Goal: Task Accomplishment & Management: Use online tool/utility

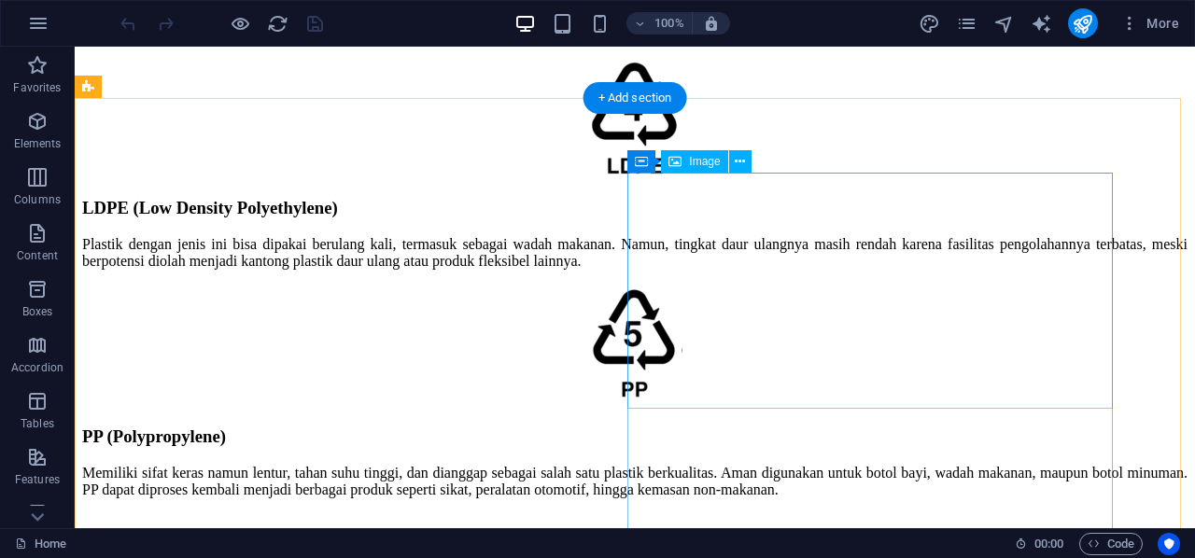
scroll to position [2894, 0]
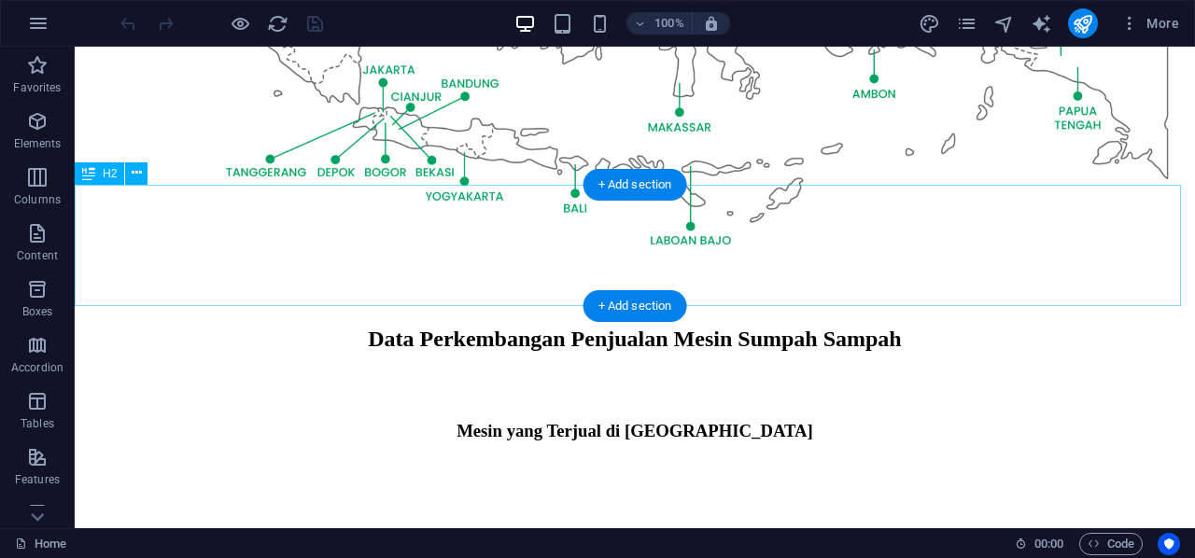
scroll to position [1120, 0]
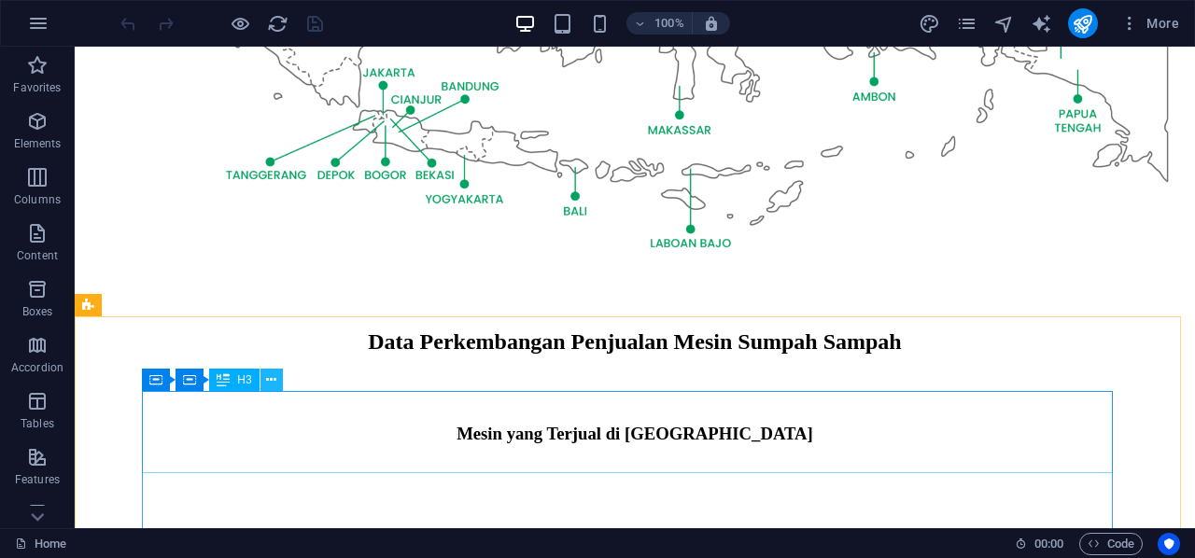
click at [271, 382] on icon at bounding box center [271, 381] width 10 height 20
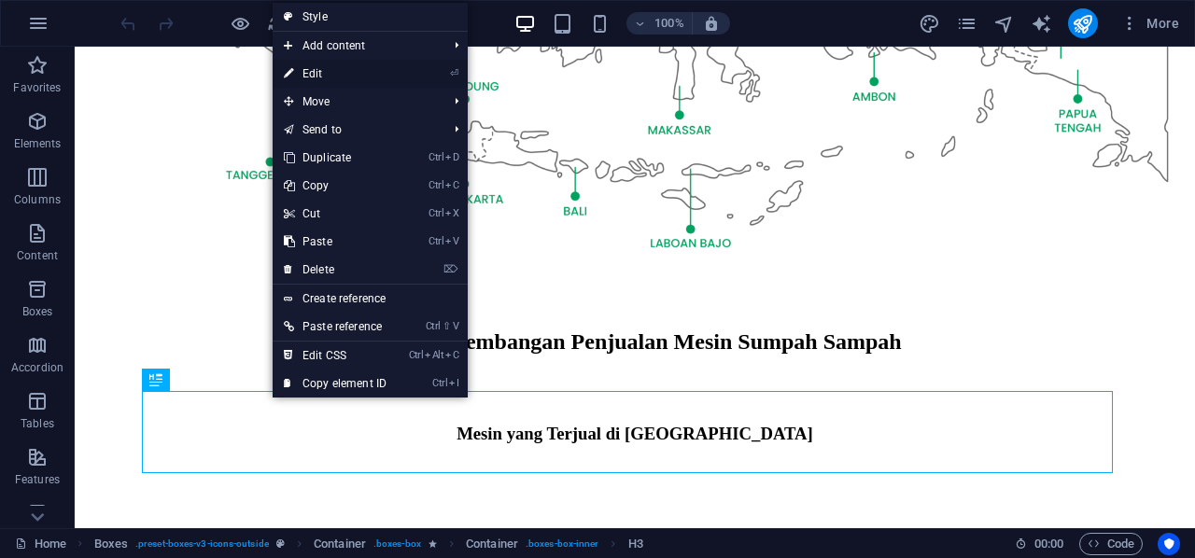
click at [375, 70] on link "⏎ Edit" at bounding box center [335, 74] width 125 height 28
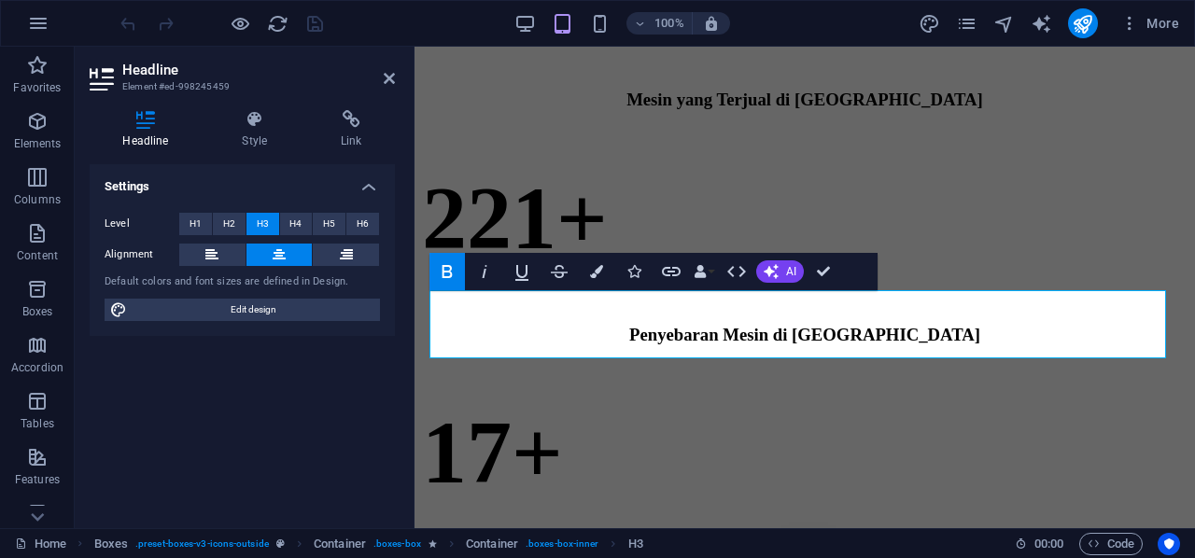
scroll to position [943, 0]
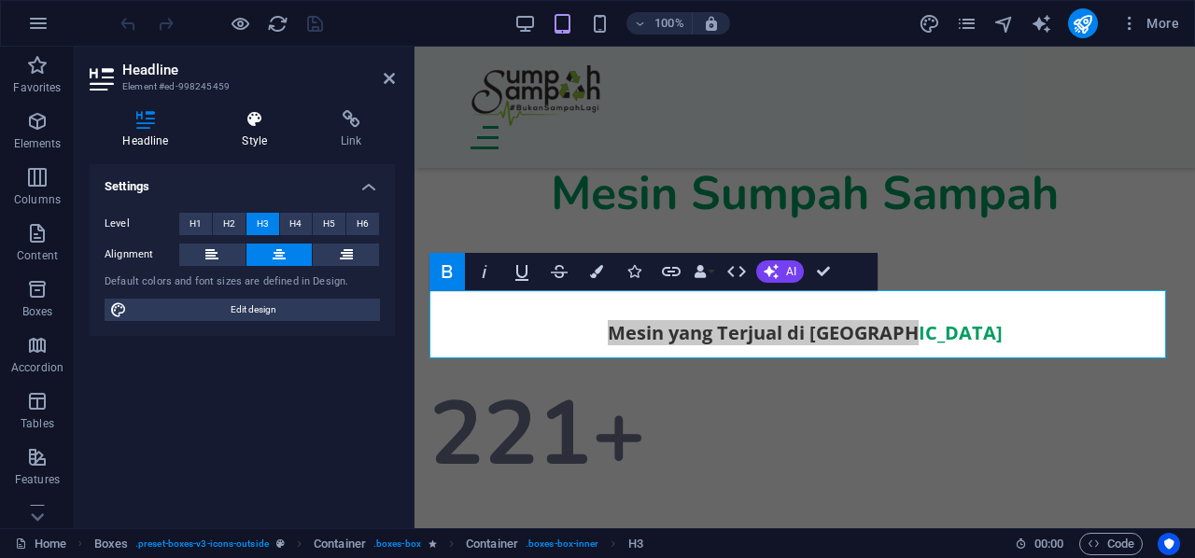
click at [274, 131] on h4 "Style" at bounding box center [258, 129] width 99 height 39
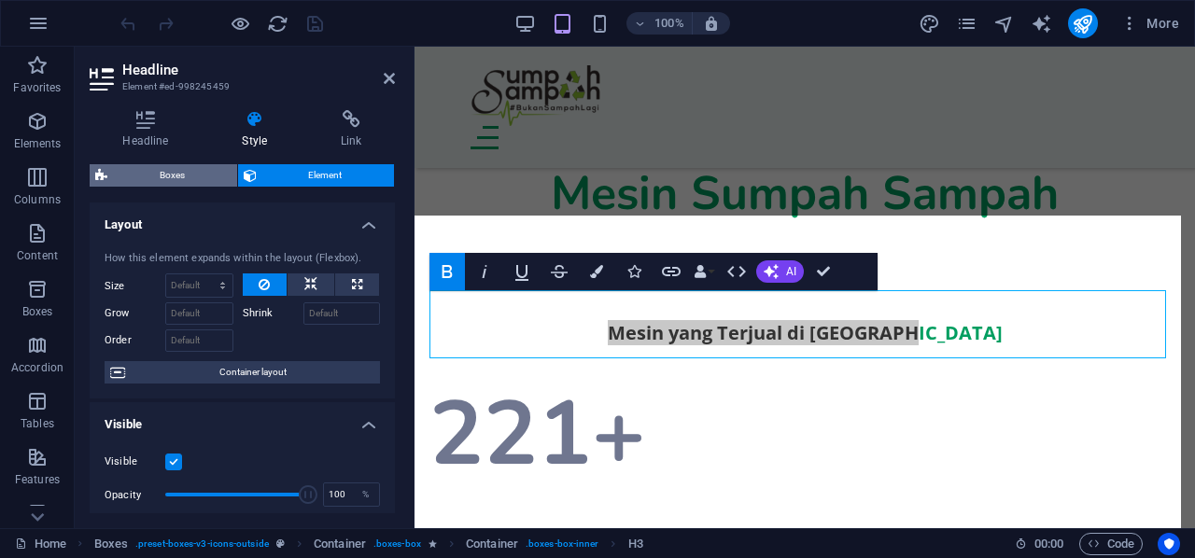
click at [168, 176] on span "Boxes" at bounding box center [172, 175] width 119 height 22
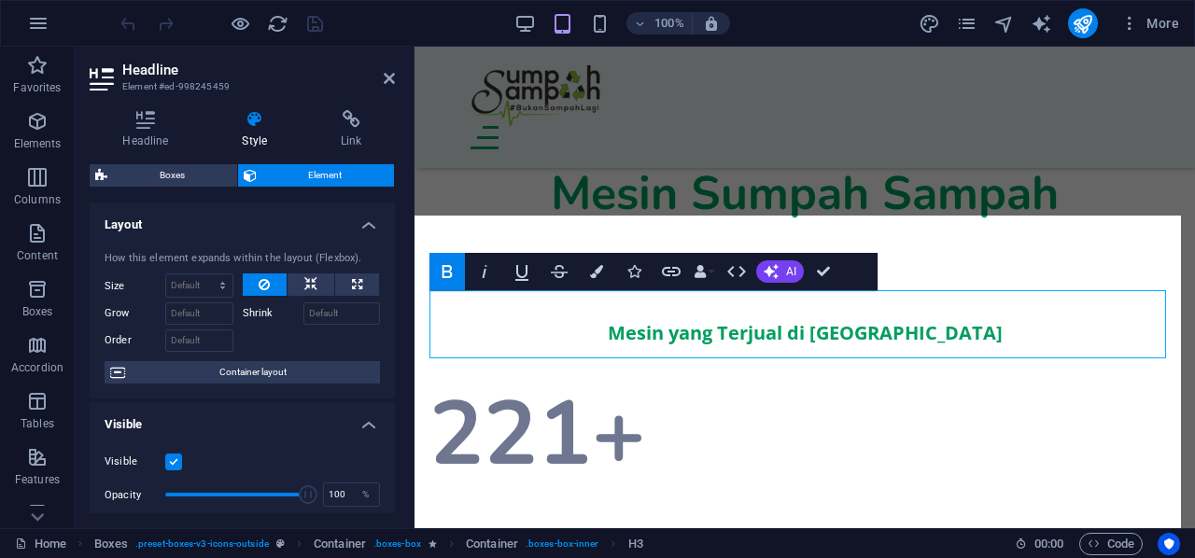
select select "rem"
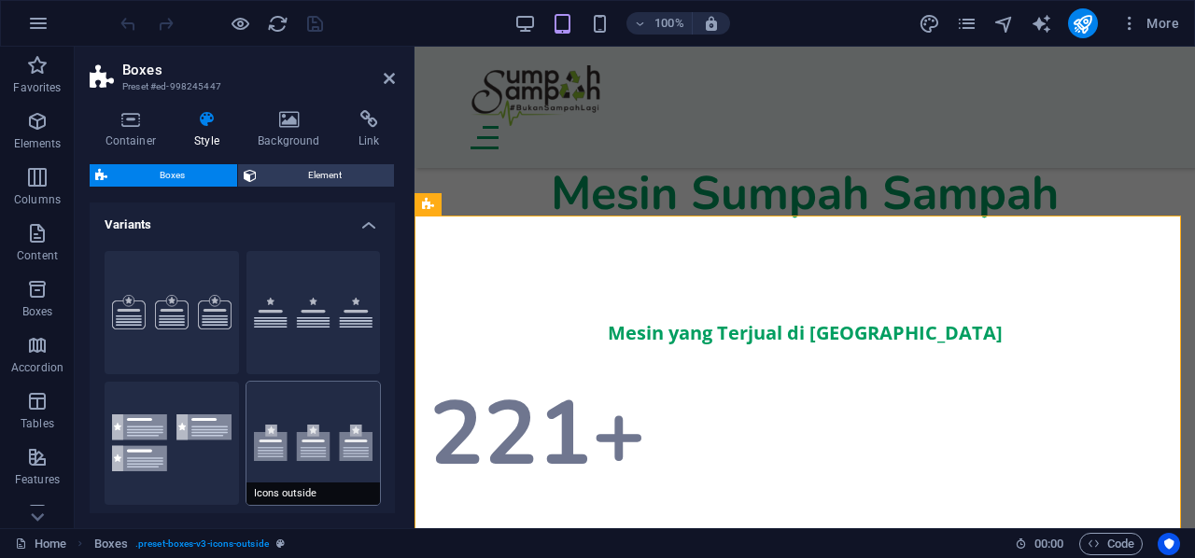
click at [319, 406] on button "Icons outside" at bounding box center [313, 443] width 134 height 123
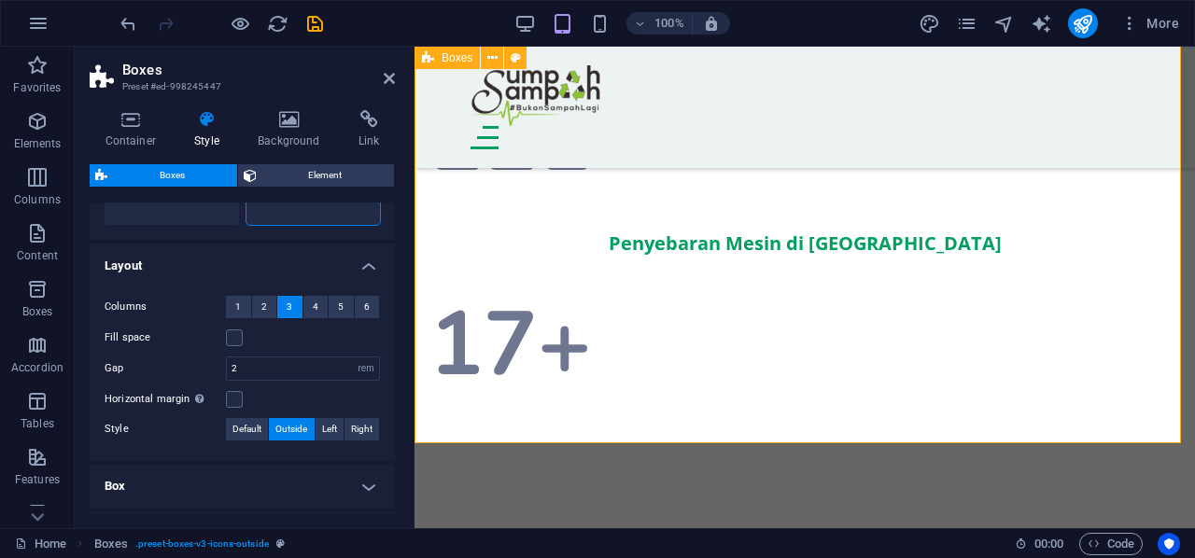
scroll to position [1316, 0]
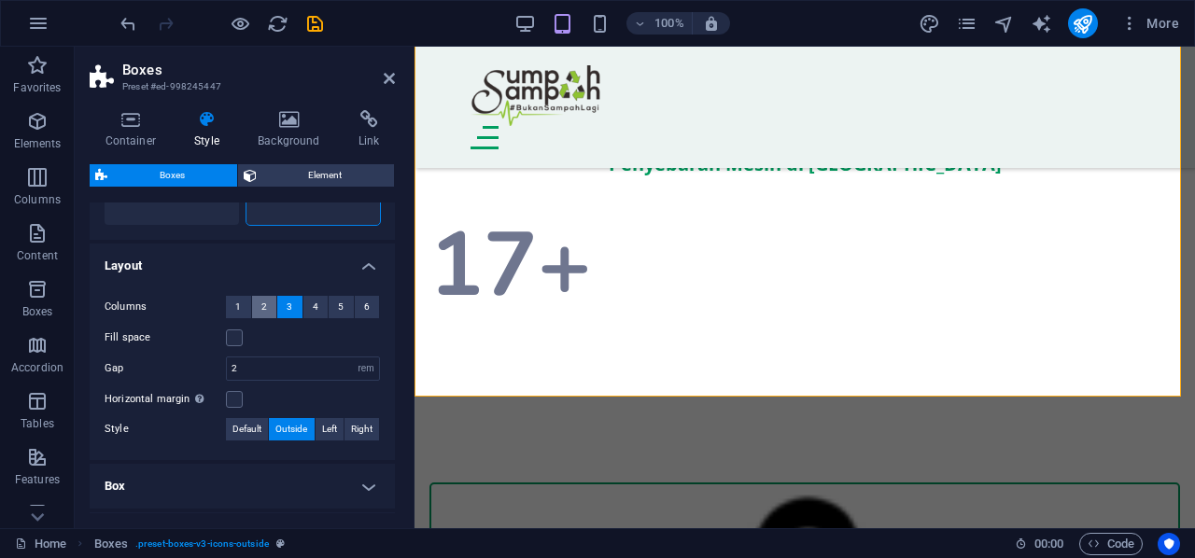
click at [272, 306] on button "2" at bounding box center [264, 307] width 25 height 22
select select
click at [237, 434] on span "Default" at bounding box center [246, 429] width 29 height 22
click at [281, 428] on span "Outside" at bounding box center [291, 429] width 32 height 22
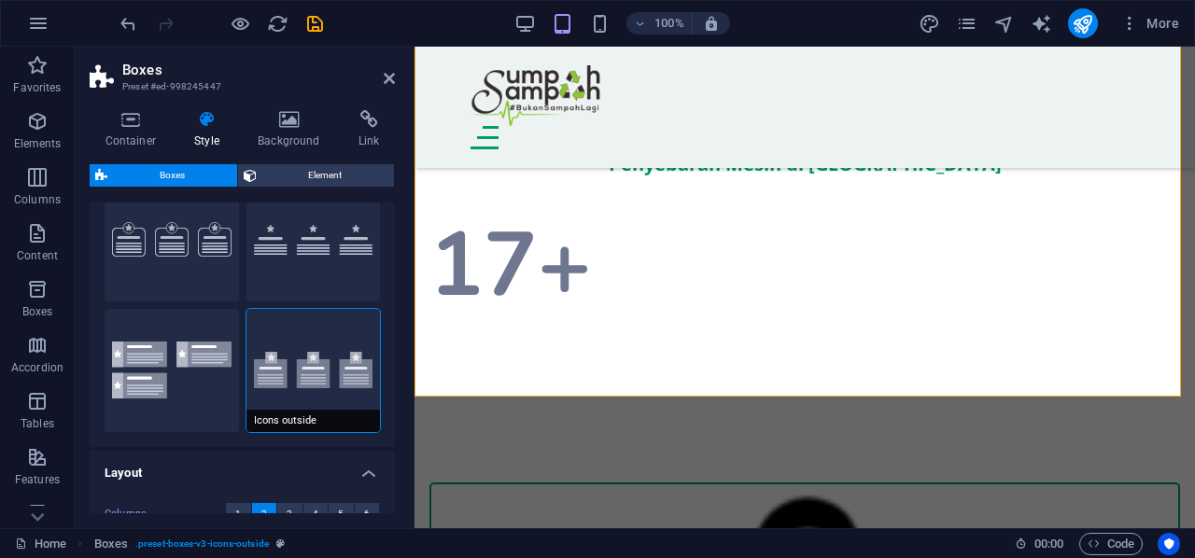
scroll to position [93, 0]
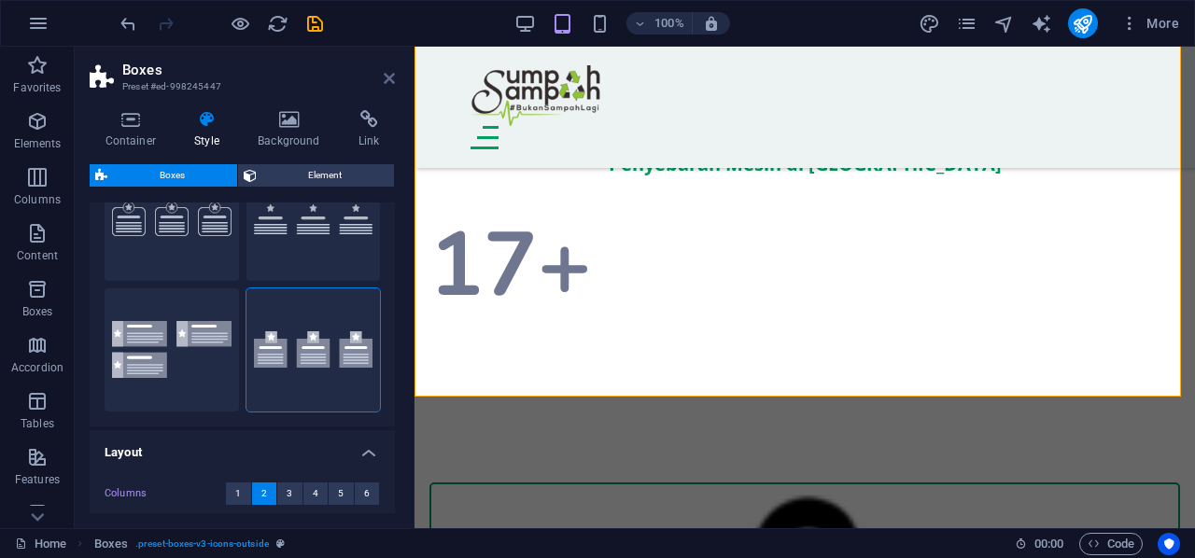
click at [386, 71] on icon at bounding box center [389, 78] width 11 height 15
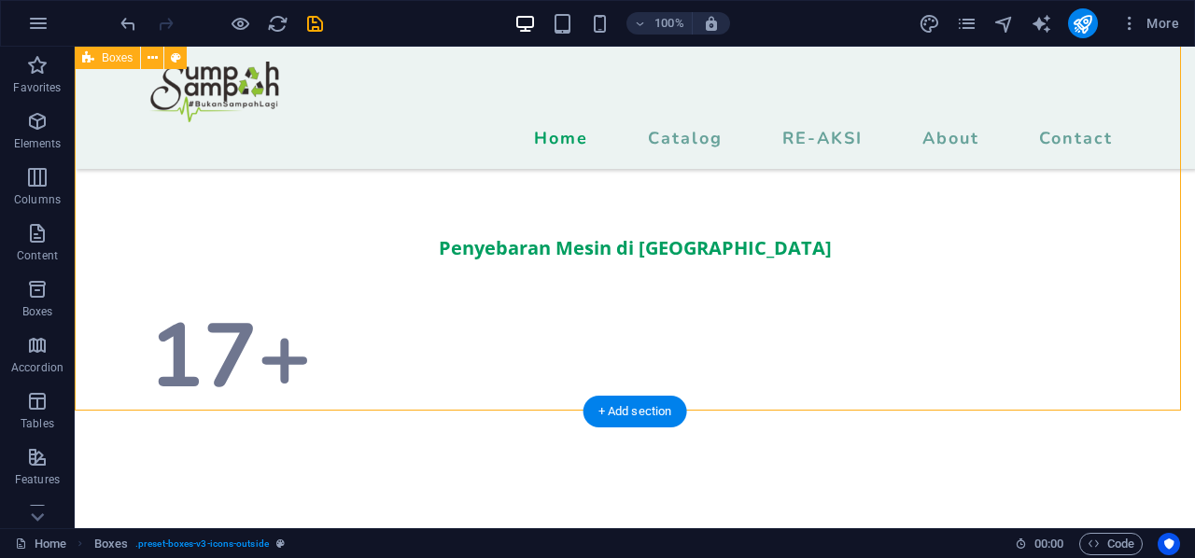
scroll to position [1235, 0]
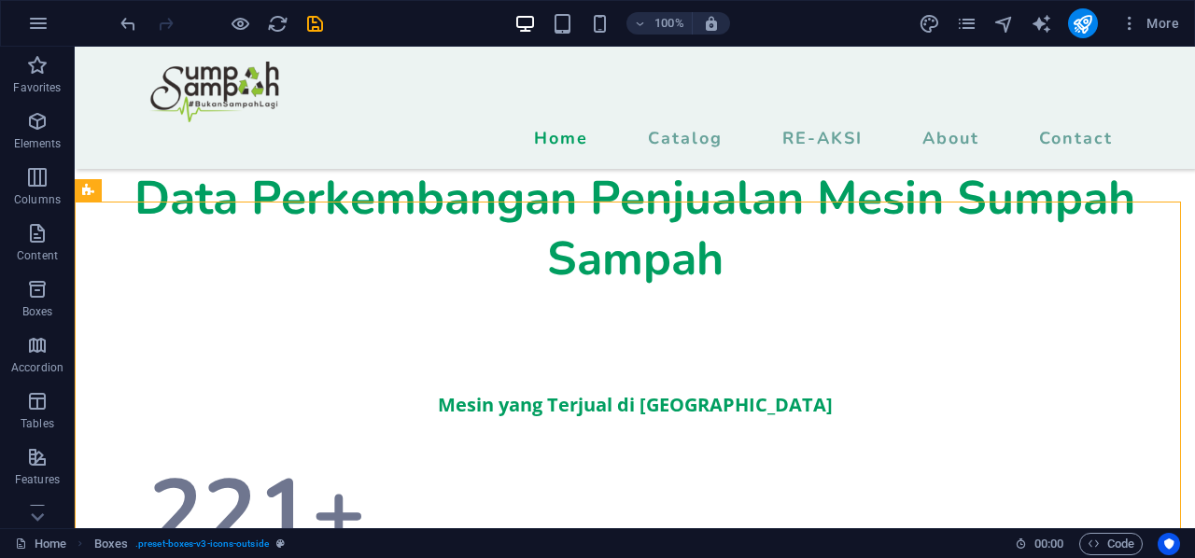
click at [308, 8] on div at bounding box center [221, 23] width 209 height 30
click at [316, 21] on icon "save" at bounding box center [314, 23] width 21 height 21
checkbox input "false"
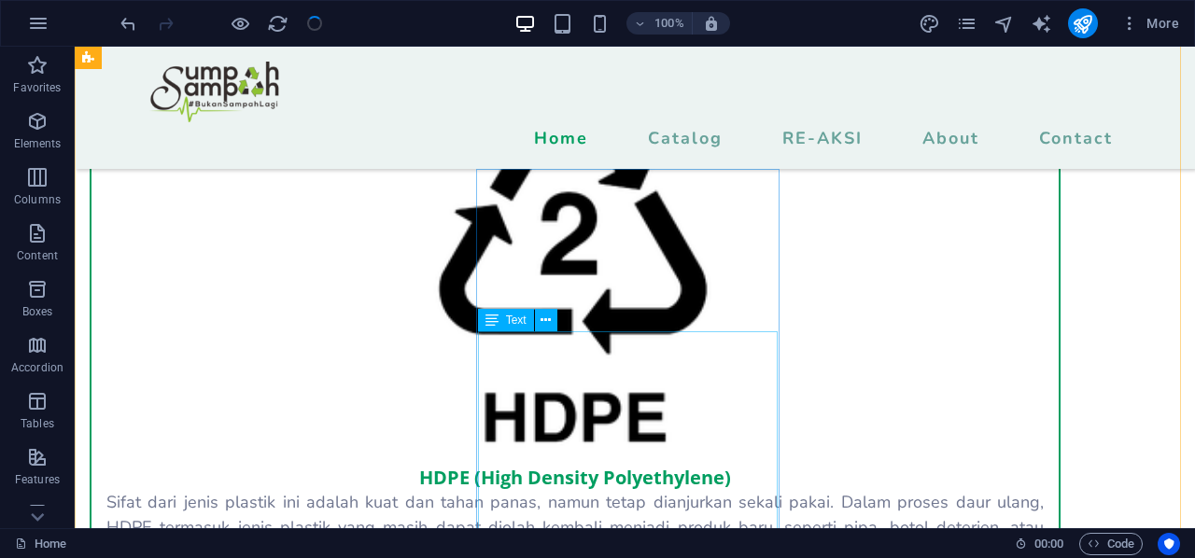
scroll to position [2356, 0]
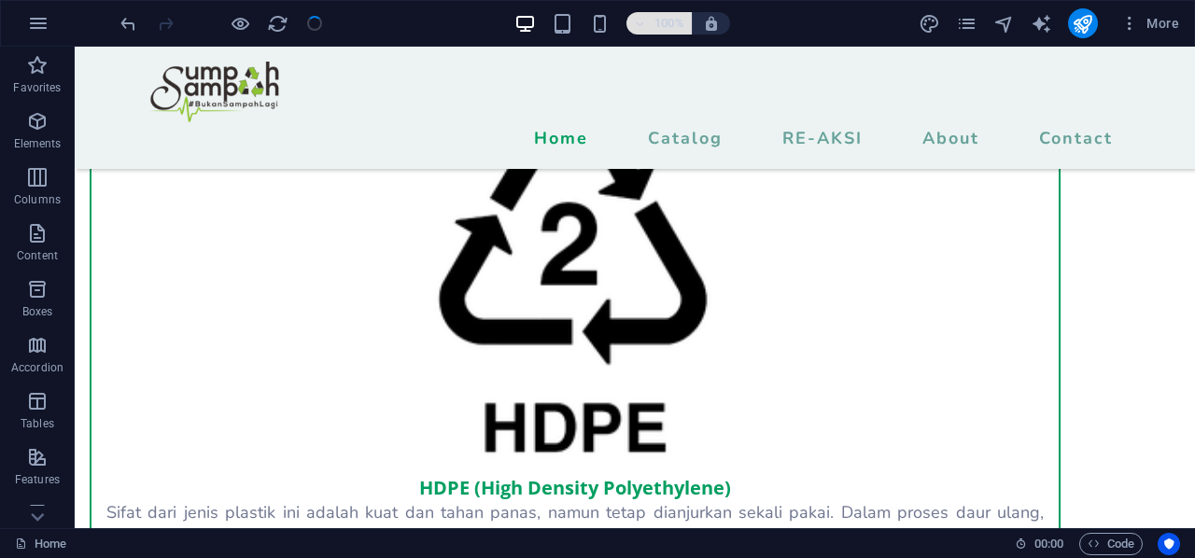
click at [656, 22] on h6 "100%" at bounding box center [669, 23] width 30 height 22
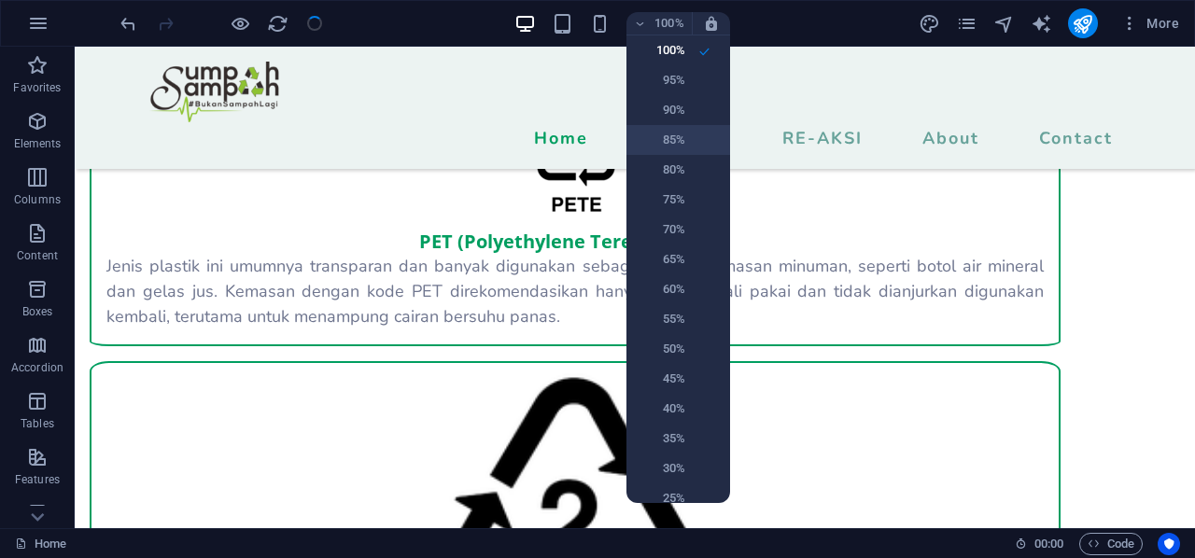
click at [668, 150] on h6 "85%" at bounding box center [662, 140] width 48 height 22
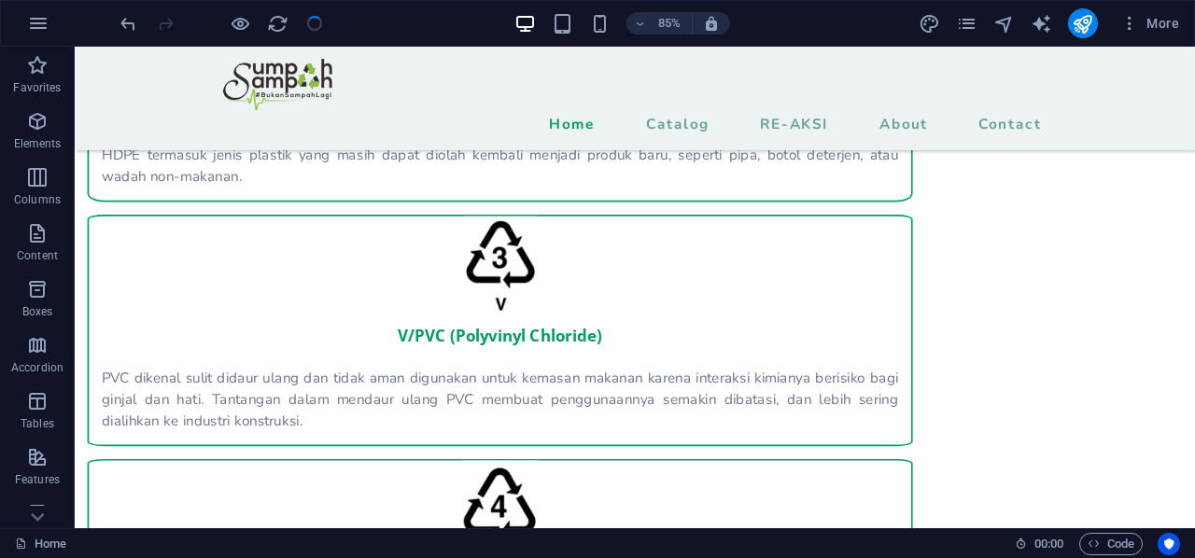
scroll to position [2683, 0]
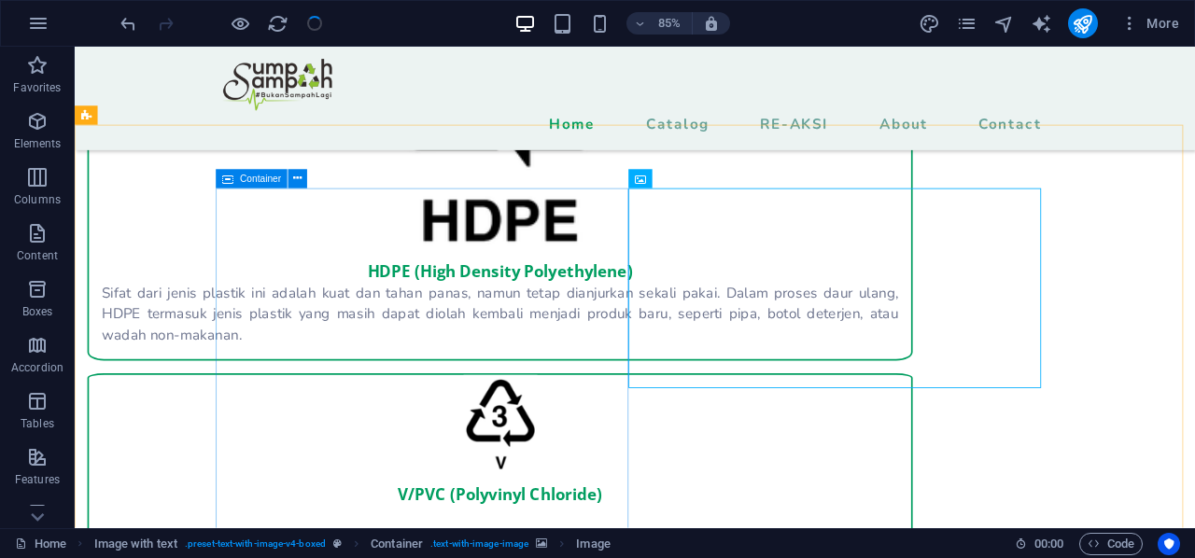
click at [270, 176] on span "Container" at bounding box center [260, 179] width 41 height 9
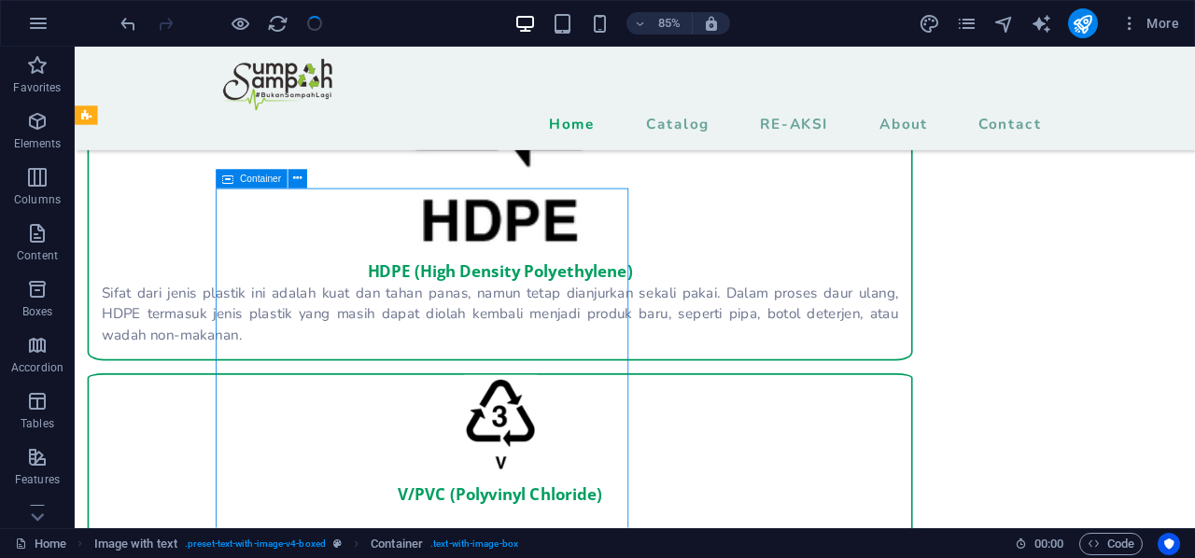
click at [258, 185] on div "Container" at bounding box center [253, 179] width 72 height 19
click at [263, 185] on div "Container" at bounding box center [253, 179] width 72 height 19
click at [293, 185] on icon at bounding box center [297, 179] width 8 height 17
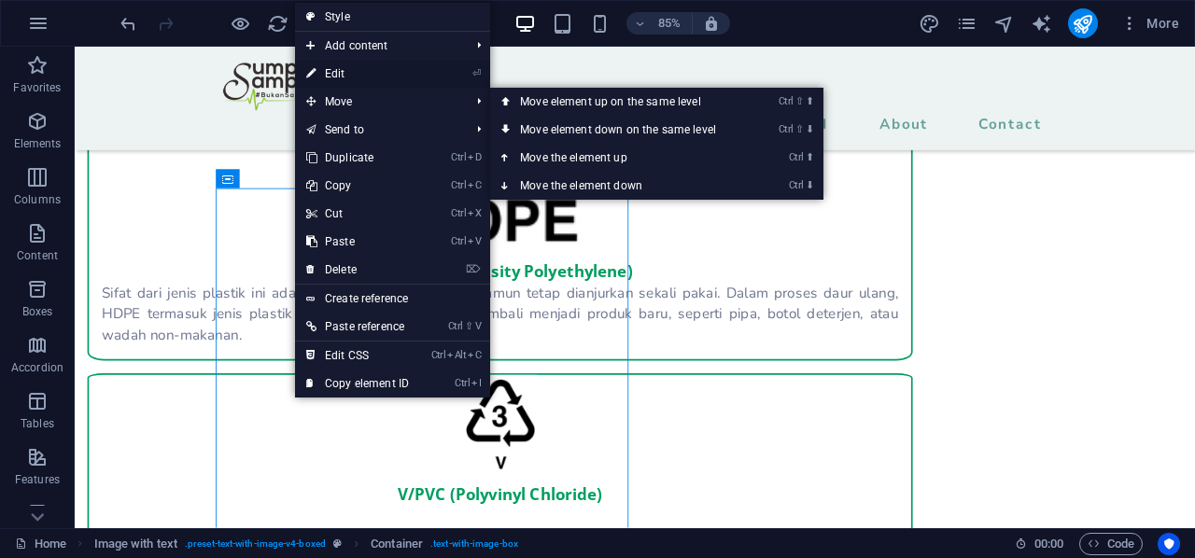
click at [365, 83] on link "⏎ Edit" at bounding box center [357, 74] width 125 height 28
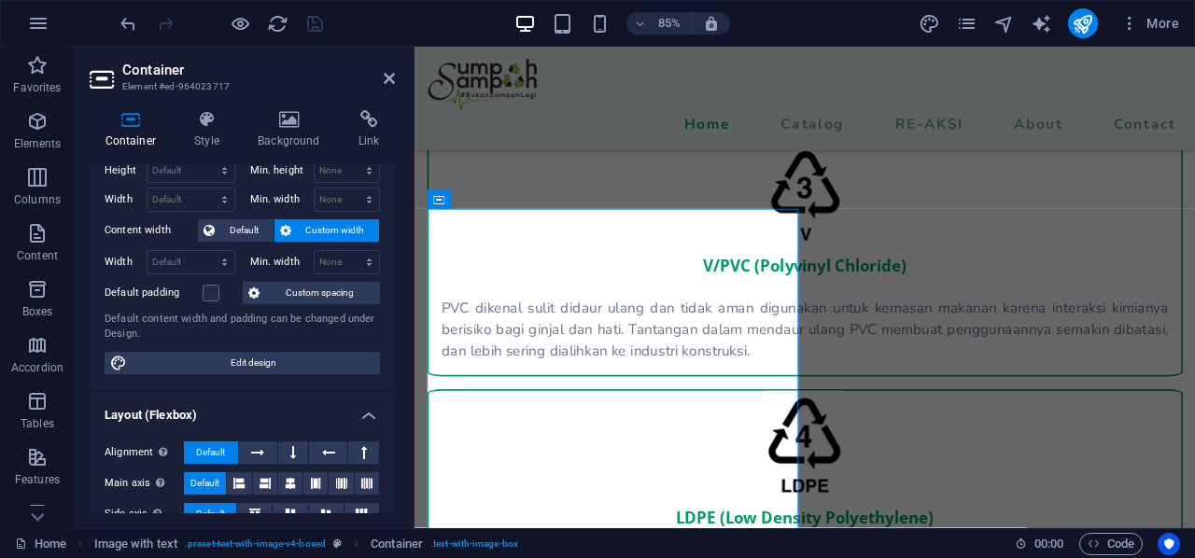
scroll to position [0, 0]
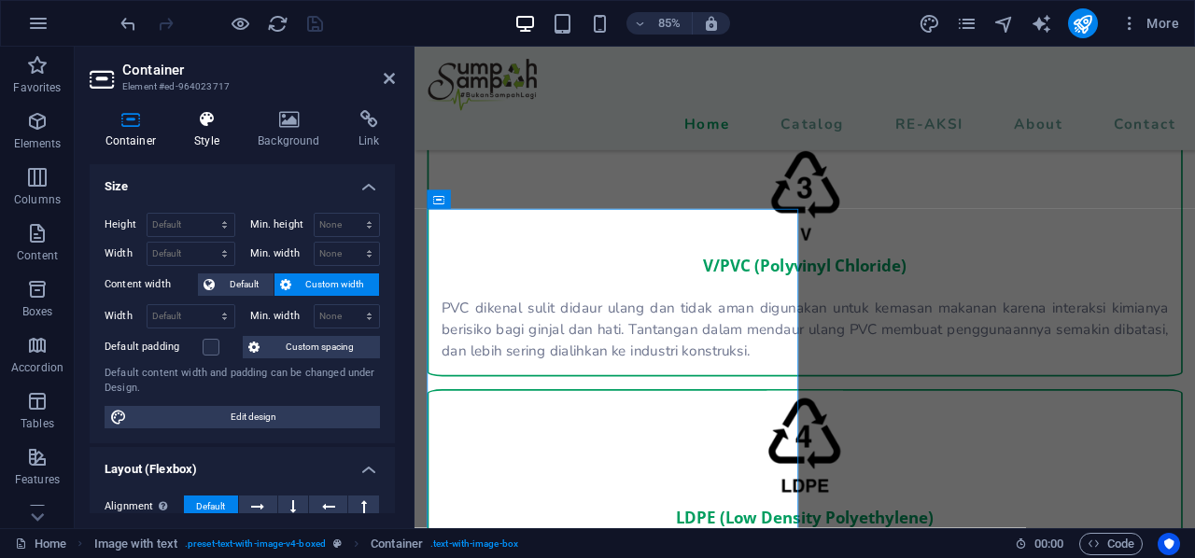
click at [205, 146] on h4 "Style" at bounding box center [210, 129] width 63 height 39
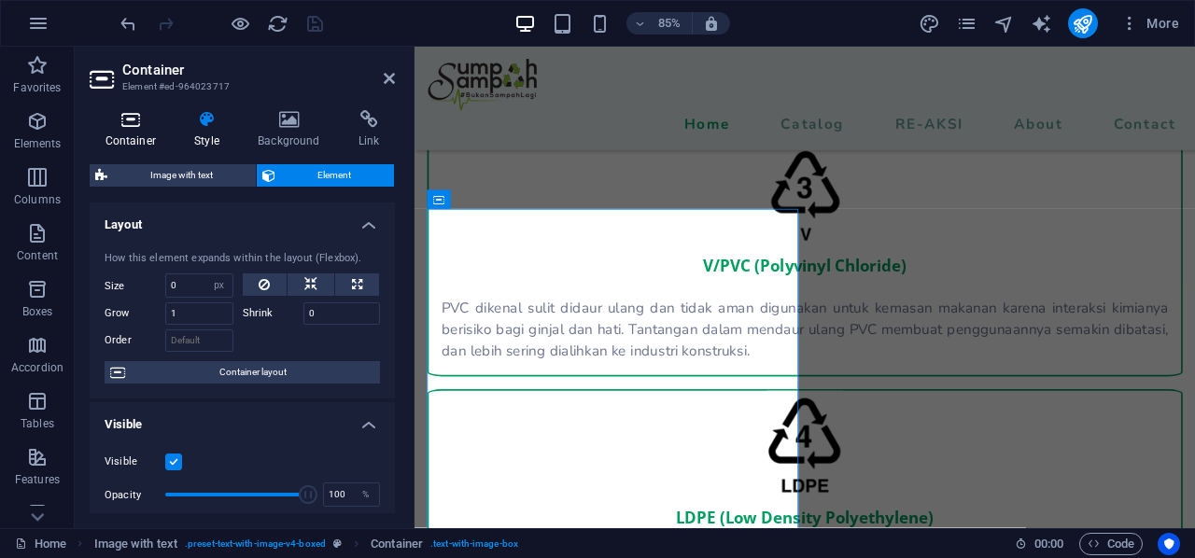
click at [123, 137] on h4 "Container" at bounding box center [135, 129] width 90 height 39
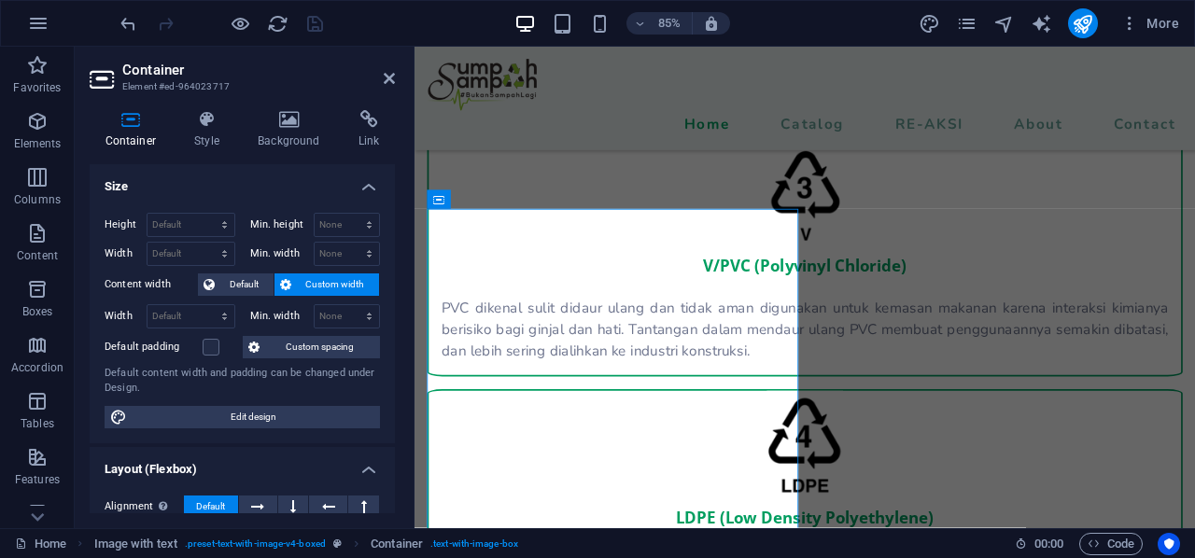
click at [385, 87] on header "Container Element #ed-964023717" at bounding box center [242, 71] width 305 height 49
click at [396, 79] on aside "Container Element #ed-964023717 Container Style Background Link Size Height Def…" at bounding box center [245, 288] width 340 height 482
click at [392, 79] on icon at bounding box center [389, 78] width 11 height 15
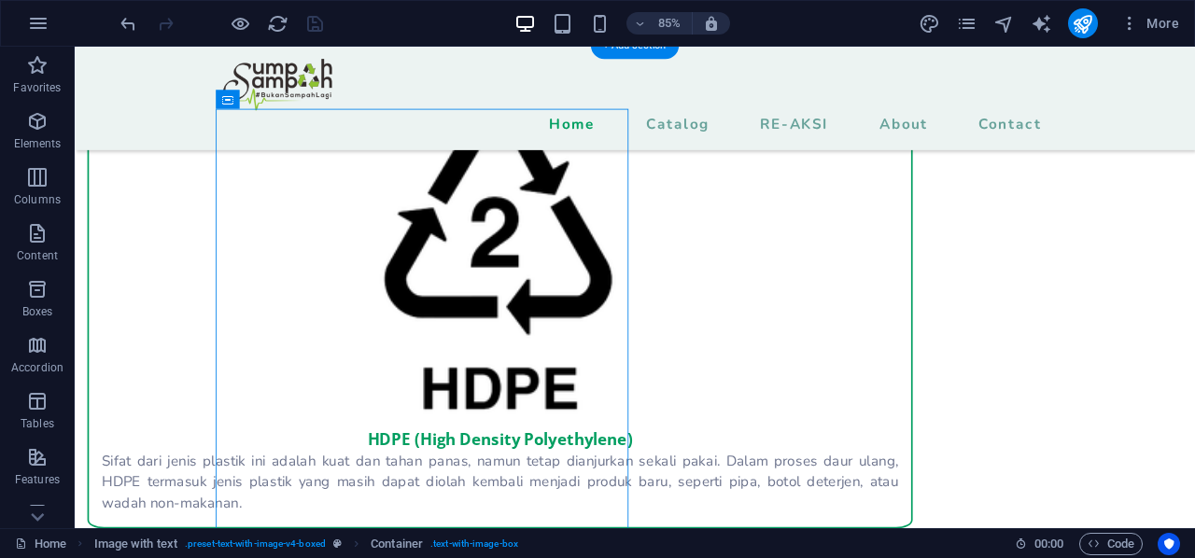
scroll to position [2777, 0]
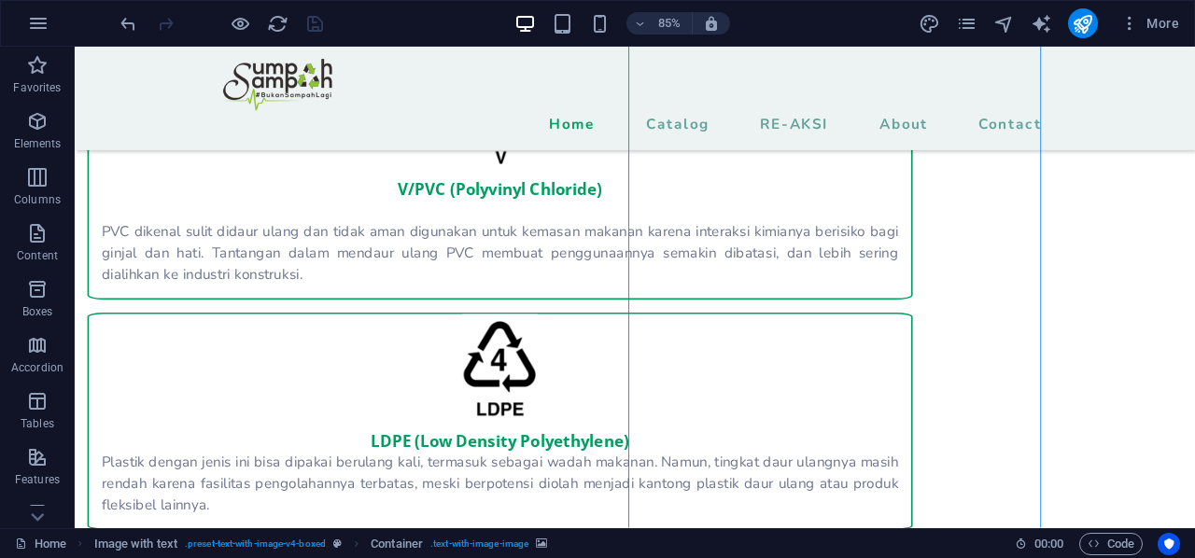
scroll to position [3243, 0]
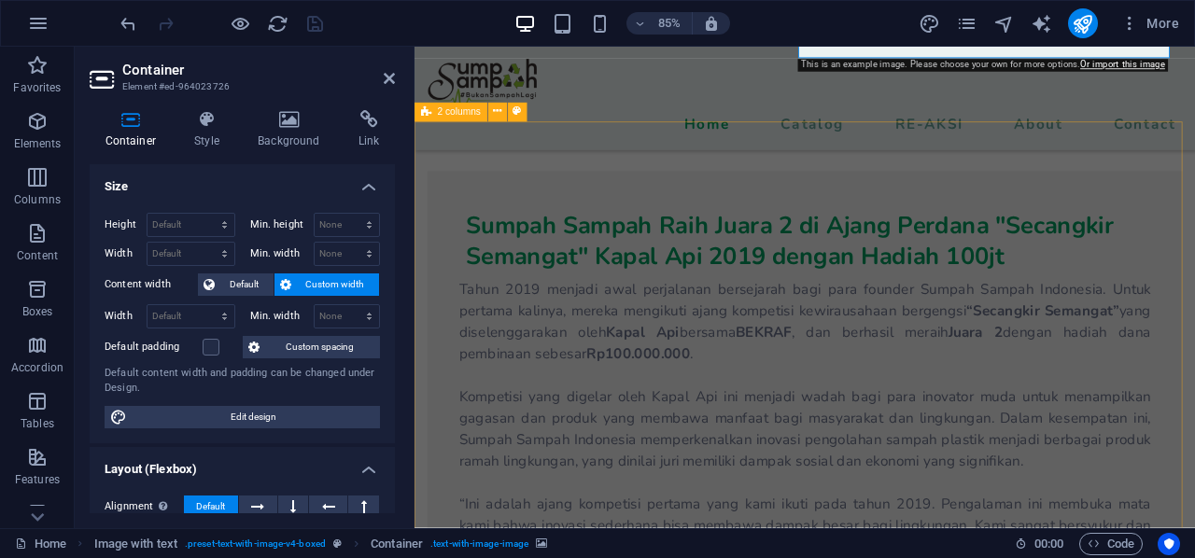
scroll to position [4742, 0]
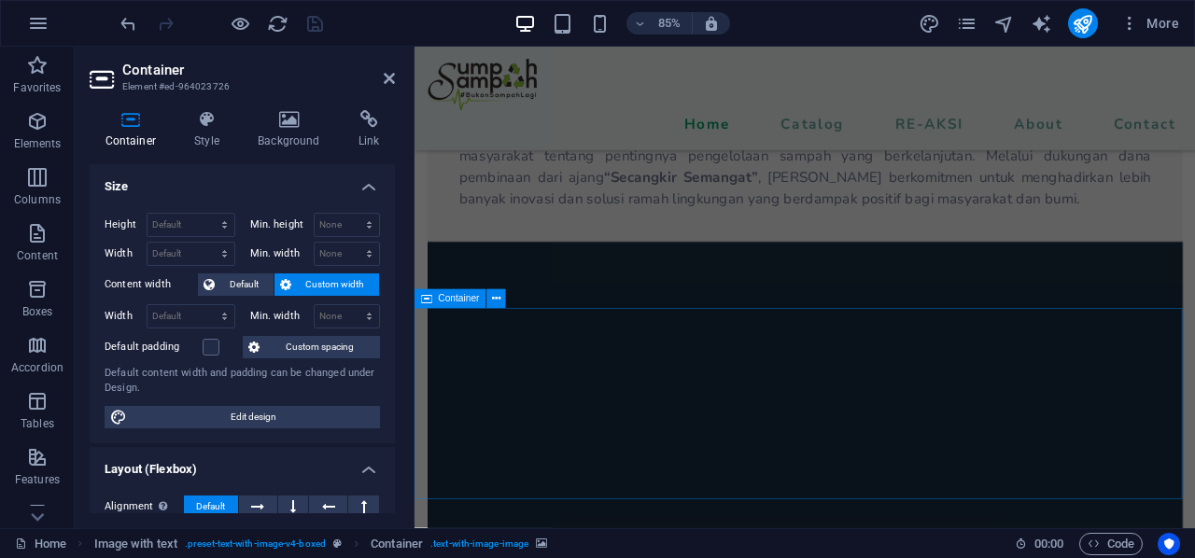
drag, startPoint x: 805, startPoint y: 385, endPoint x: 787, endPoint y: 377, distance: 19.2
click at [388, 71] on icon at bounding box center [389, 78] width 11 height 15
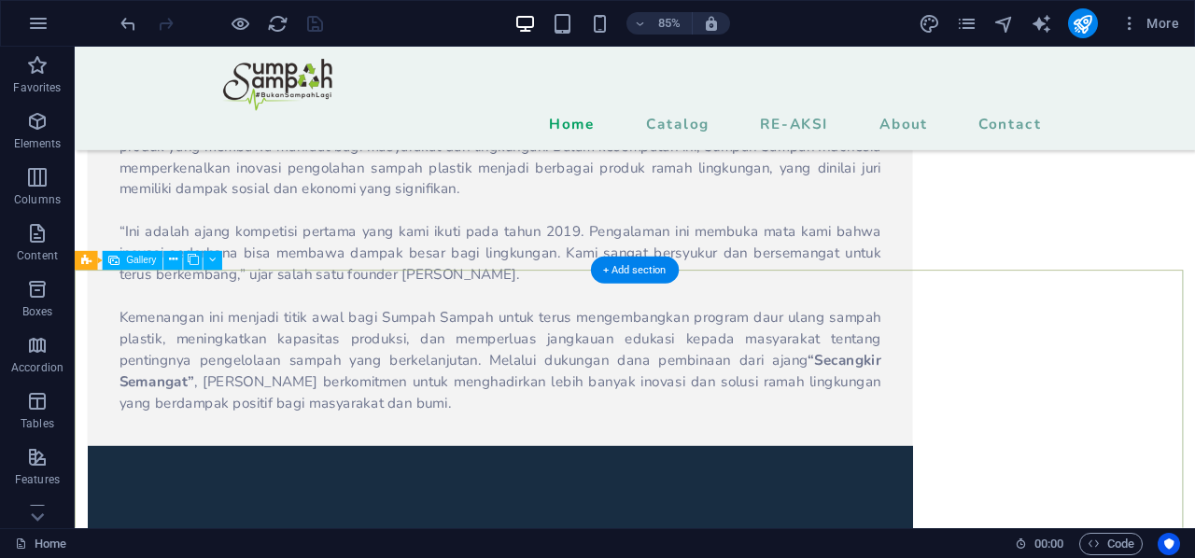
scroll to position [4604, 0]
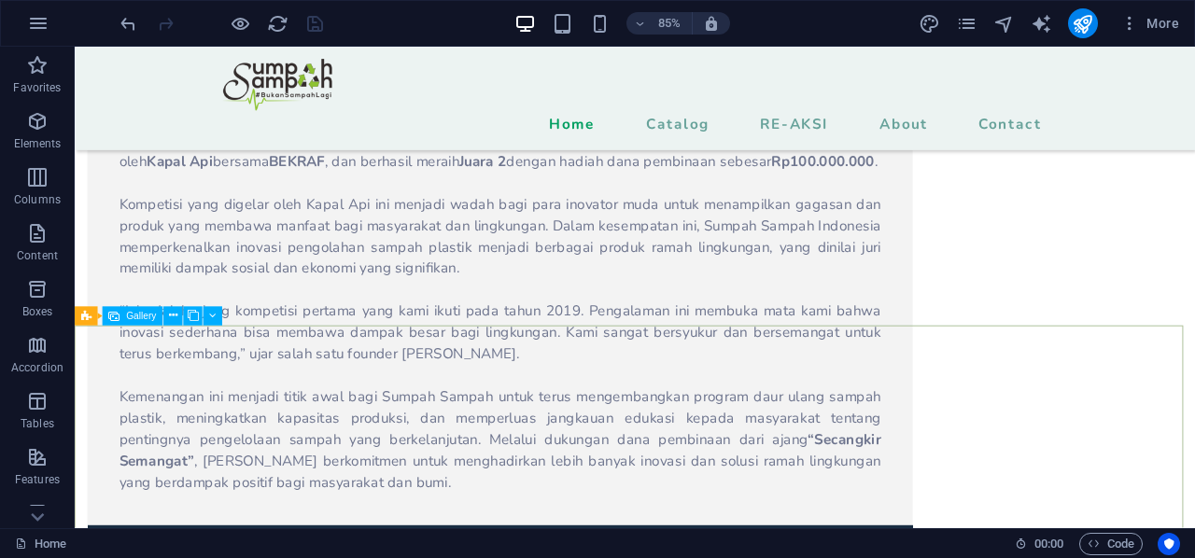
click at [146, 312] on span "Gallery" at bounding box center [141, 316] width 30 height 9
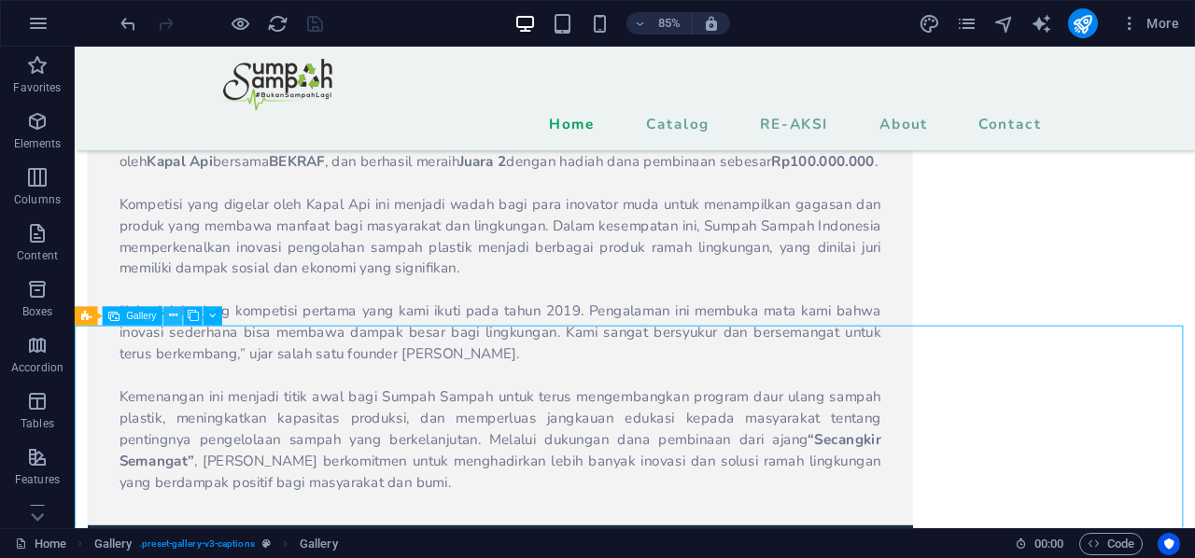
click at [169, 322] on icon at bounding box center [173, 316] width 8 height 17
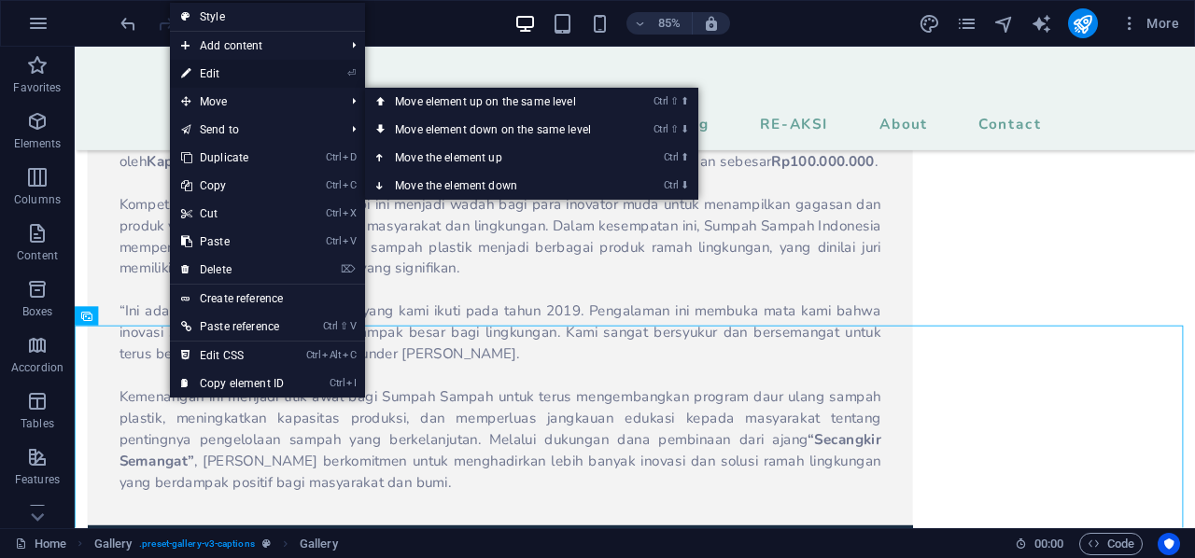
click at [293, 77] on link "⏎ Edit" at bounding box center [232, 74] width 125 height 28
select select "4"
select select "px"
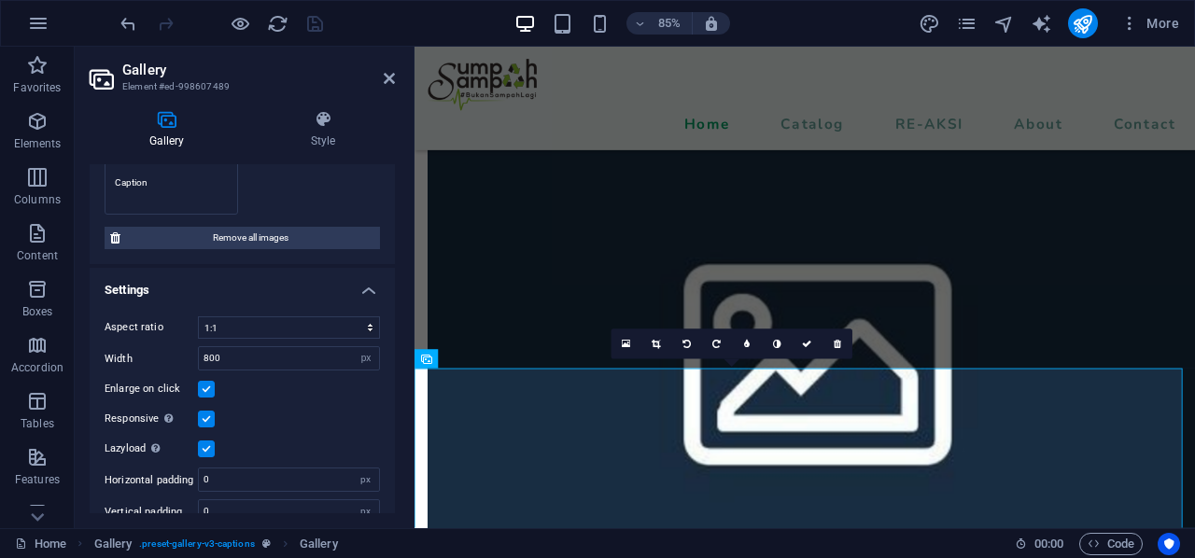
scroll to position [620, 0]
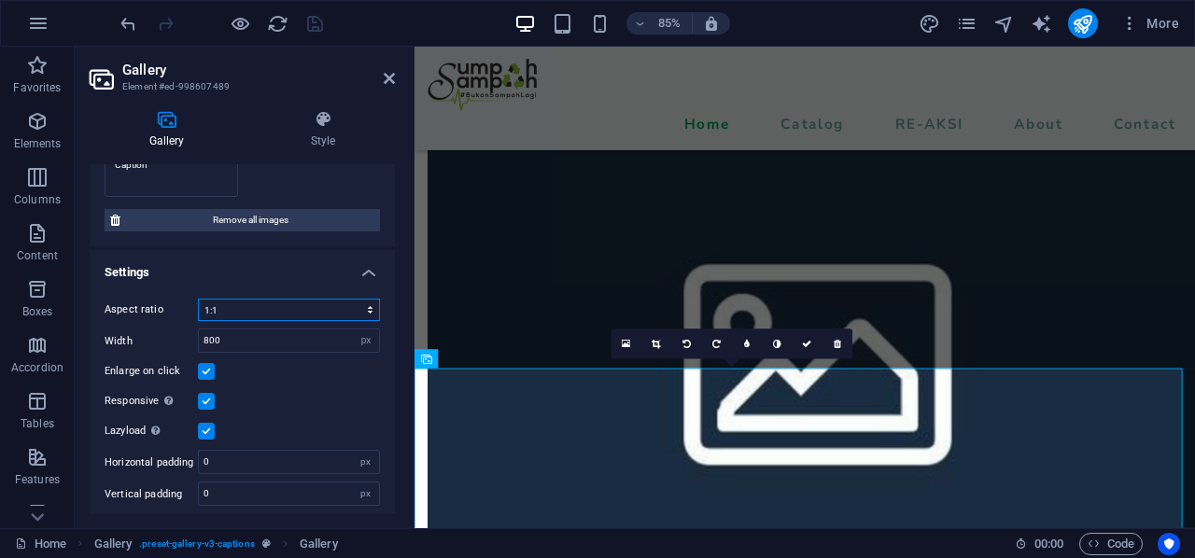
click at [370, 304] on select "No fixed aspect ratio 16:9 16:10 4:3 1:1 1:2 2:1" at bounding box center [289, 310] width 182 height 22
click at [357, 305] on select "No fixed aspect ratio 16:9 16:10 4:3 1:1 1:2 2:1" at bounding box center [289, 310] width 182 height 22
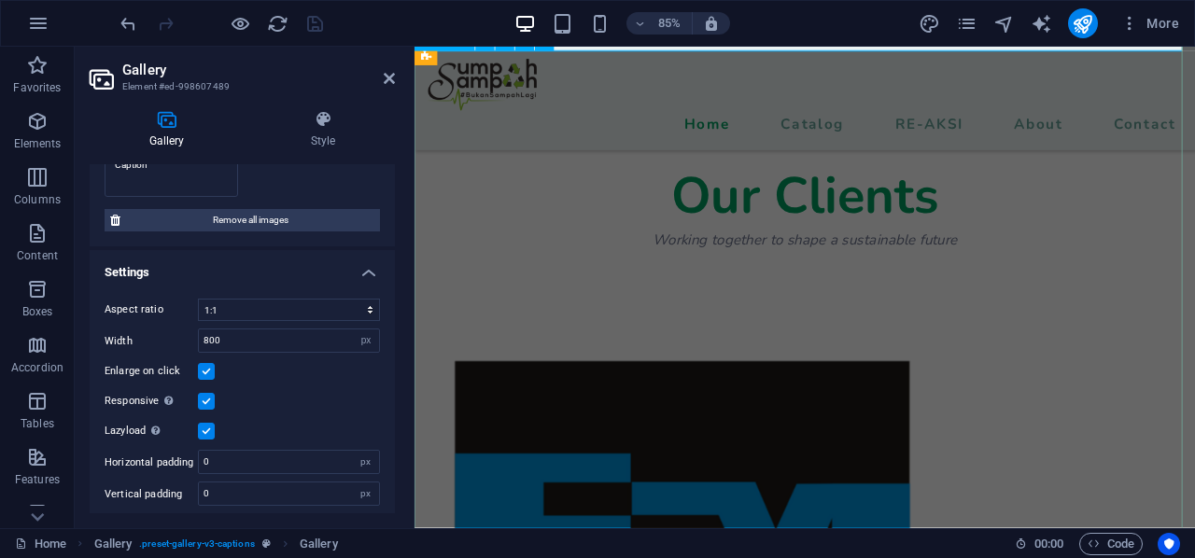
scroll to position [9657, 0]
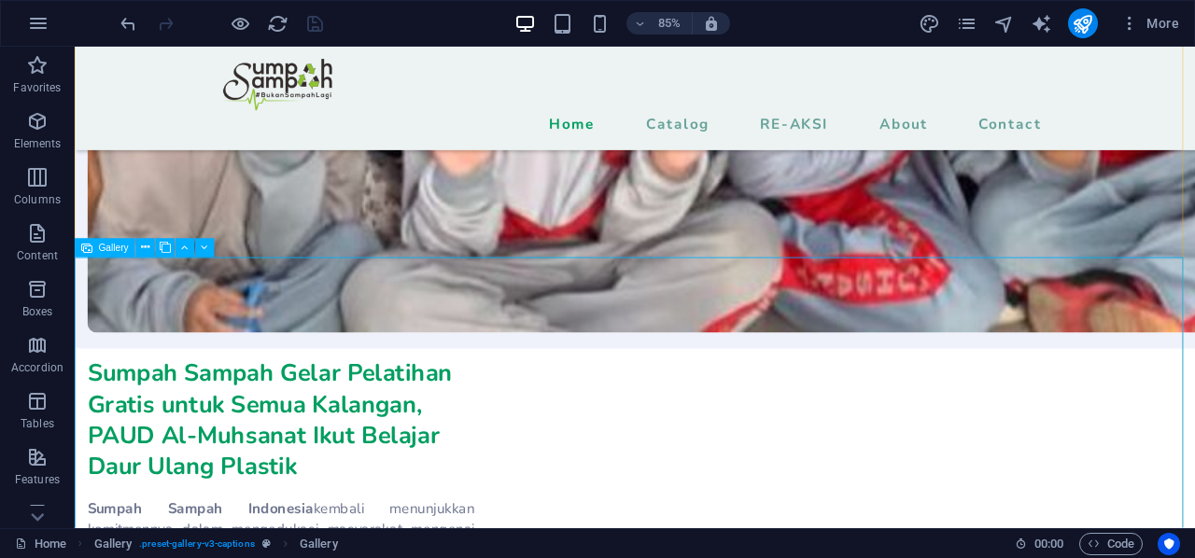
scroll to position [8473, 0]
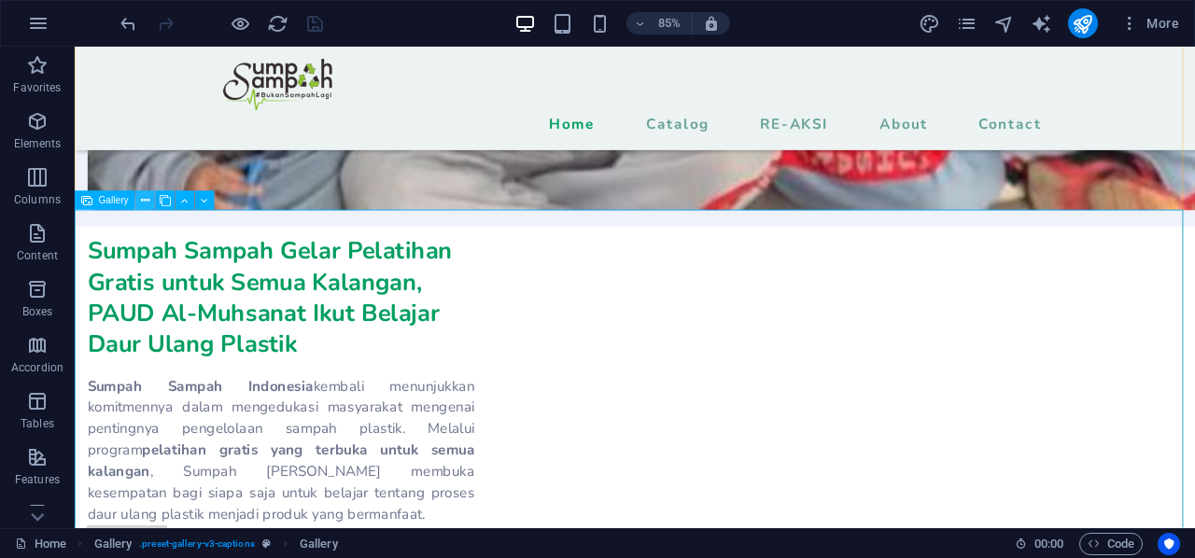
click at [146, 204] on icon at bounding box center [145, 200] width 8 height 17
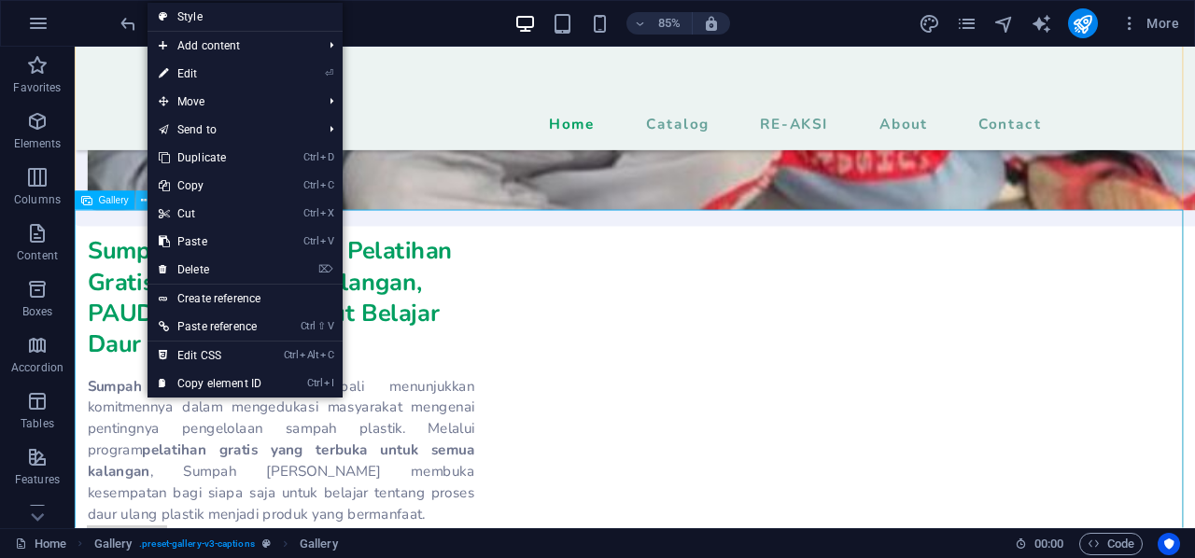
click at [146, 204] on icon at bounding box center [145, 200] width 8 height 17
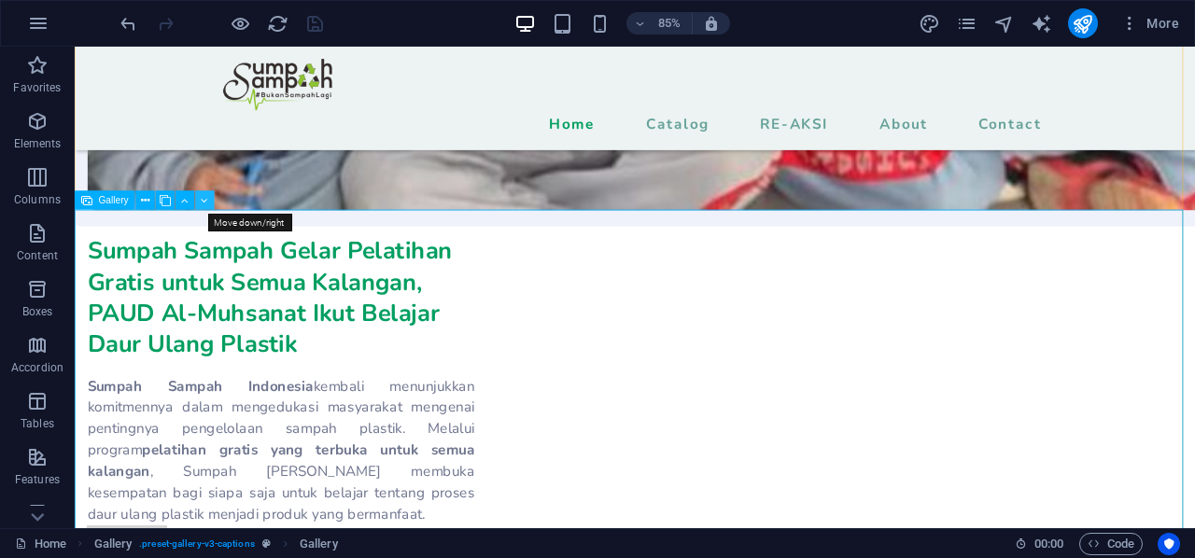
click at [207, 201] on icon at bounding box center [205, 200] width 7 height 17
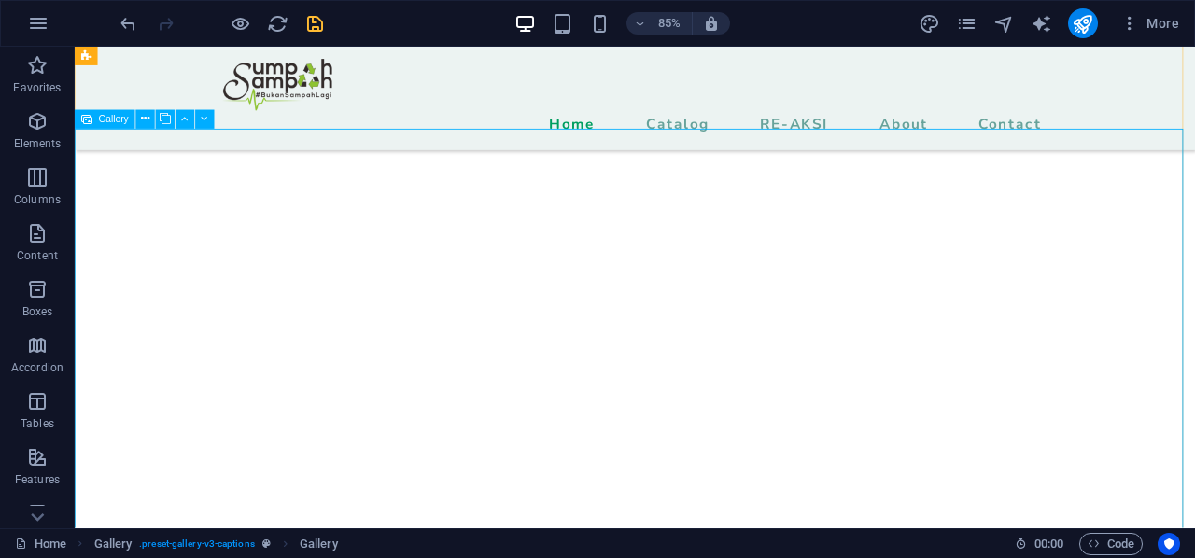
scroll to position [11277, 0]
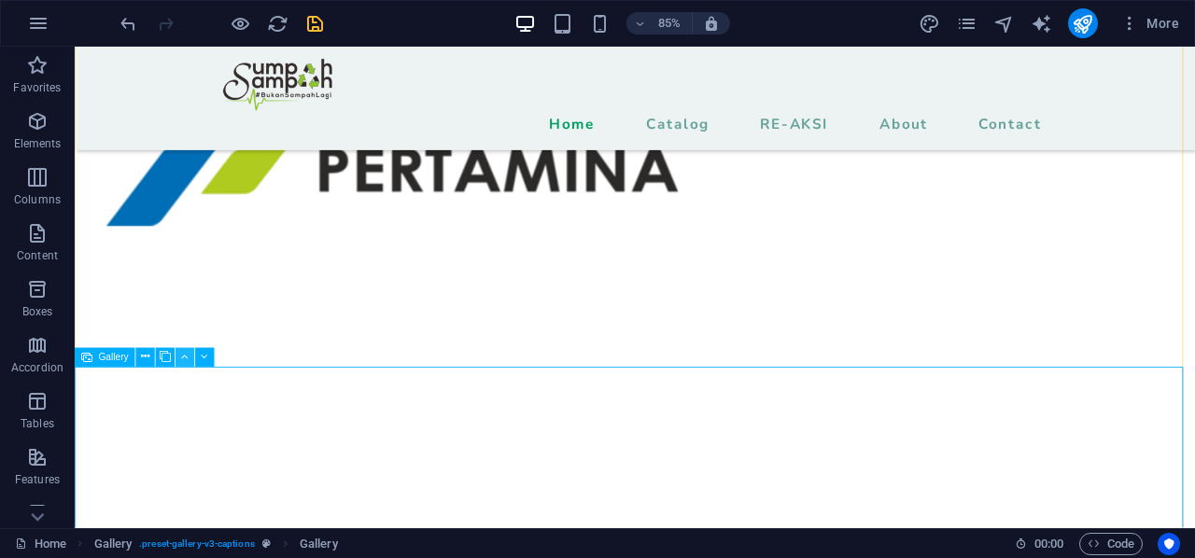
click at [177, 359] on button at bounding box center [185, 357] width 19 height 19
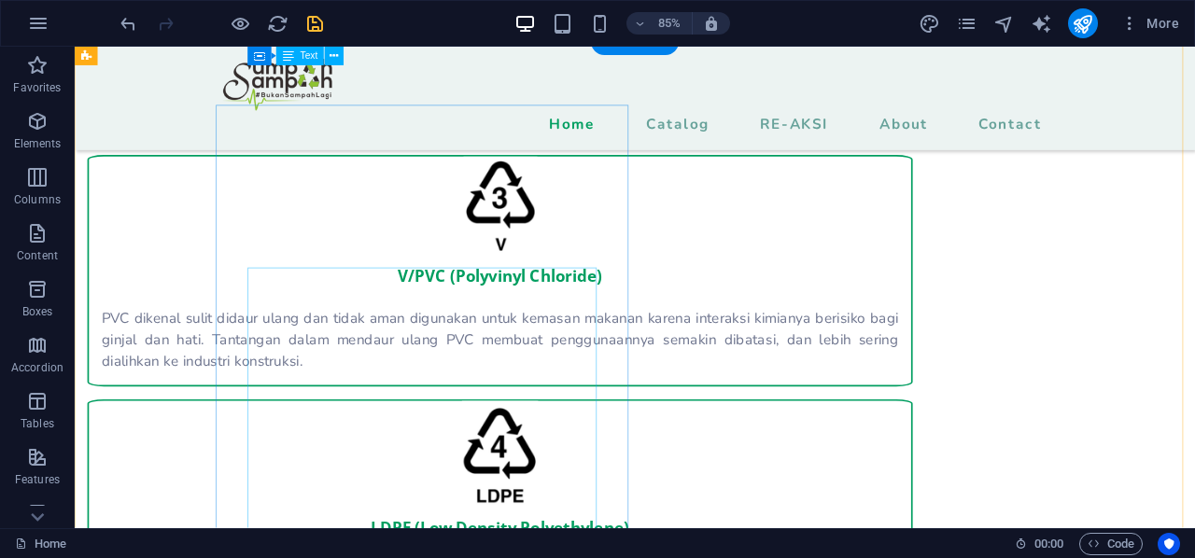
scroll to position [2781, 0]
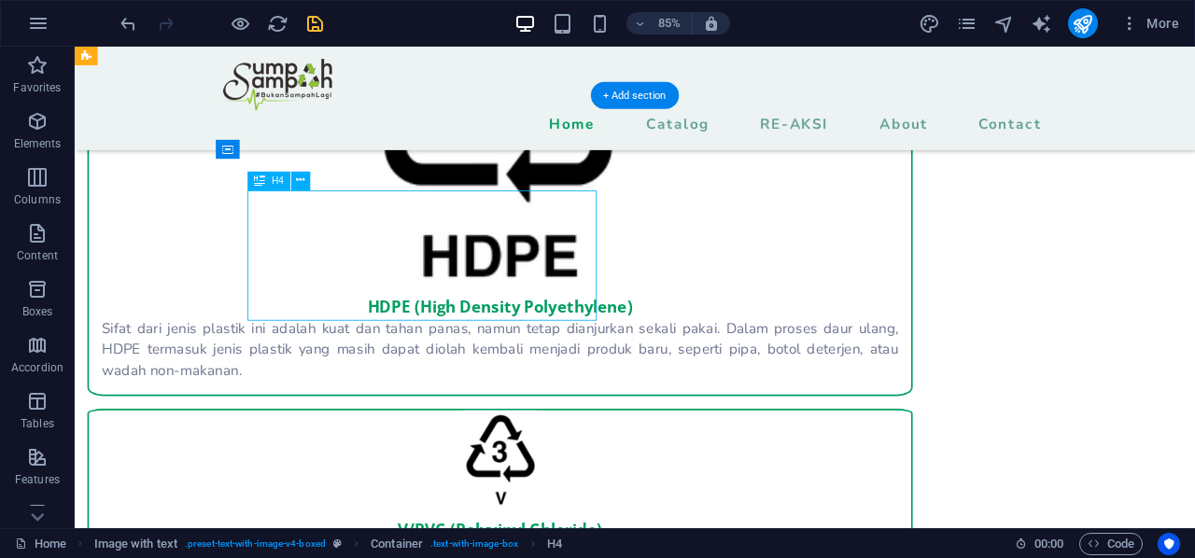
scroll to position [2595, 0]
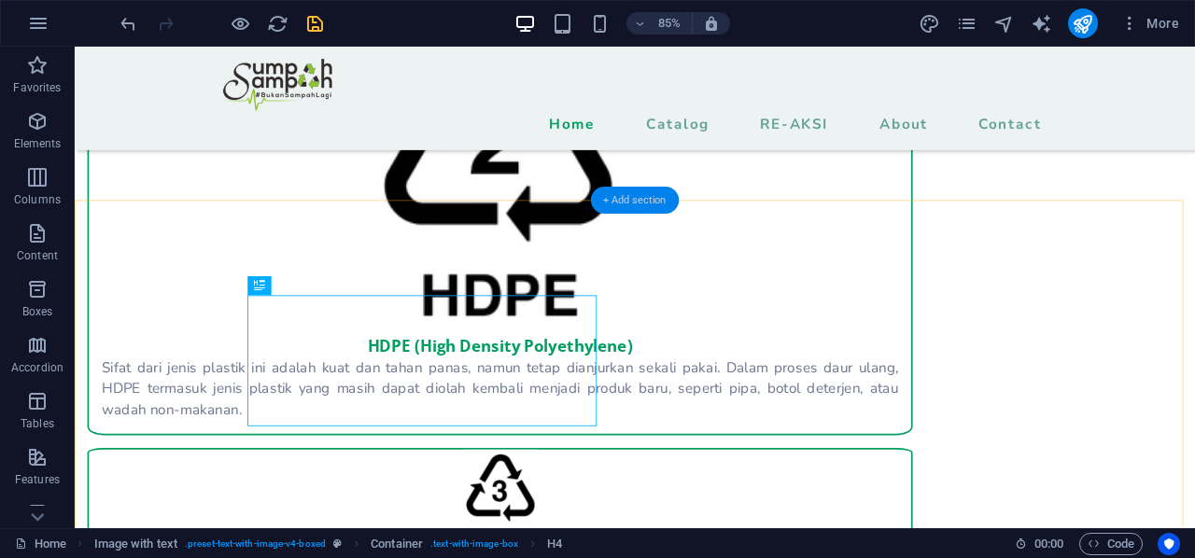
click at [594, 202] on div "+ Add section" at bounding box center [635, 201] width 88 height 27
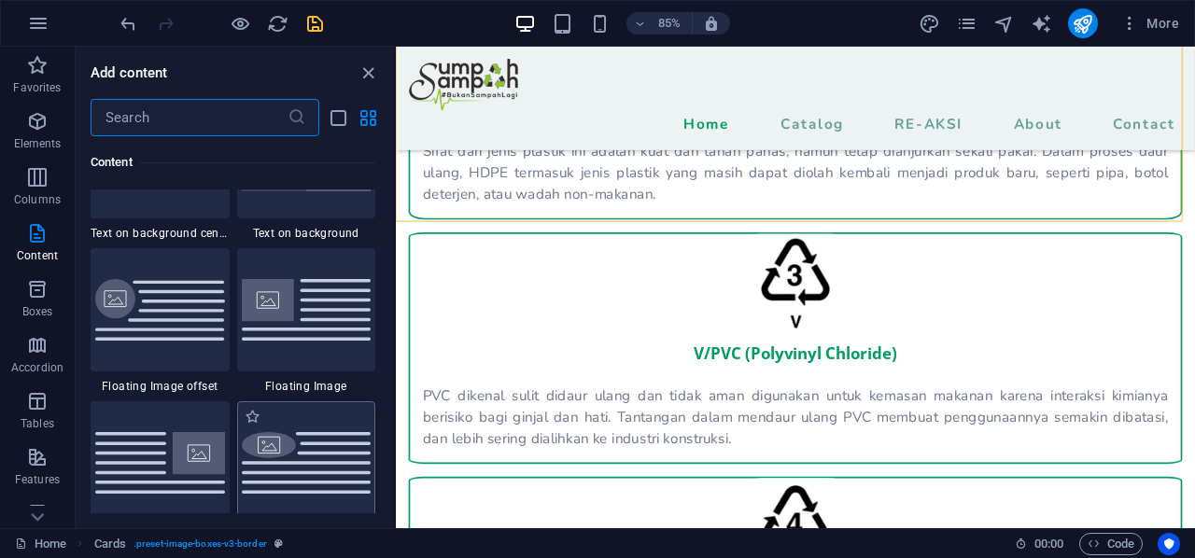
scroll to position [4107, 0]
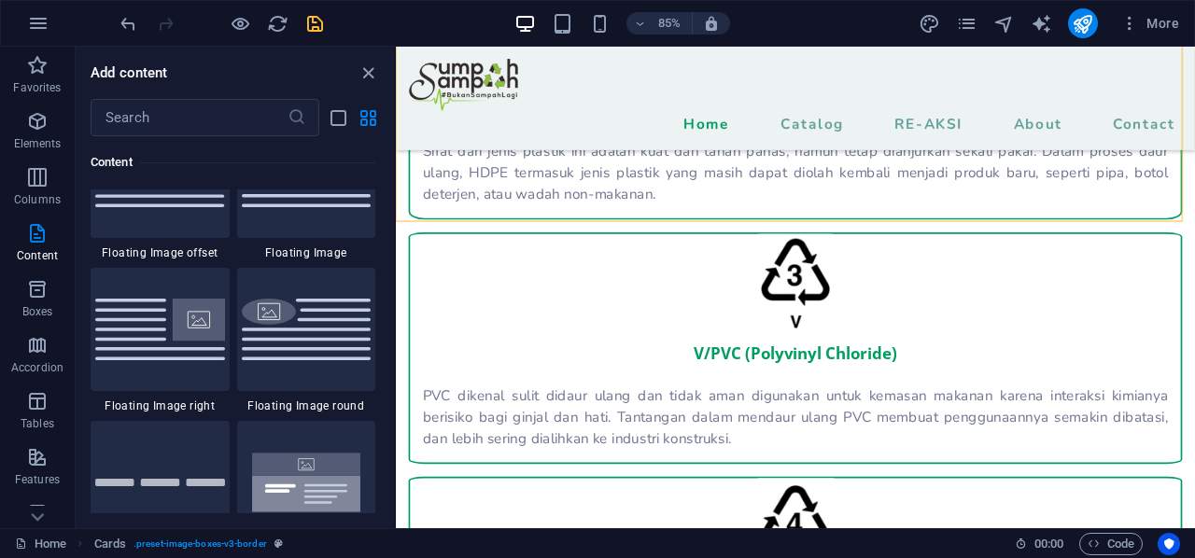
click at [159, 343] on img at bounding box center [160, 329] width 130 height 61
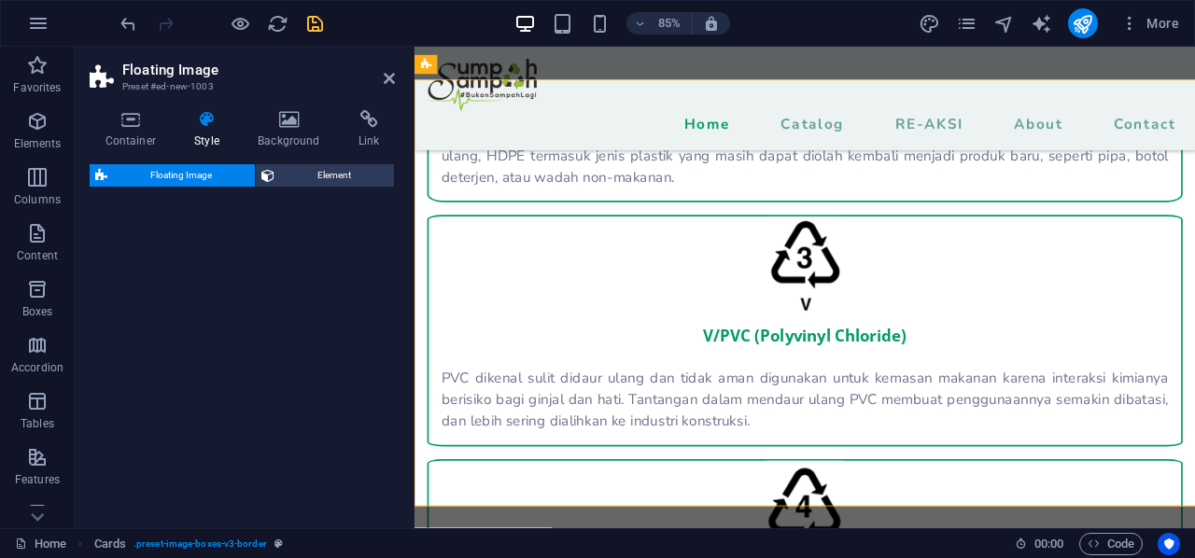
select select "%"
select select "rem"
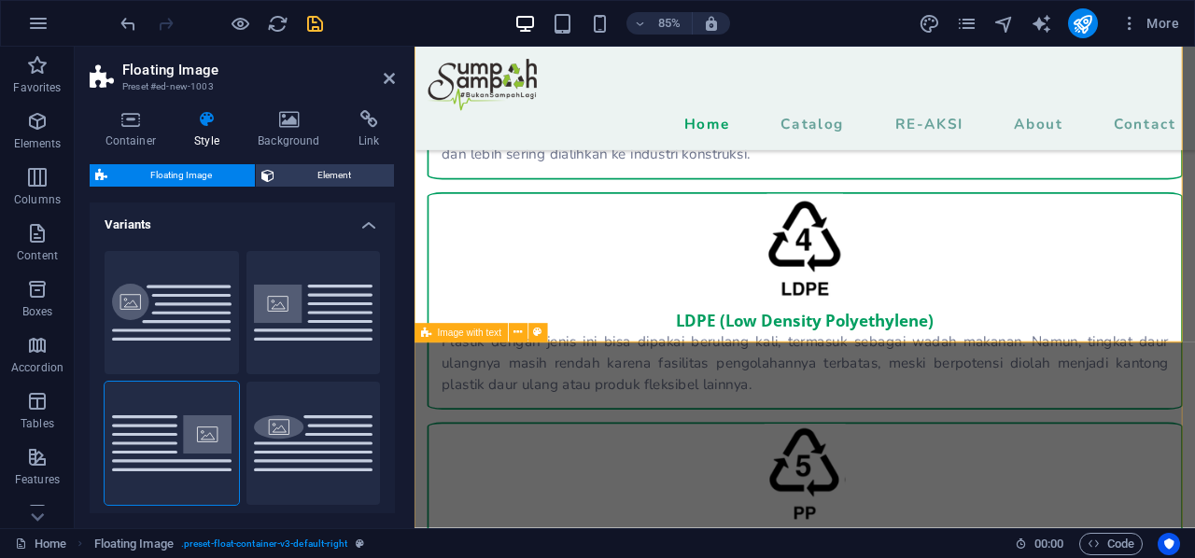
scroll to position [3036, 0]
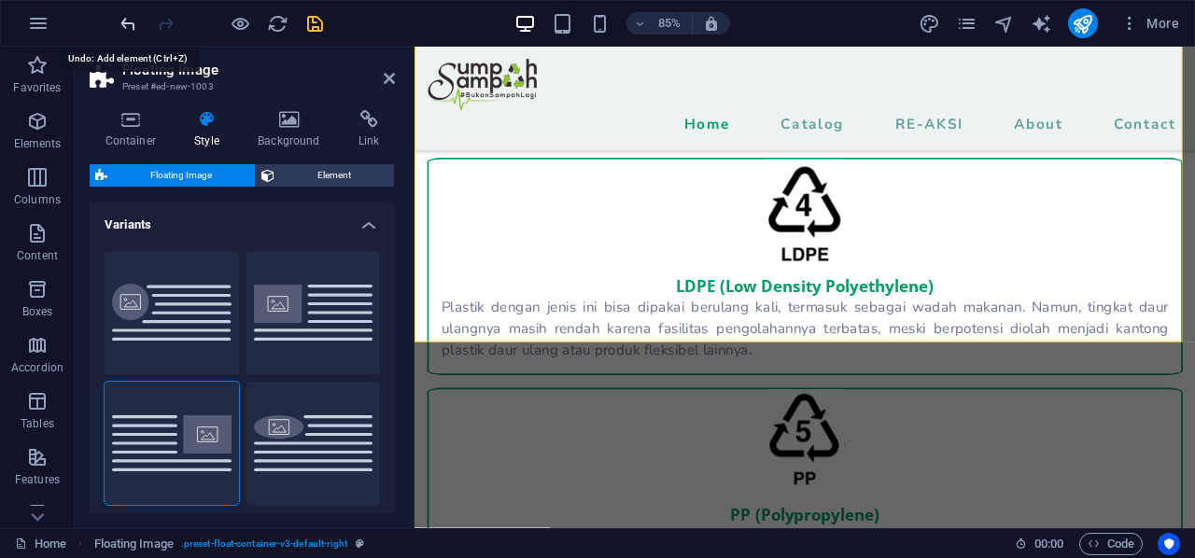
click at [122, 25] on icon "undo" at bounding box center [128, 23] width 21 height 21
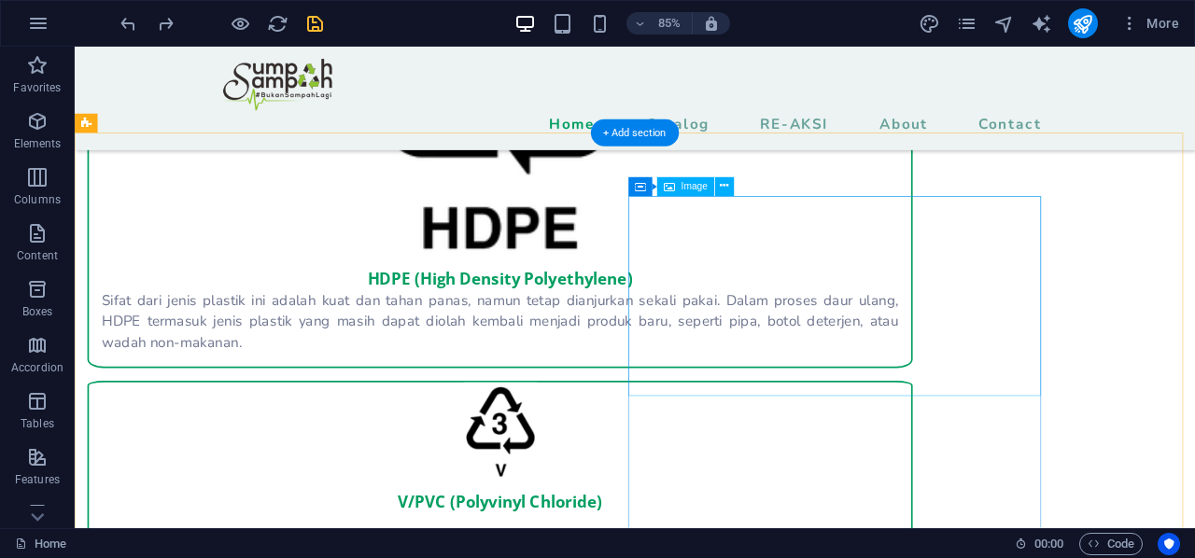
scroll to position [2640, 0]
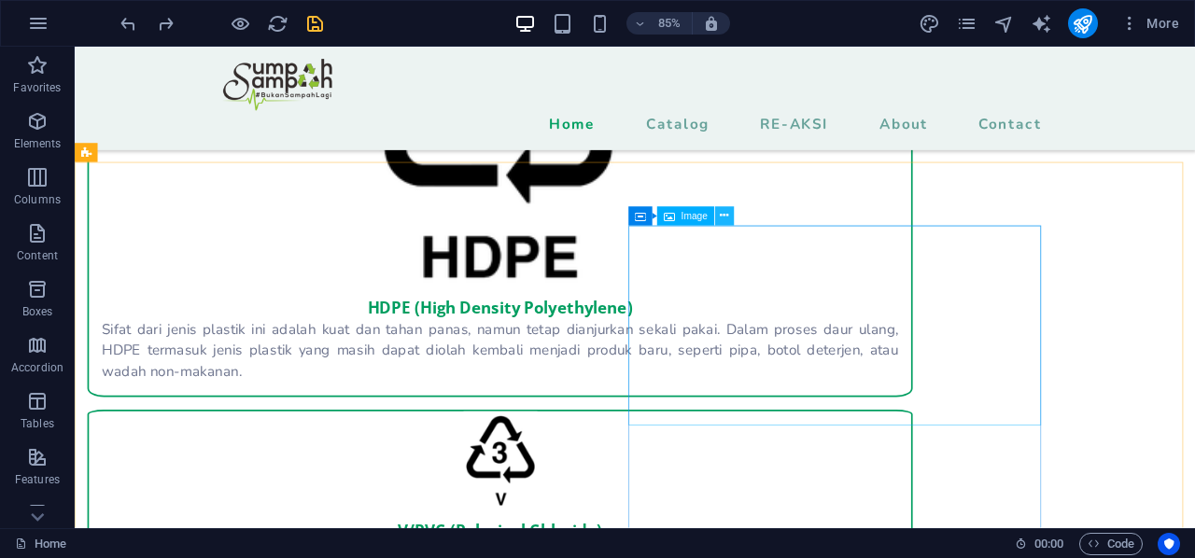
click at [718, 218] on button at bounding box center [724, 215] width 19 height 19
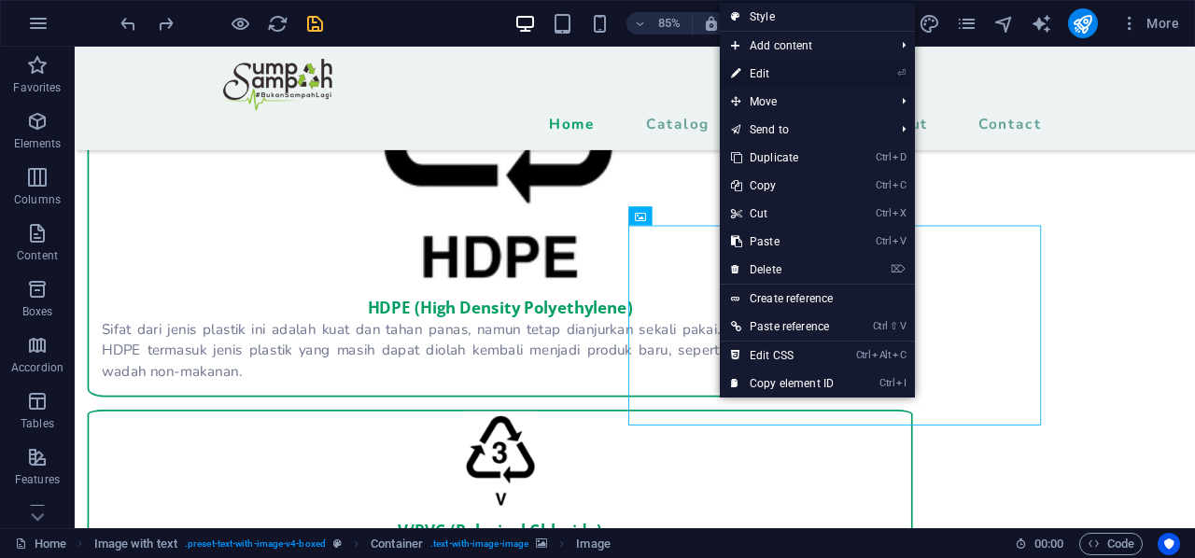
click at [798, 74] on link "⏎ Edit" at bounding box center [782, 74] width 125 height 28
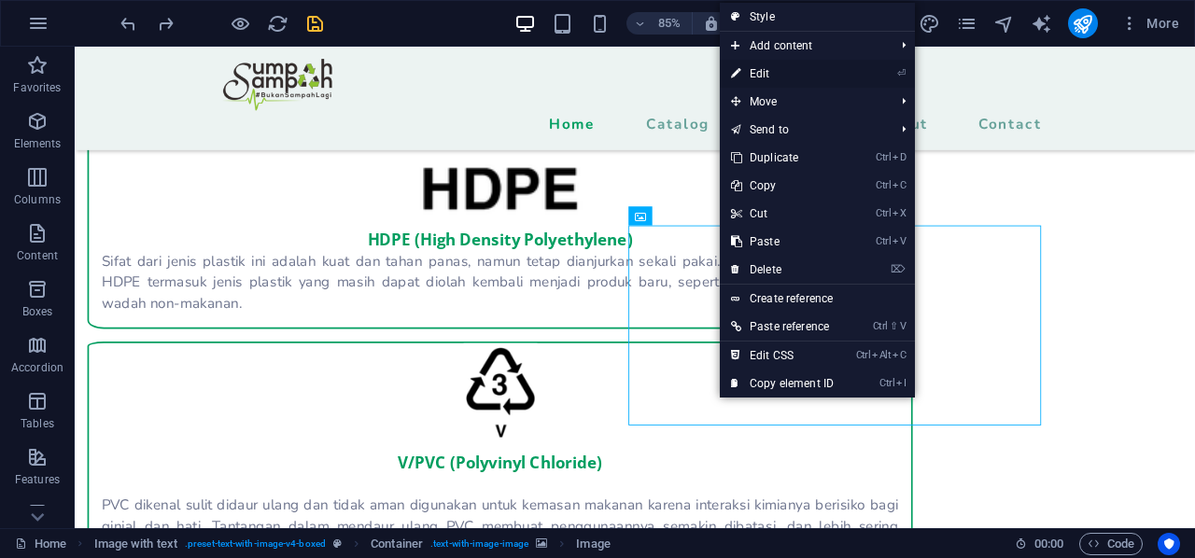
select select "px"
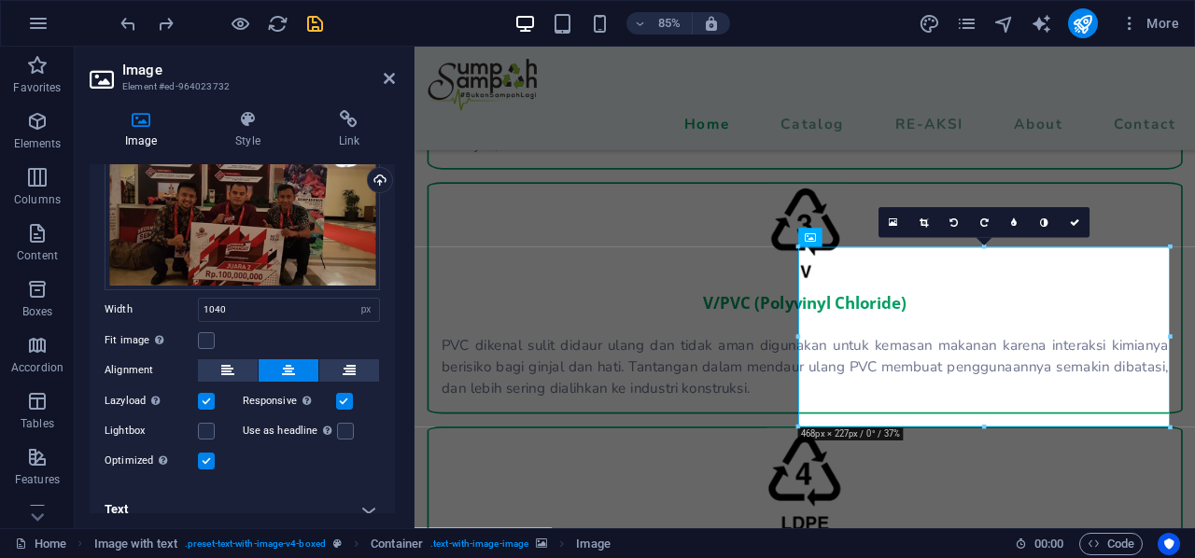
scroll to position [77, 0]
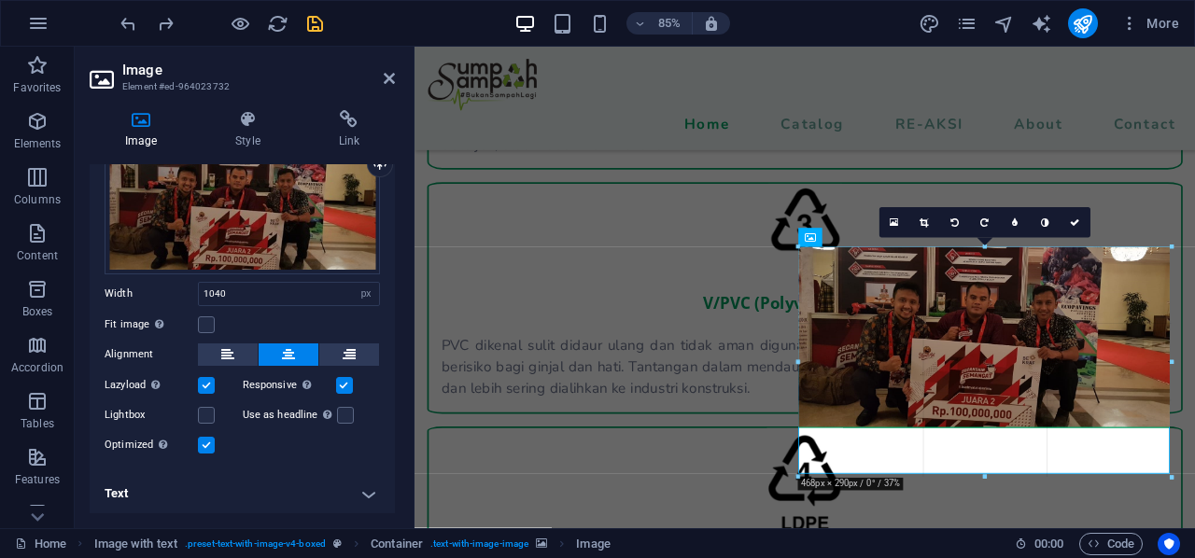
drag, startPoint x: 988, startPoint y: 426, endPoint x: 1016, endPoint y: 488, distance: 68.5
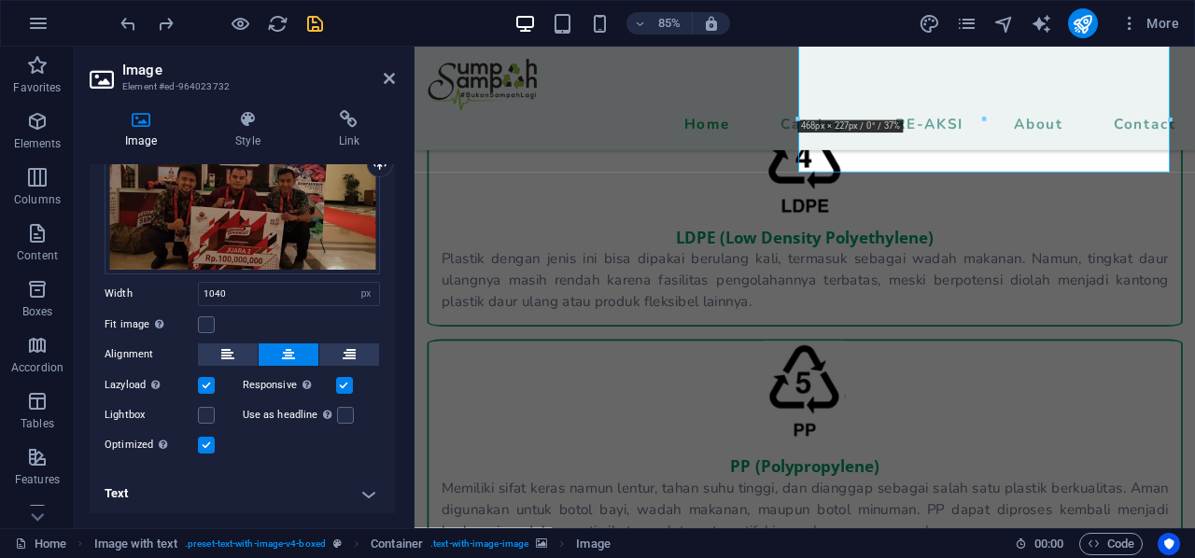
scroll to position [3001, 0]
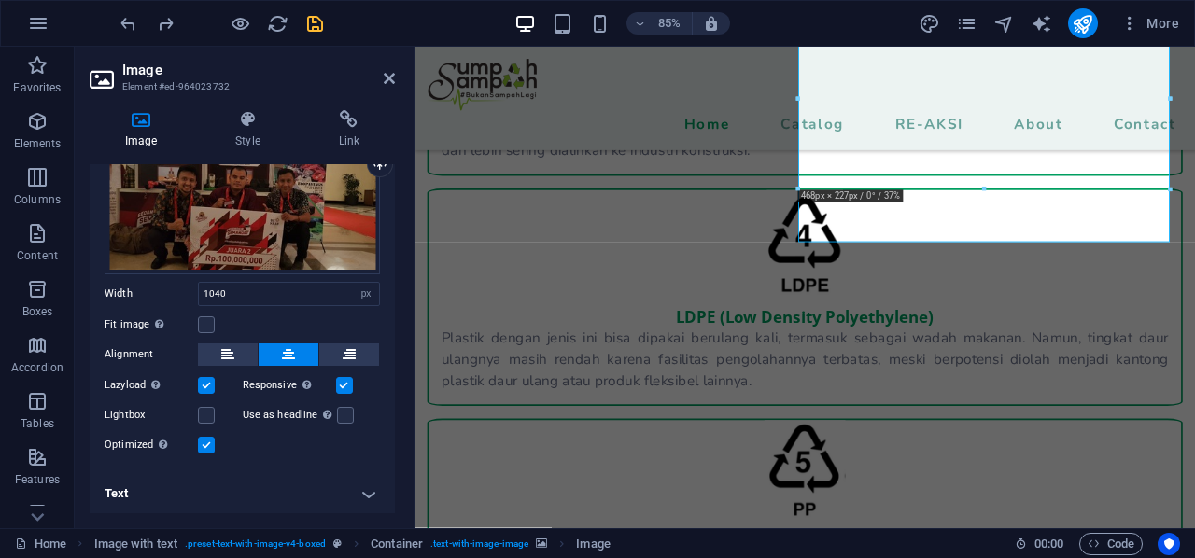
drag, startPoint x: 1397, startPoint y: 236, endPoint x: 1137, endPoint y: 343, distance: 280.5
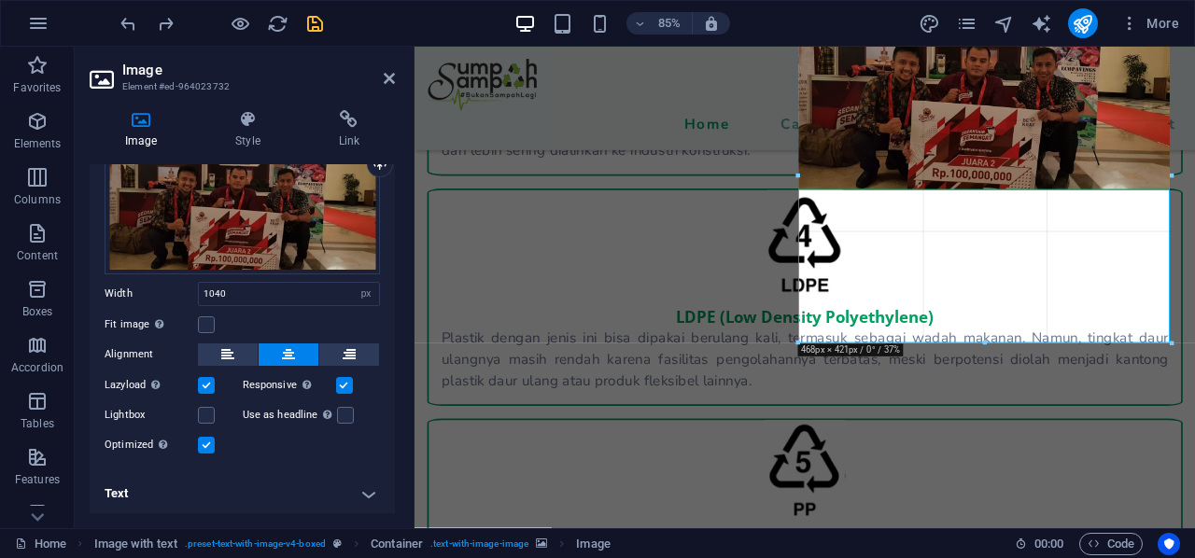
drag, startPoint x: 988, startPoint y: 179, endPoint x: 1001, endPoint y: 371, distance: 191.8
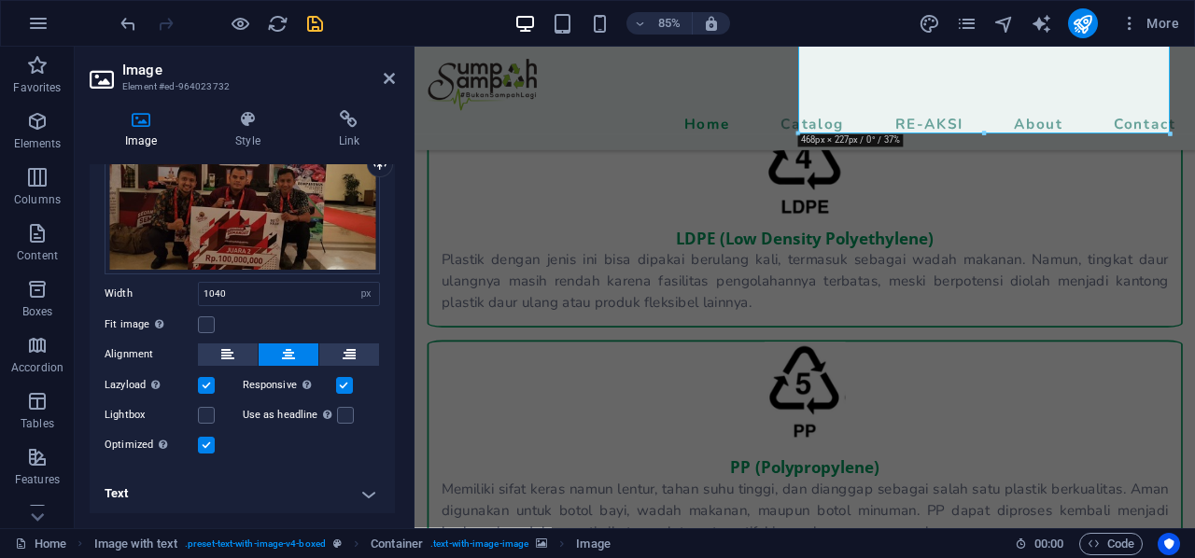
scroll to position [3094, 0]
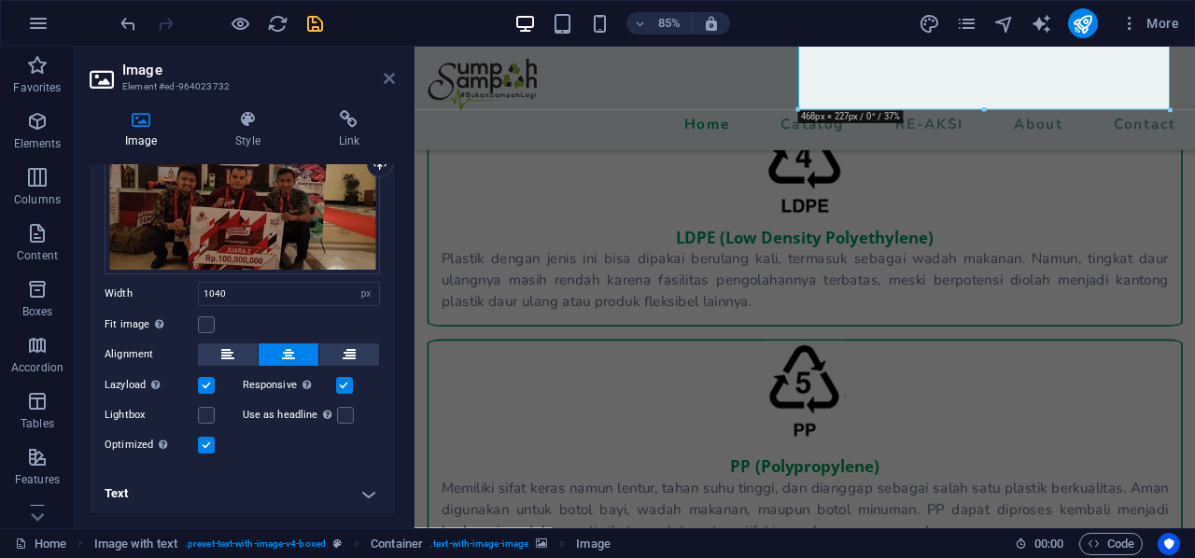
click at [391, 74] on icon at bounding box center [389, 78] width 11 height 15
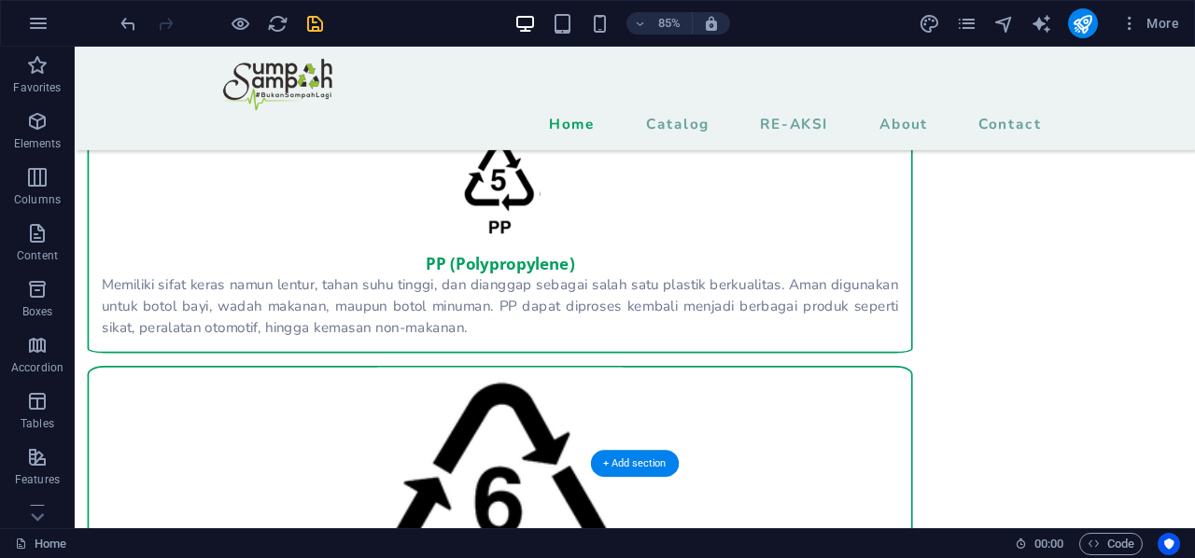
scroll to position [3549, 0]
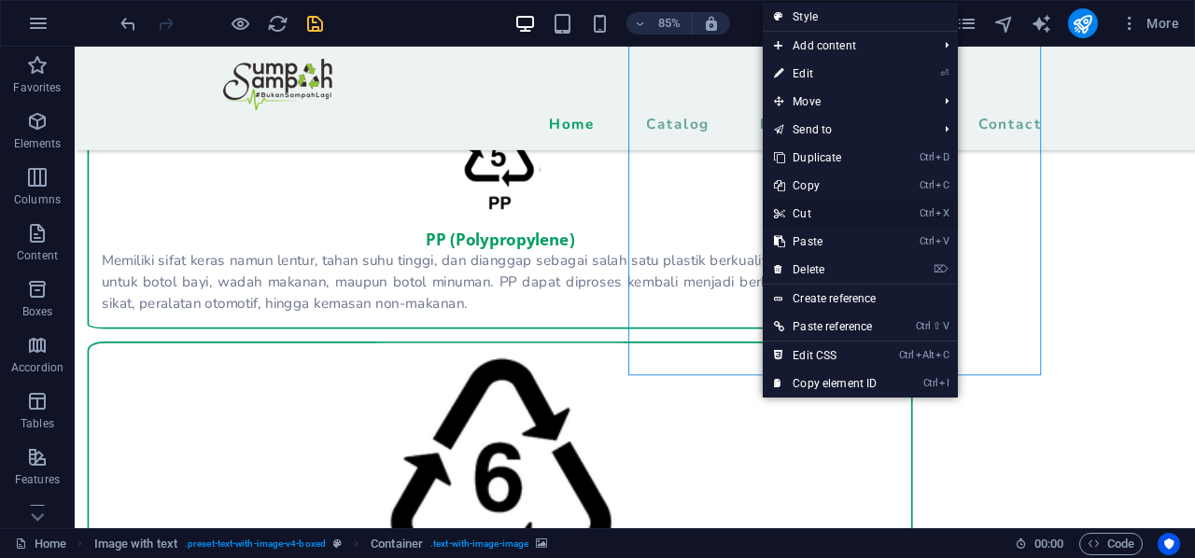
click at [836, 212] on link "Ctrl X Cut" at bounding box center [825, 214] width 125 height 28
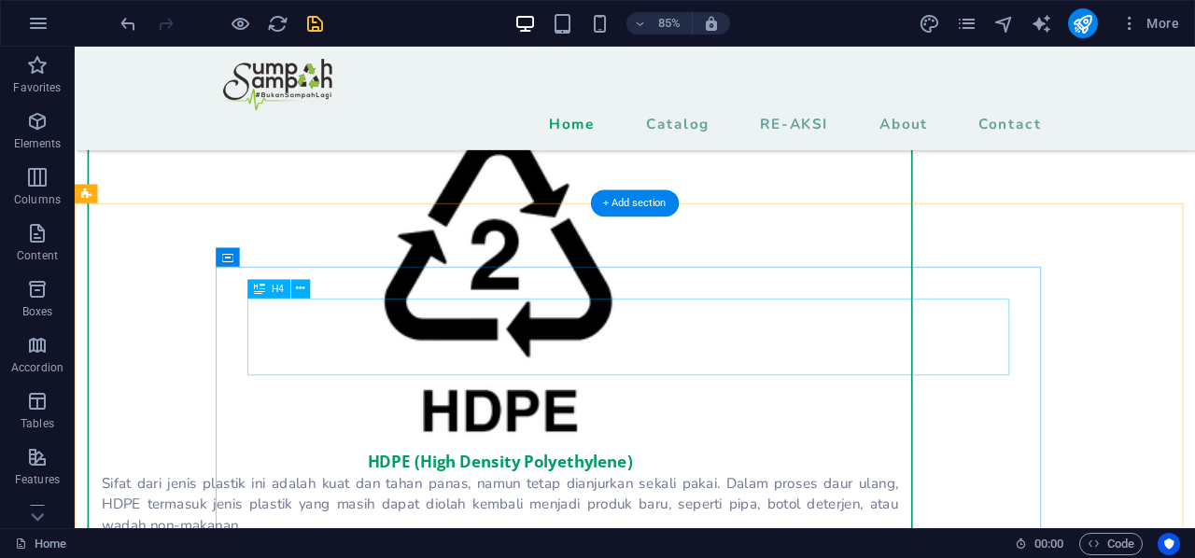
scroll to position [2351, 0]
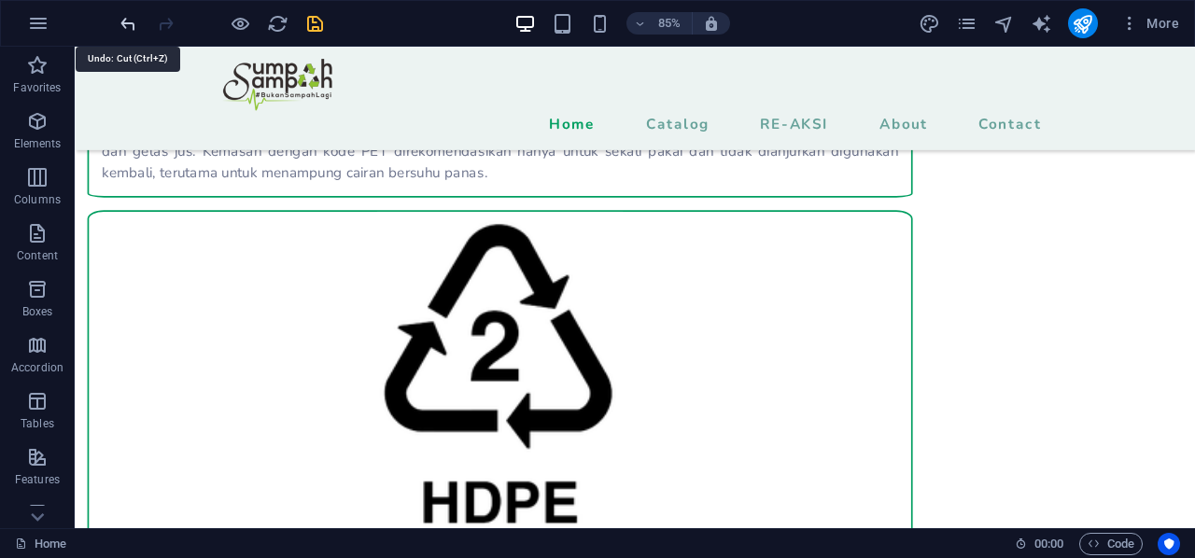
click at [131, 24] on icon "undo" at bounding box center [128, 23] width 21 height 21
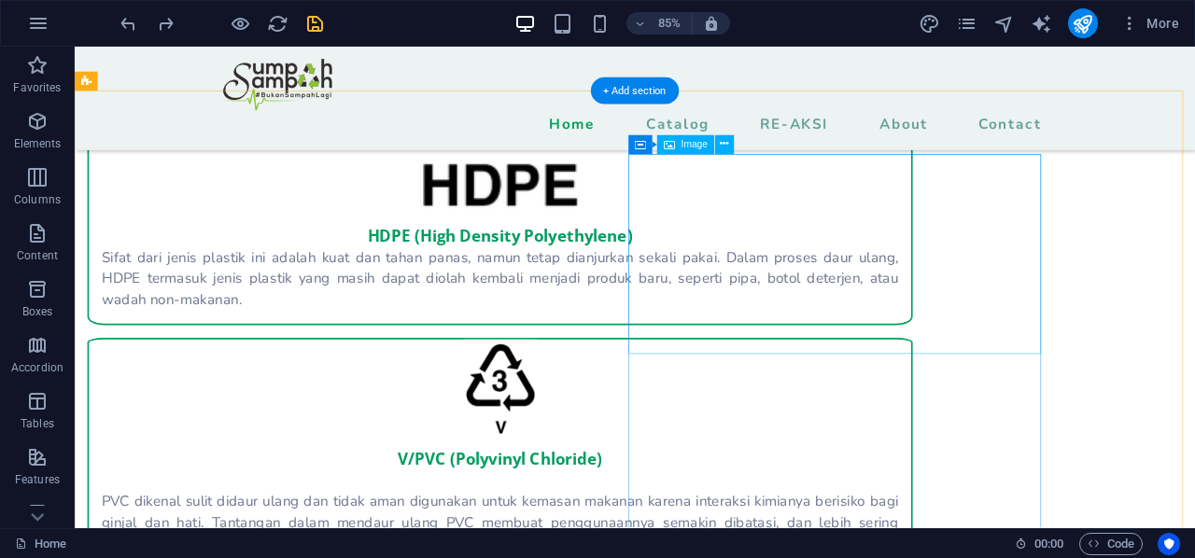
scroll to position [2631, 0]
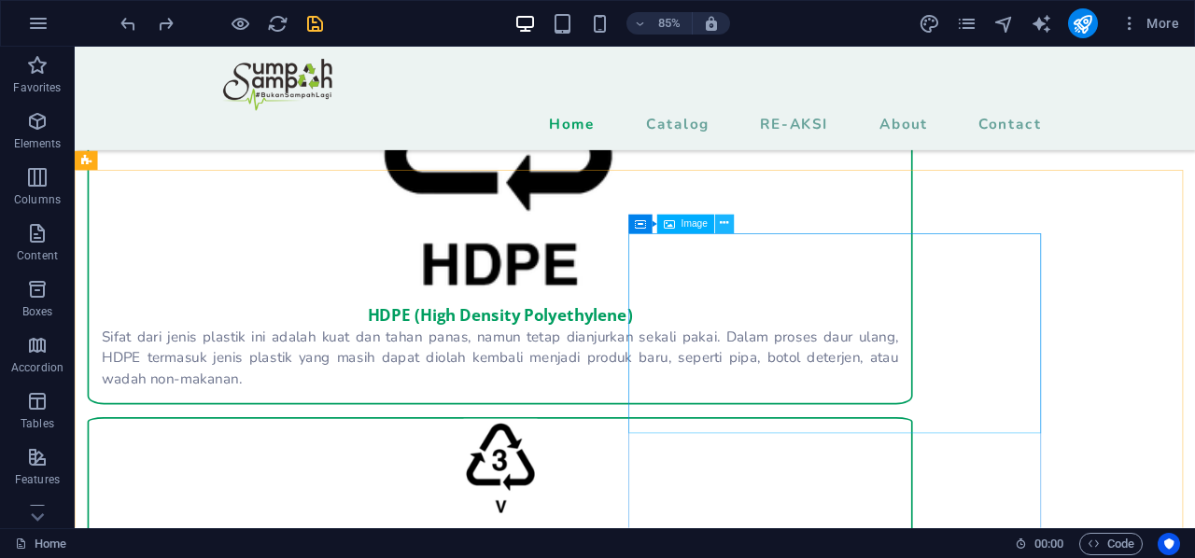
click at [720, 224] on icon at bounding box center [724, 224] width 8 height 17
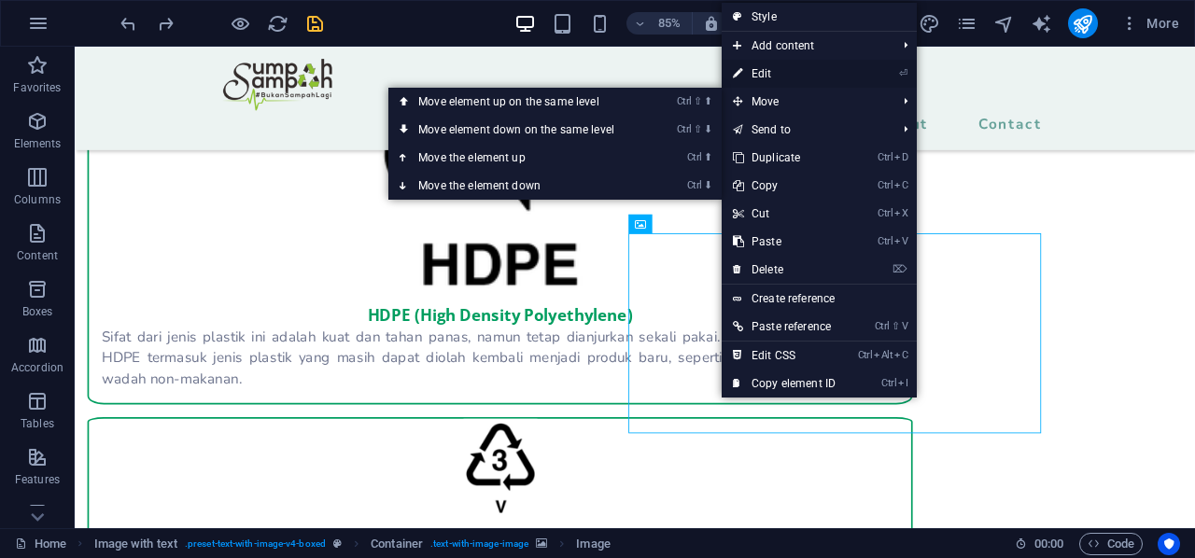
click at [781, 77] on link "⏎ Edit" at bounding box center [784, 74] width 125 height 28
select select "px"
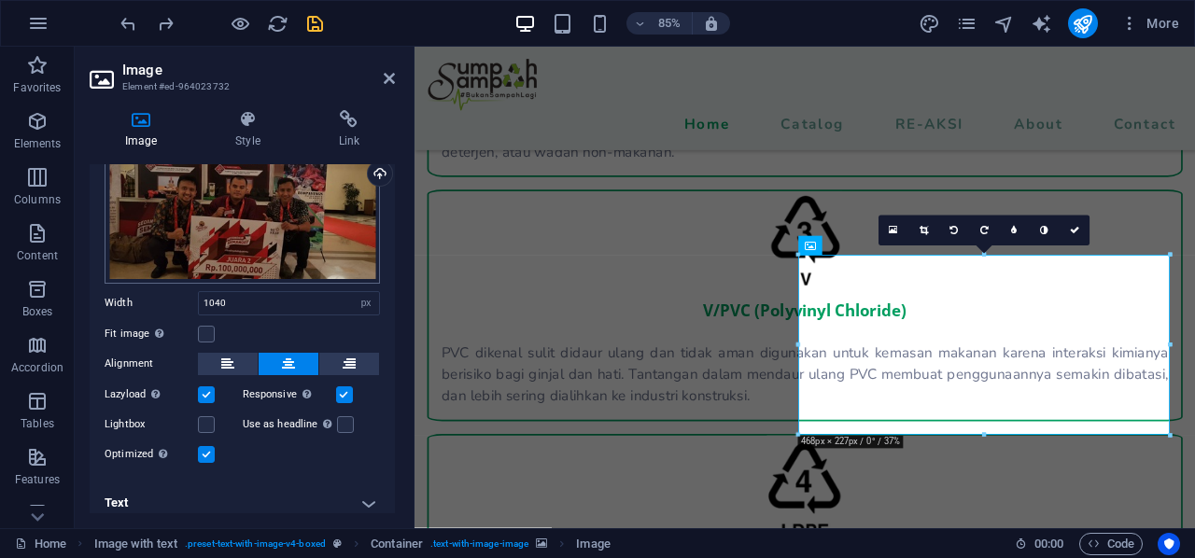
scroll to position [77, 0]
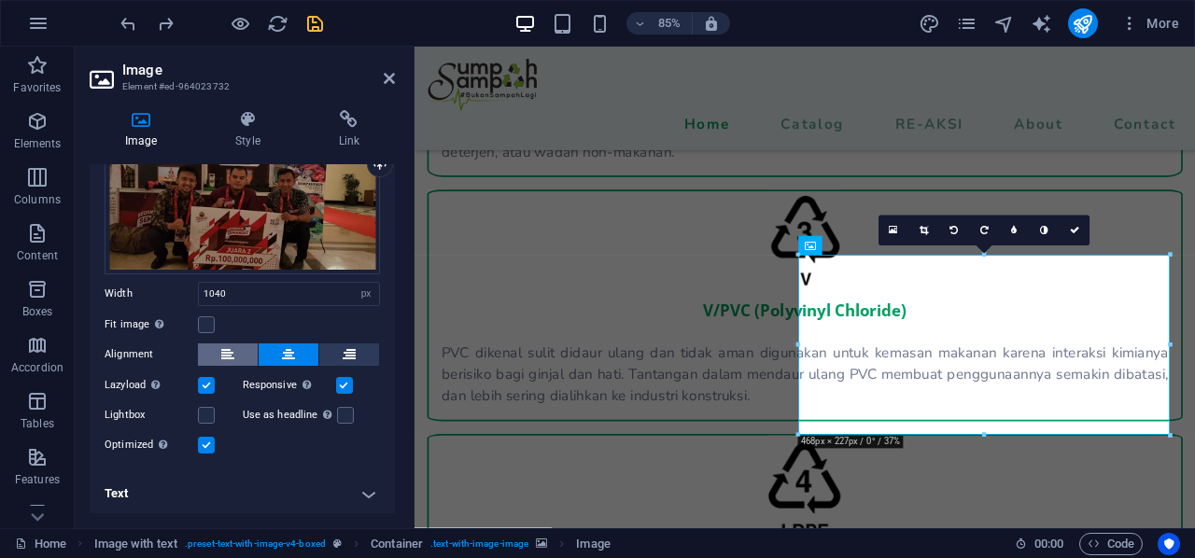
click at [233, 354] on icon at bounding box center [227, 355] width 13 height 22
click at [278, 354] on button at bounding box center [289, 355] width 60 height 22
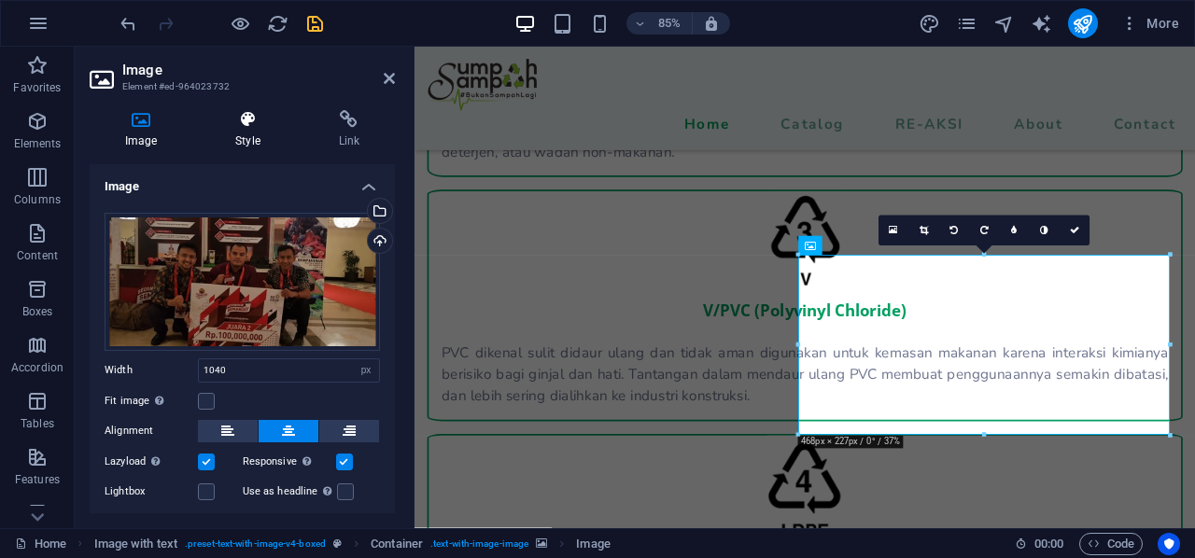
click at [272, 134] on h4 "Style" at bounding box center [251, 129] width 103 height 39
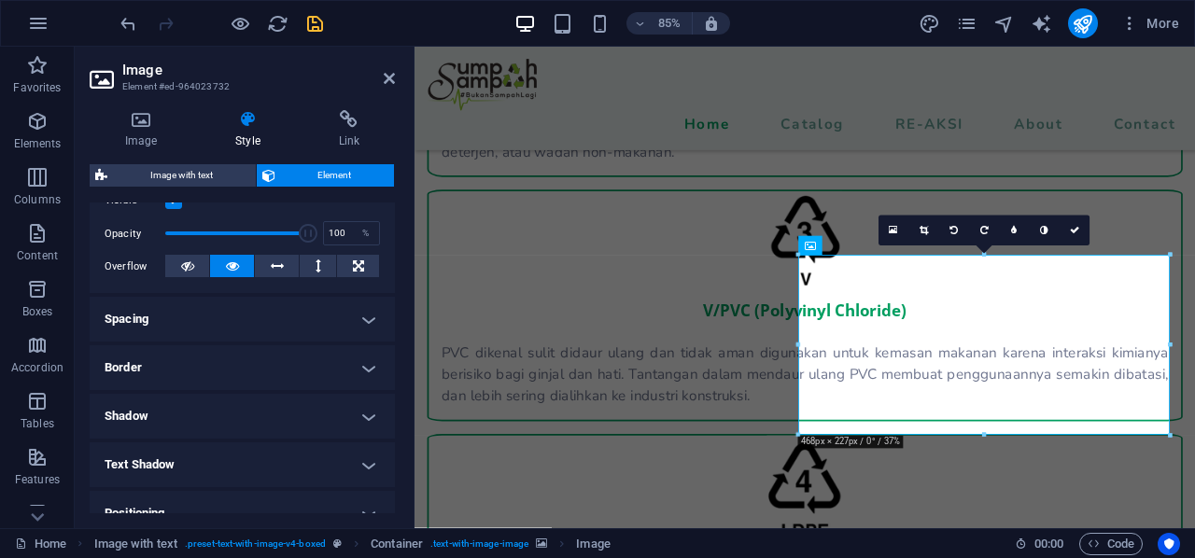
scroll to position [280, 0]
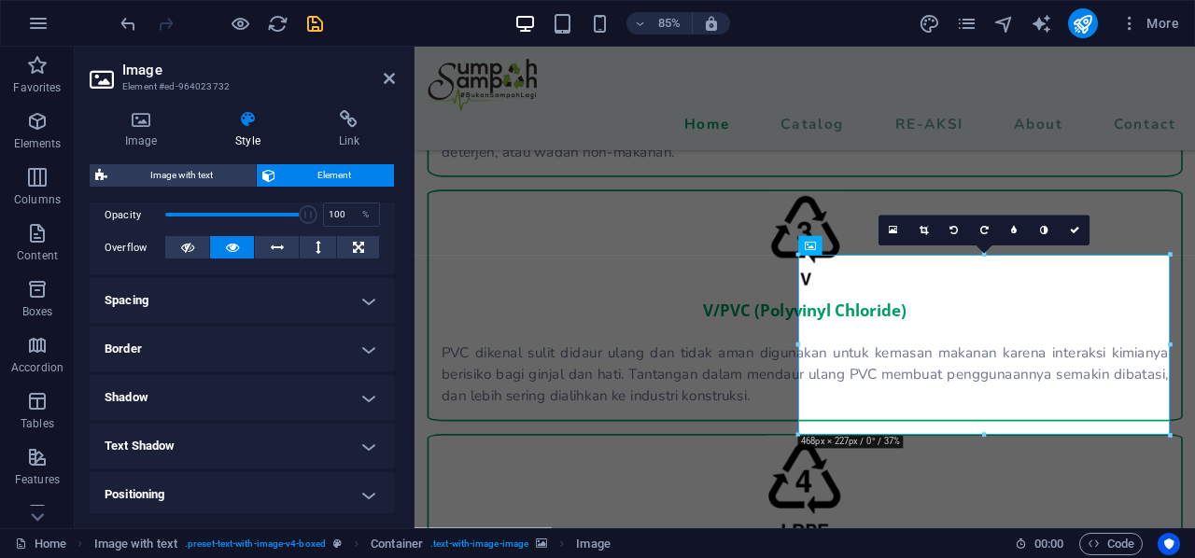
click at [296, 315] on h4 "Spacing" at bounding box center [242, 300] width 305 height 45
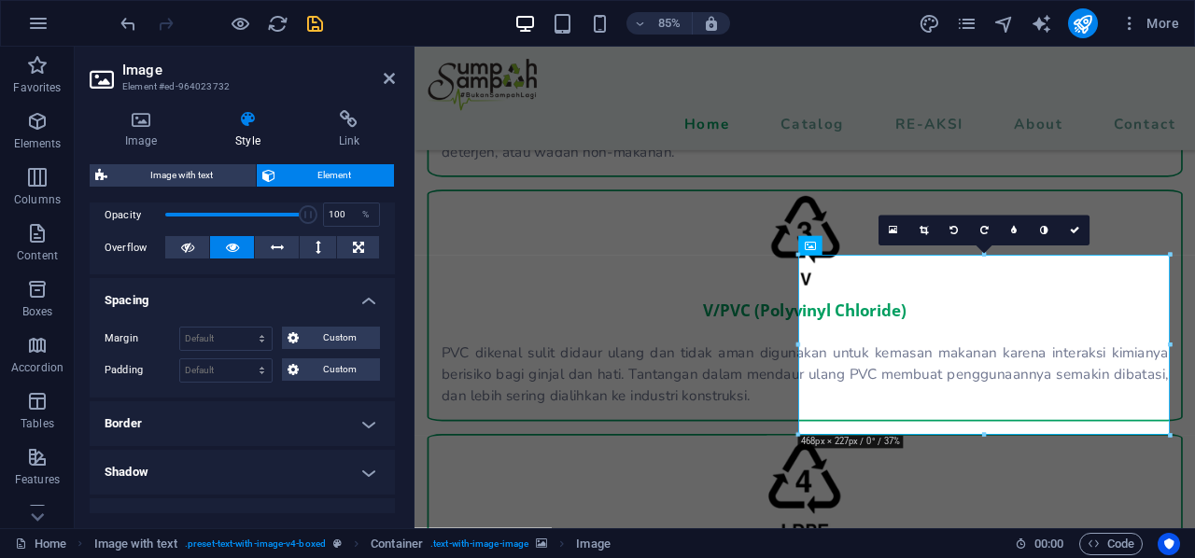
scroll to position [0, 0]
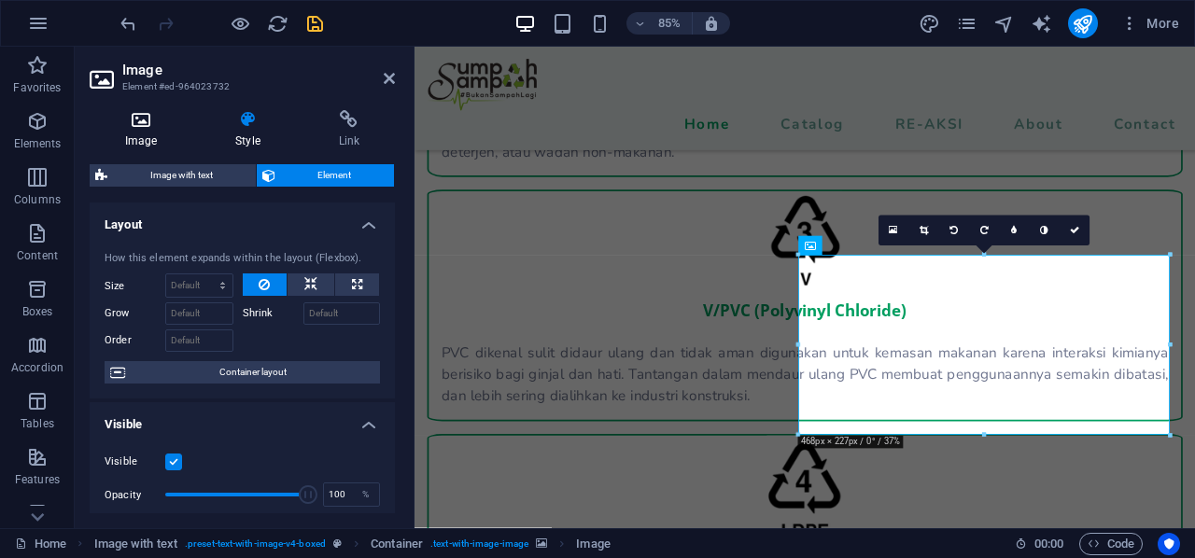
click at [138, 137] on h4 "Image" at bounding box center [145, 129] width 110 height 39
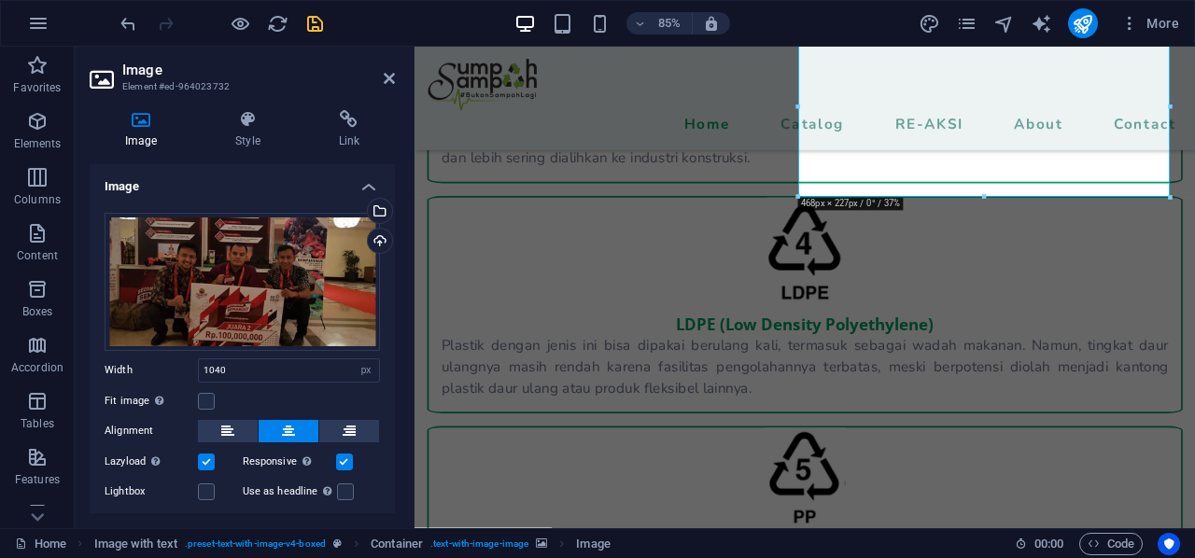
scroll to position [3178, 0]
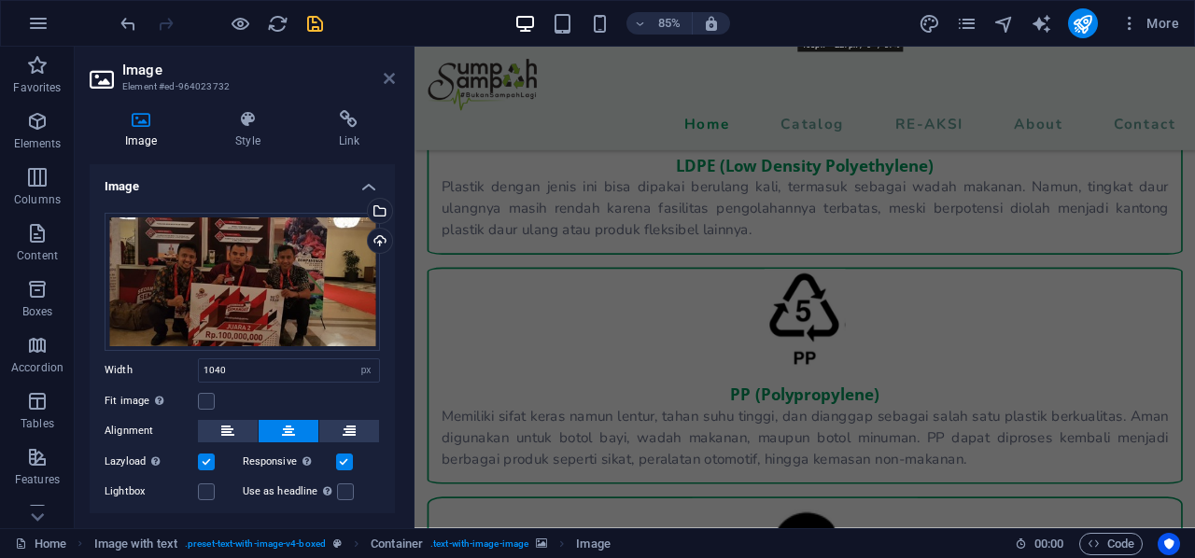
click at [385, 77] on icon at bounding box center [389, 78] width 11 height 15
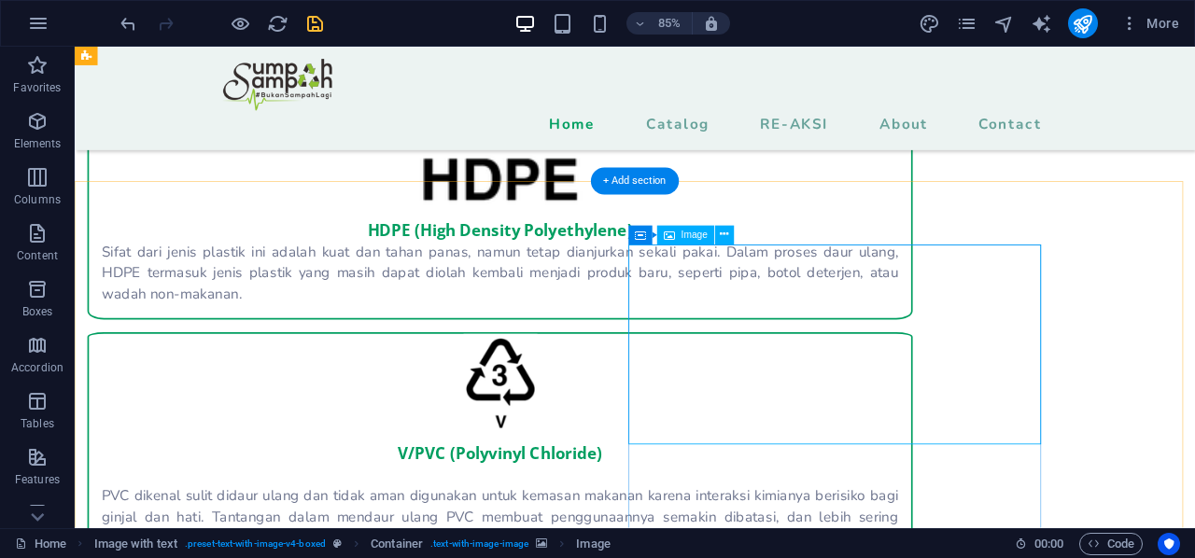
scroll to position [2606, 0]
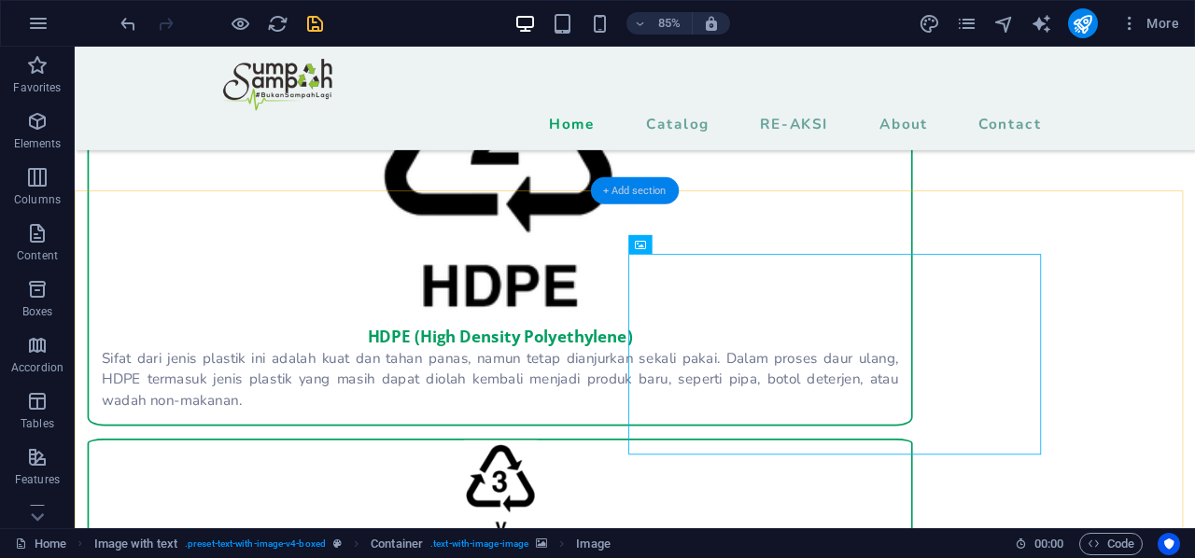
click at [654, 190] on div "+ Add section" at bounding box center [635, 190] width 88 height 27
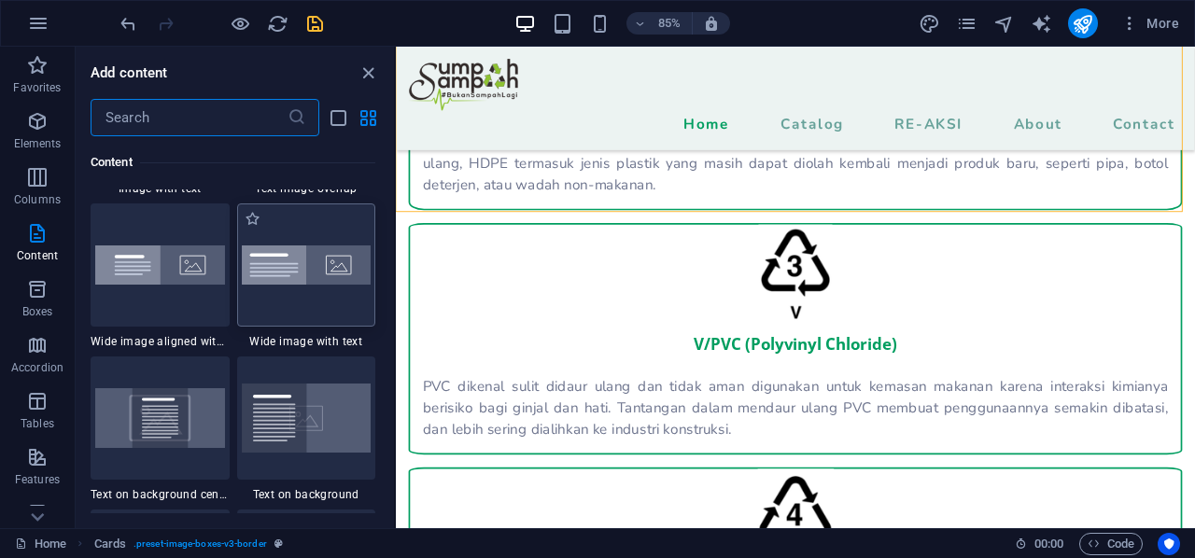
scroll to position [3734, 0]
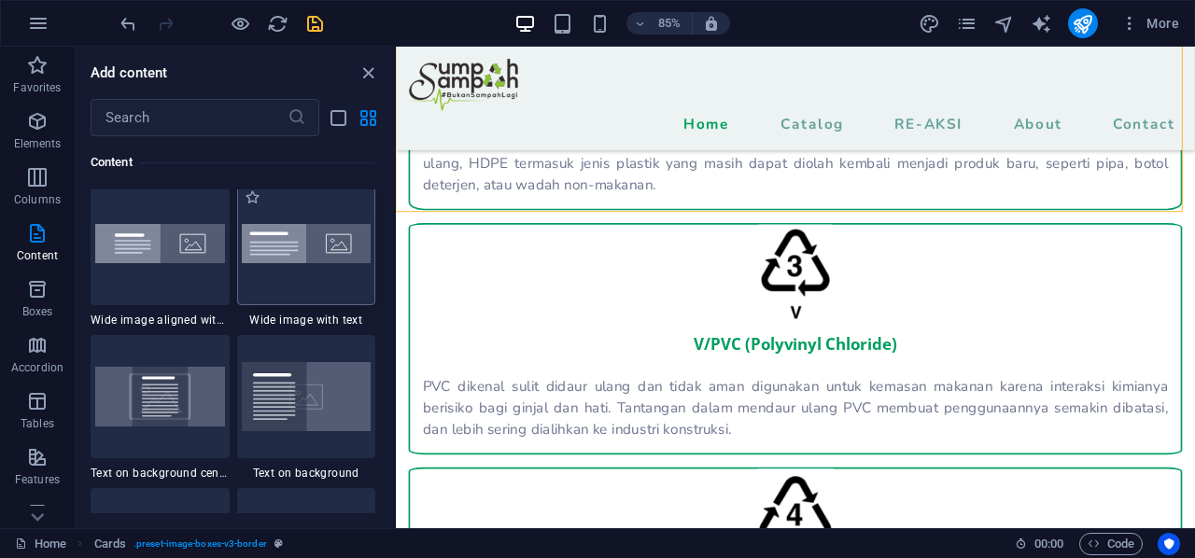
click at [321, 277] on div at bounding box center [306, 243] width 139 height 123
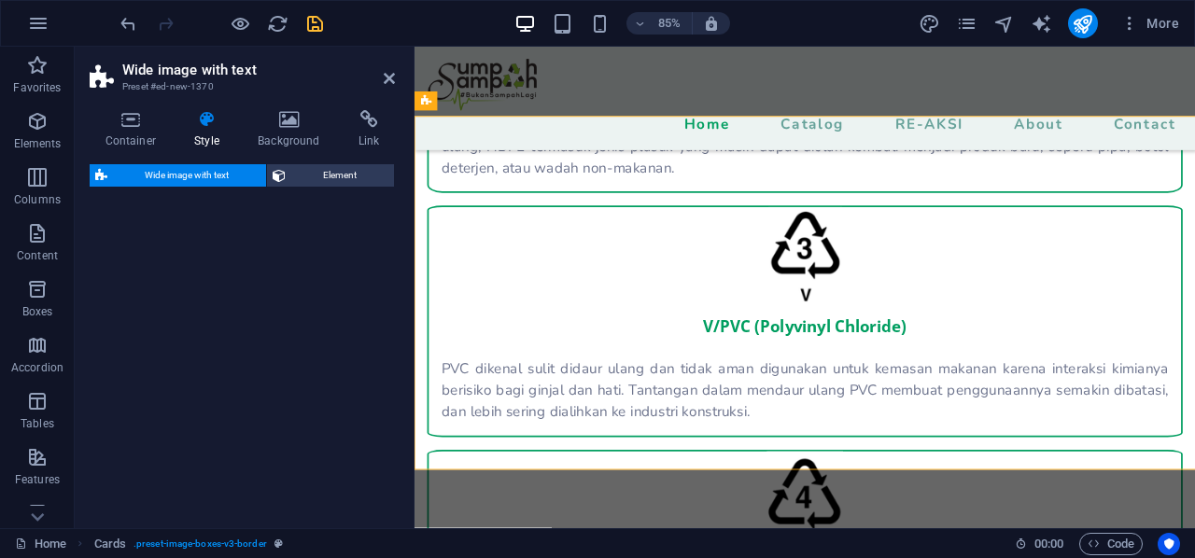
scroll to position [2806, 0]
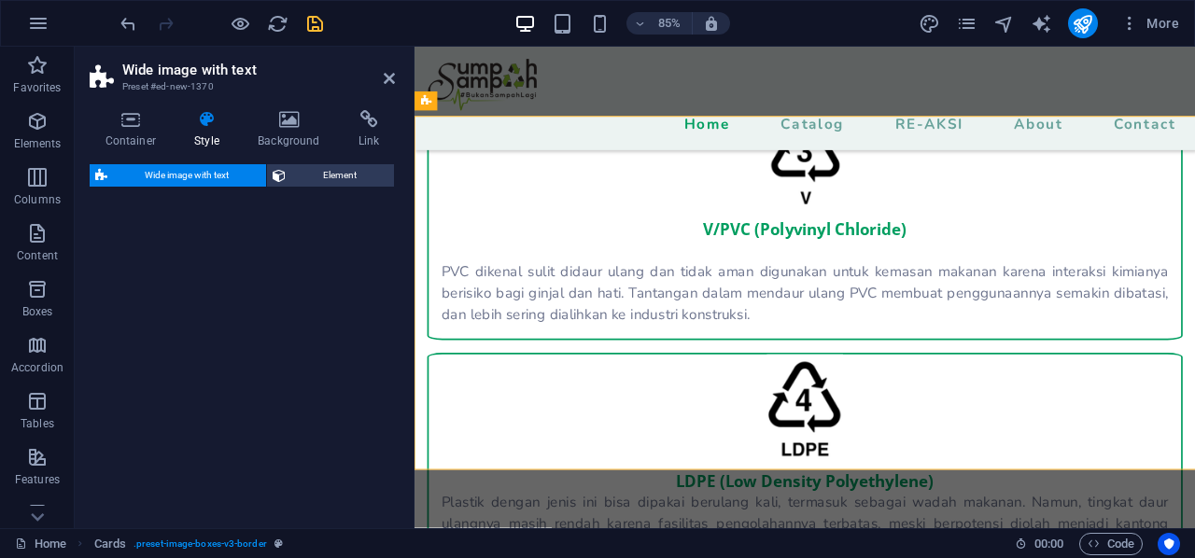
select select "%"
select select "rem"
select select "preset-fullscreen-text-and-background-v3-default"
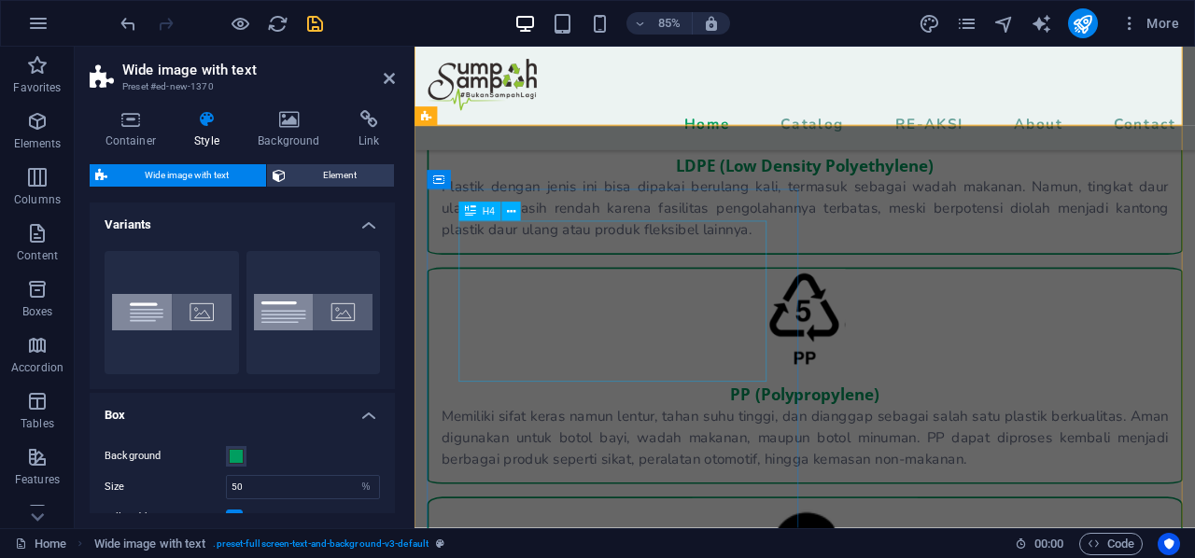
scroll to position [3087, 0]
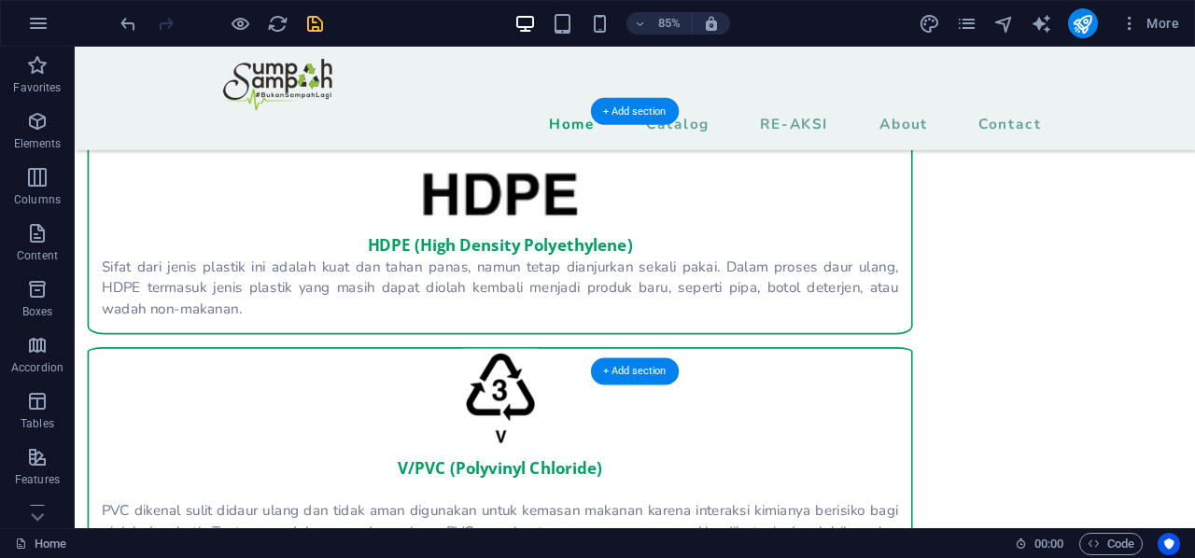
scroll to position [2526, 0]
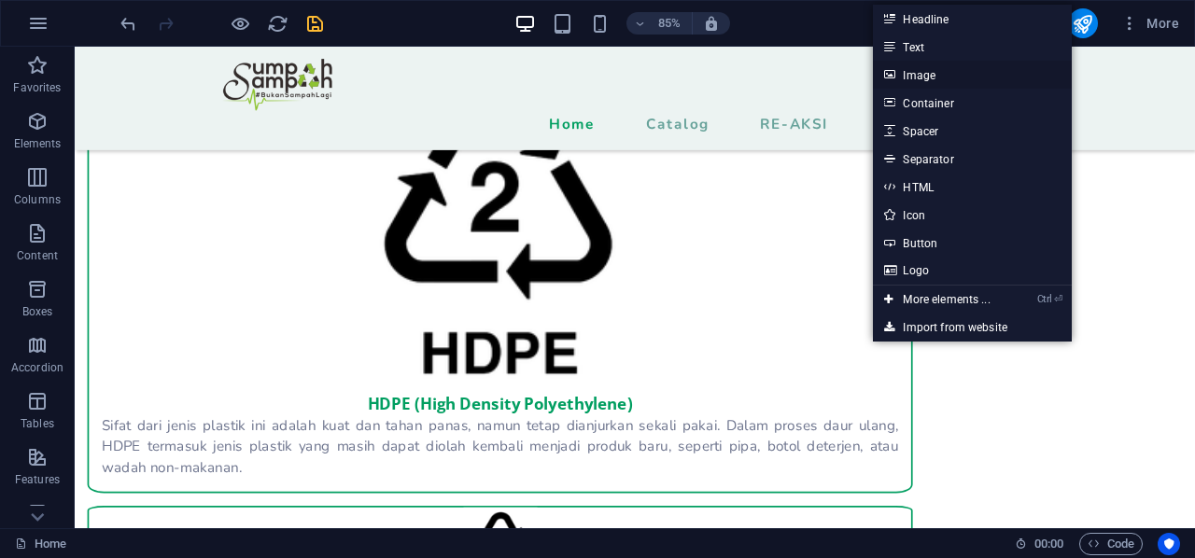
click at [971, 68] on link "Image" at bounding box center [972, 75] width 198 height 28
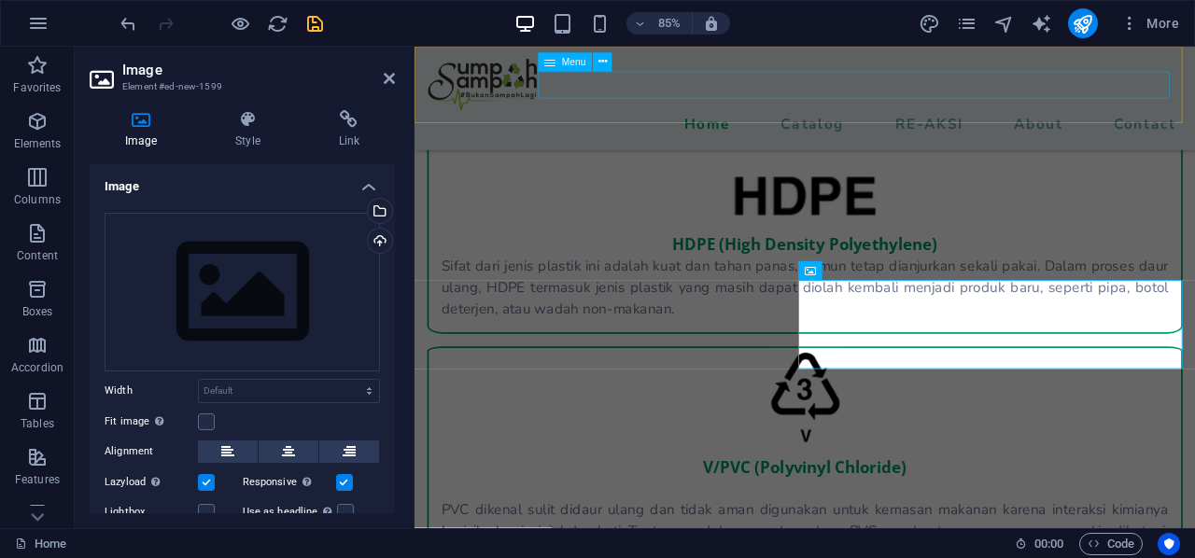
scroll to position [2607, 0]
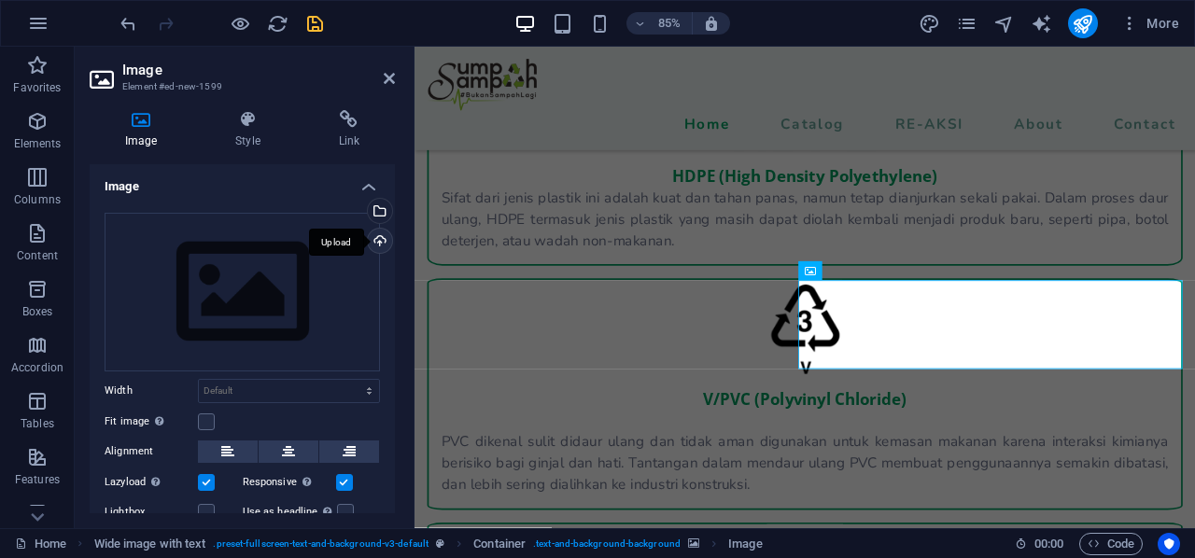
click at [375, 241] on div "Upload" at bounding box center [378, 243] width 28 height 28
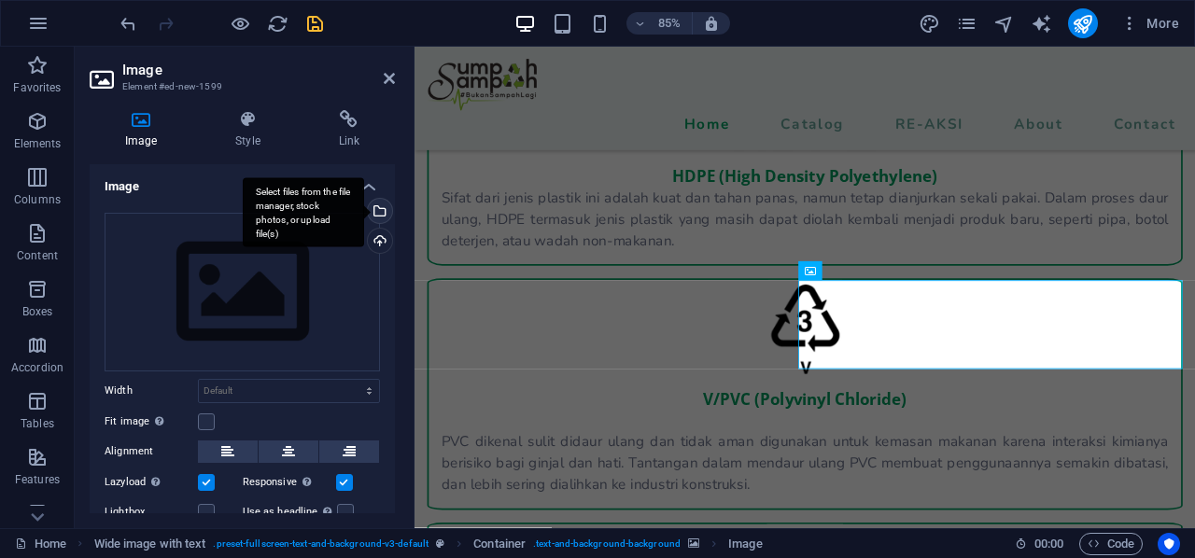
click at [364, 215] on div "Select files from the file manager, stock photos, or upload file(s)" at bounding box center [303, 212] width 121 height 70
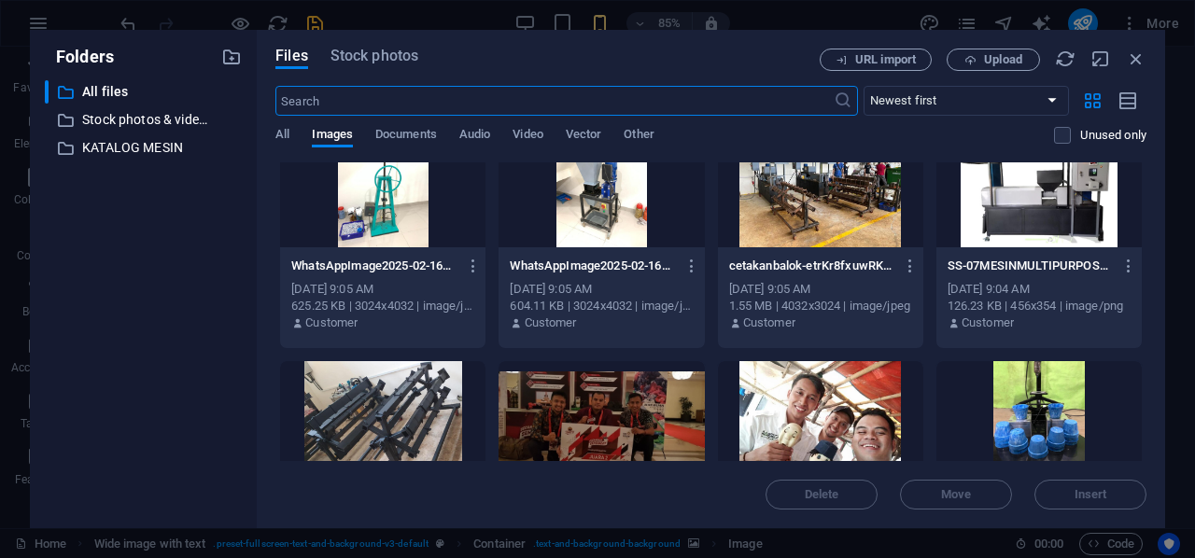
scroll to position [5508, 0]
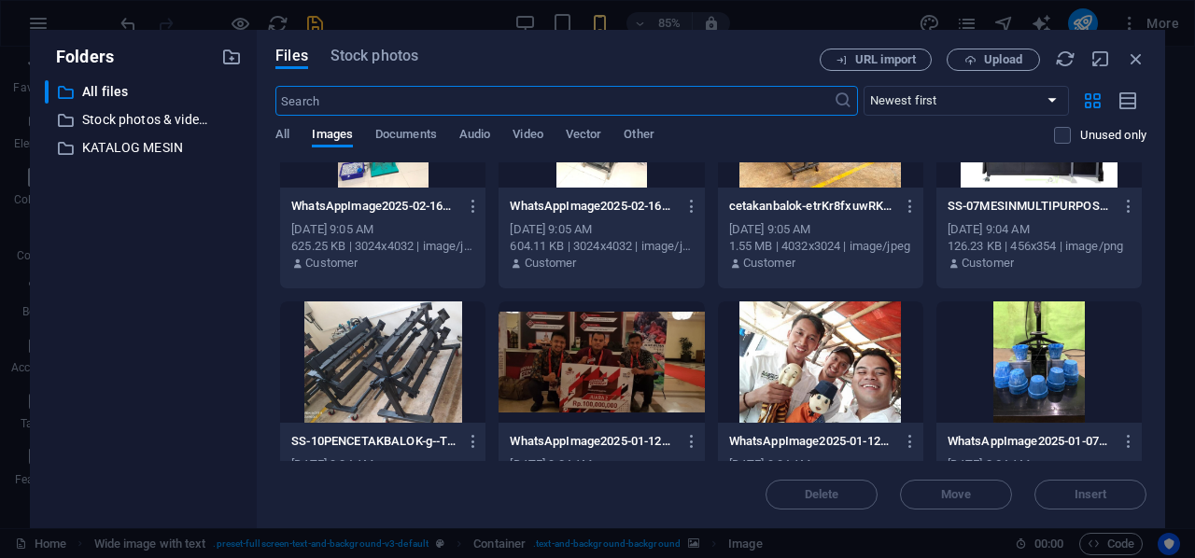
click at [627, 373] on div at bounding box center [601, 362] width 205 height 121
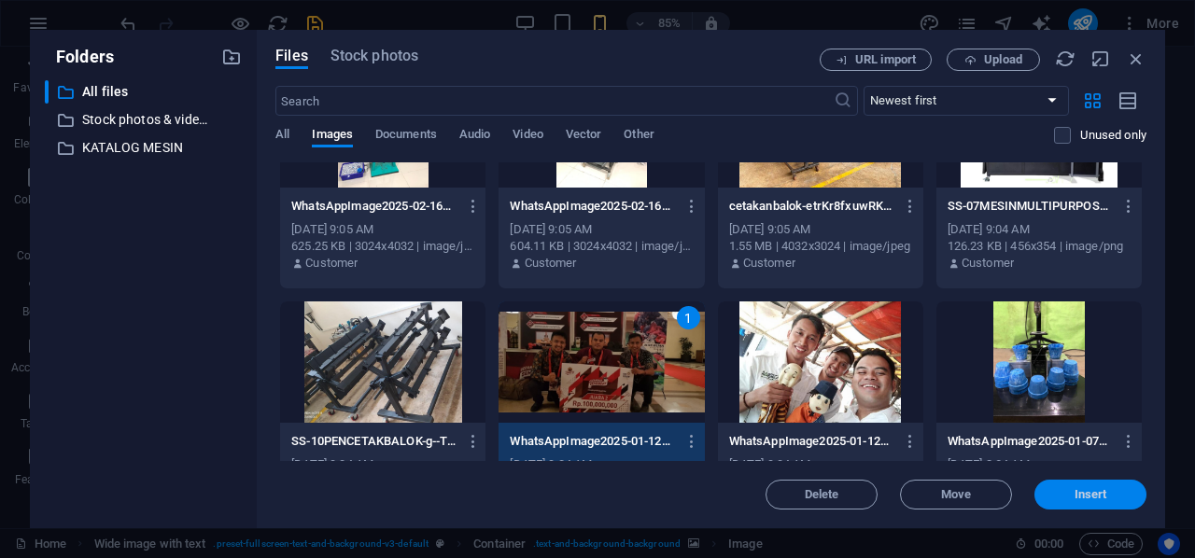
click at [1062, 489] on span "Insert" at bounding box center [1090, 494] width 97 height 11
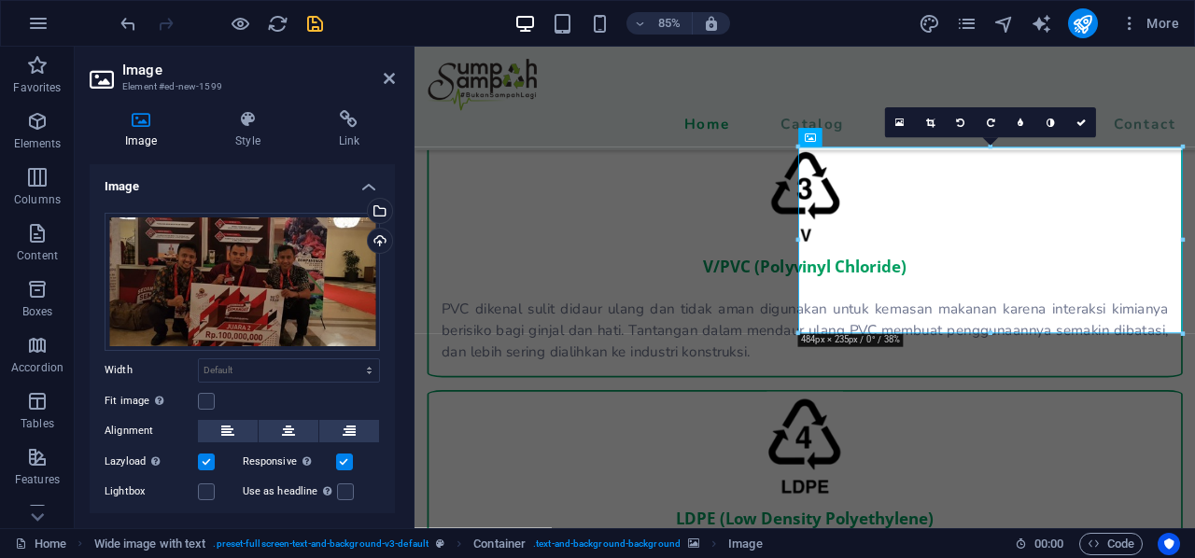
scroll to position [2745, 0]
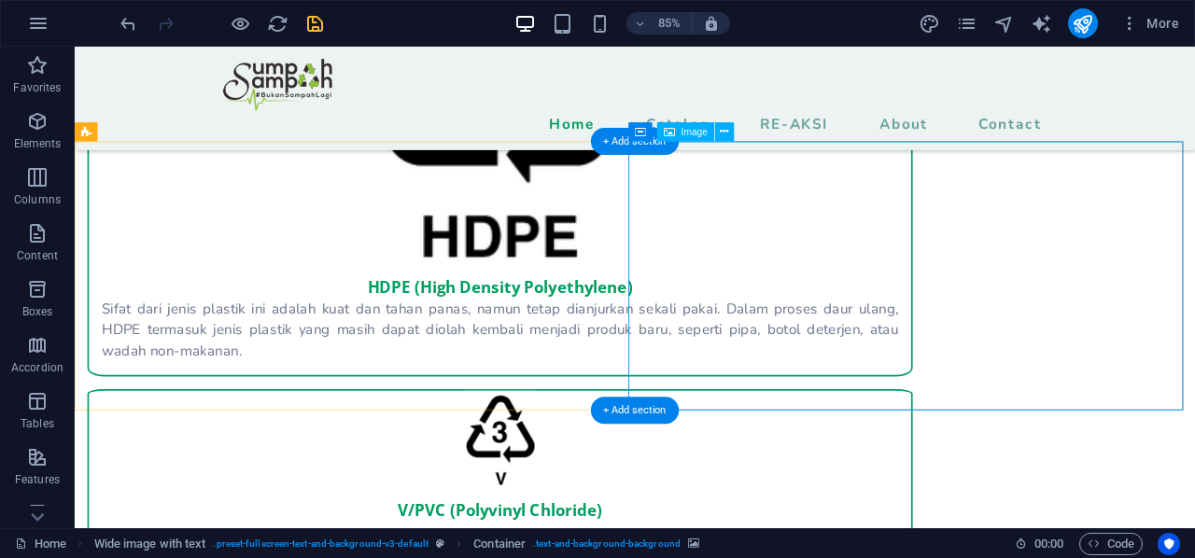
drag, startPoint x: 1148, startPoint y: 399, endPoint x: 1153, endPoint y: 407, distance: 9.6
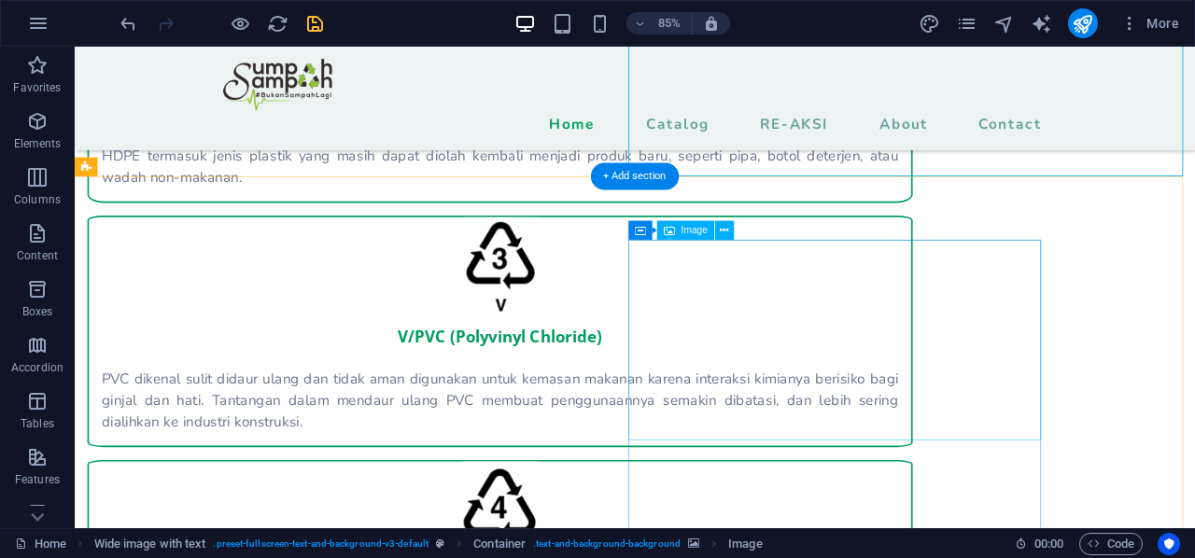
scroll to position [2945, 0]
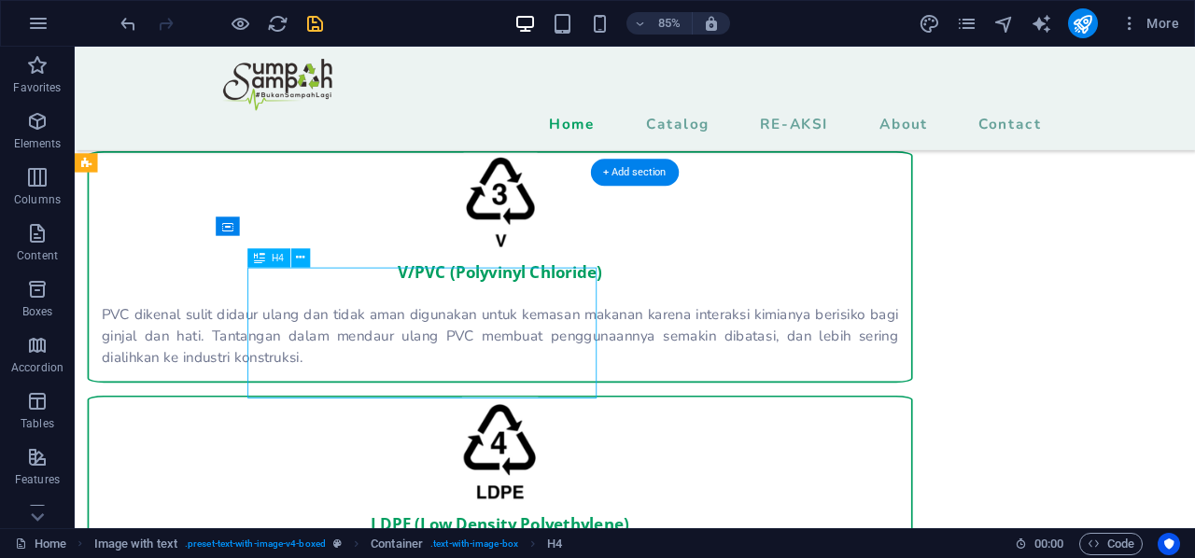
drag, startPoint x: 572, startPoint y: 442, endPoint x: 172, endPoint y: 441, distance: 400.5
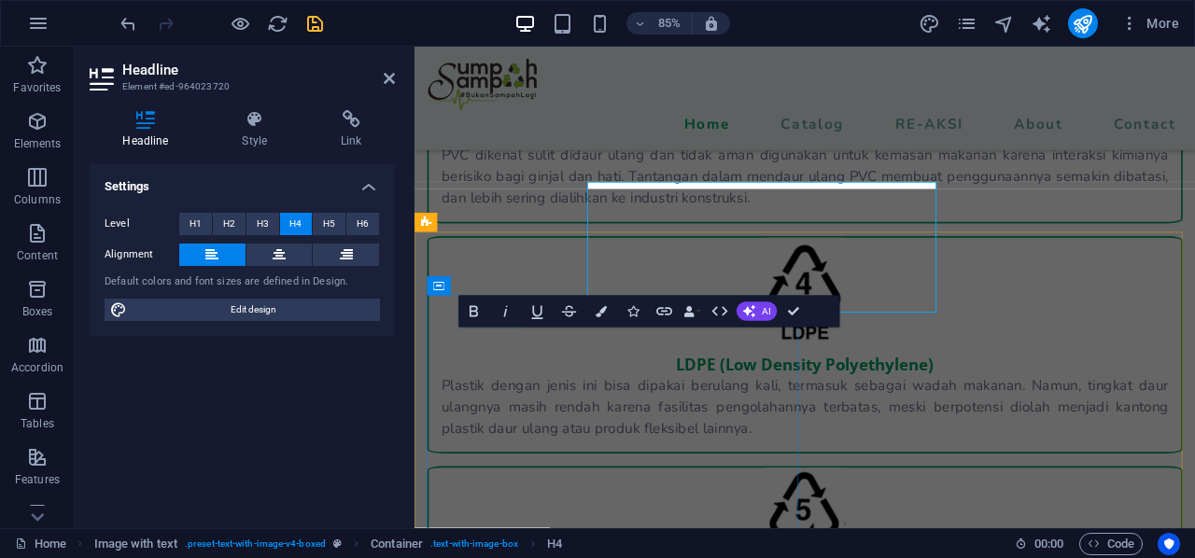
scroll to position [3045, 0]
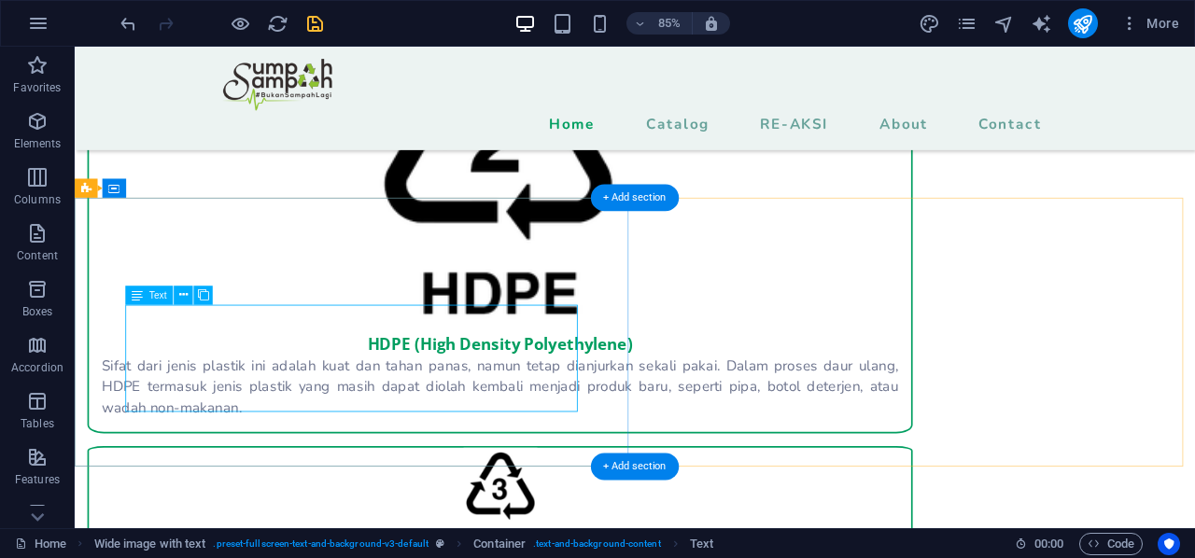
scroll to position [2579, 0]
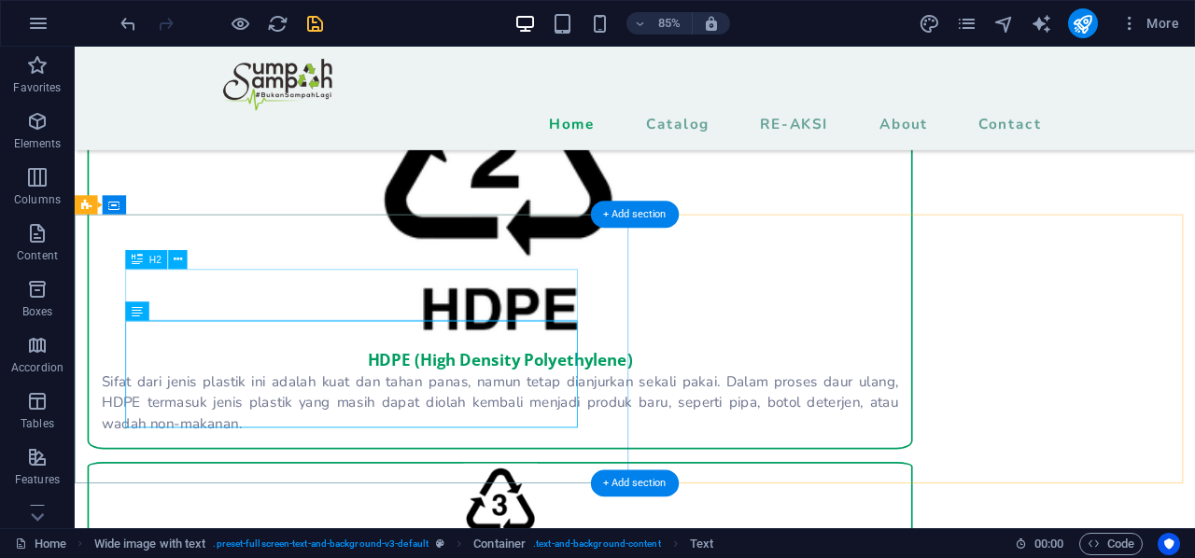
click at [252, 288] on div "Drag here to replace the existing content. Press “Ctrl” if you want to create a…" at bounding box center [635, 288] width 1120 height 482
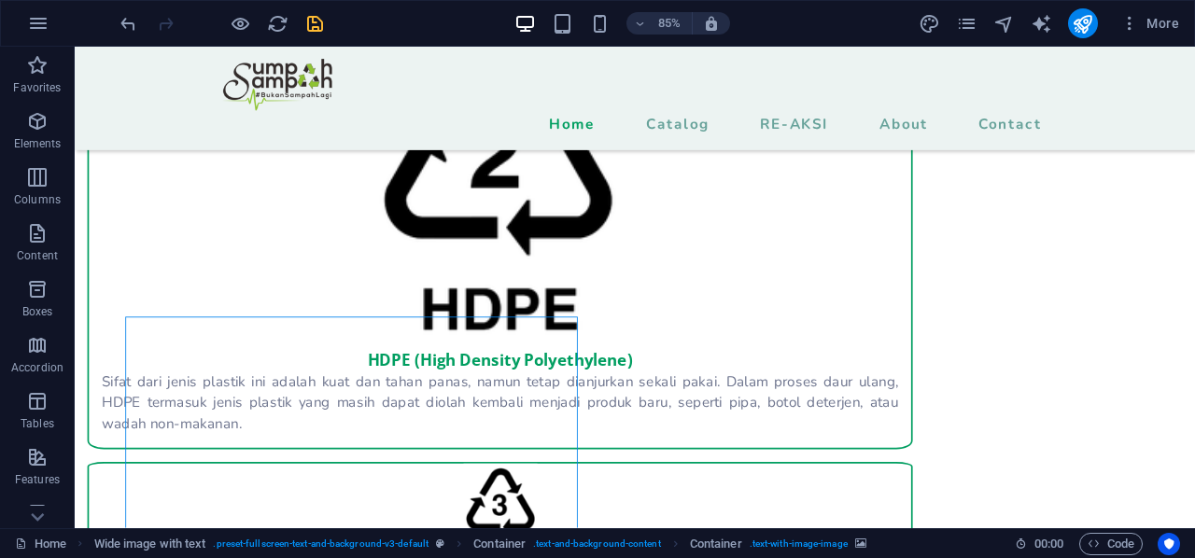
click at [139, 19] on div at bounding box center [221, 23] width 209 height 30
click at [130, 27] on icon "undo" at bounding box center [128, 23] width 21 height 21
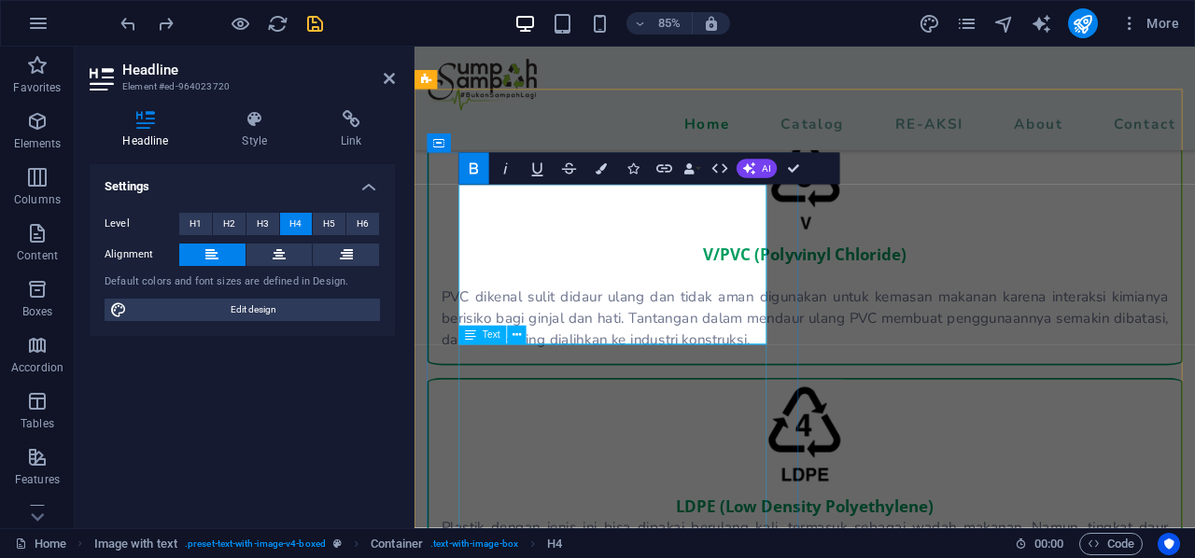
scroll to position [3244, 0]
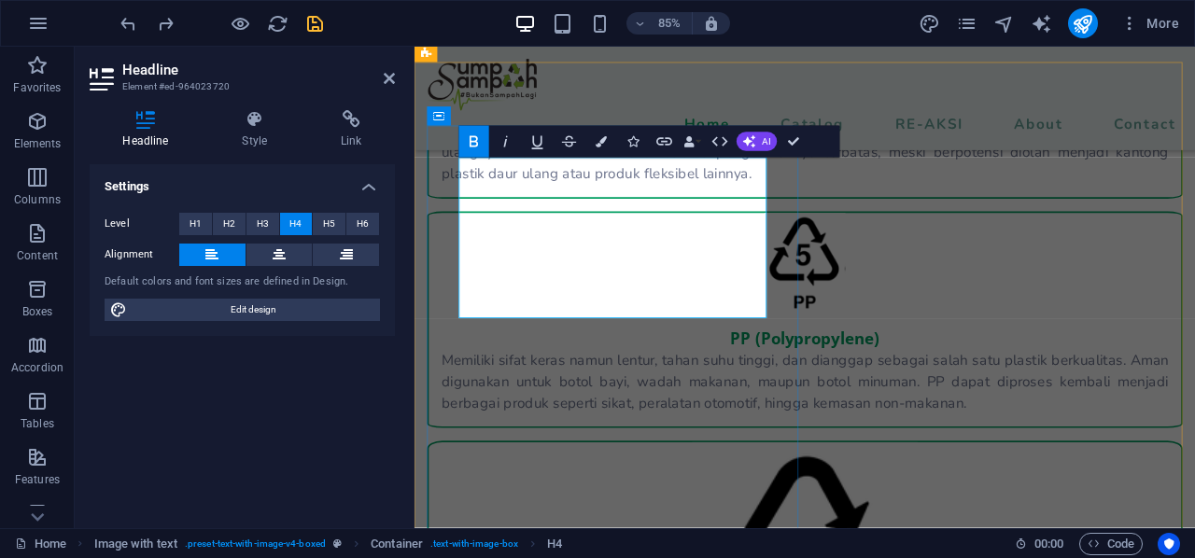
drag, startPoint x: 651, startPoint y: 352, endPoint x: 461, endPoint y: 197, distance: 244.8
copy strong "Sumpah Sampah Raih Juara 2 di Ajang Perdana "Secangkir Semangat" Kapal Api 2019…"
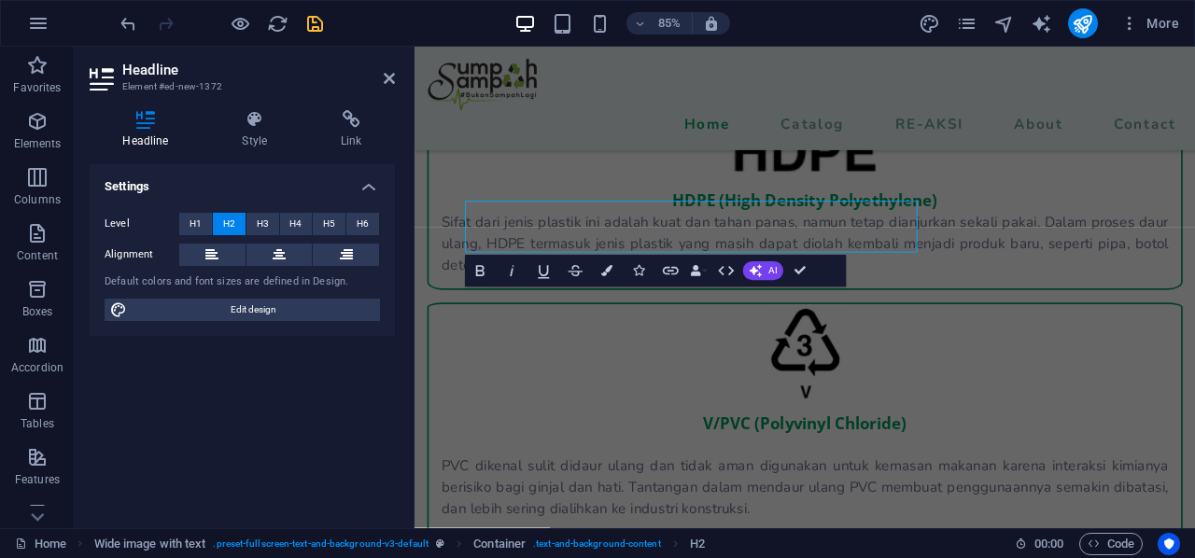
click at [250, 294] on div "Level H1 H2 H3 H4 H5 H6 Alignment Default colors and font sizes are defined in …" at bounding box center [242, 267] width 305 height 139
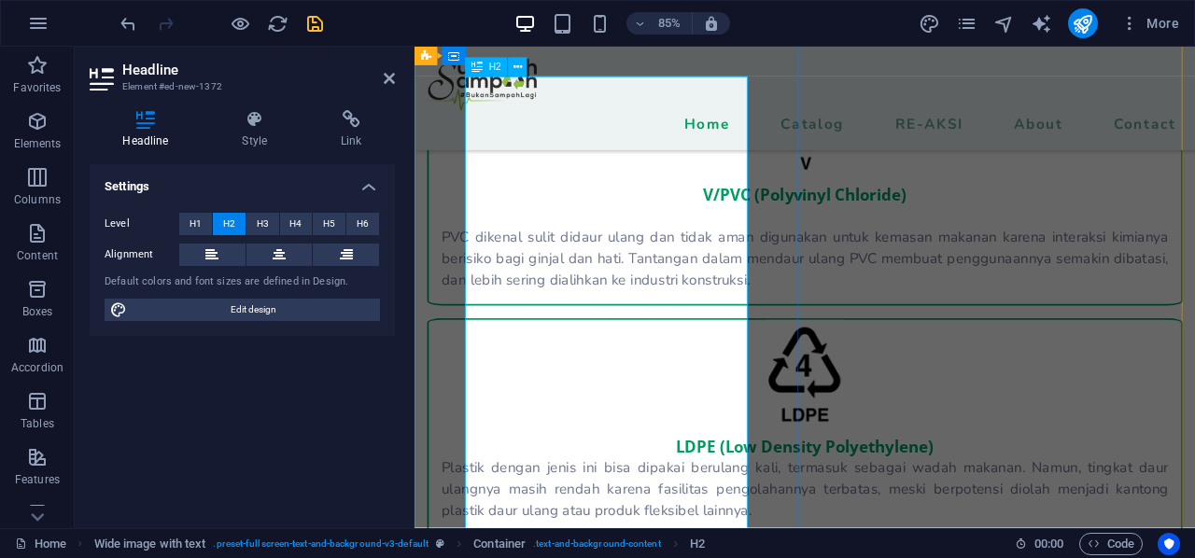
scroll to position [2939, 0]
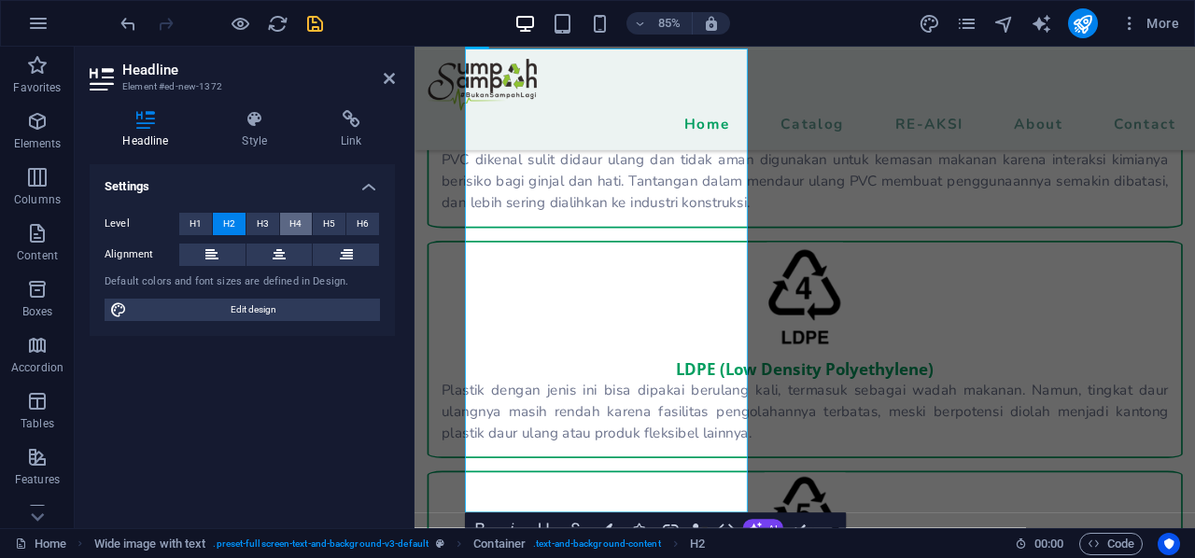
click at [299, 225] on span "H4" at bounding box center [295, 224] width 12 height 22
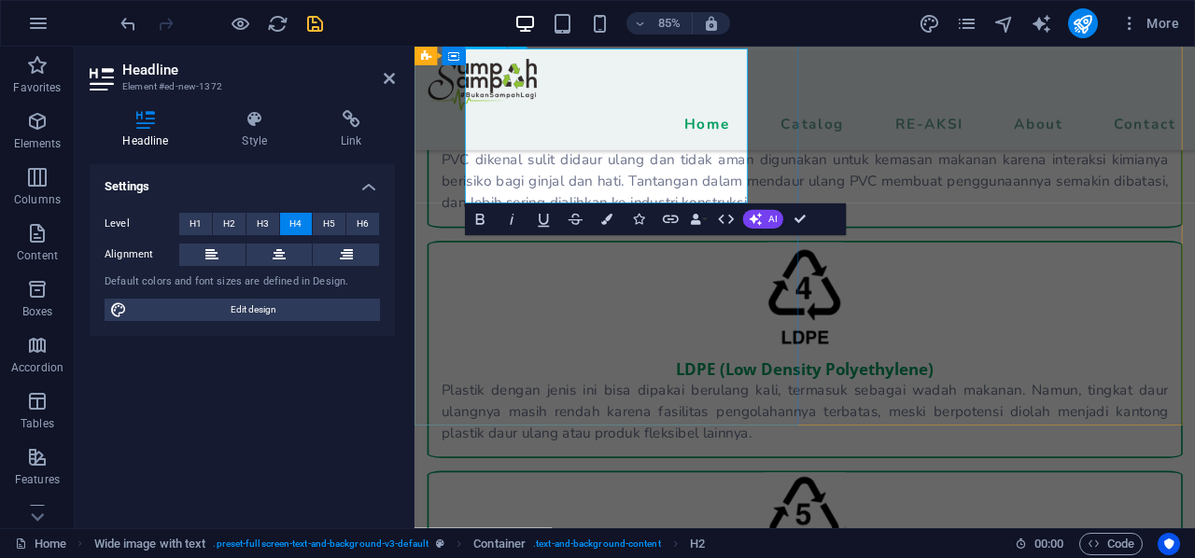
click at [492, 221] on button "Bold" at bounding box center [480, 220] width 30 height 32
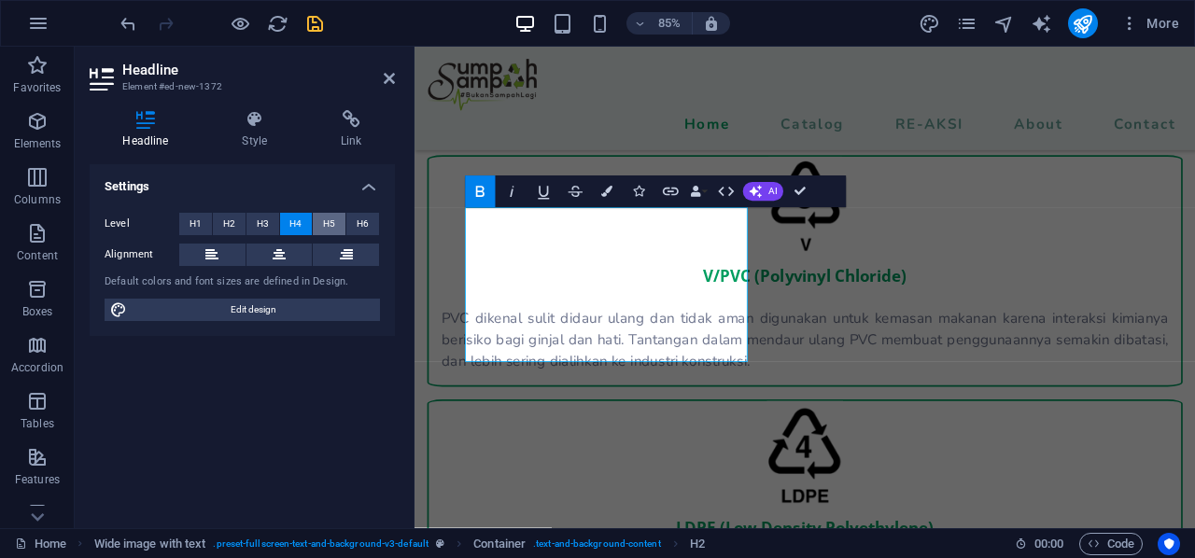
click at [321, 220] on button "H5" at bounding box center [329, 224] width 33 height 22
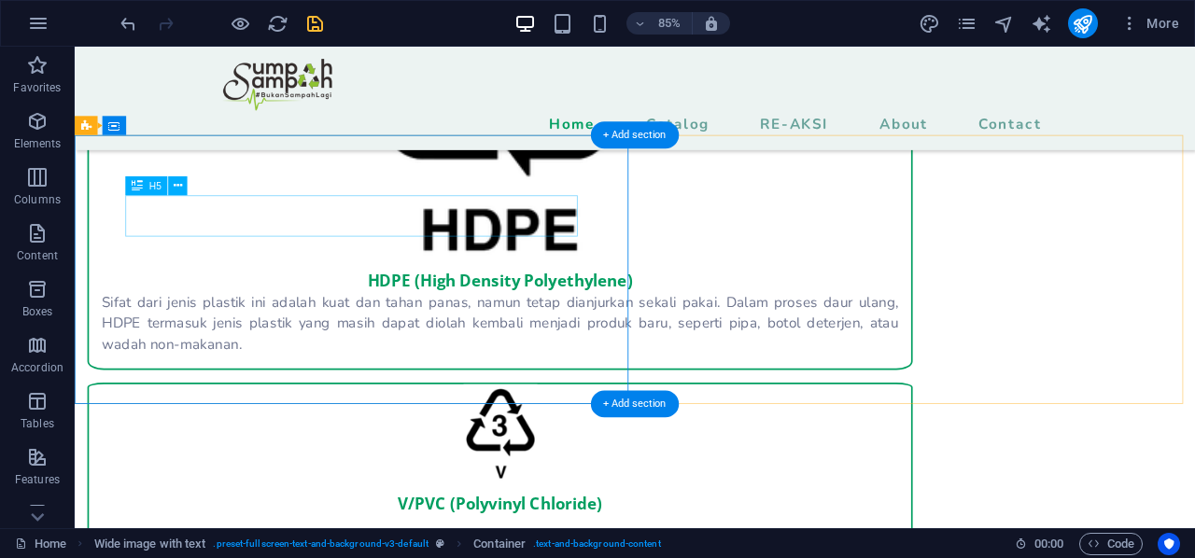
click at [181, 188] on icon at bounding box center [178, 185] width 8 height 17
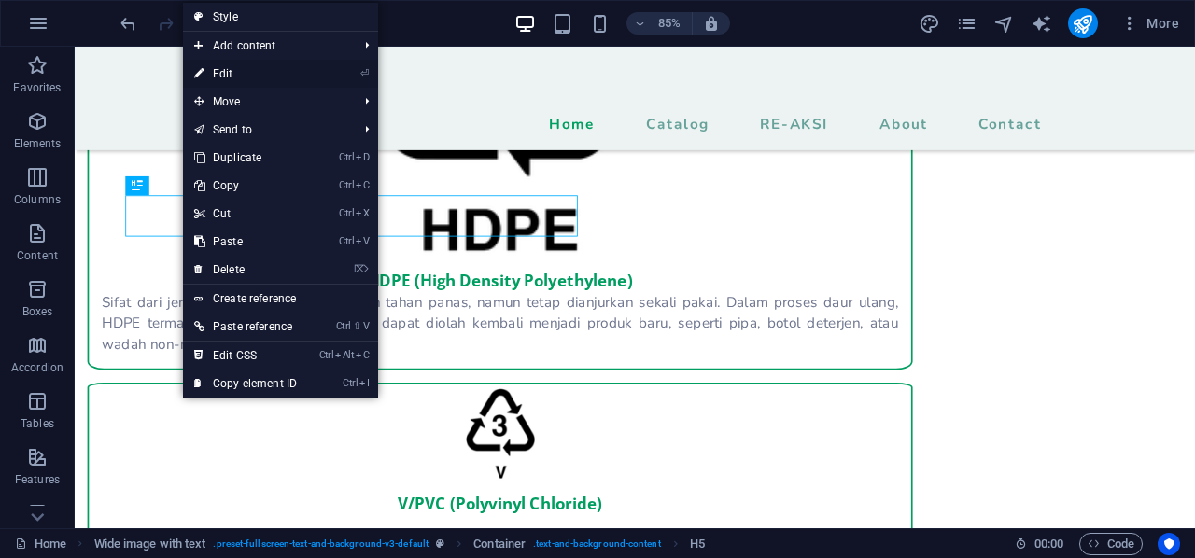
click at [260, 74] on link "⏎ Edit" at bounding box center [245, 74] width 125 height 28
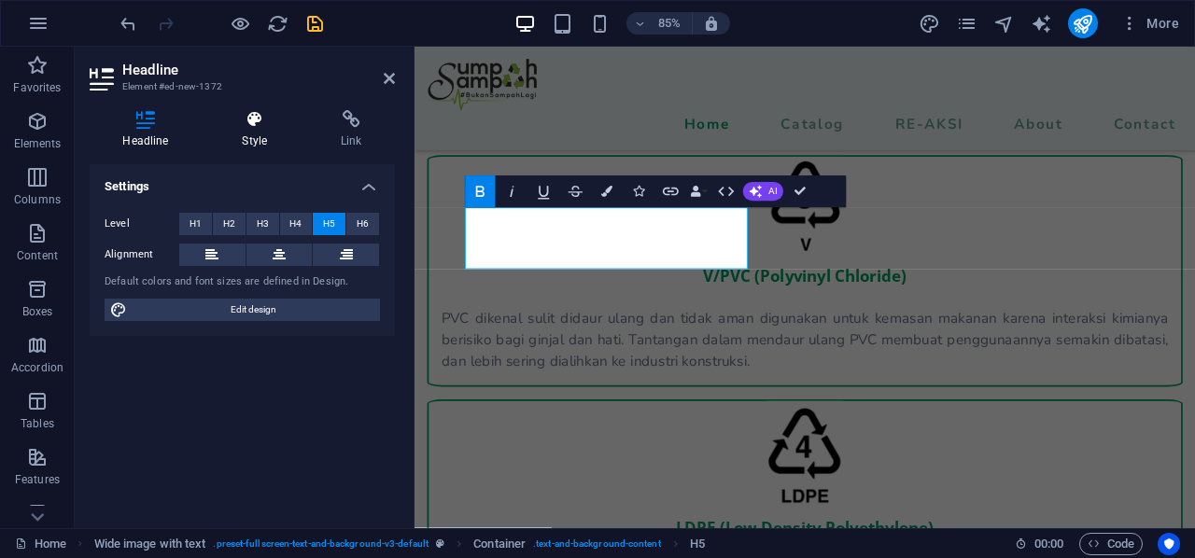
click at [237, 128] on icon at bounding box center [254, 119] width 91 height 19
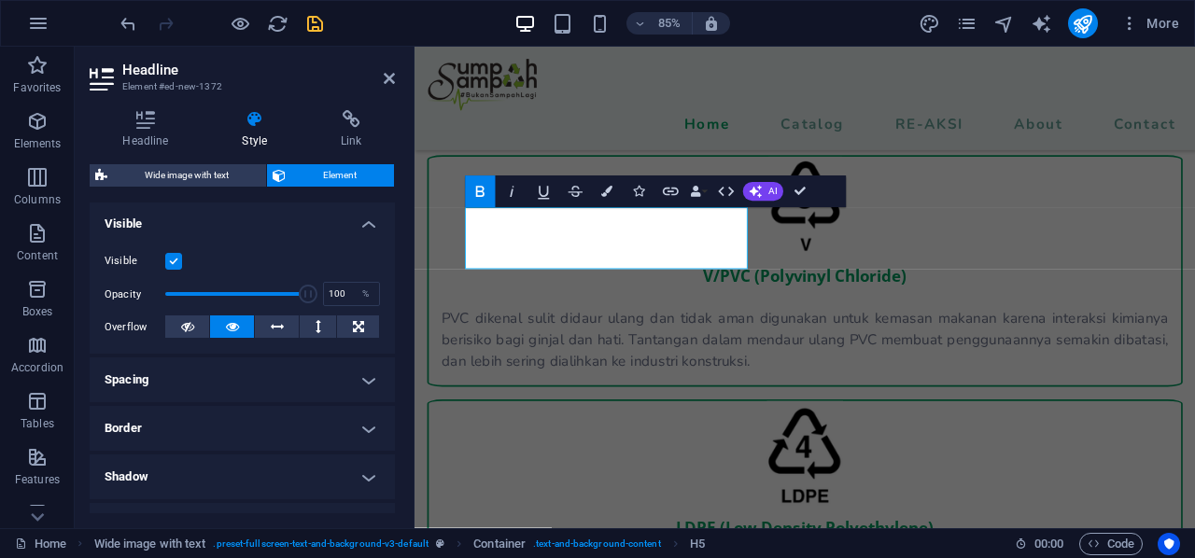
scroll to position [280, 0]
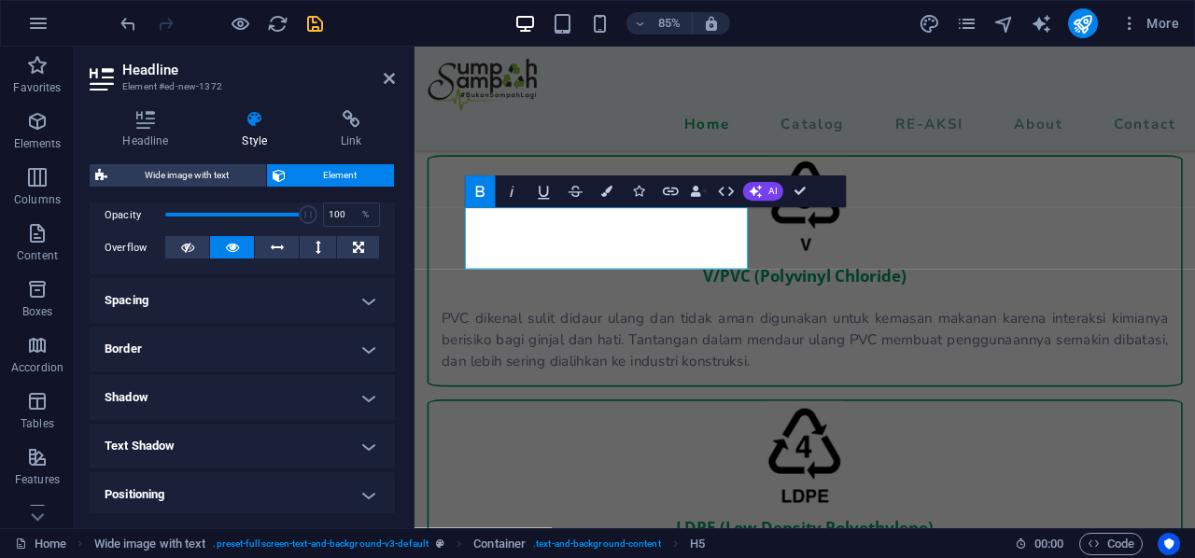
click at [288, 347] on h4 "Border" at bounding box center [242, 349] width 305 height 45
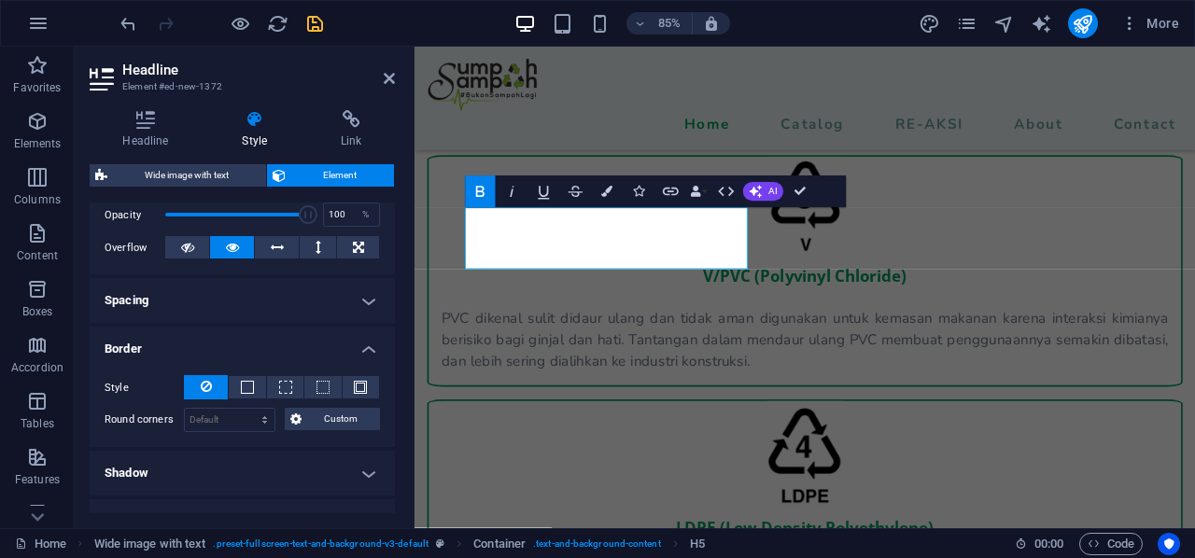
click at [299, 303] on h4 "Spacing" at bounding box center [242, 300] width 305 height 45
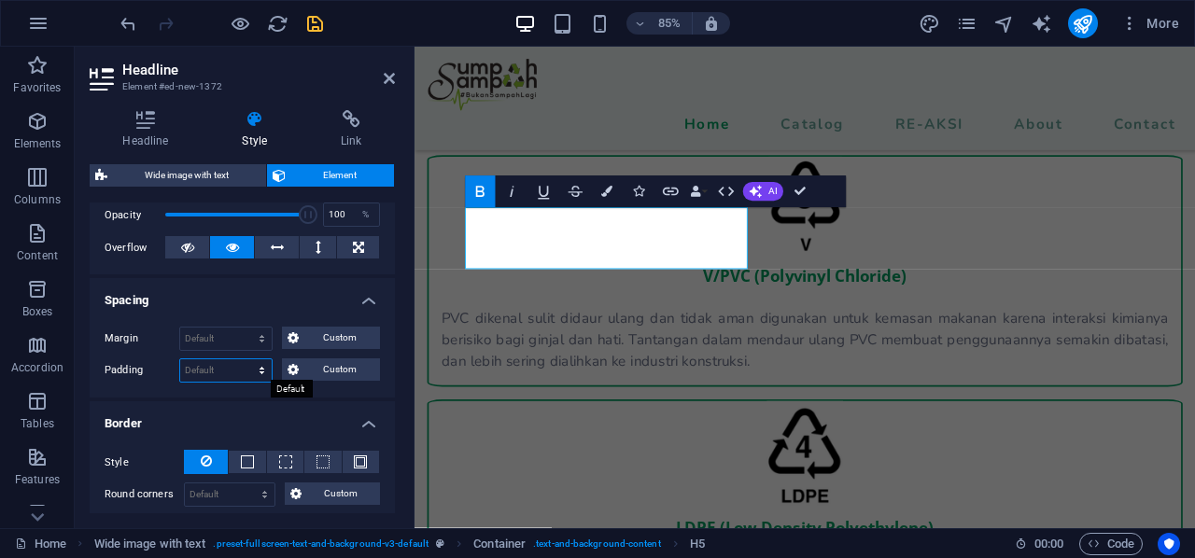
click at [239, 372] on select "Default px rem % vh vw Custom" at bounding box center [225, 370] width 91 height 22
select select "%"
click at [245, 359] on select "Default px rem % vh vw Custom" at bounding box center [225, 370] width 91 height 22
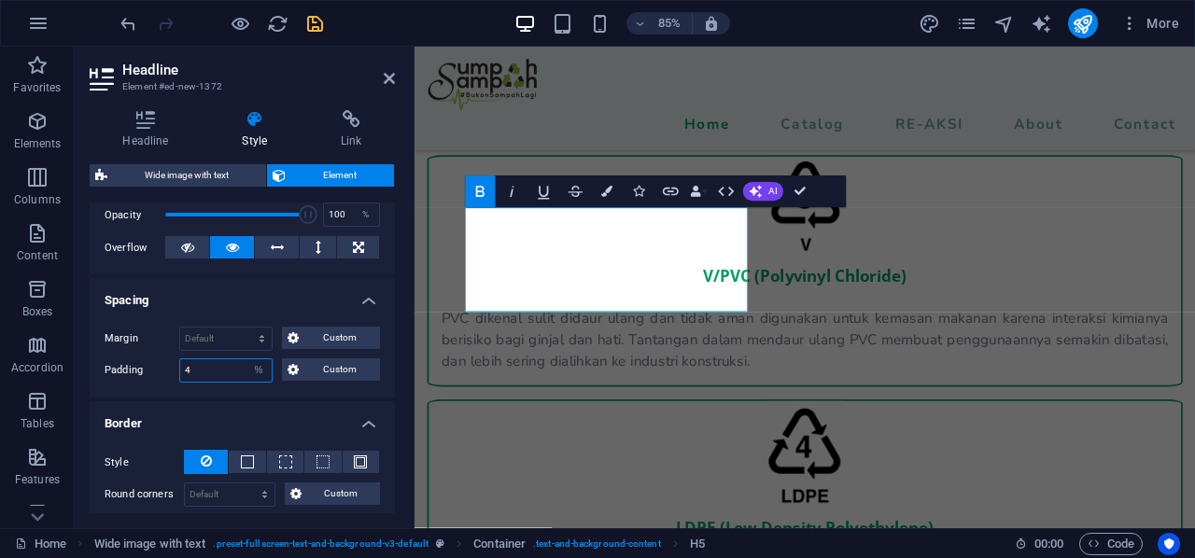
type input "4"
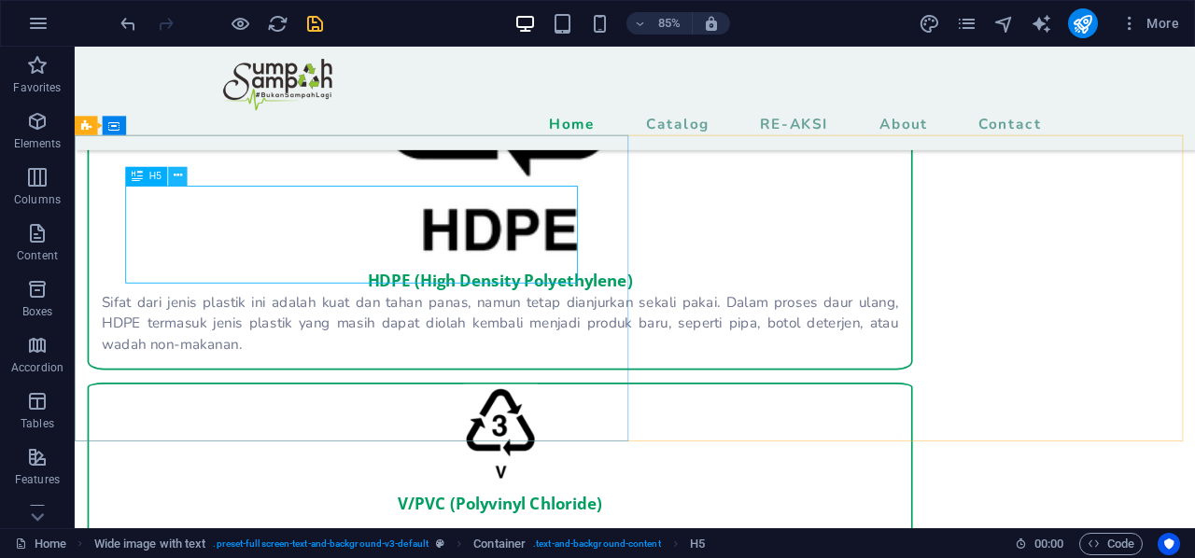
click at [174, 184] on icon at bounding box center [178, 176] width 8 height 17
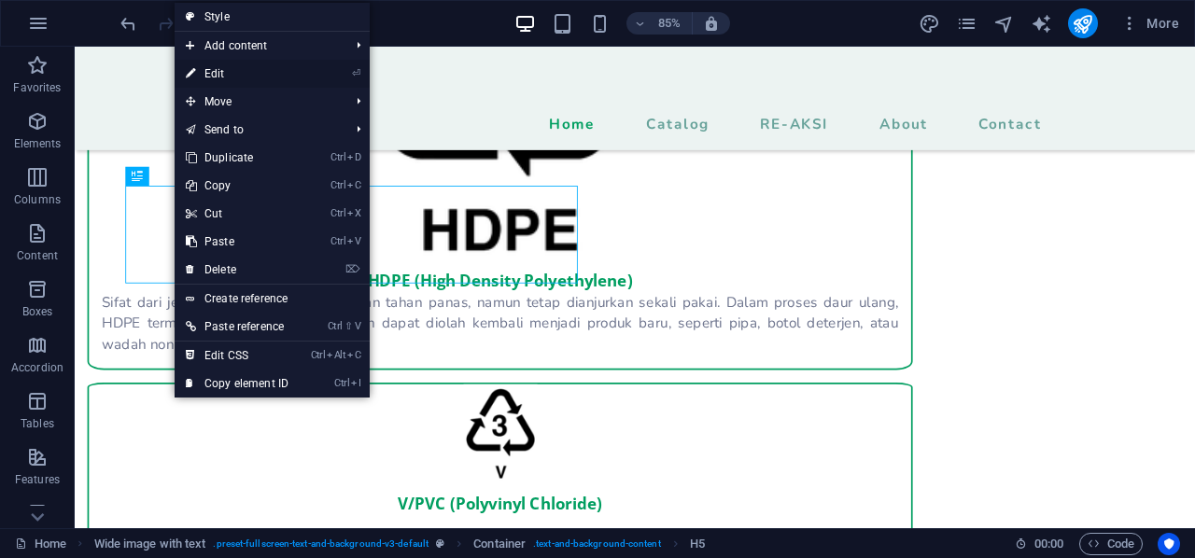
click at [281, 66] on link "⏎ Edit" at bounding box center [237, 74] width 125 height 28
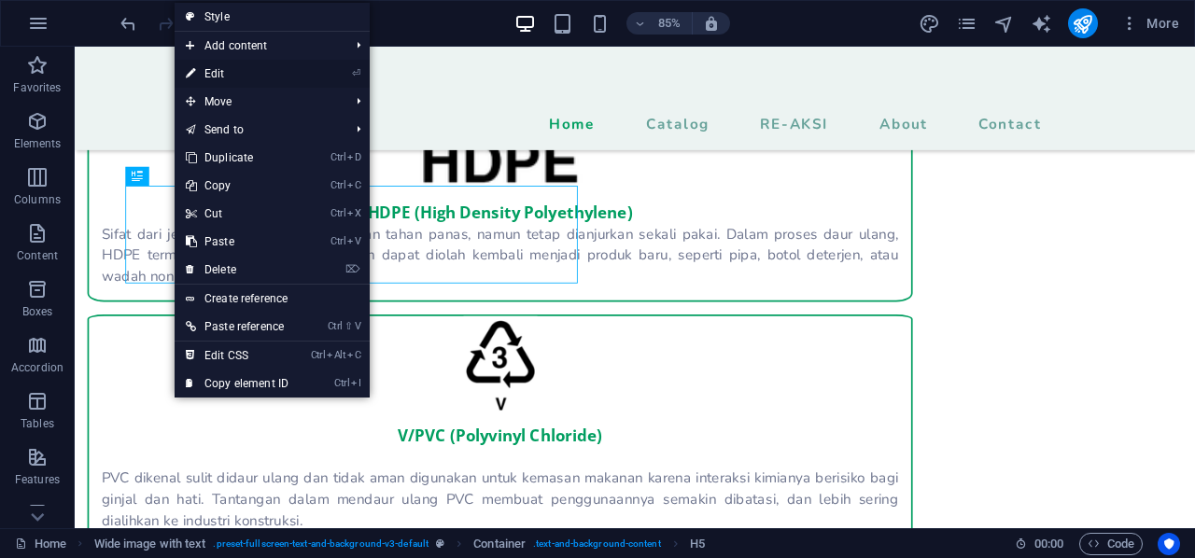
select select "%"
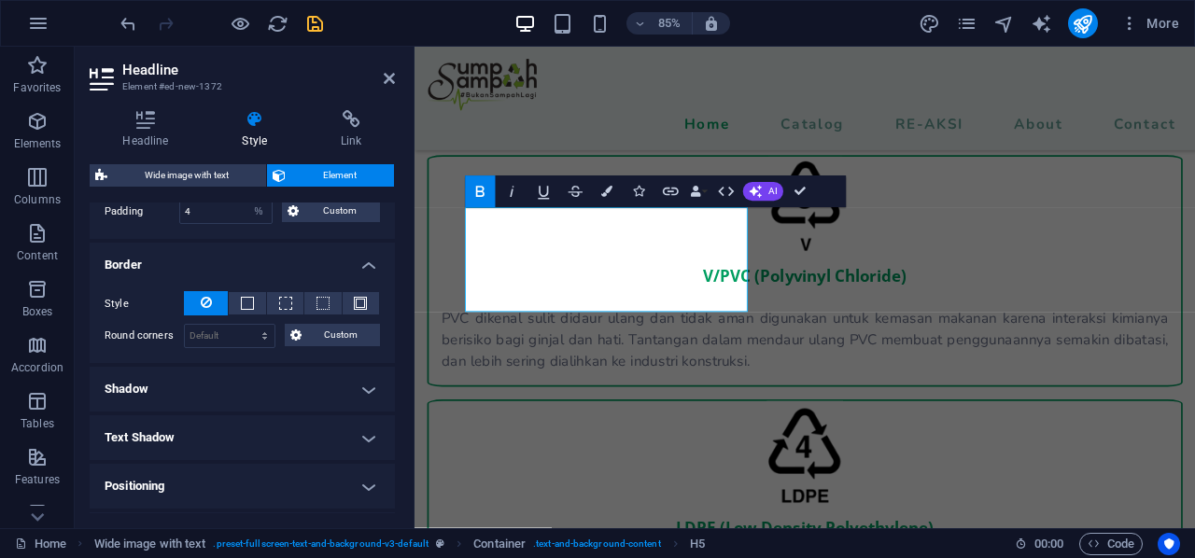
scroll to position [345, 0]
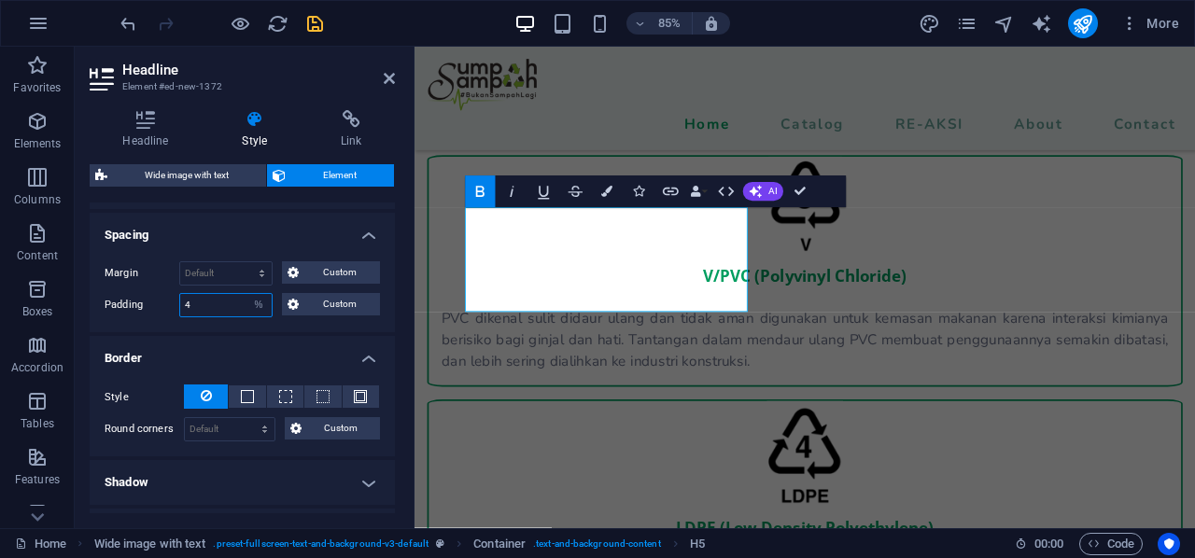
click at [220, 304] on input "4" at bounding box center [225, 305] width 91 height 22
type input "2"
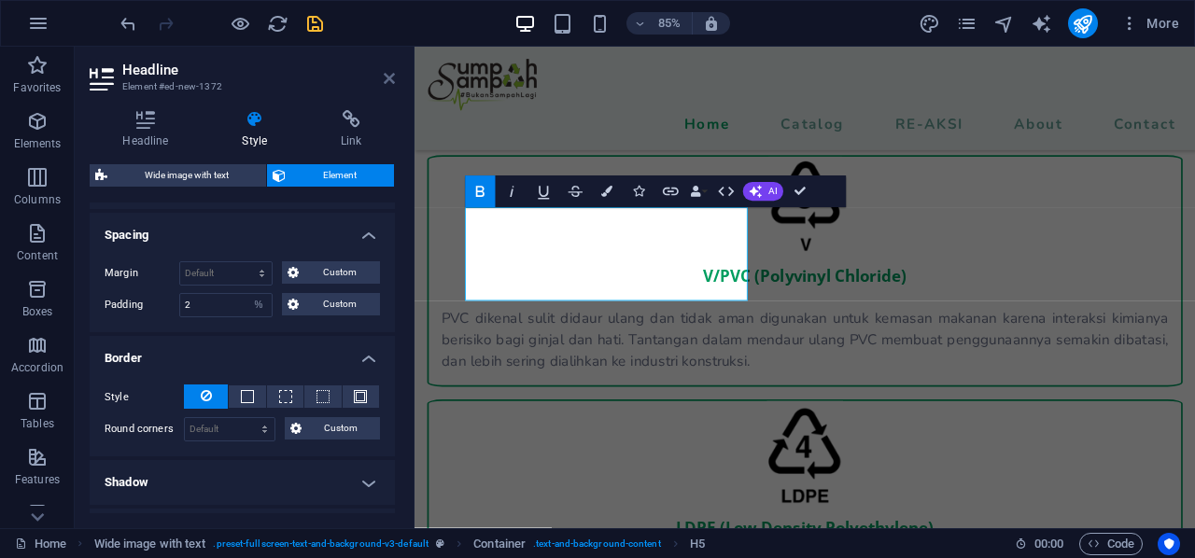
click at [389, 75] on icon at bounding box center [389, 78] width 11 height 15
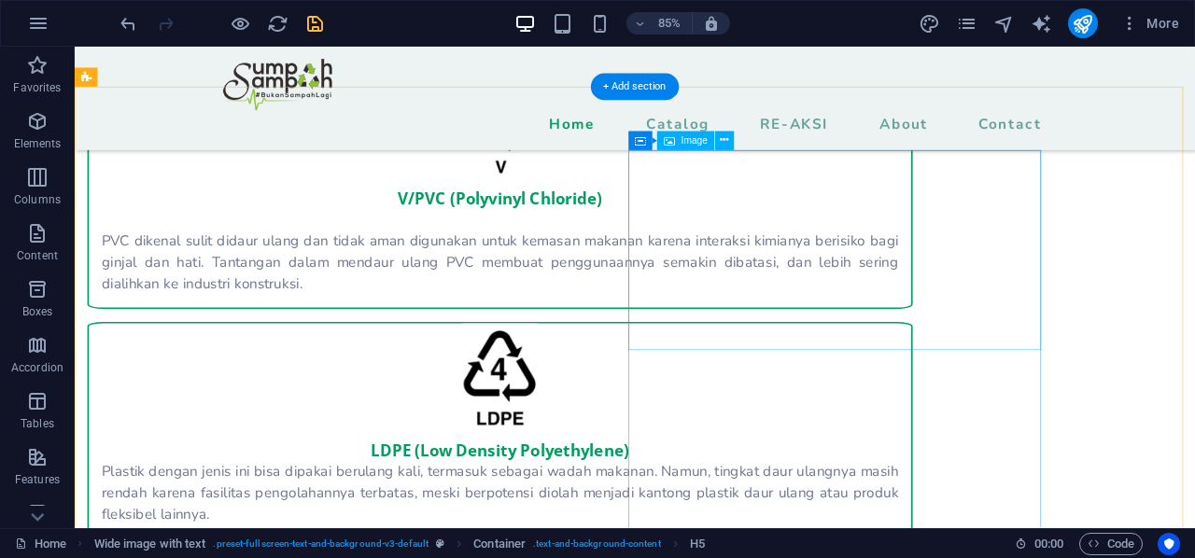
scroll to position [3045, 0]
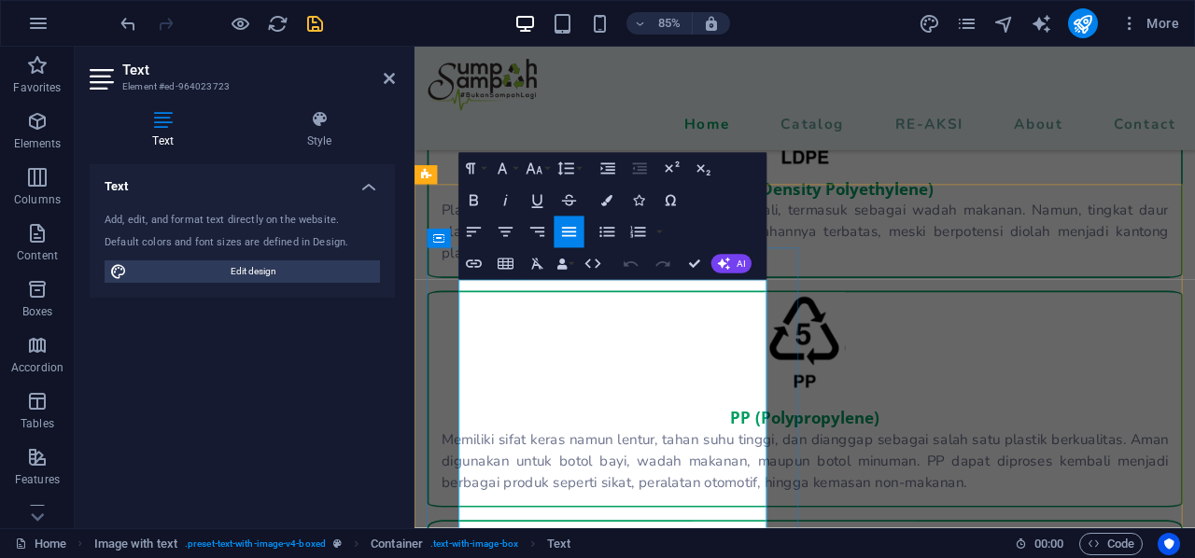
copy div "Lorem 1928 ipsumdo sita consectetu adipiscing elit sedd eiusmod Tempor Incidi U…"
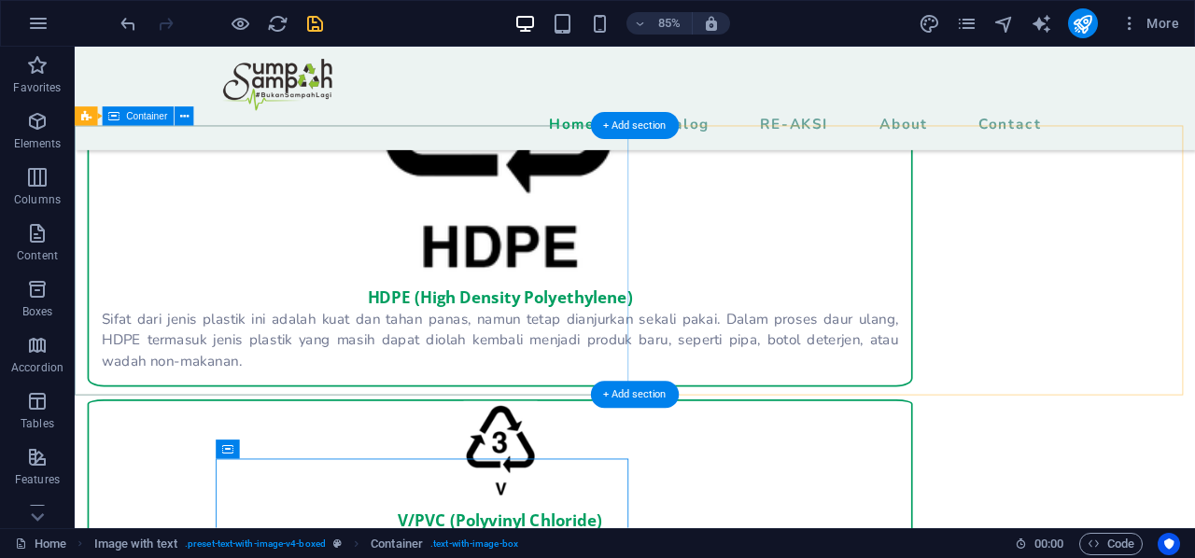
scroll to position [2651, 0]
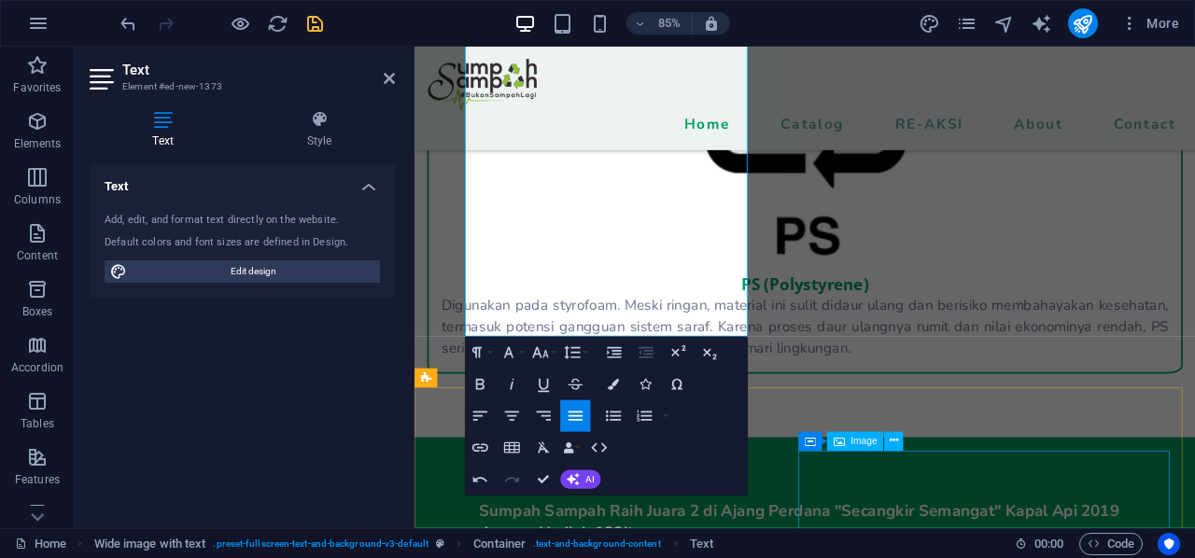
scroll to position [3851, 0]
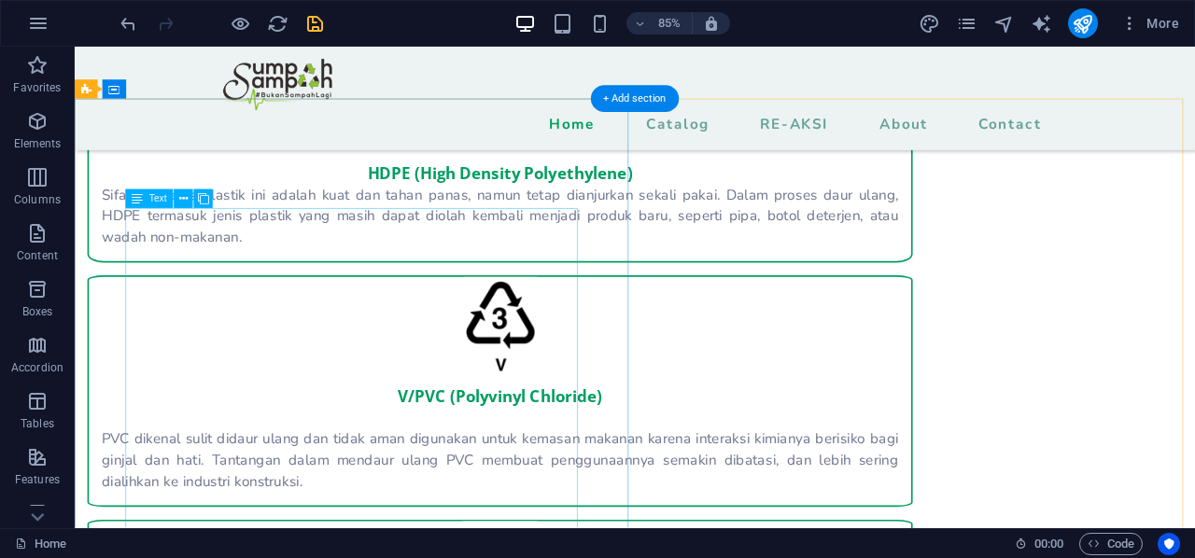
scroll to position [2849, 0]
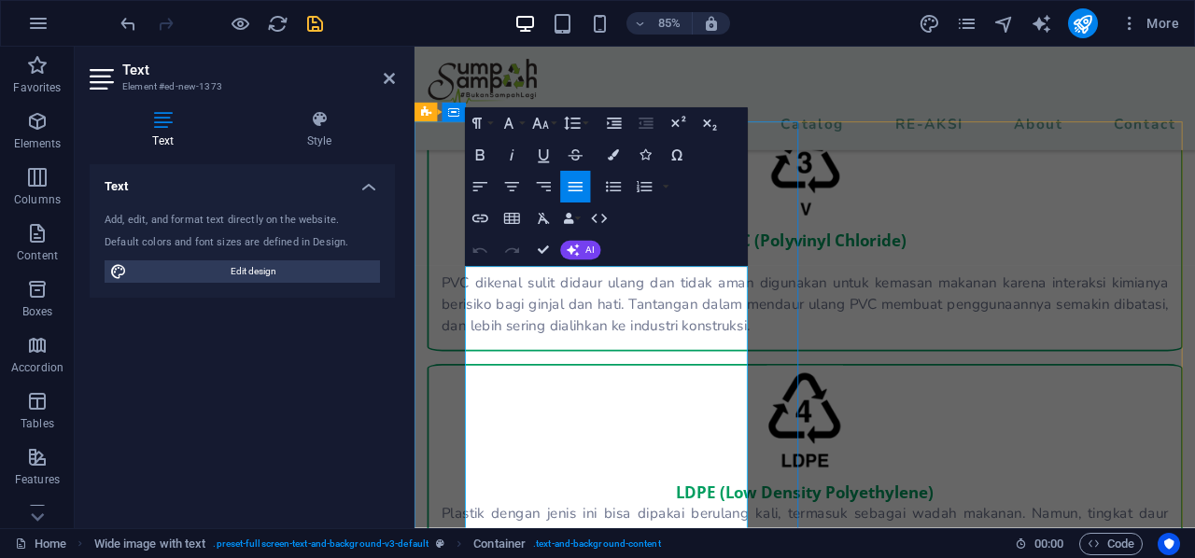
scroll to position [2648, 0]
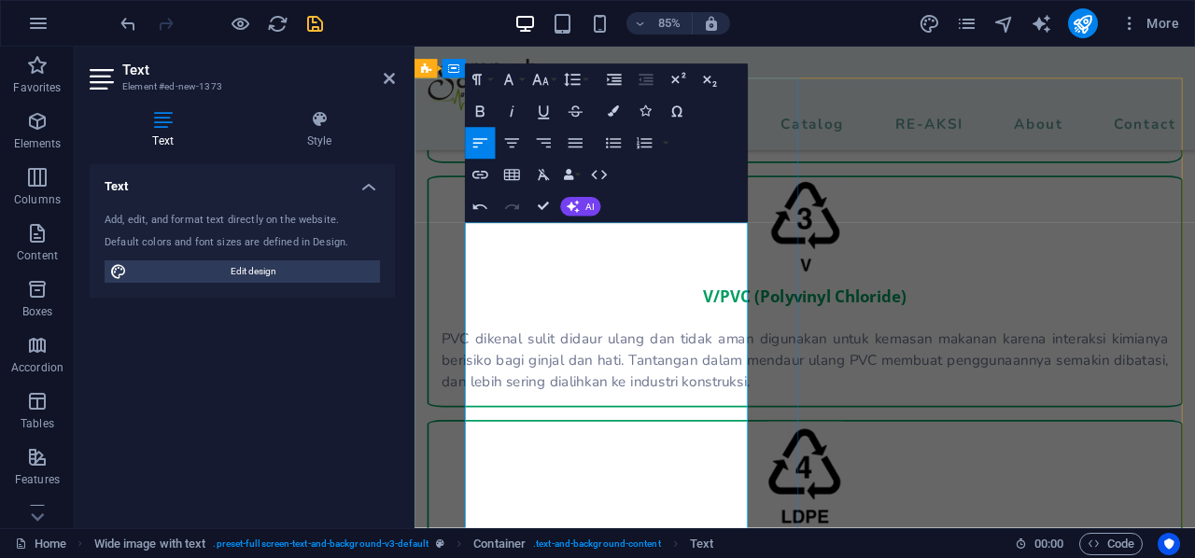
scroll to position [2915, 0]
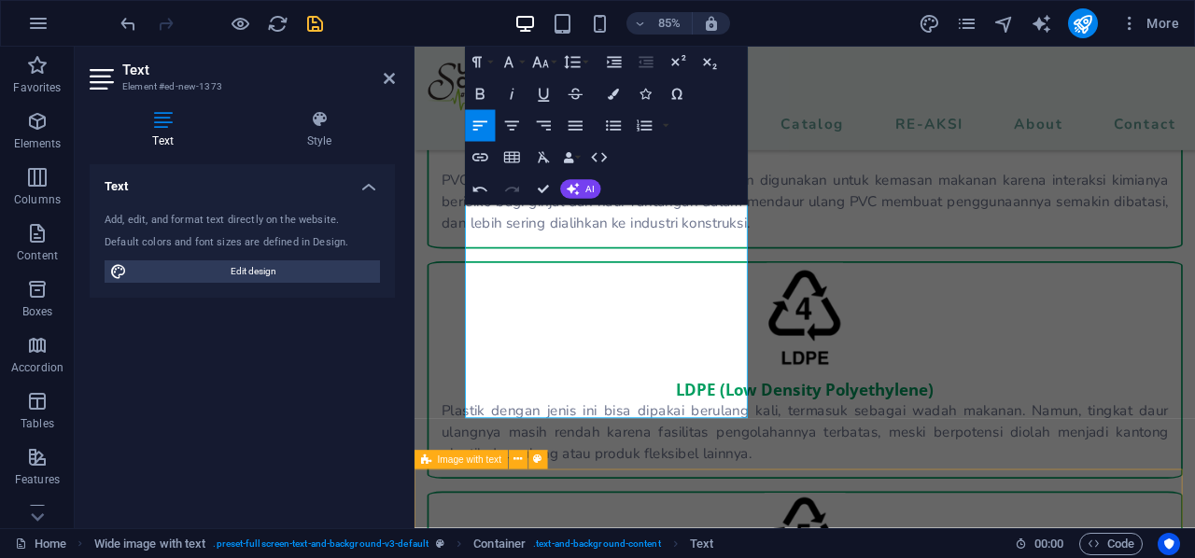
scroll to position [3288, 0]
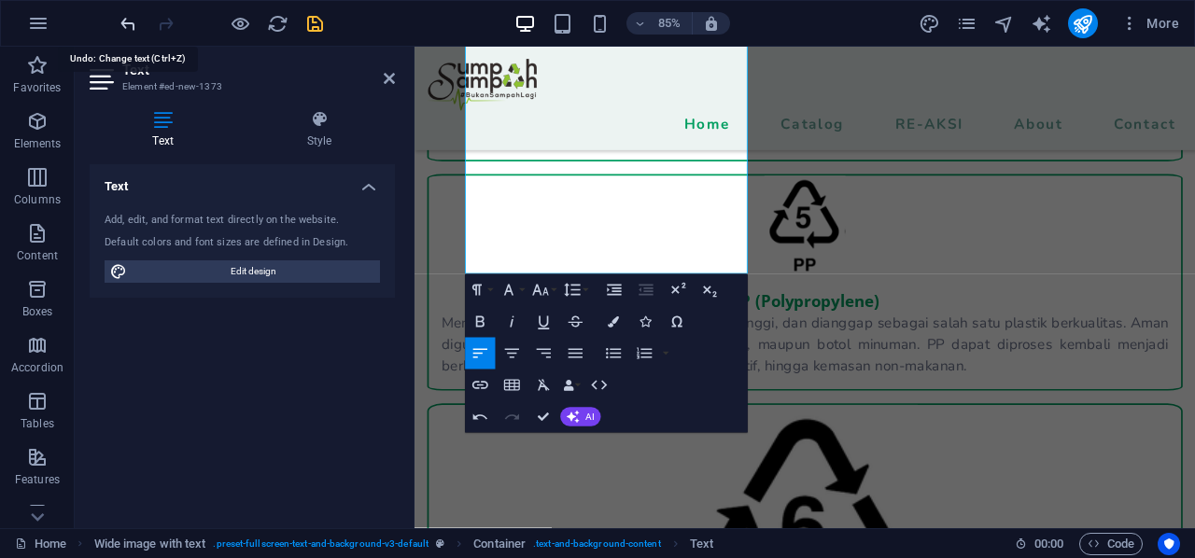
click at [127, 16] on icon "undo" at bounding box center [128, 23] width 21 height 21
click at [389, 79] on icon at bounding box center [389, 78] width 11 height 15
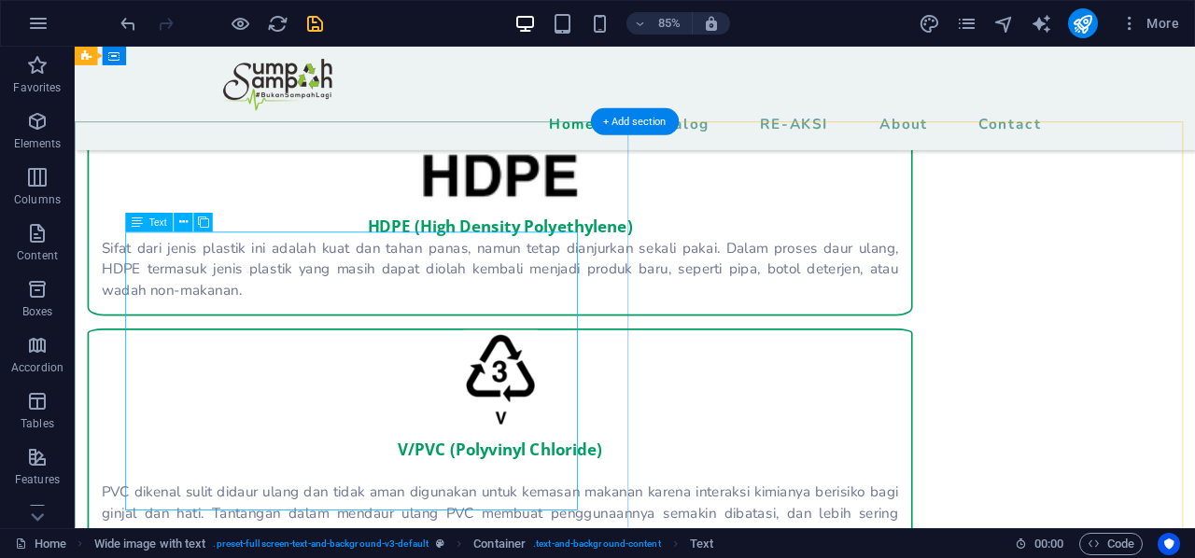
scroll to position [2624, 0]
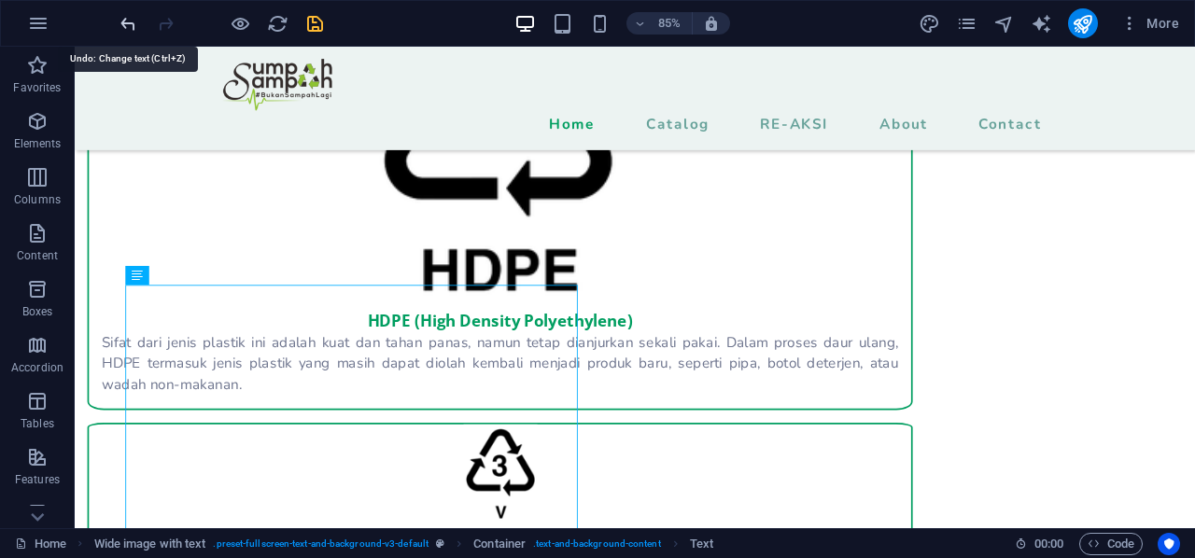
click at [128, 31] on icon "undo" at bounding box center [128, 23] width 21 height 21
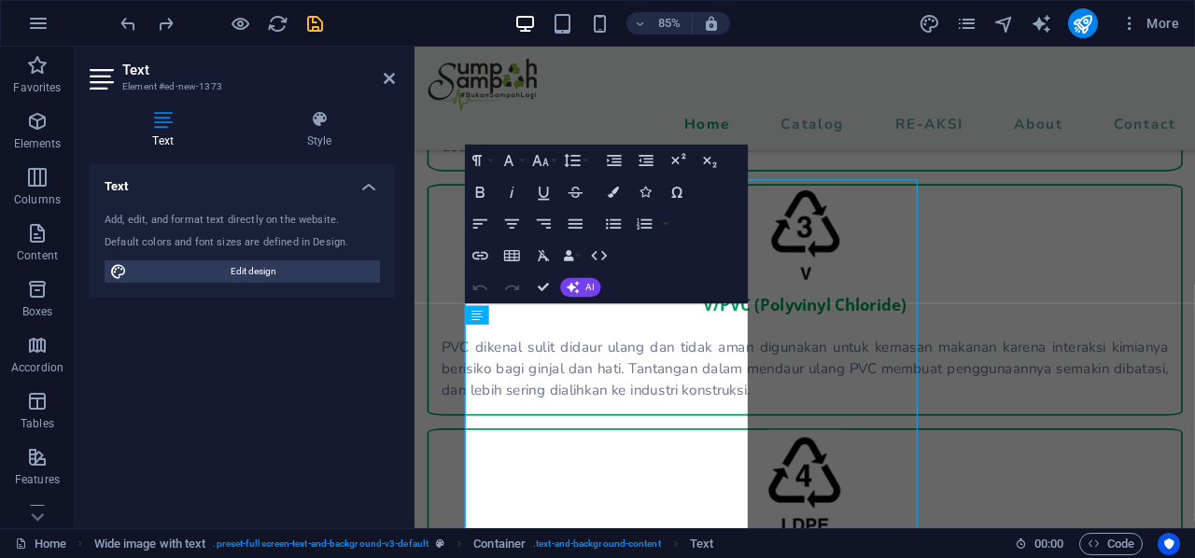
click at [248, 288] on div "Add, edit, and format text directly on the website. Default colors and font siz…" at bounding box center [242, 248] width 305 height 100
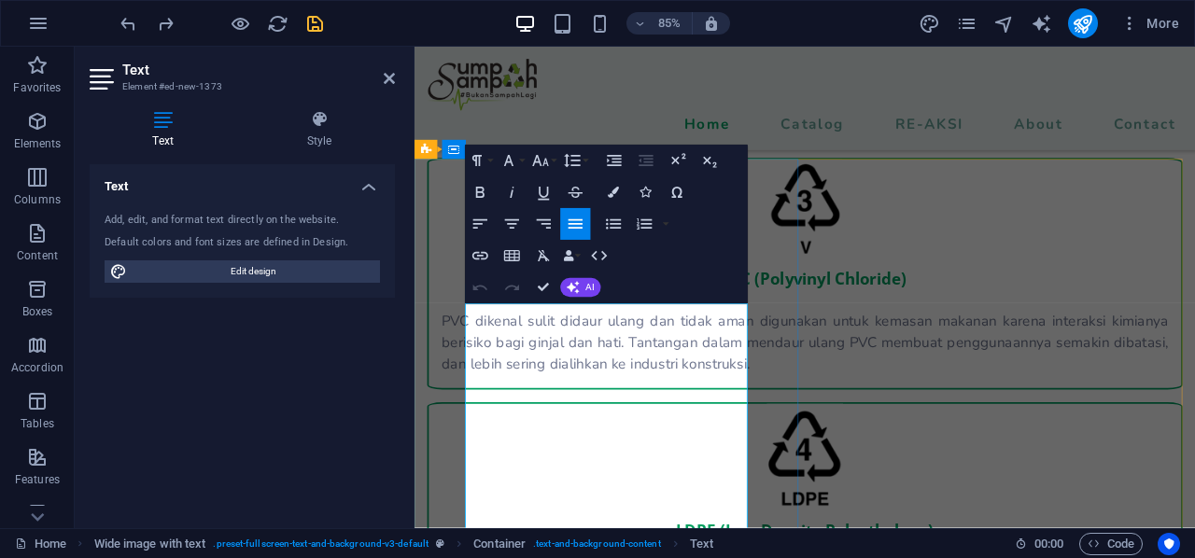
copy div "Lorem 1928 ipsumdo sita consectetu adipiscing elit sedd eiusmod Tempor Incidi U…"
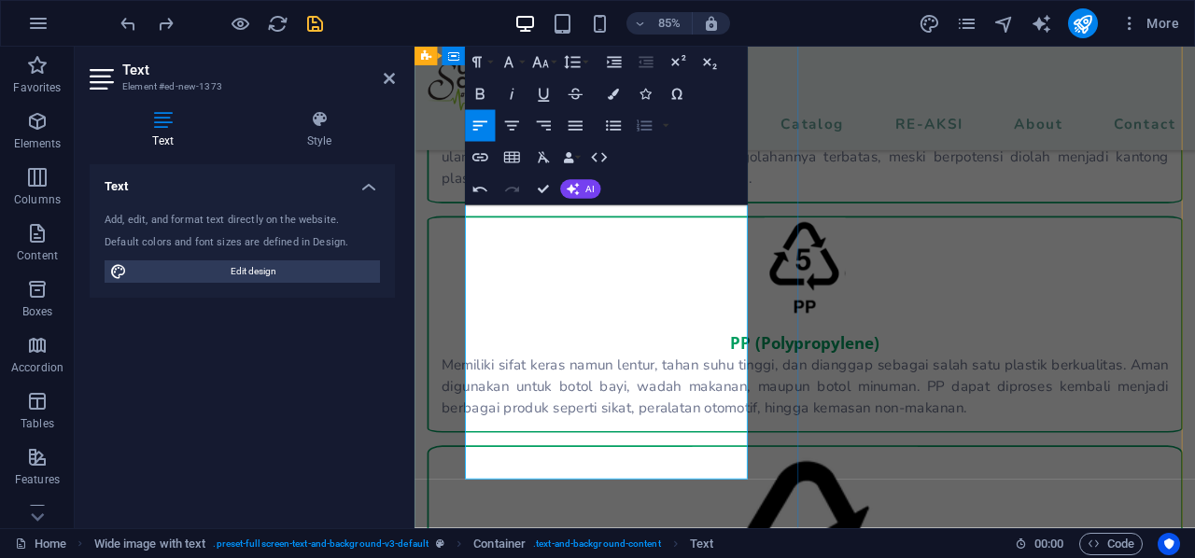
scroll to position [3309, 0]
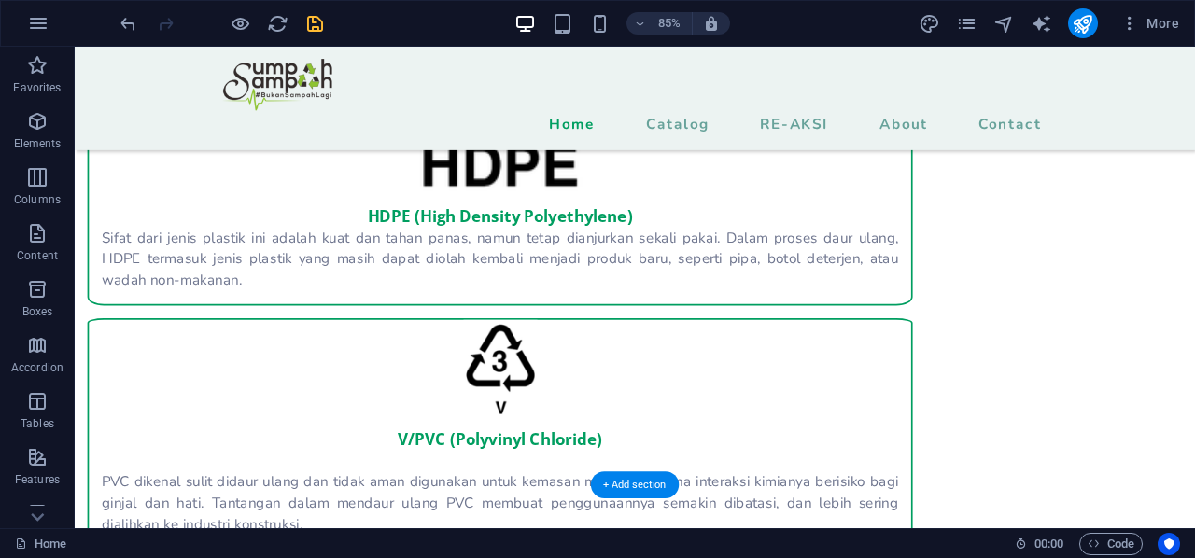
scroll to position [2714, 0]
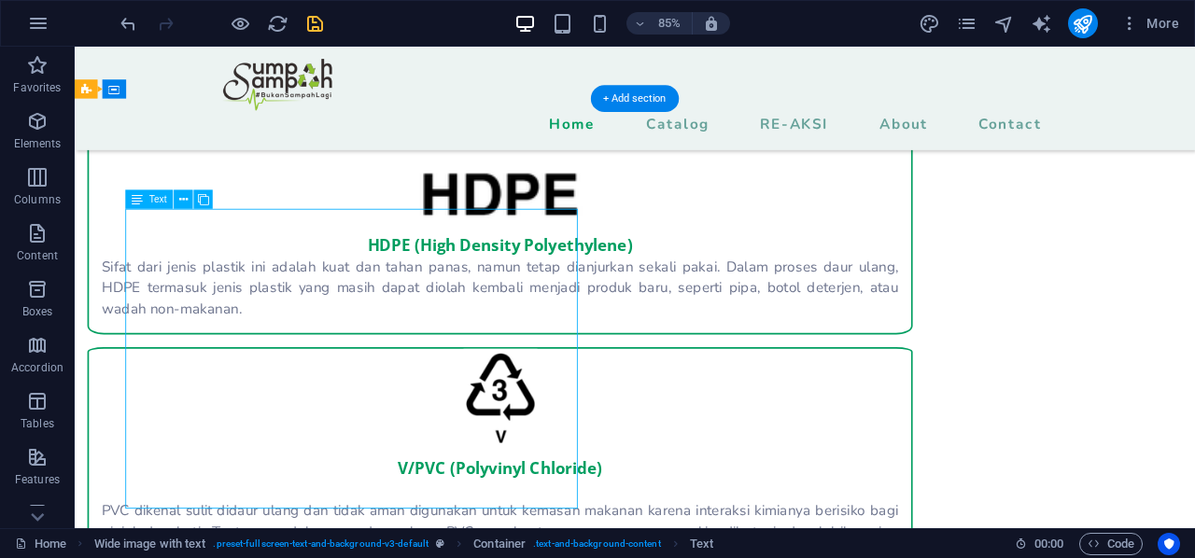
scroll to position [2745, 0]
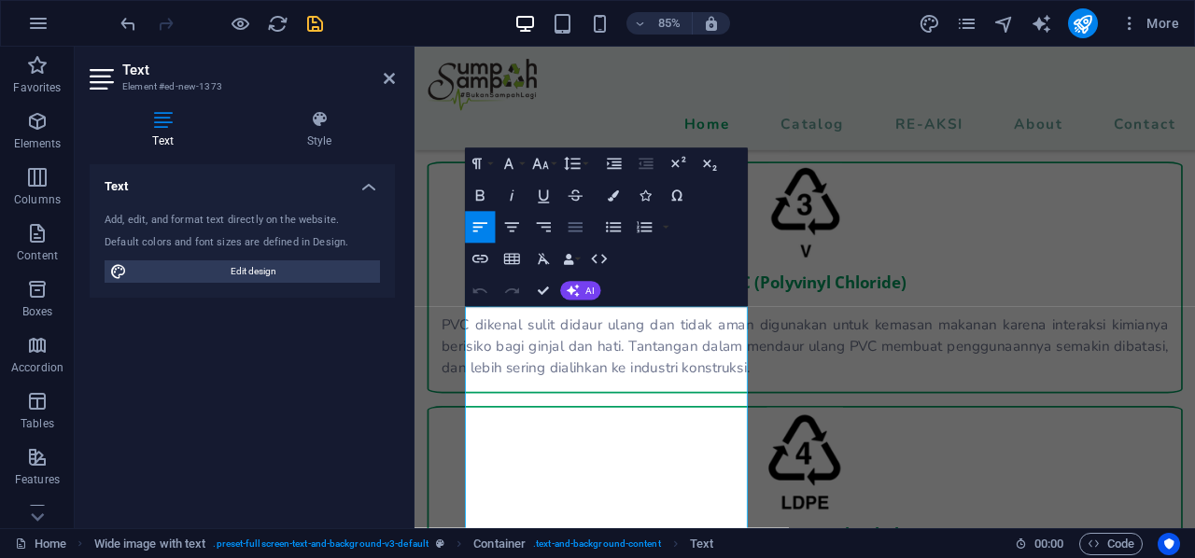
click at [582, 225] on icon "button" at bounding box center [575, 227] width 19 height 19
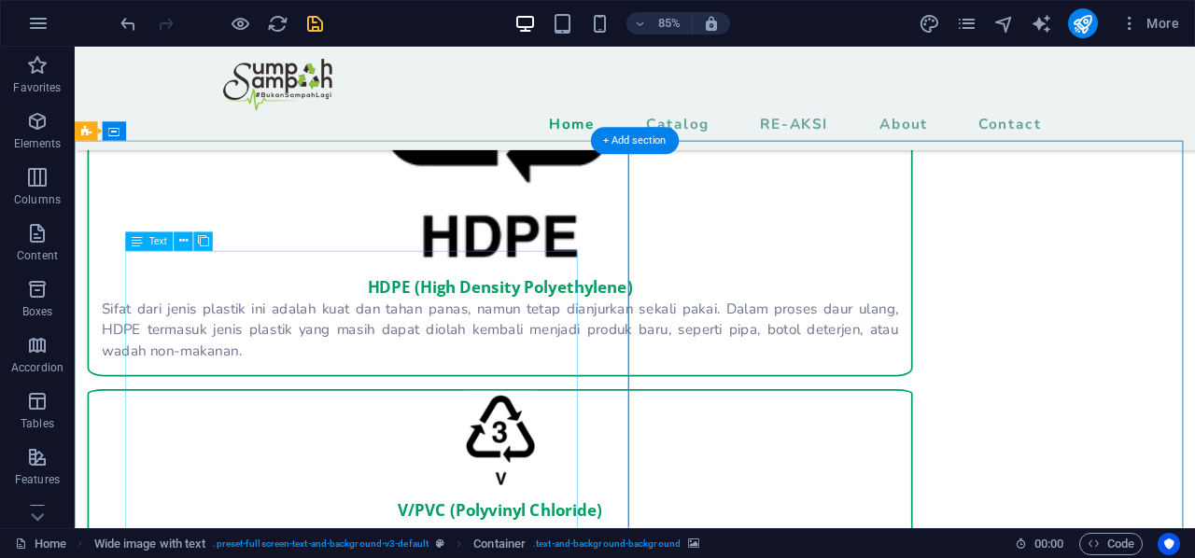
drag, startPoint x: 275, startPoint y: 470, endPoint x: 262, endPoint y: 461, distance: 15.5
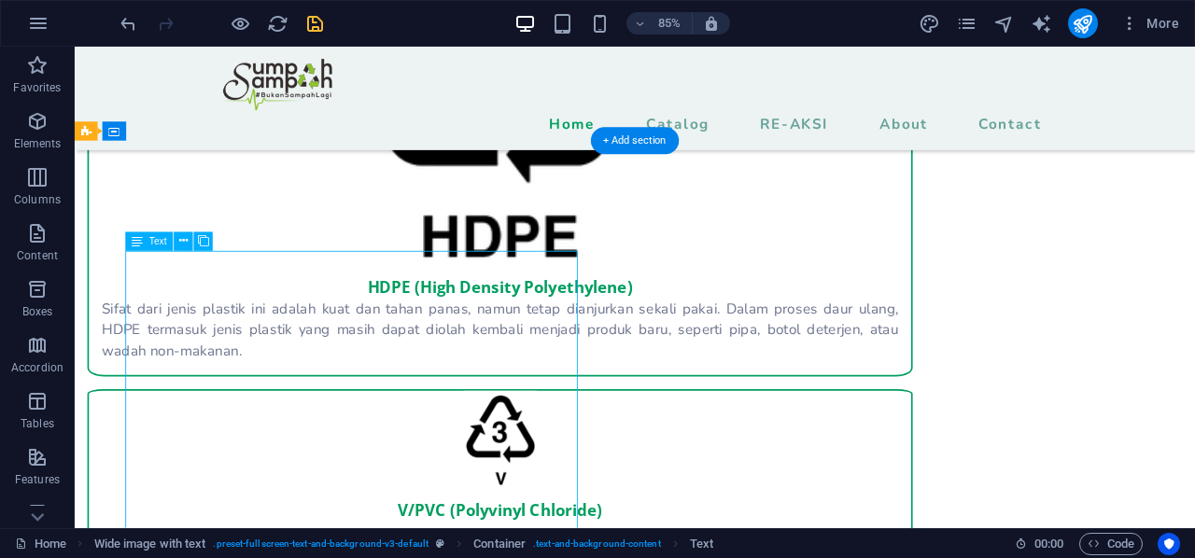
scroll to position [2851, 0]
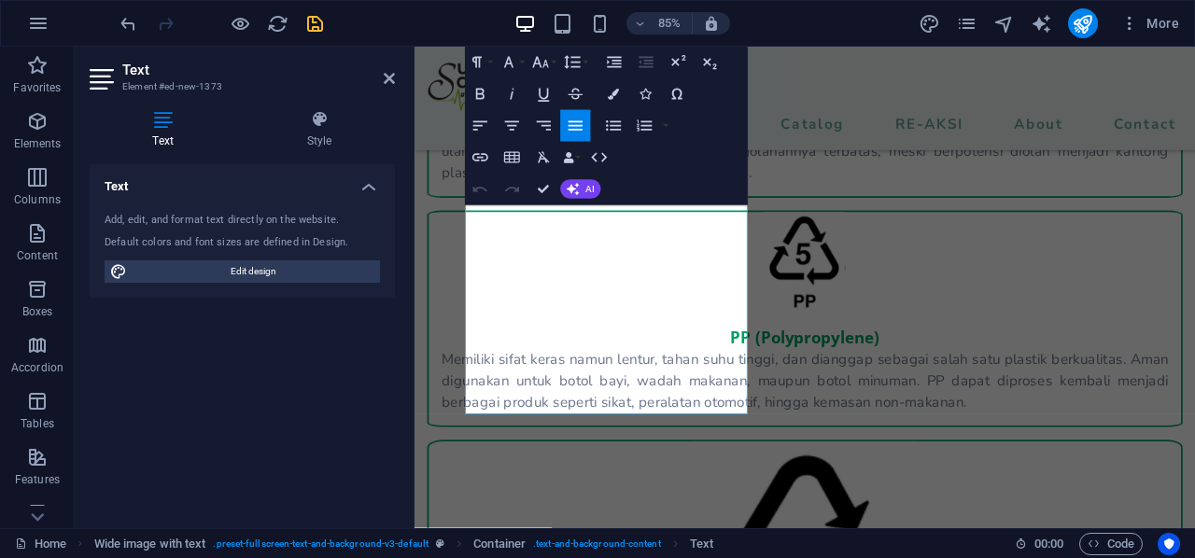
scroll to position [3389, 0]
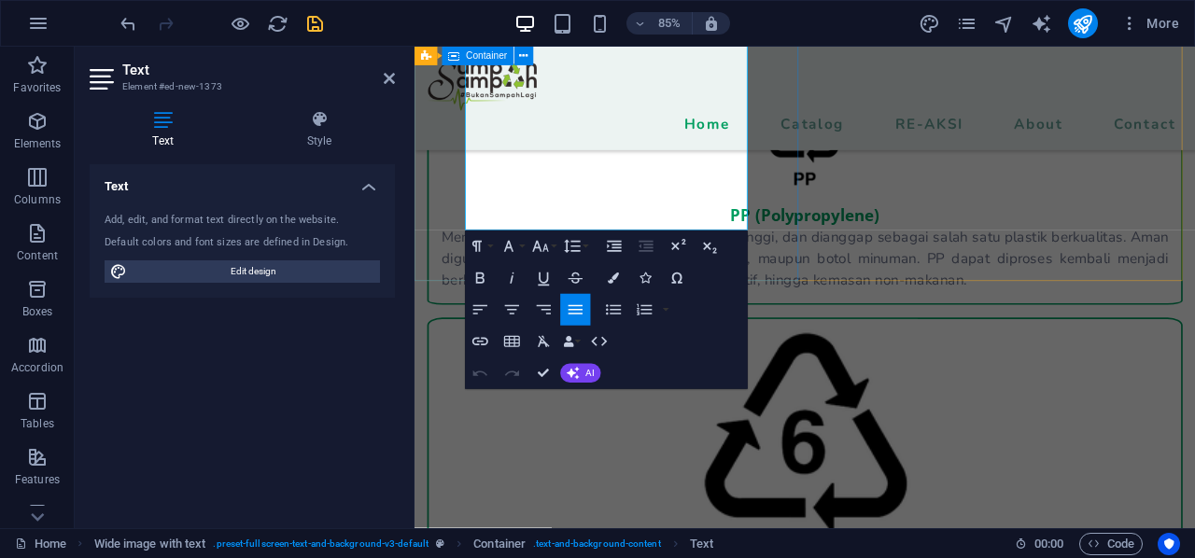
drag, startPoint x: 479, startPoint y: 359, endPoint x: 776, endPoint y: 265, distance: 311.2
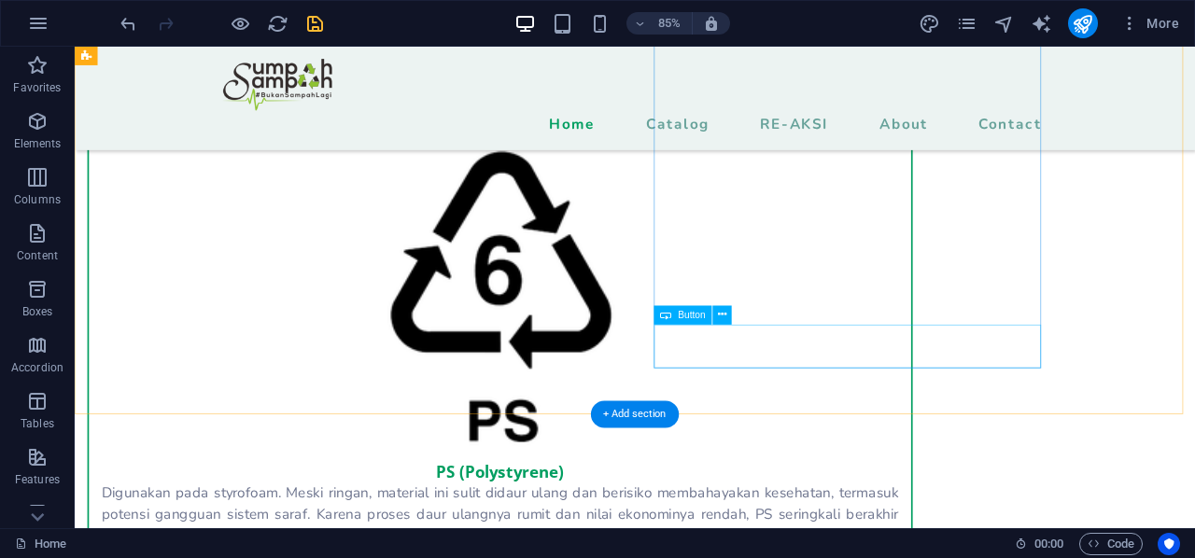
scroll to position [3801, 0]
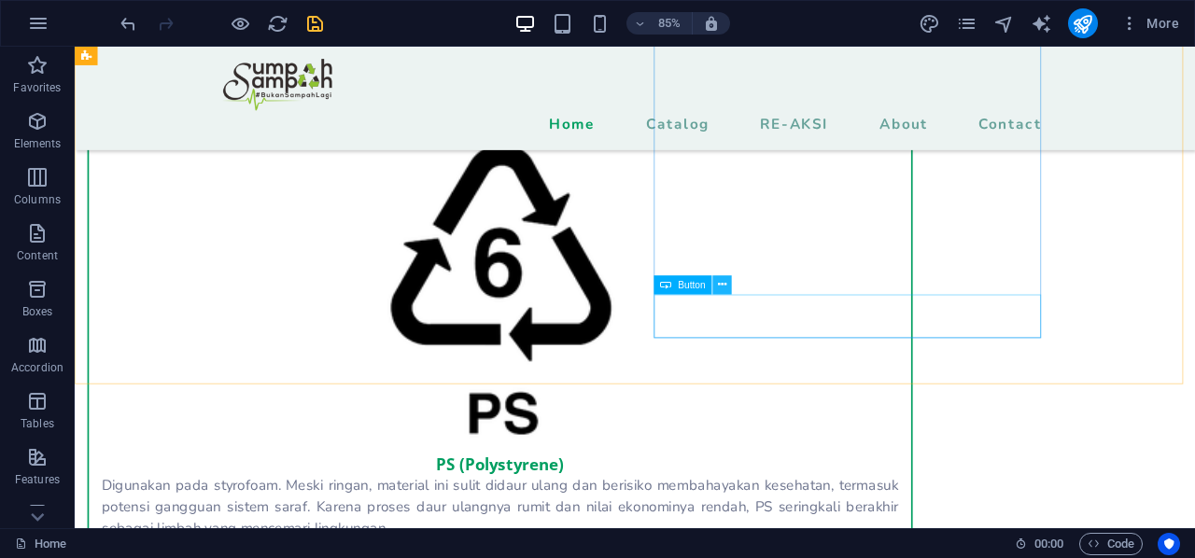
click at [719, 275] on button at bounding box center [721, 284] width 19 height 19
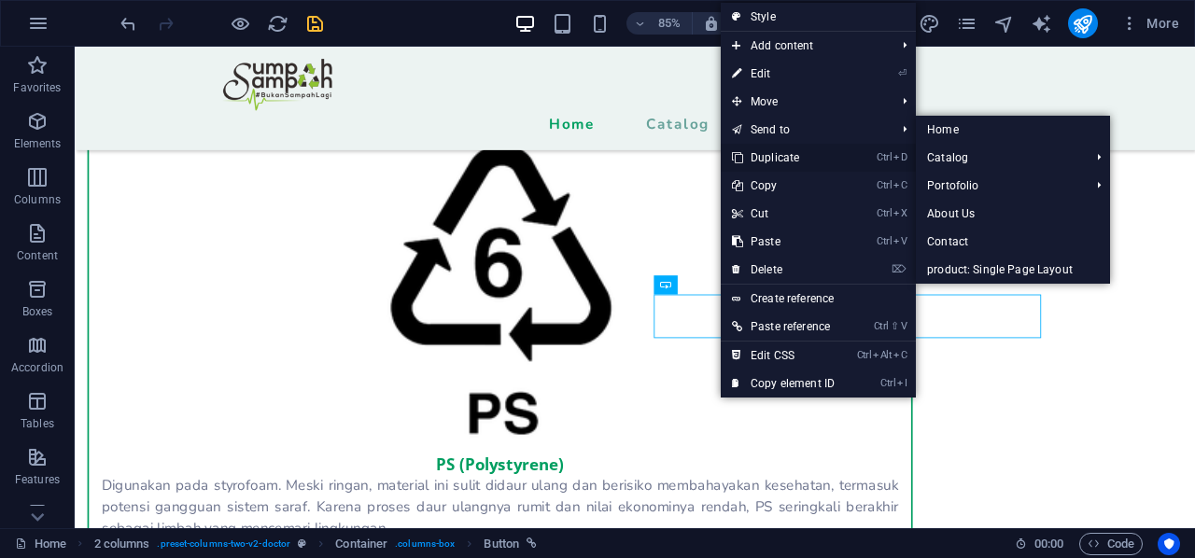
click at [777, 158] on link "Ctrl D Duplicate" at bounding box center [783, 158] width 125 height 28
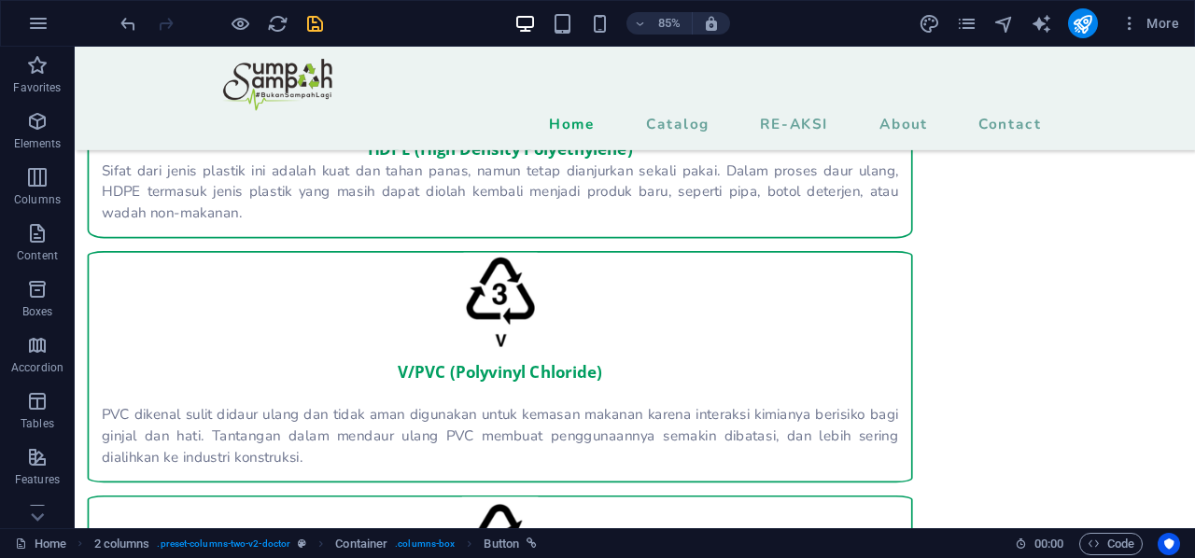
scroll to position [2707, 0]
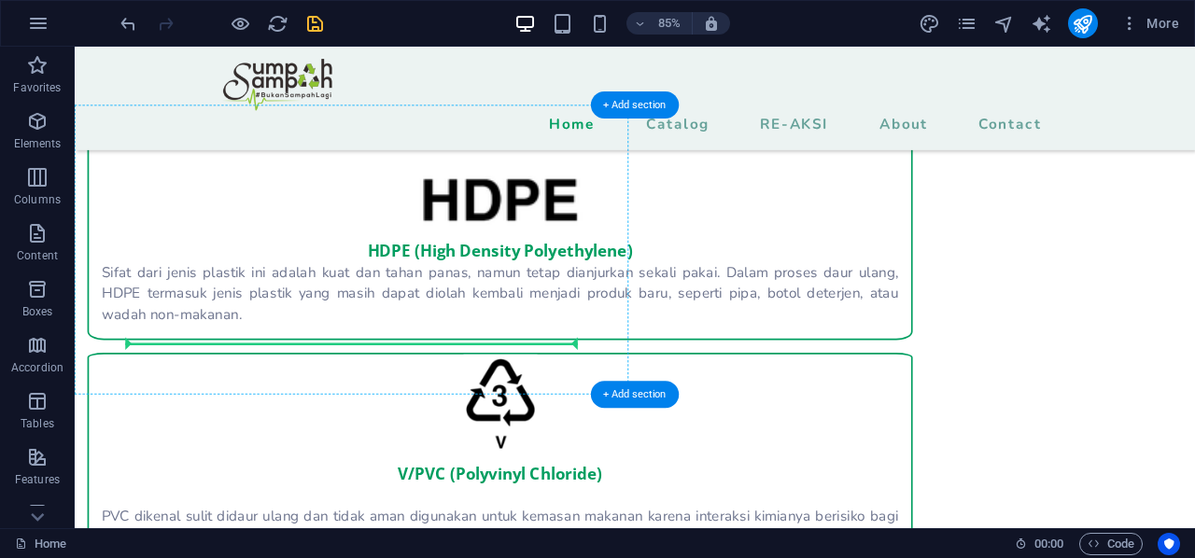
drag, startPoint x: 867, startPoint y: 422, endPoint x: 217, endPoint y: 385, distance: 651.8
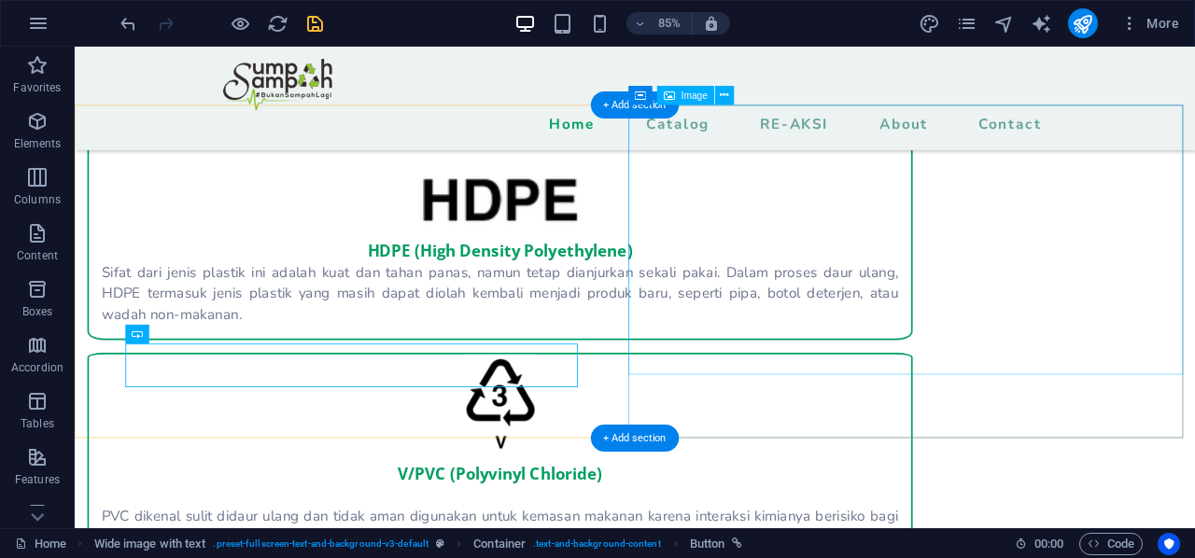
scroll to position [2613, 0]
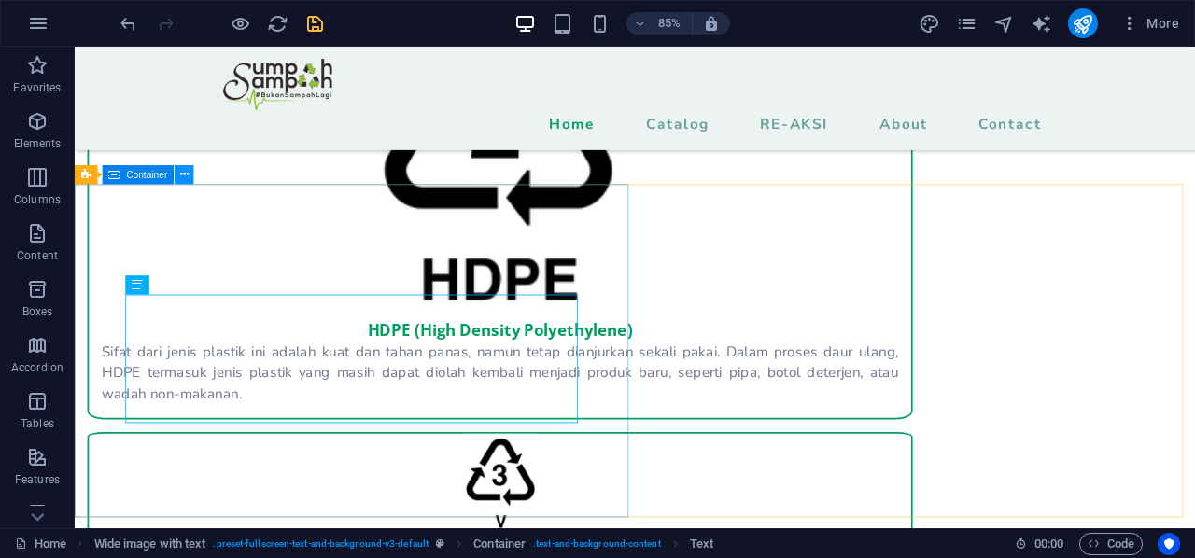
click at [187, 180] on icon at bounding box center [184, 175] width 8 height 17
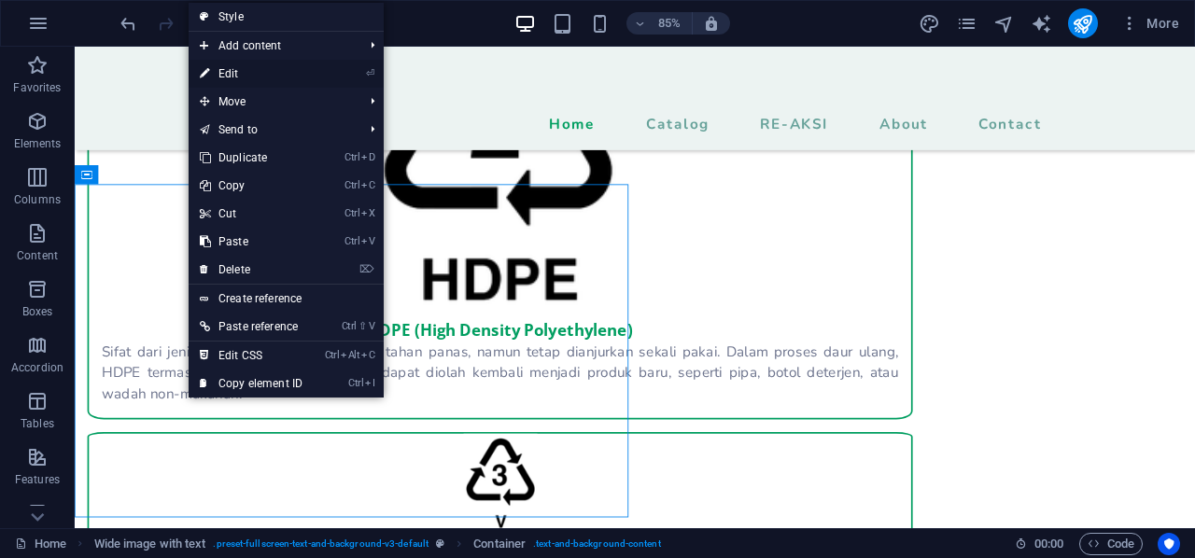
click at [274, 75] on link "⏎ Edit" at bounding box center [251, 74] width 125 height 28
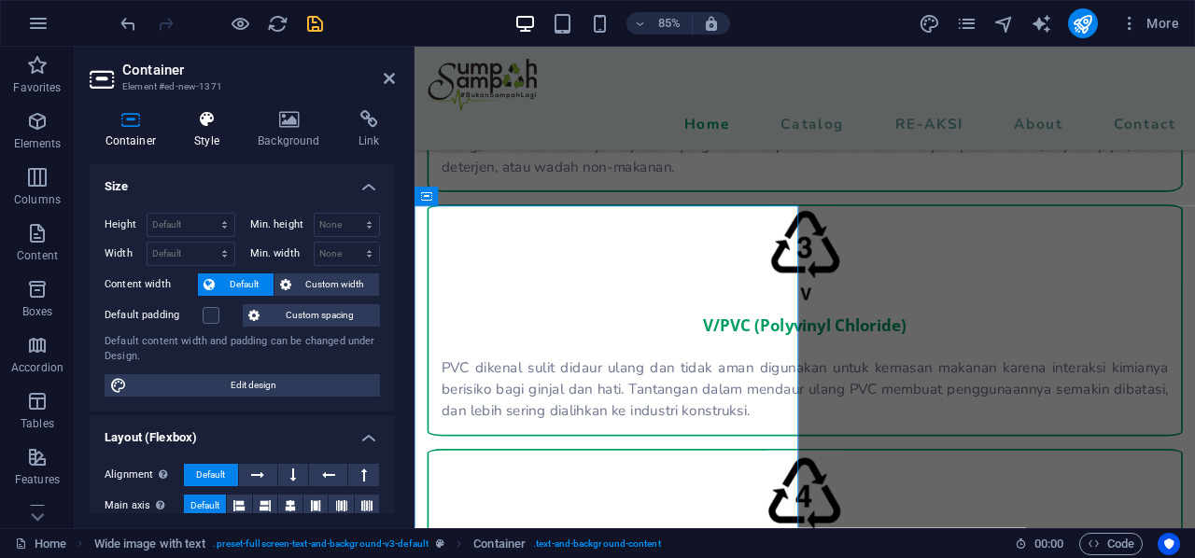
click at [224, 147] on h4 "Style" at bounding box center [210, 129] width 63 height 39
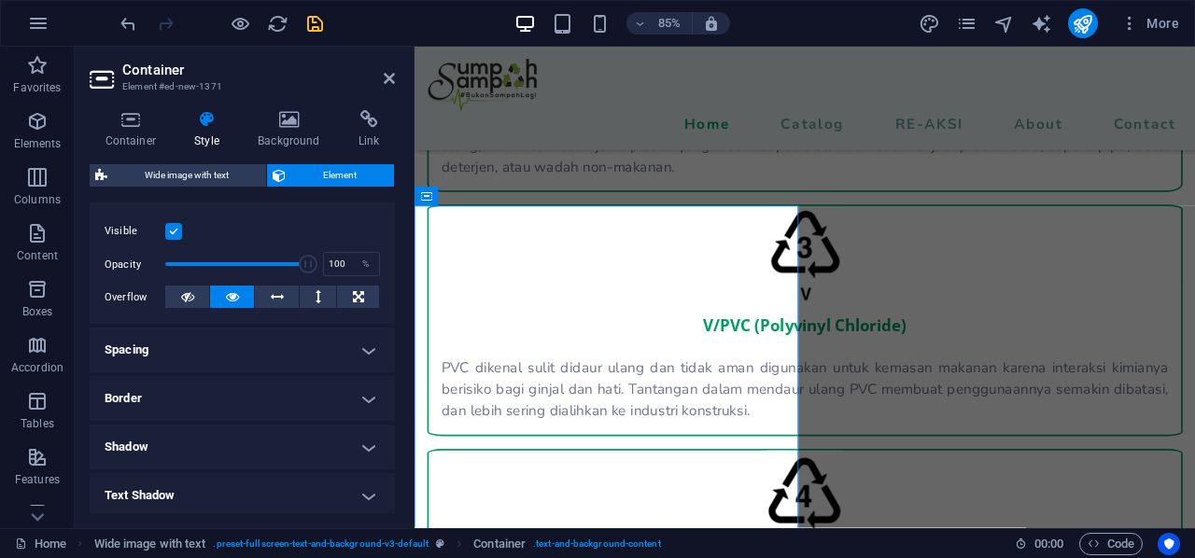
scroll to position [280, 0]
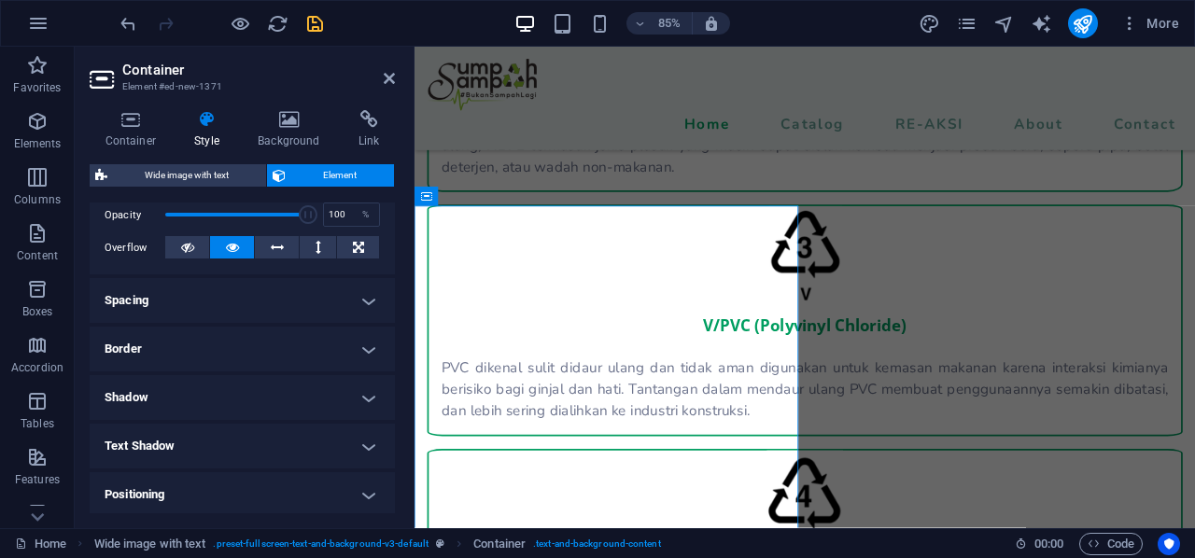
click at [239, 307] on h4 "Spacing" at bounding box center [242, 300] width 305 height 45
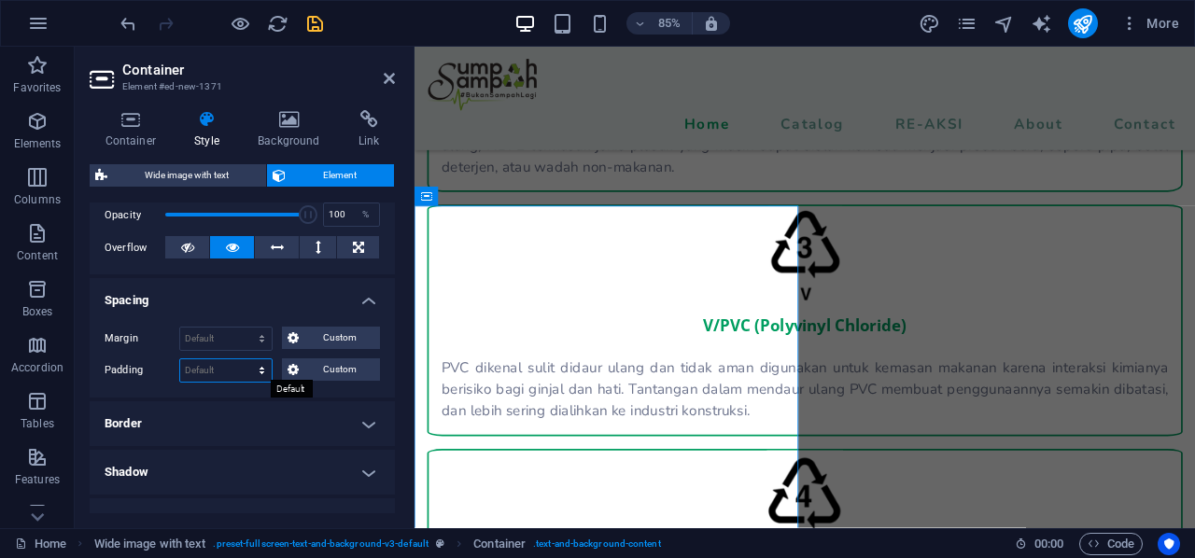
click at [224, 370] on select "Default px rem % vh vw Custom" at bounding box center [225, 370] width 91 height 22
select select "%"
click at [245, 359] on select "Default px rem % vh vw Custom" at bounding box center [225, 370] width 91 height 22
type input "0"
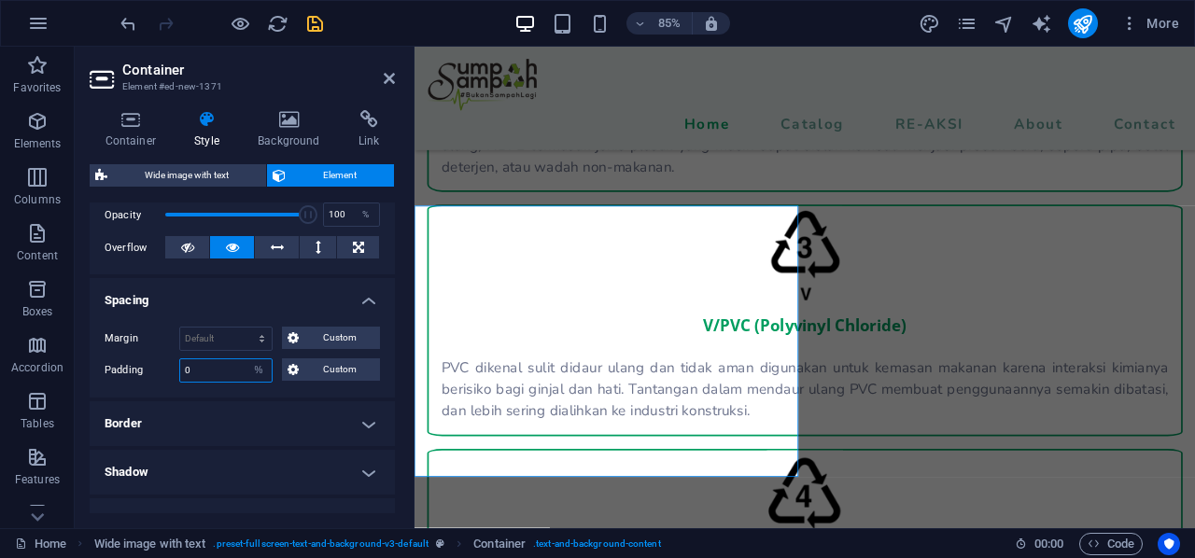
click at [194, 370] on input "0" at bounding box center [225, 370] width 91 height 22
type input "1"
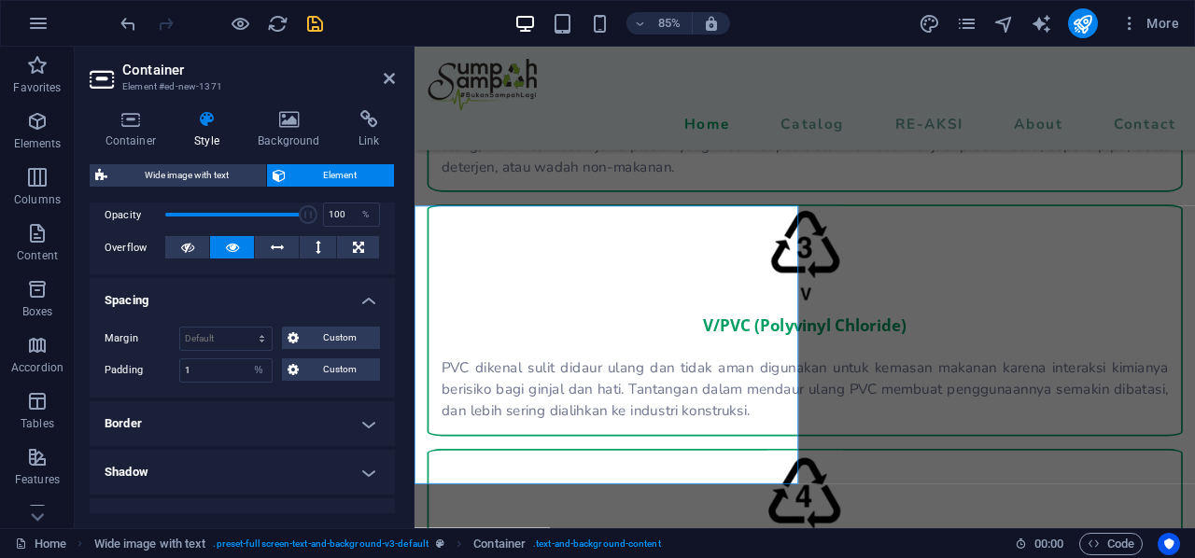
click at [380, 80] on header "Container Element #ed-new-1371" at bounding box center [242, 71] width 305 height 49
click at [385, 80] on icon at bounding box center [389, 78] width 11 height 15
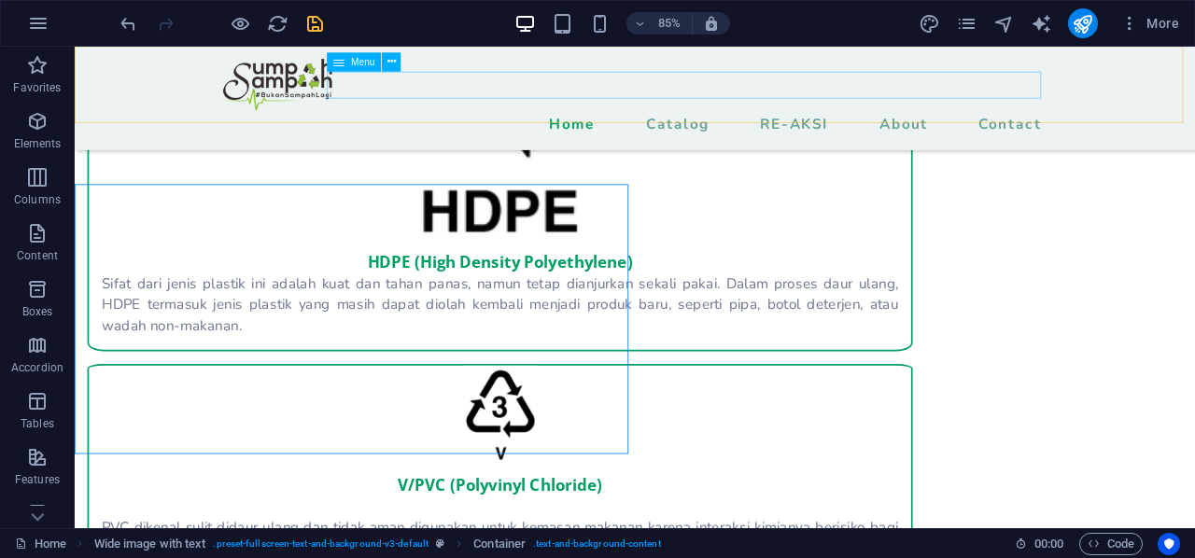
scroll to position [2613, 0]
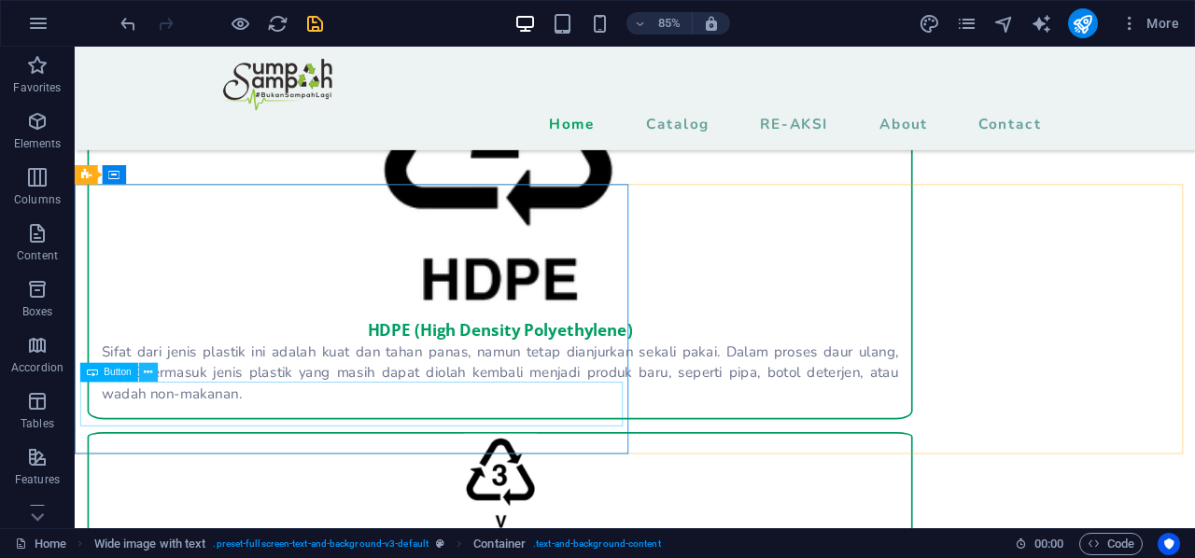
click at [146, 373] on icon at bounding box center [148, 373] width 8 height 17
click at [149, 371] on icon at bounding box center [148, 373] width 8 height 17
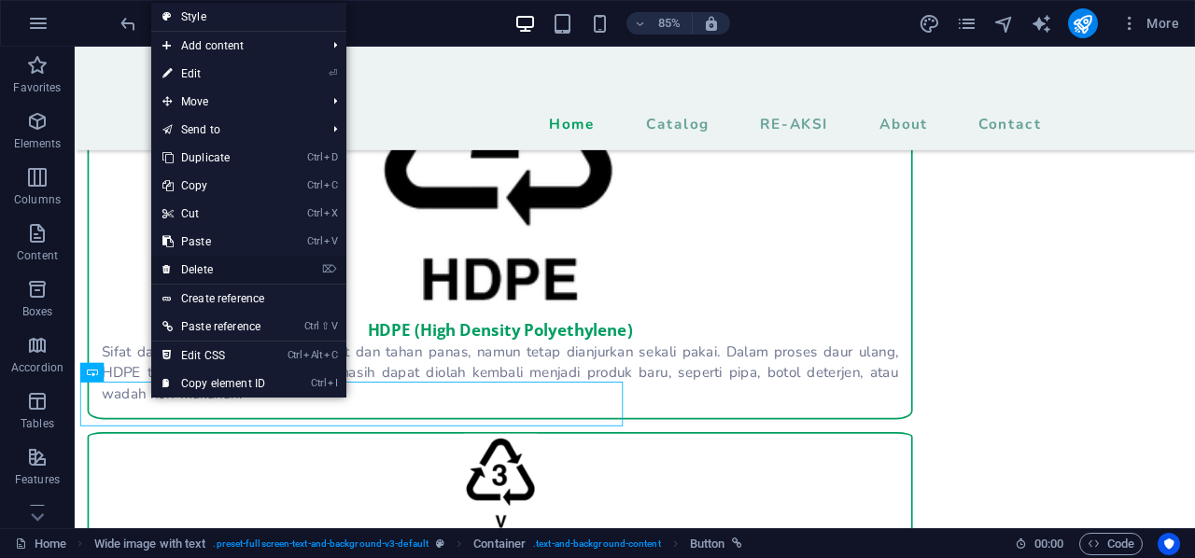
click at [221, 260] on link "⌦ Delete" at bounding box center [213, 270] width 125 height 28
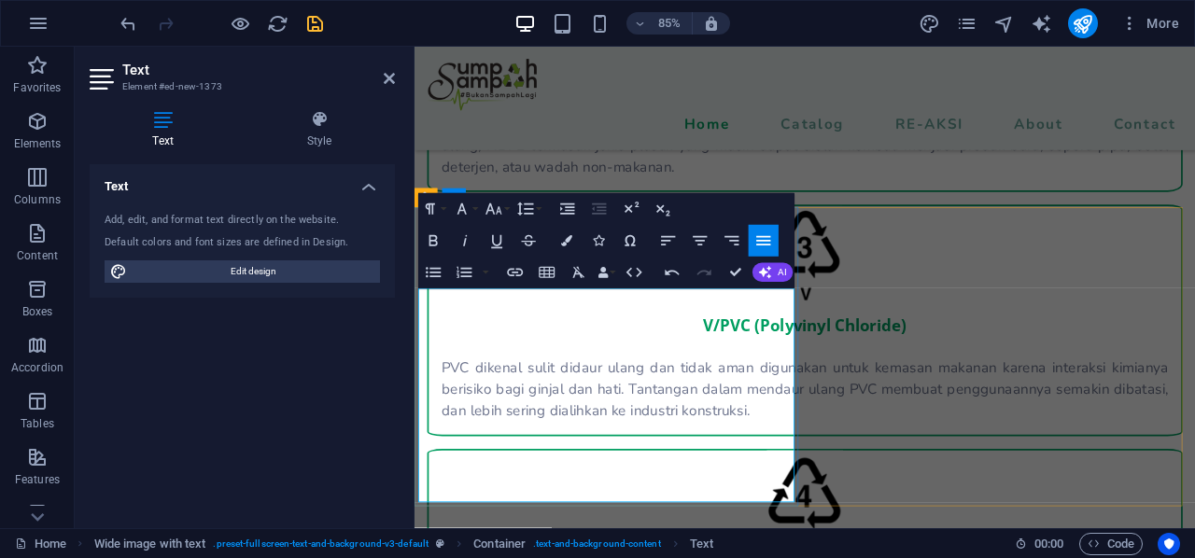
scroll to position [2692, 0]
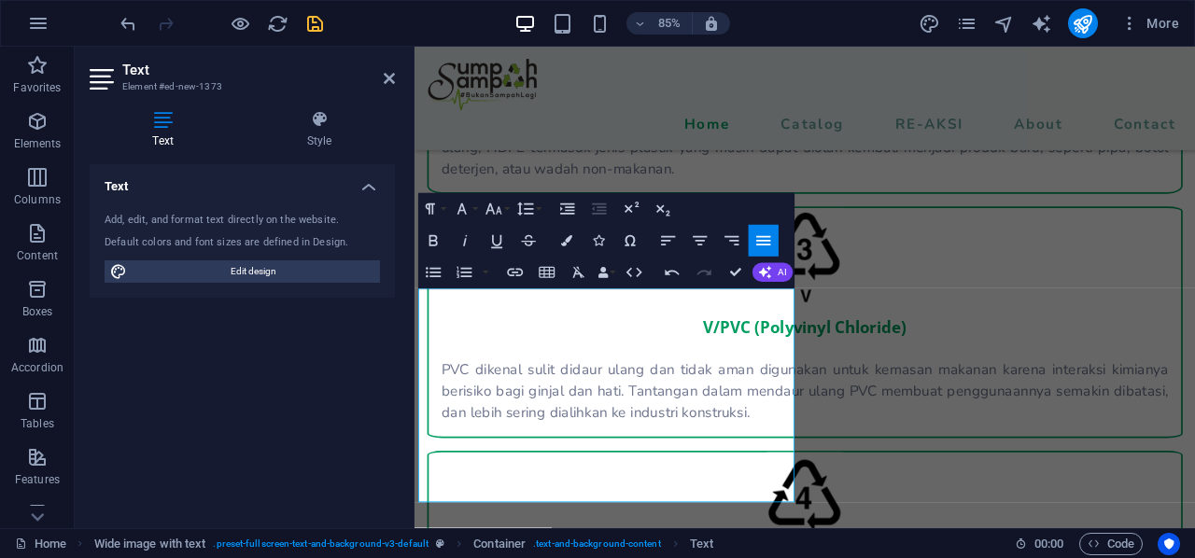
click at [815, 207] on div "PET (Polyethylene Terephthalate) Jenis plastik ini umumnya transparan dan banya…" at bounding box center [874, 511] width 919 height 2198
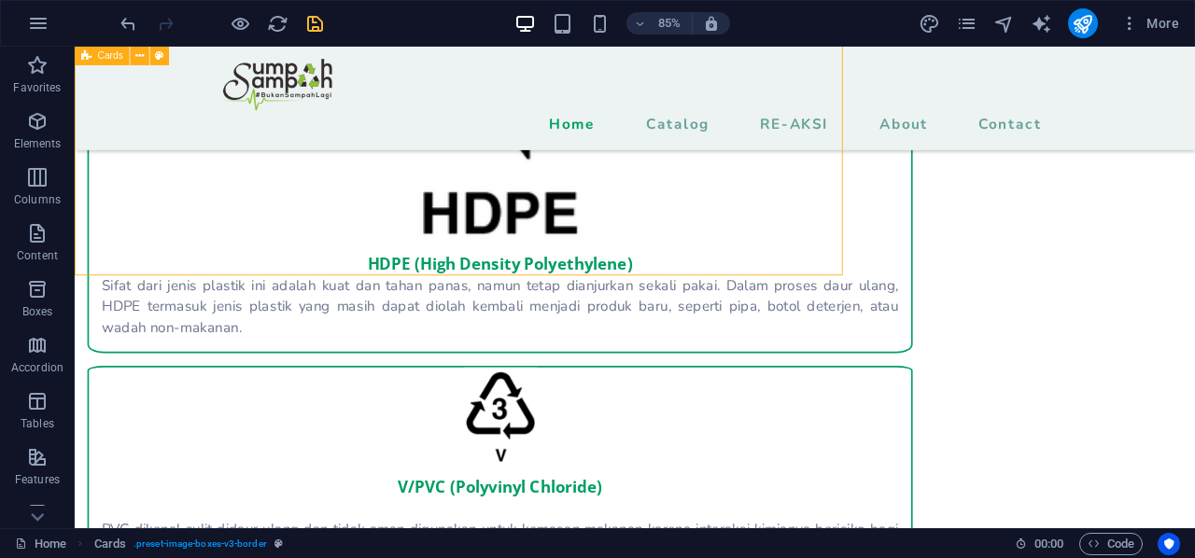
scroll to position [2611, 0]
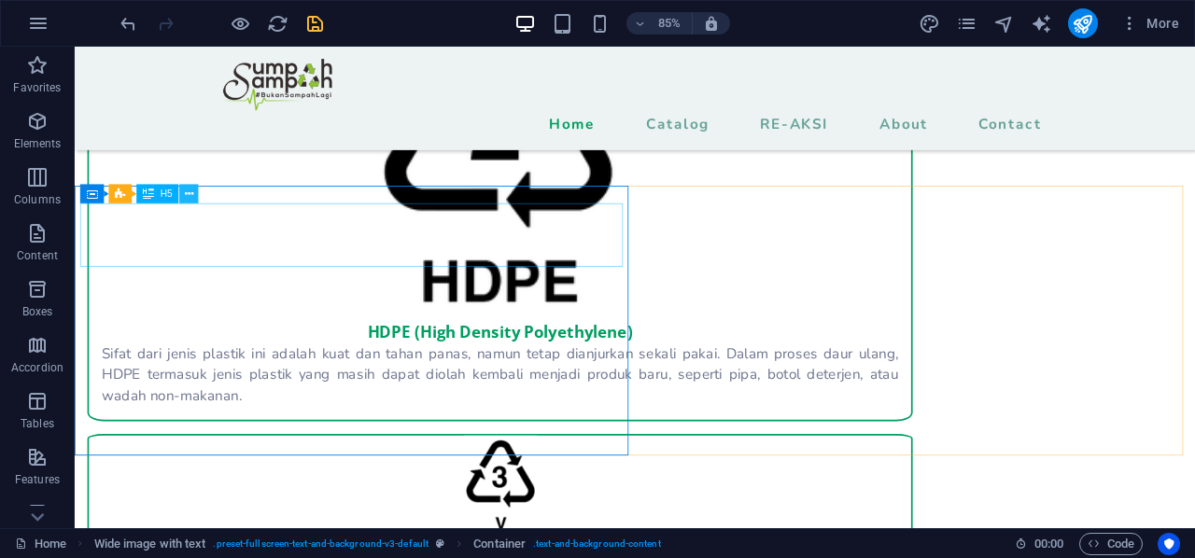
click at [183, 186] on button at bounding box center [188, 194] width 19 height 19
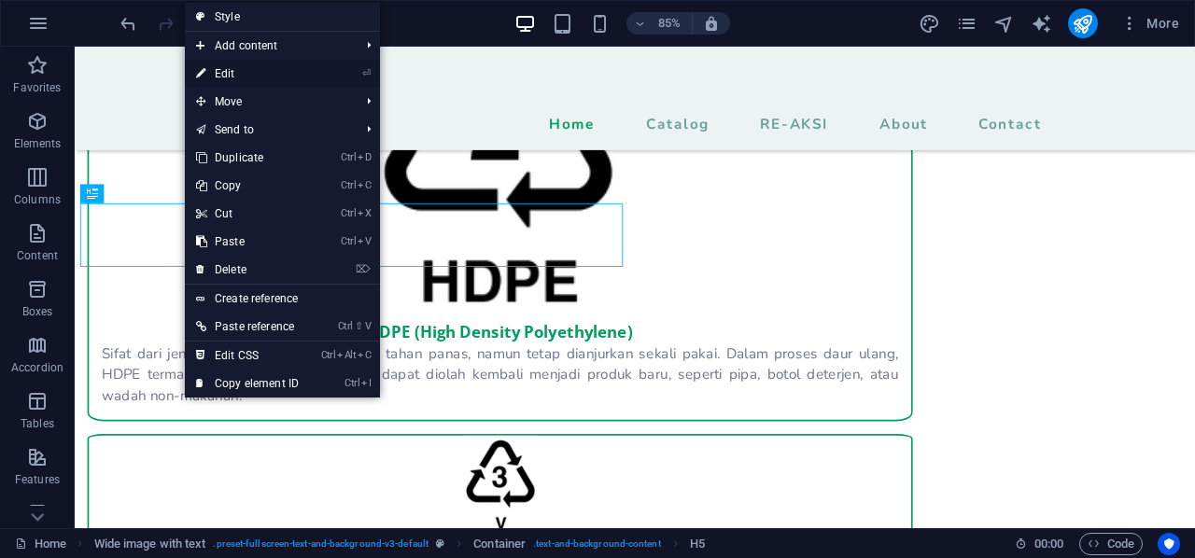
click at [261, 75] on link "⏎ Edit" at bounding box center [247, 74] width 125 height 28
select select "%"
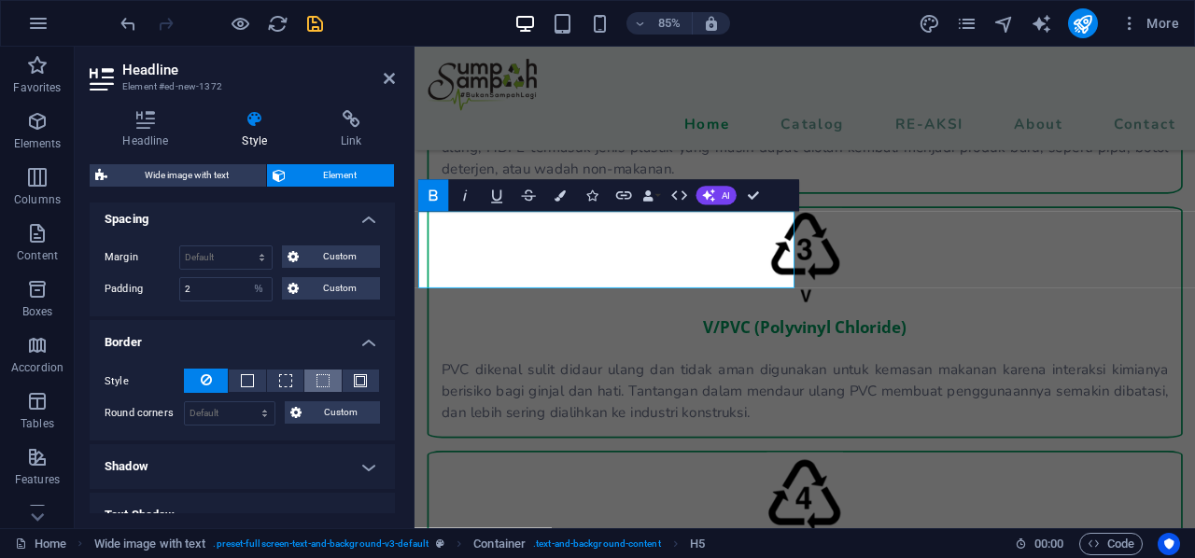
scroll to position [345, 0]
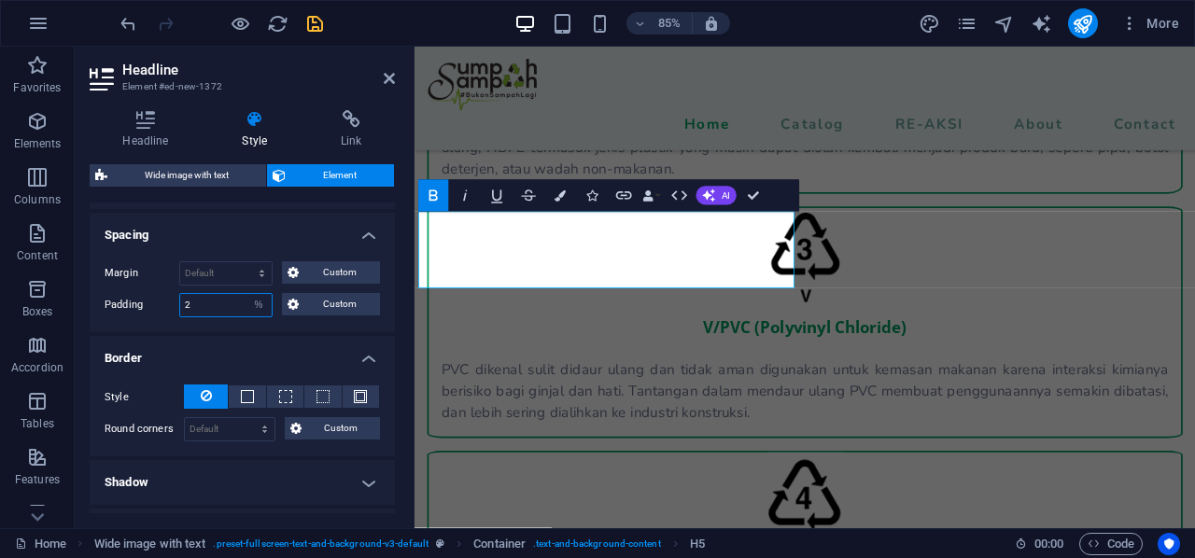
click at [216, 304] on input "2" at bounding box center [225, 305] width 91 height 22
type input "3"
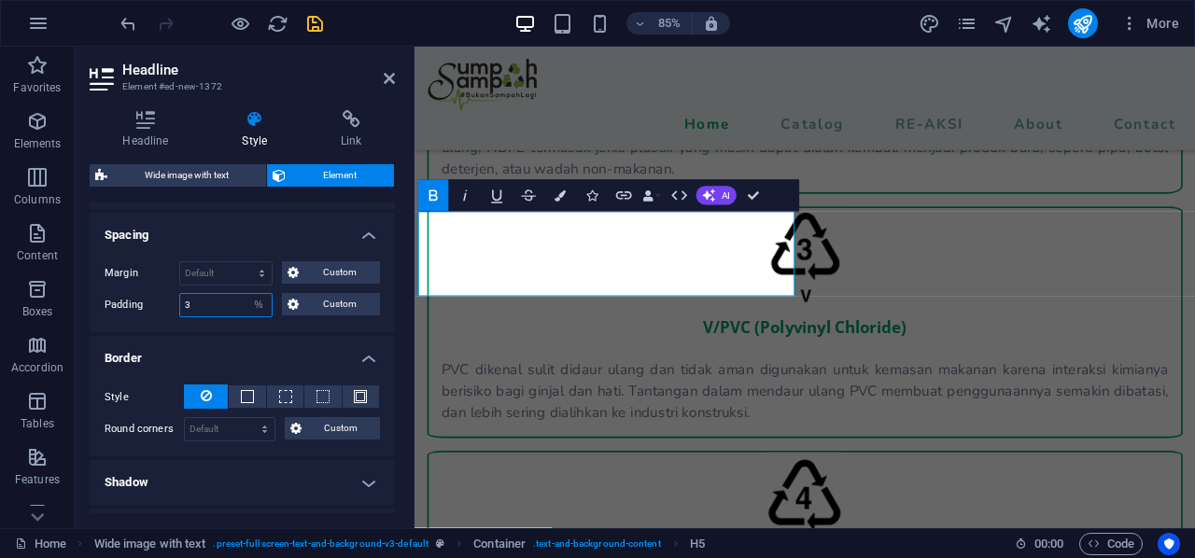
click at [216, 304] on input "3" at bounding box center [225, 305] width 91 height 22
type input "2"
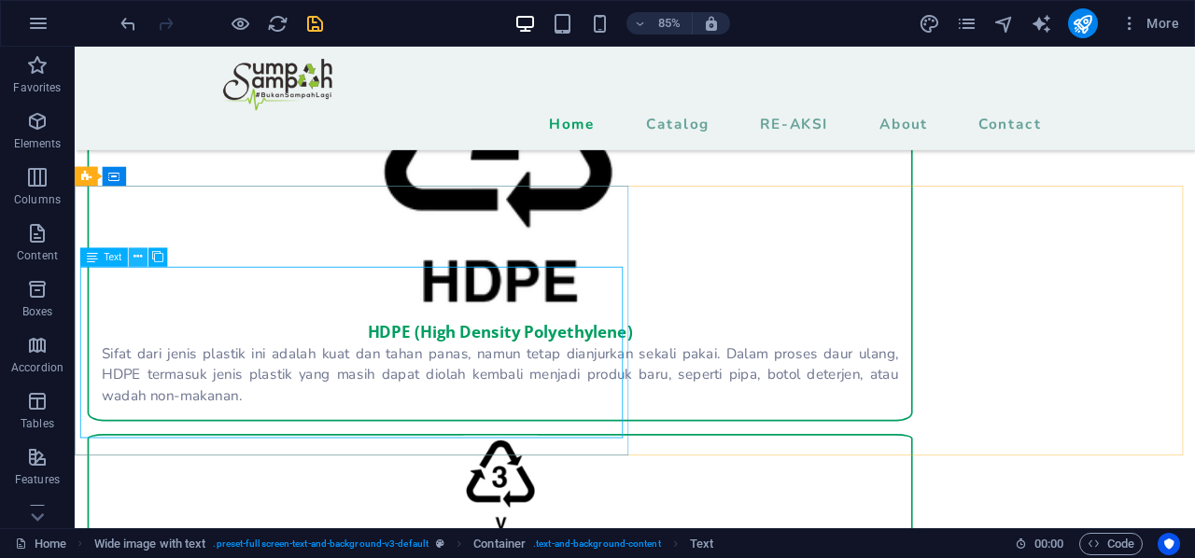
click at [139, 256] on icon at bounding box center [138, 257] width 8 height 17
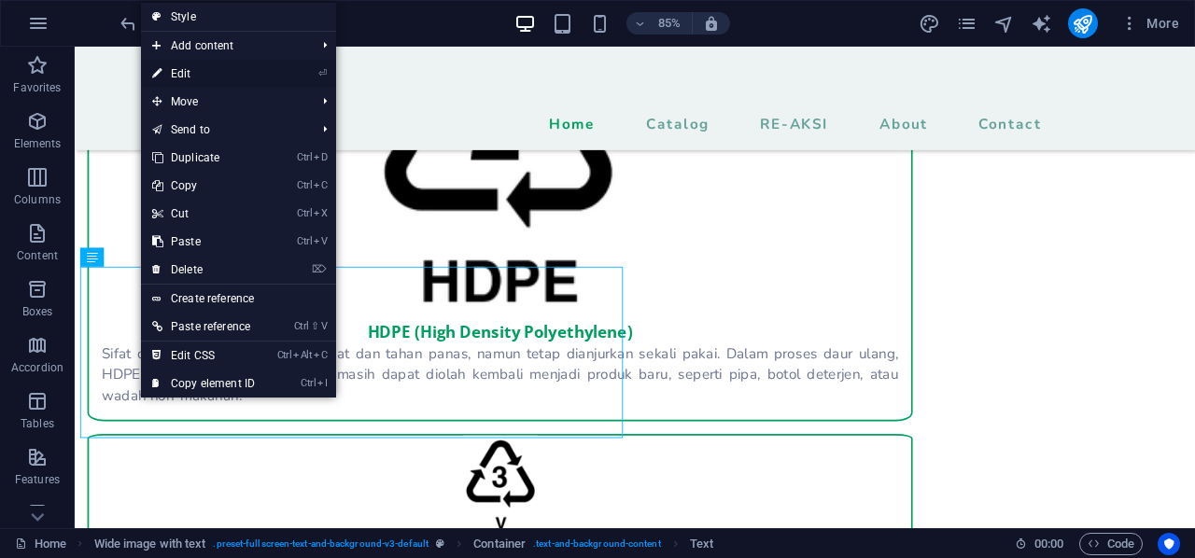
click at [196, 69] on link "⏎ Edit" at bounding box center [203, 74] width 125 height 28
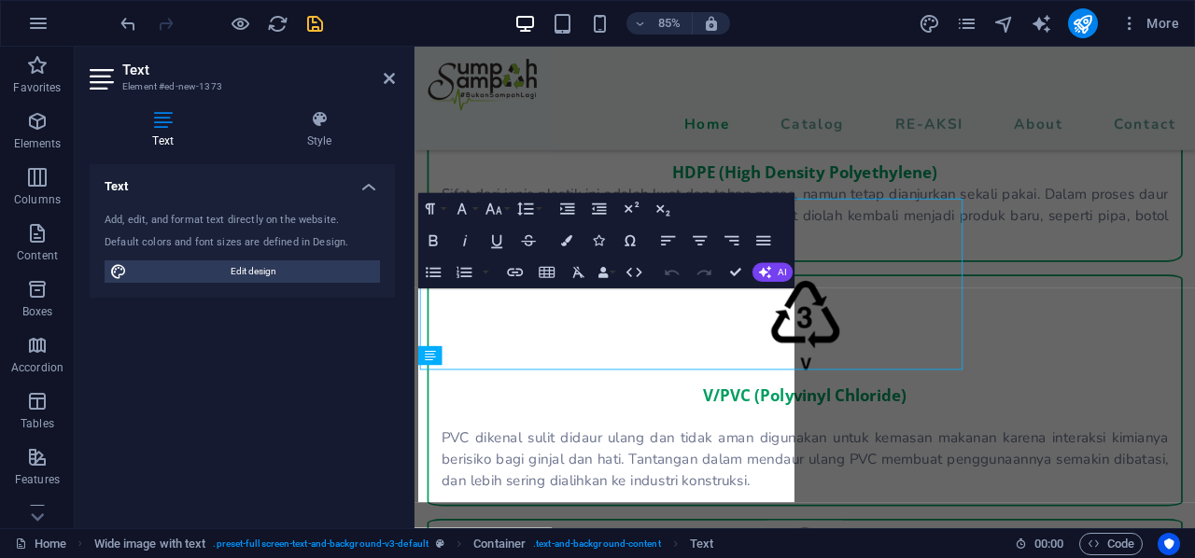
scroll to position [2692, 0]
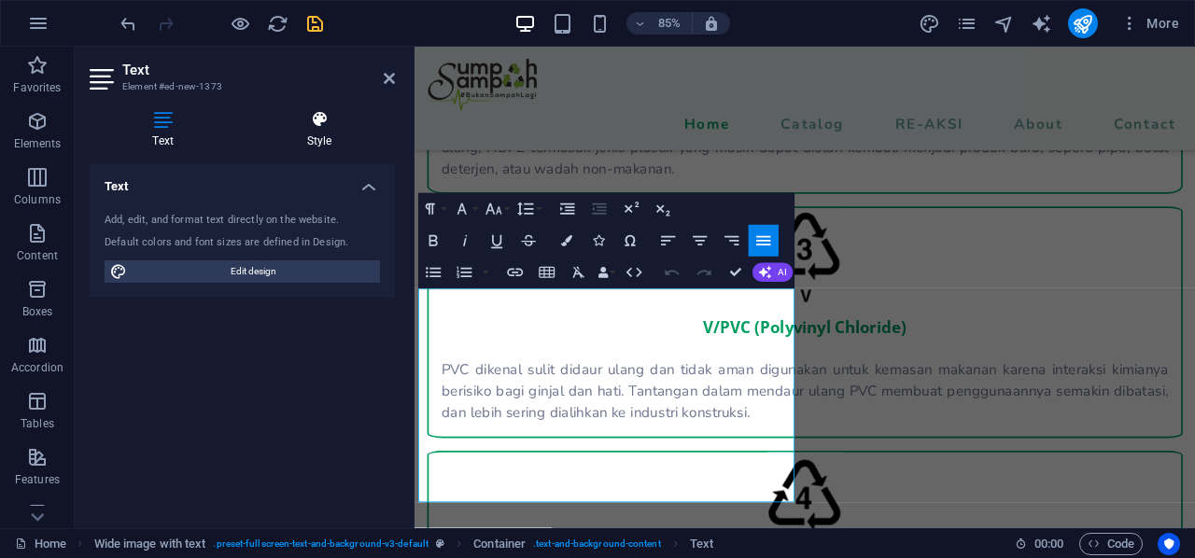
click at [305, 126] on icon at bounding box center [319, 119] width 151 height 19
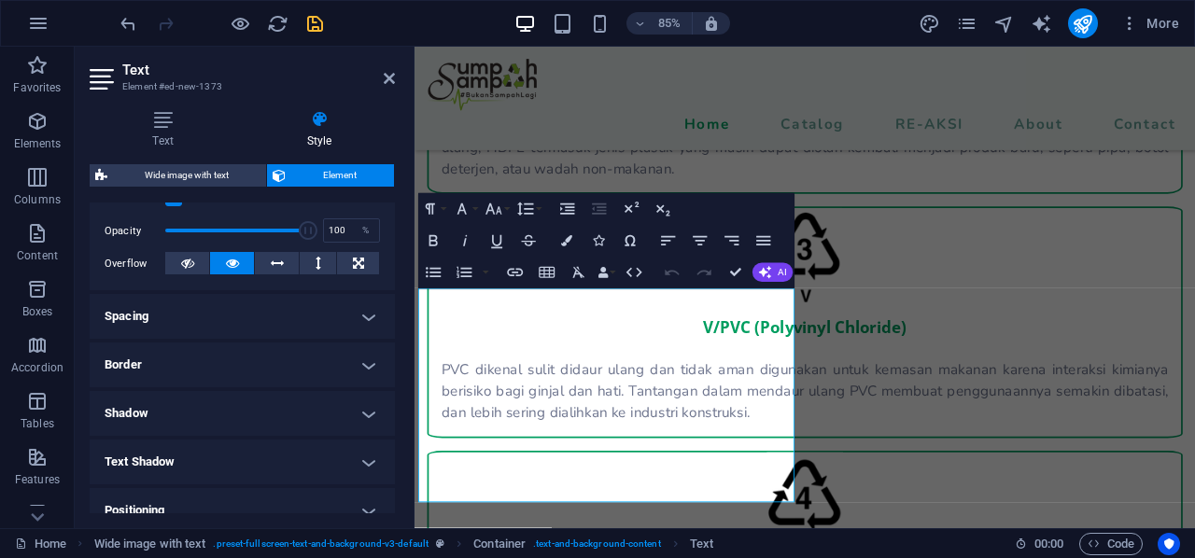
scroll to position [280, 0]
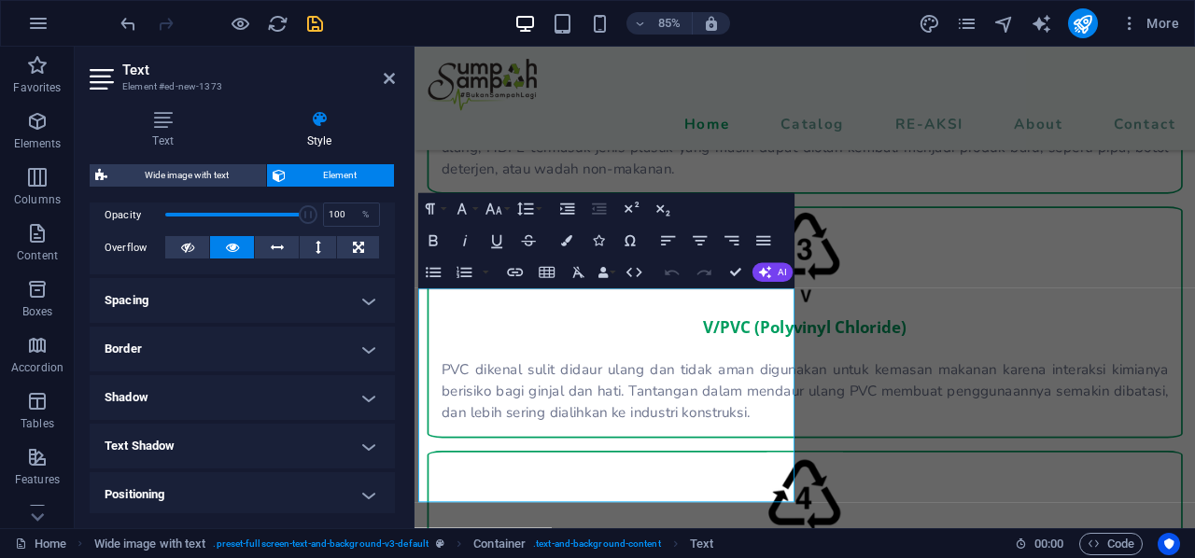
click at [246, 304] on h4 "Spacing" at bounding box center [242, 300] width 305 height 45
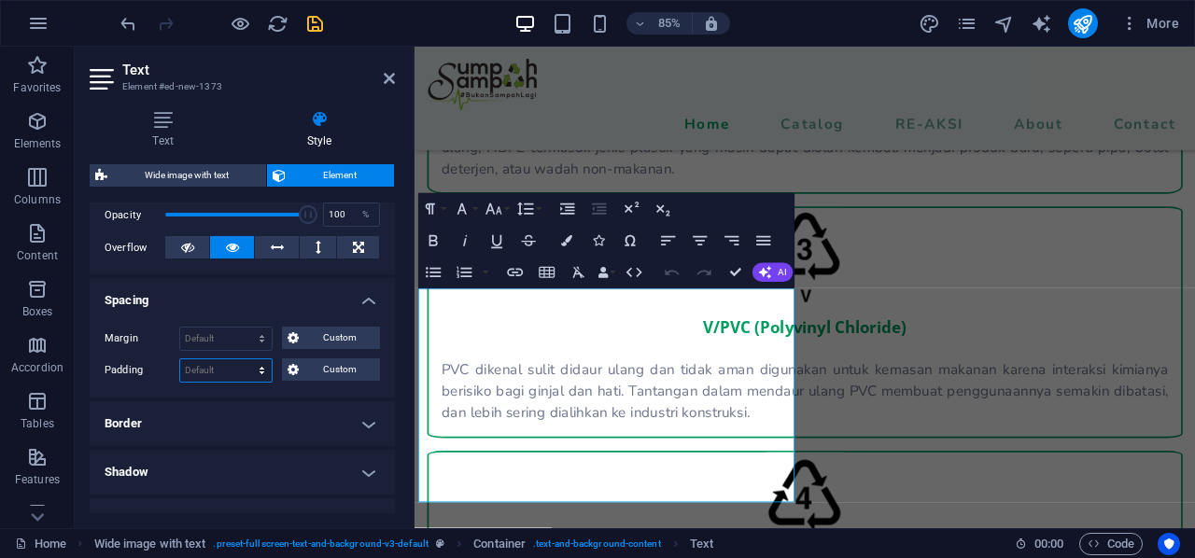
click at [204, 370] on select "Default px rem % vh vw Custom" at bounding box center [225, 370] width 91 height 22
select select "%"
click at [245, 359] on select "Default px rem % vh vw Custom" at bounding box center [225, 370] width 91 height 22
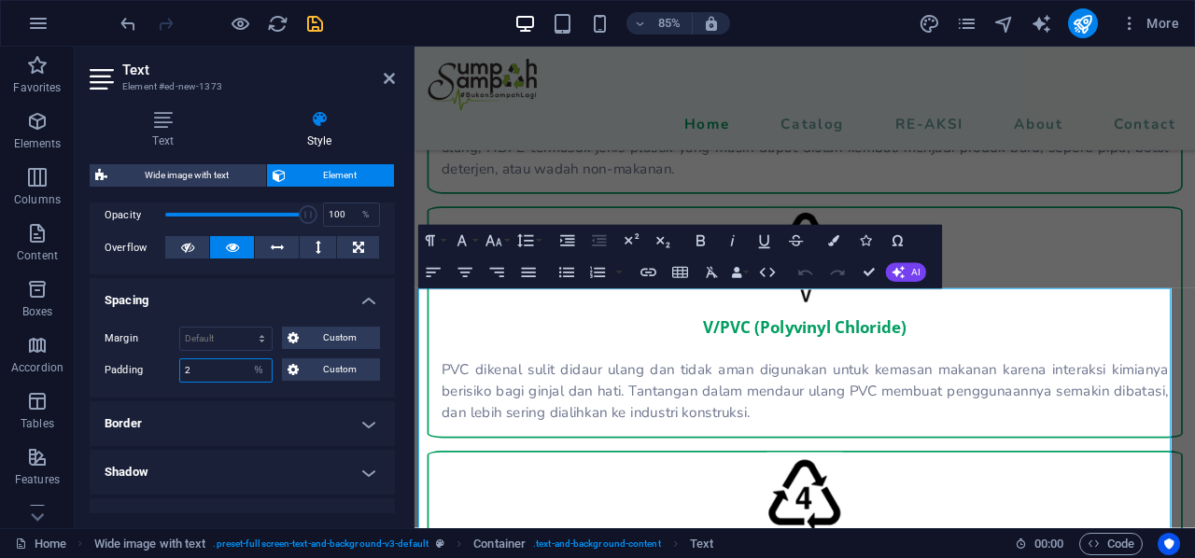
type input "2"
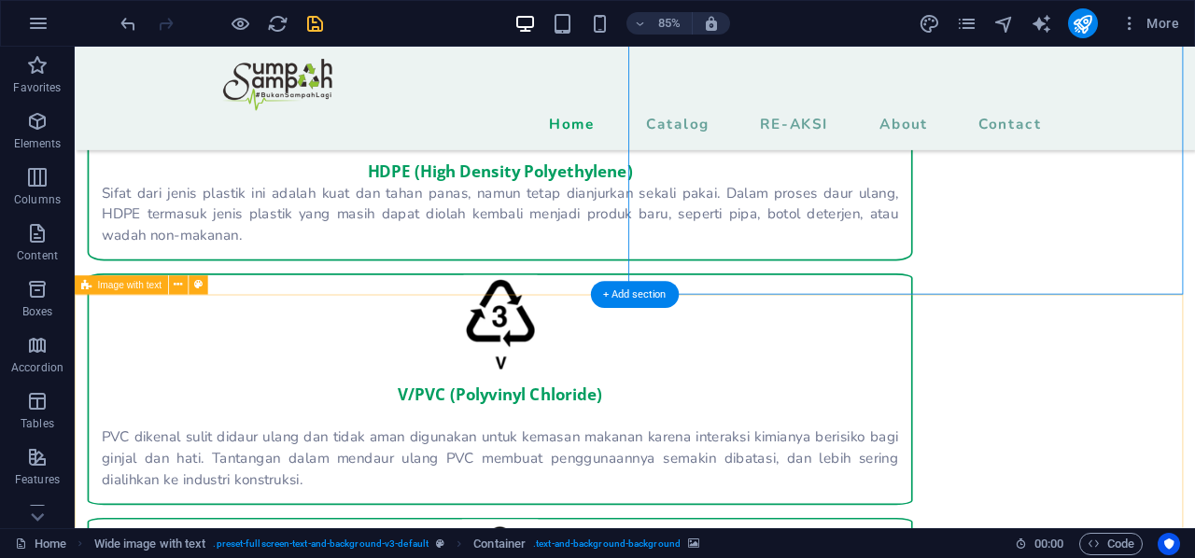
scroll to position [2891, 0]
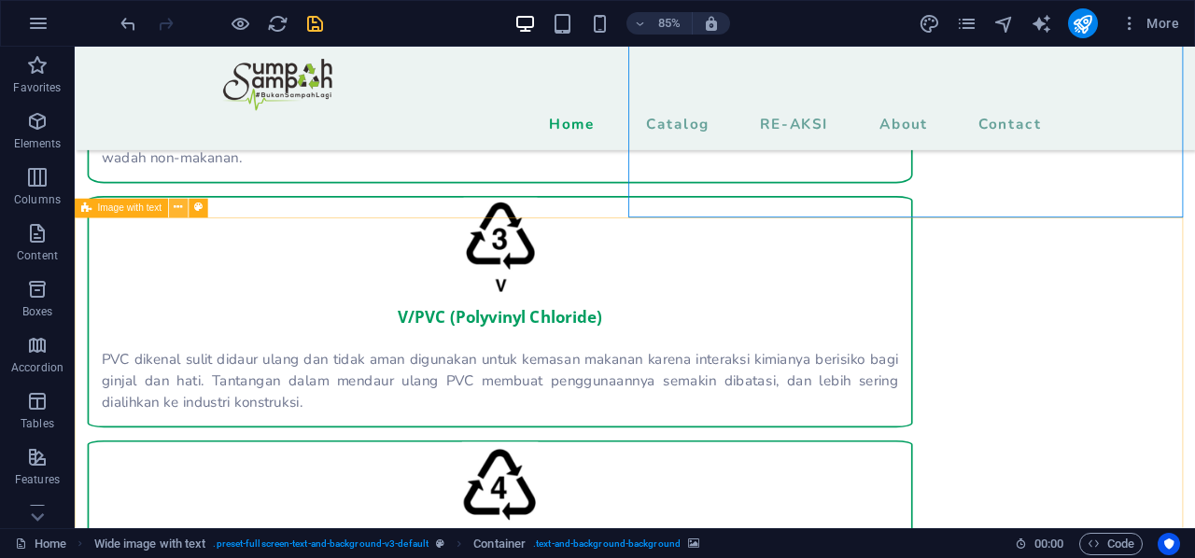
click at [180, 212] on icon at bounding box center [178, 208] width 8 height 17
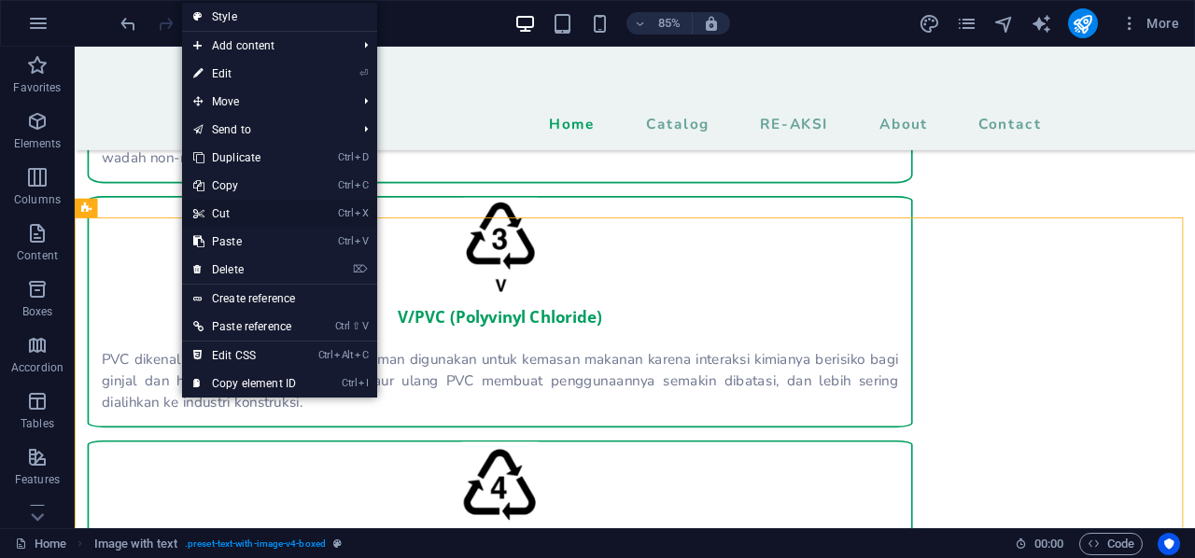
click at [249, 213] on link "Ctrl X Cut" at bounding box center [244, 214] width 125 height 28
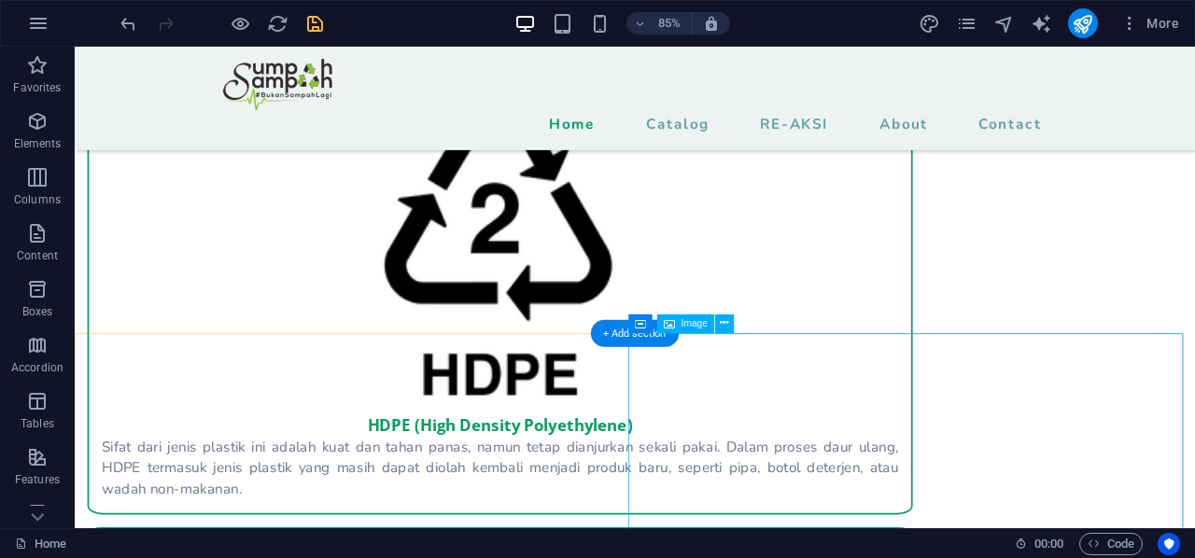
scroll to position [2611, 0]
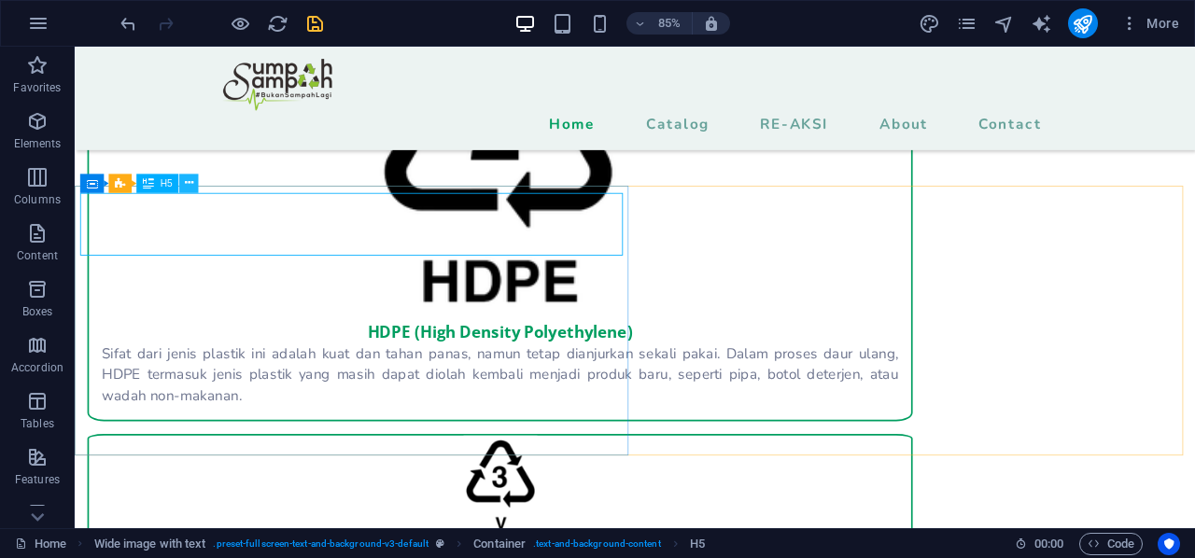
click at [185, 184] on icon at bounding box center [189, 184] width 8 height 17
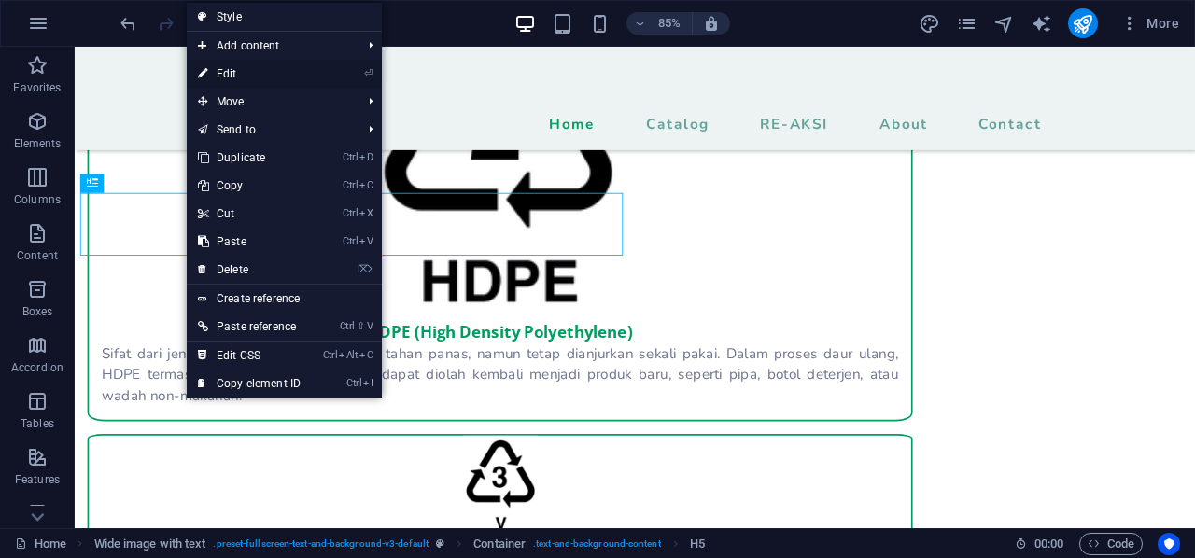
click at [263, 66] on link "⏎ Edit" at bounding box center [249, 74] width 125 height 28
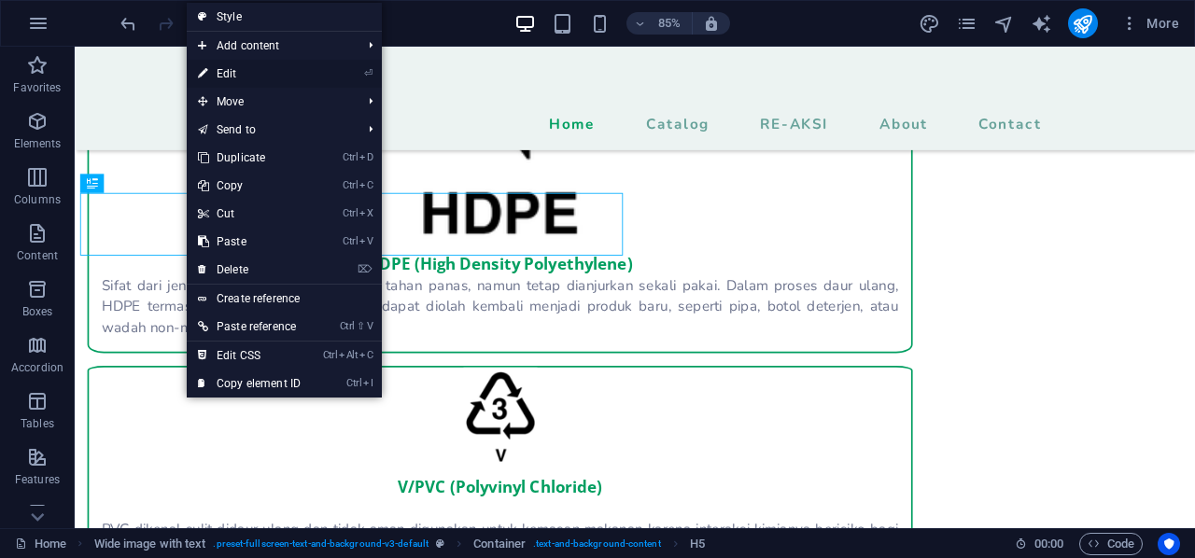
select select "%"
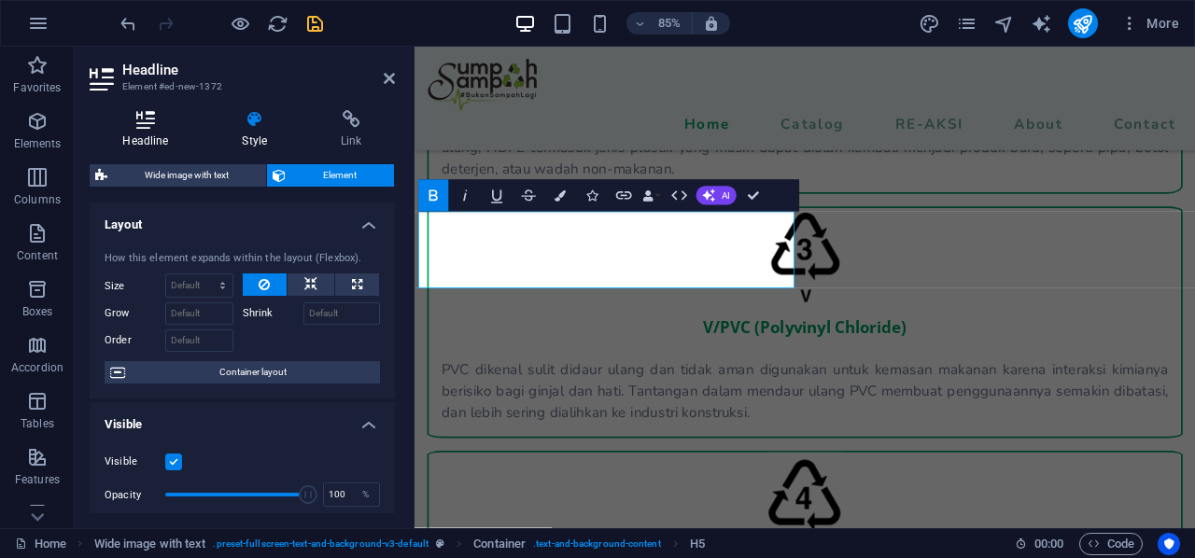
click at [153, 134] on h4 "Headline" at bounding box center [150, 129] width 120 height 39
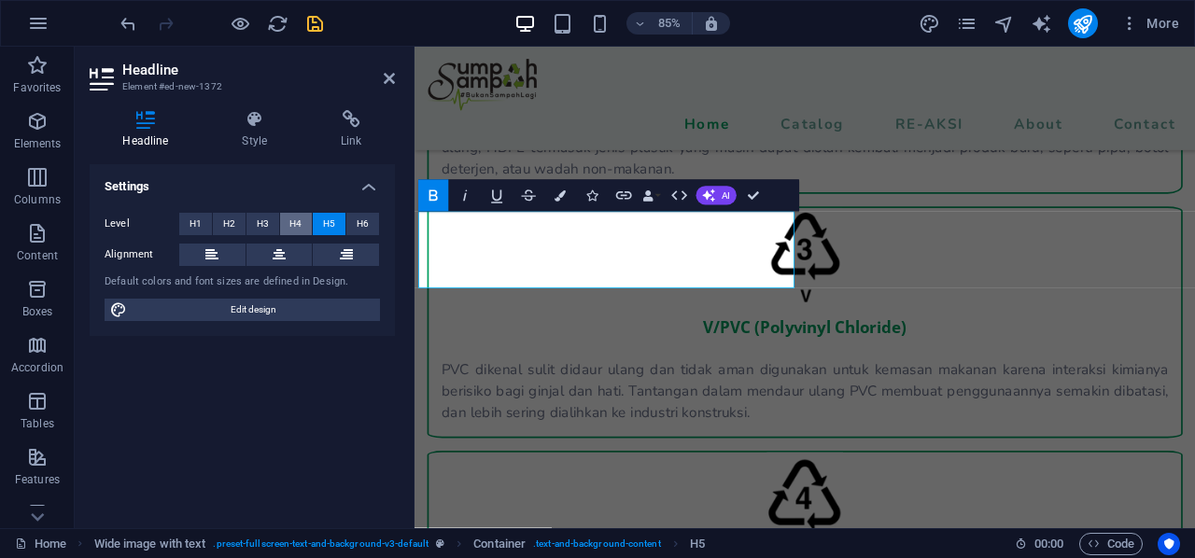
click at [298, 225] on span "H4" at bounding box center [295, 224] width 12 height 22
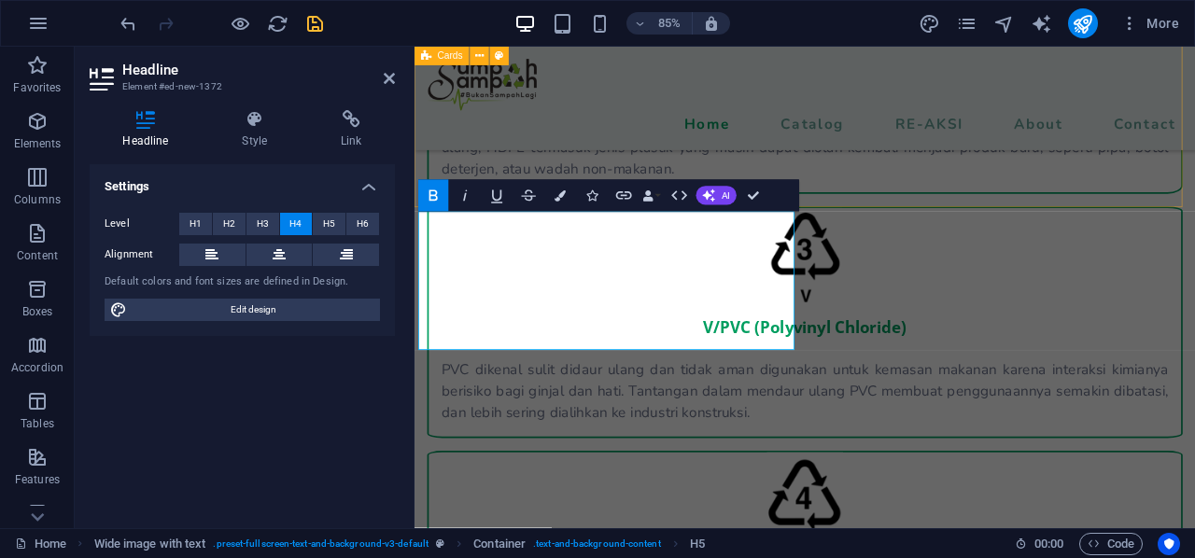
click at [986, 190] on div "PET (Polyethylene Terephthalate) Jenis plastik ini umumnya transparan dan banya…" at bounding box center [874, 511] width 919 height 2198
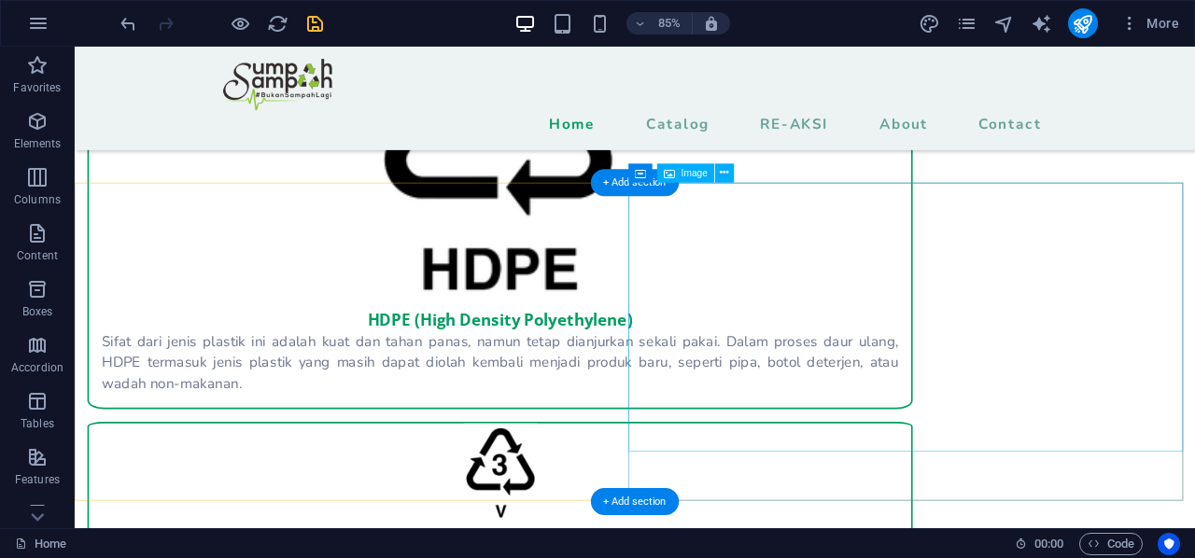
scroll to position [2611, 0]
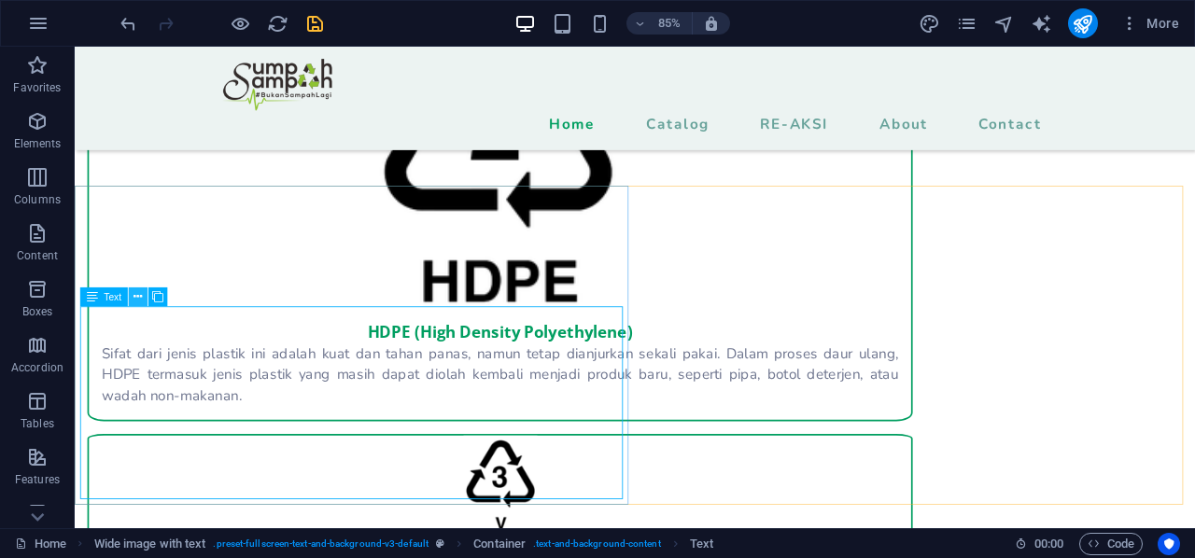
click at [138, 302] on icon at bounding box center [138, 296] width 8 height 17
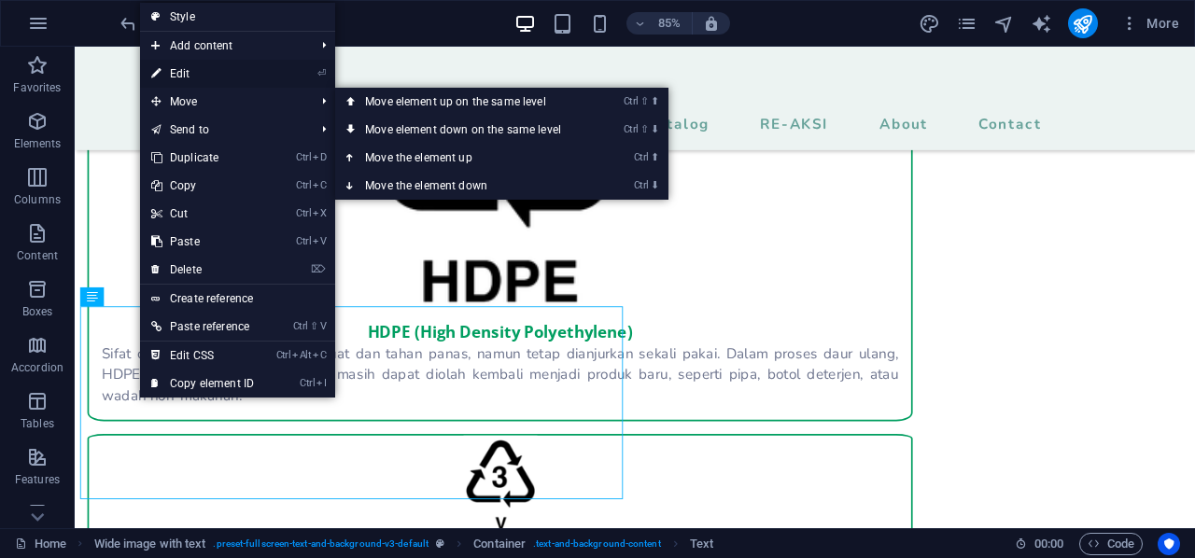
click at [250, 77] on link "⏎ Edit" at bounding box center [202, 74] width 125 height 28
select select "%"
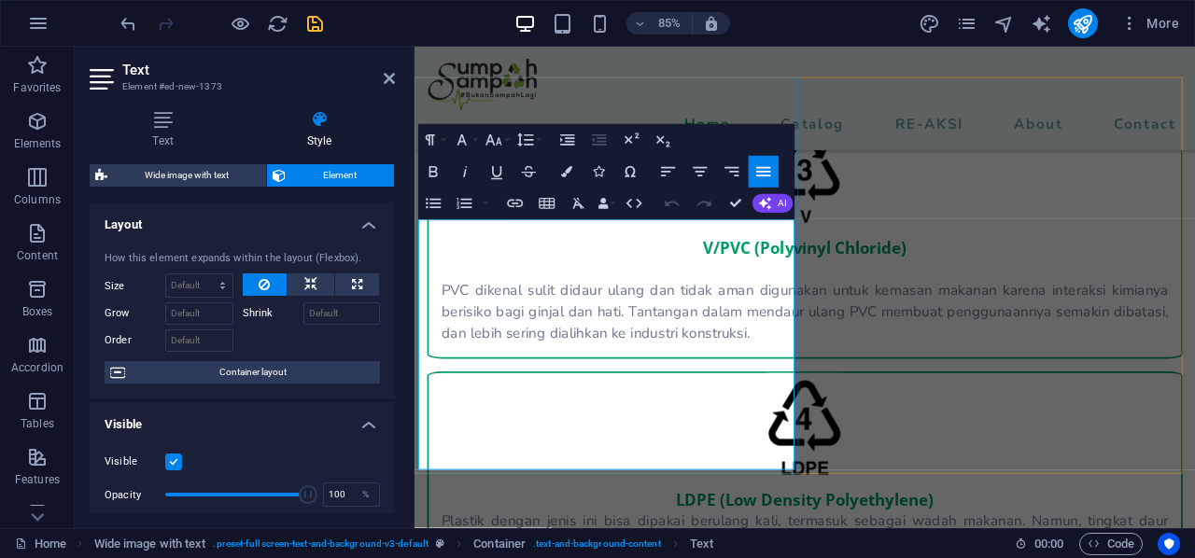
scroll to position [2878, 0]
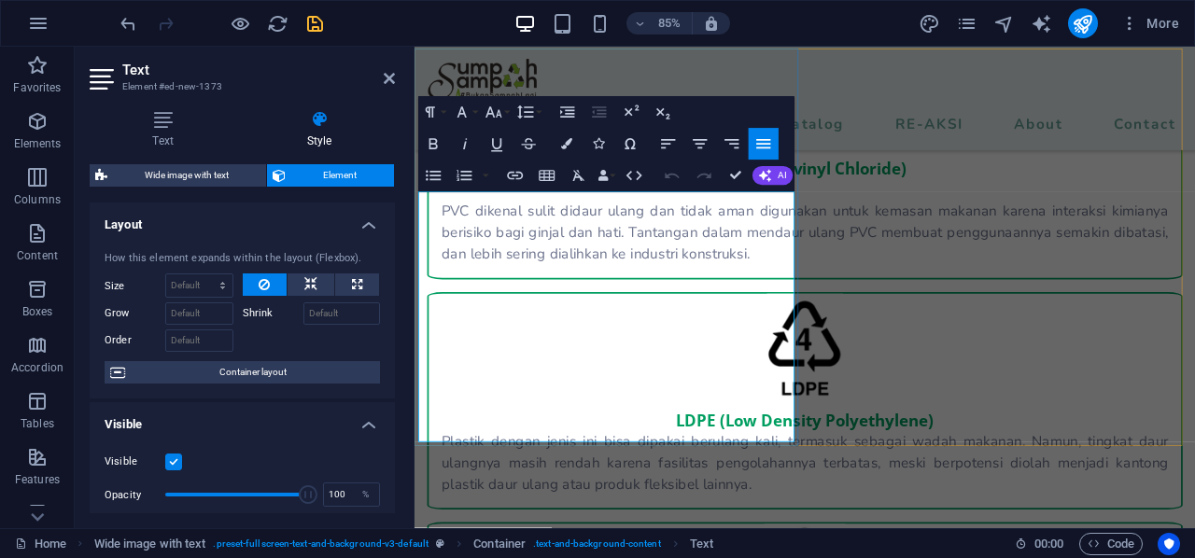
click at [387, 77] on icon at bounding box center [389, 78] width 11 height 15
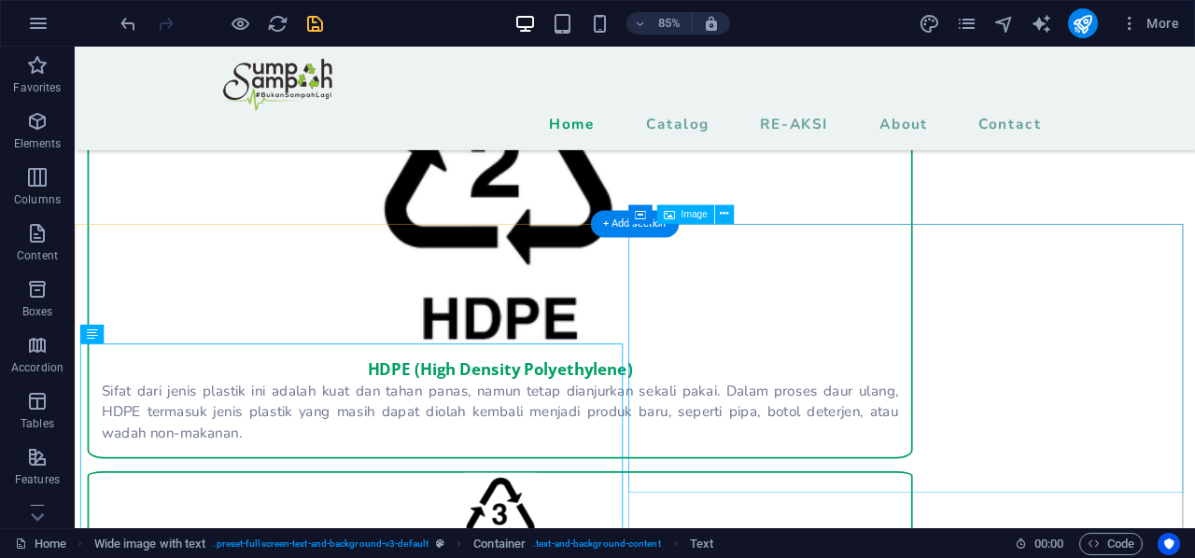
scroll to position [2661, 0]
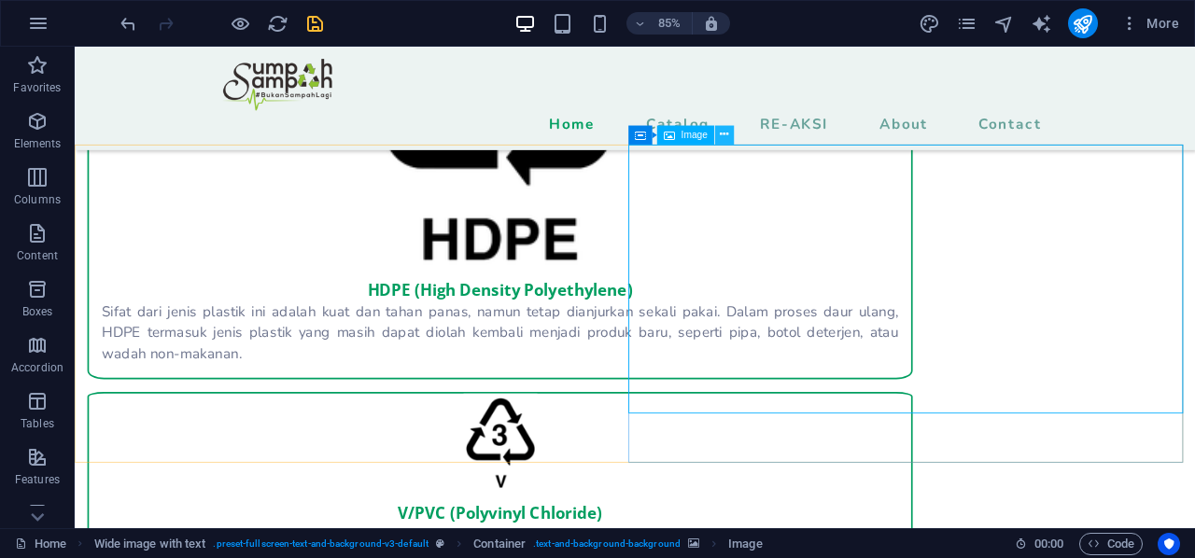
click at [726, 137] on icon at bounding box center [724, 135] width 8 height 17
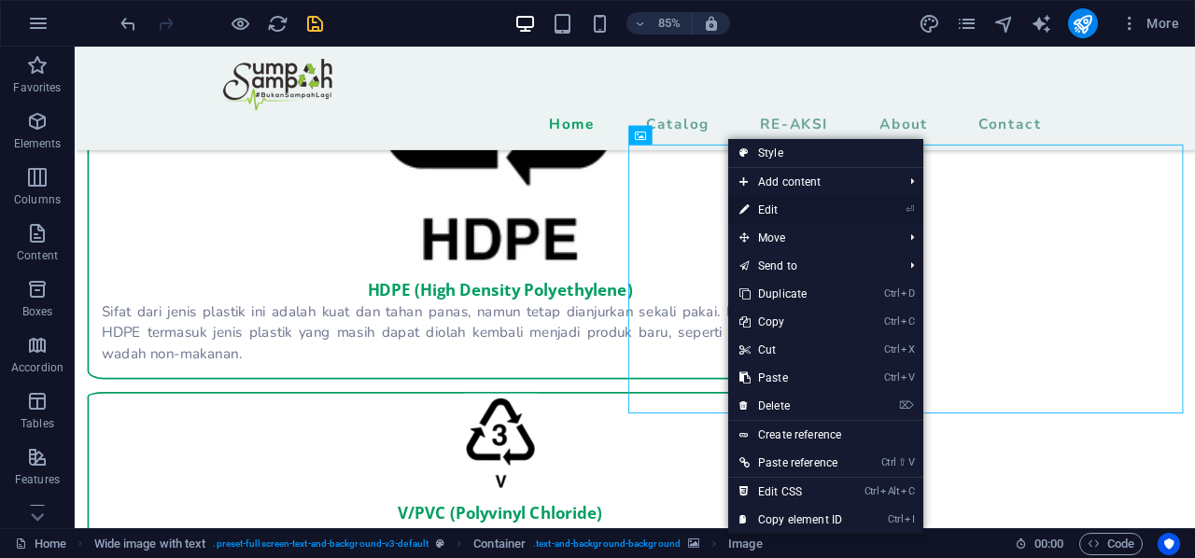
click at [794, 209] on link "⏎ Edit" at bounding box center [790, 210] width 125 height 28
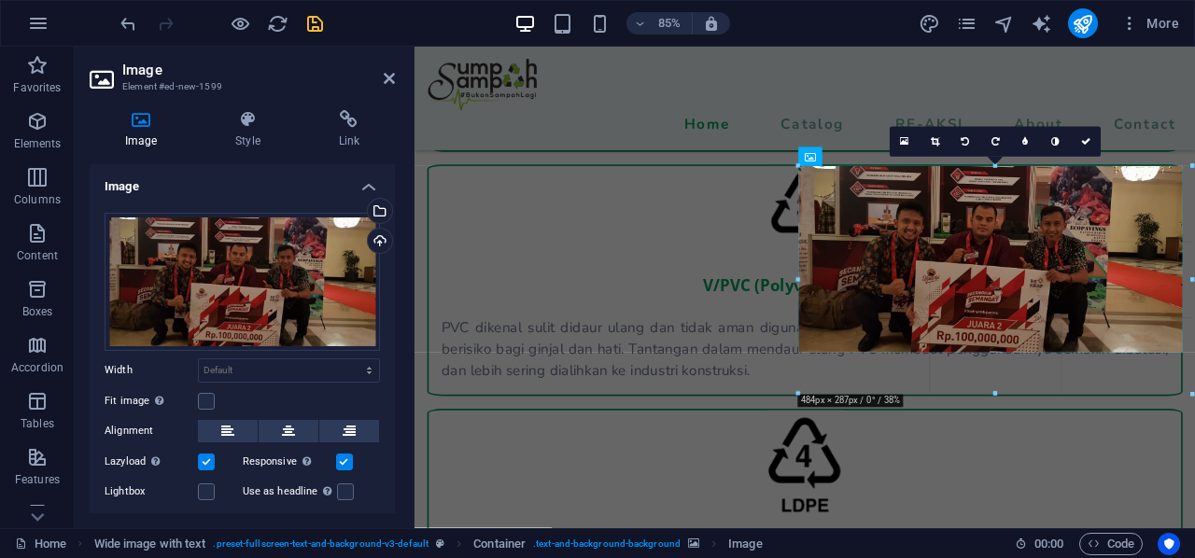
drag, startPoint x: 991, startPoint y: 350, endPoint x: 1006, endPoint y: 405, distance: 57.1
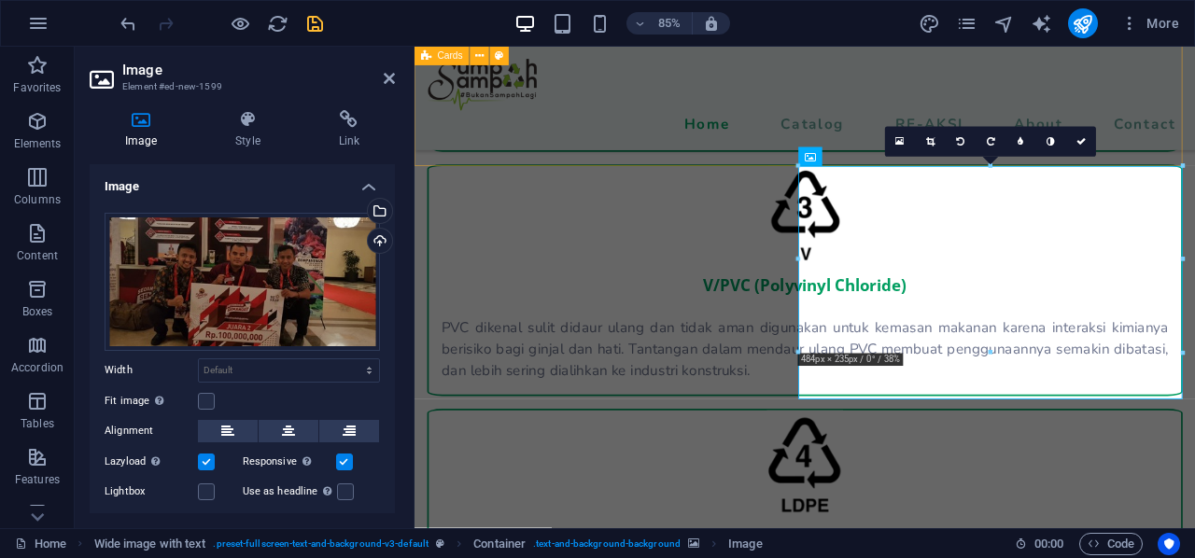
click at [801, 167] on div "PET (Polyethylene Terephthalate) Jenis plastik ini umumnya transparan dan banya…" at bounding box center [874, 461] width 919 height 2198
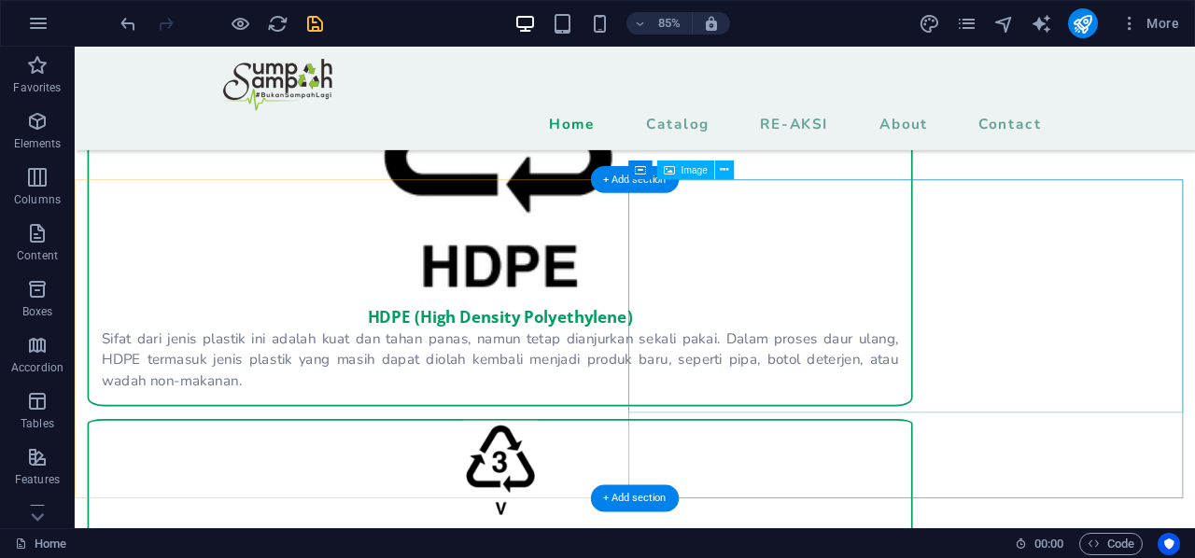
scroll to position [2442, 0]
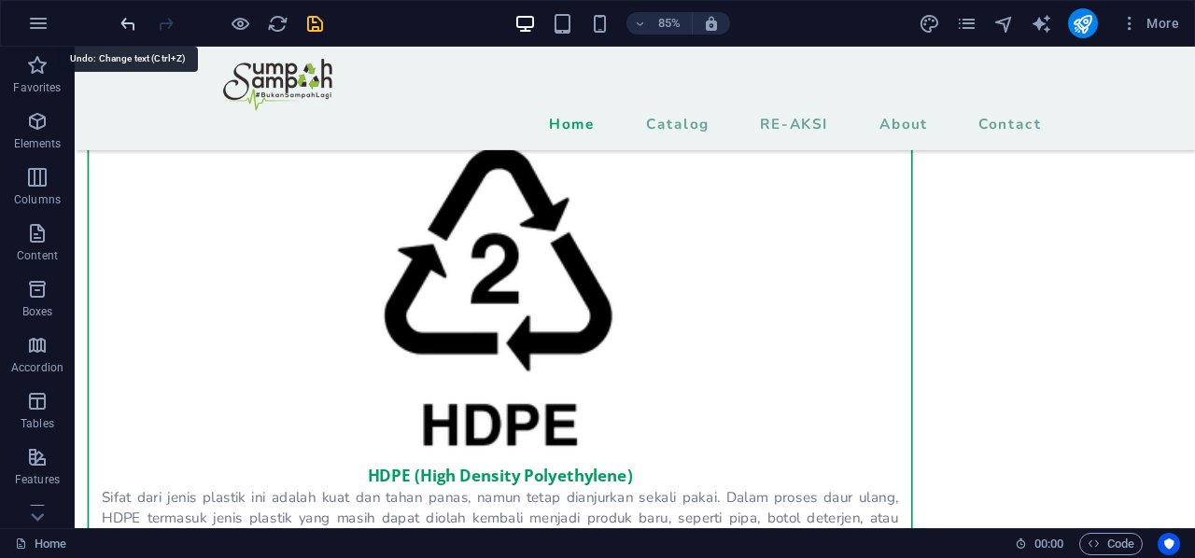
click at [134, 20] on icon "undo" at bounding box center [128, 23] width 21 height 21
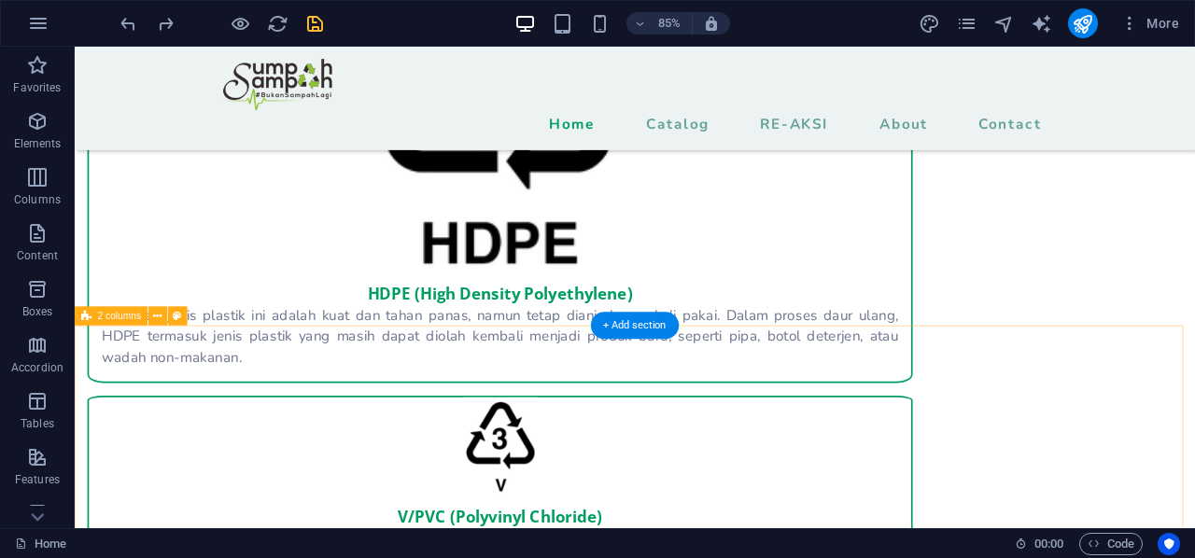
scroll to position [2629, 0]
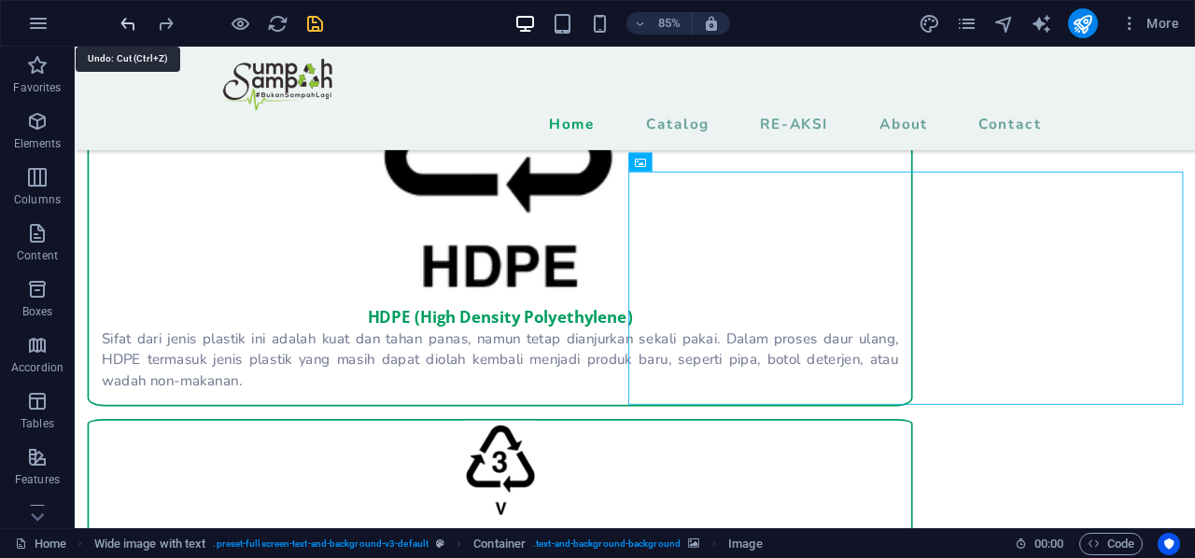
click at [133, 26] on icon "undo" at bounding box center [128, 23] width 21 height 21
click at [155, 24] on icon "redo" at bounding box center [165, 23] width 21 height 21
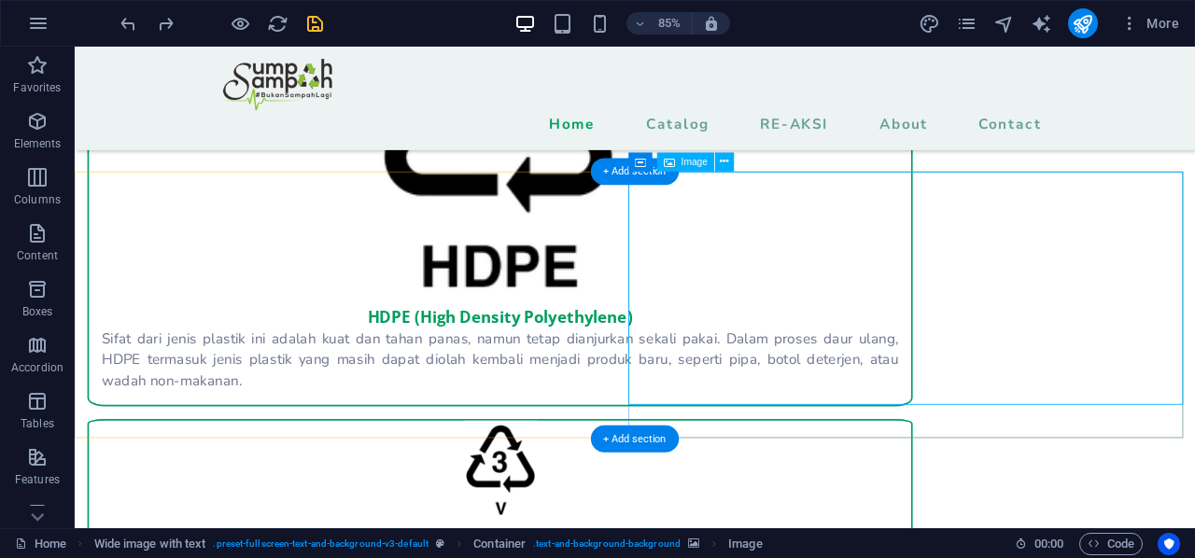
click at [724, 164] on icon at bounding box center [724, 162] width 8 height 17
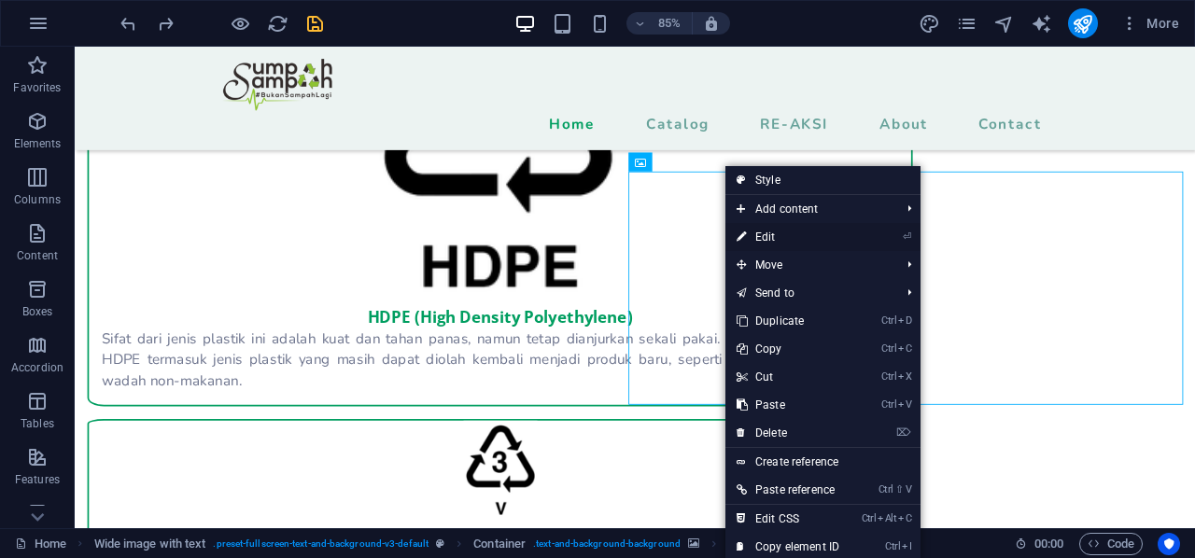
click at [795, 240] on link "⏎ Edit" at bounding box center [787, 237] width 125 height 28
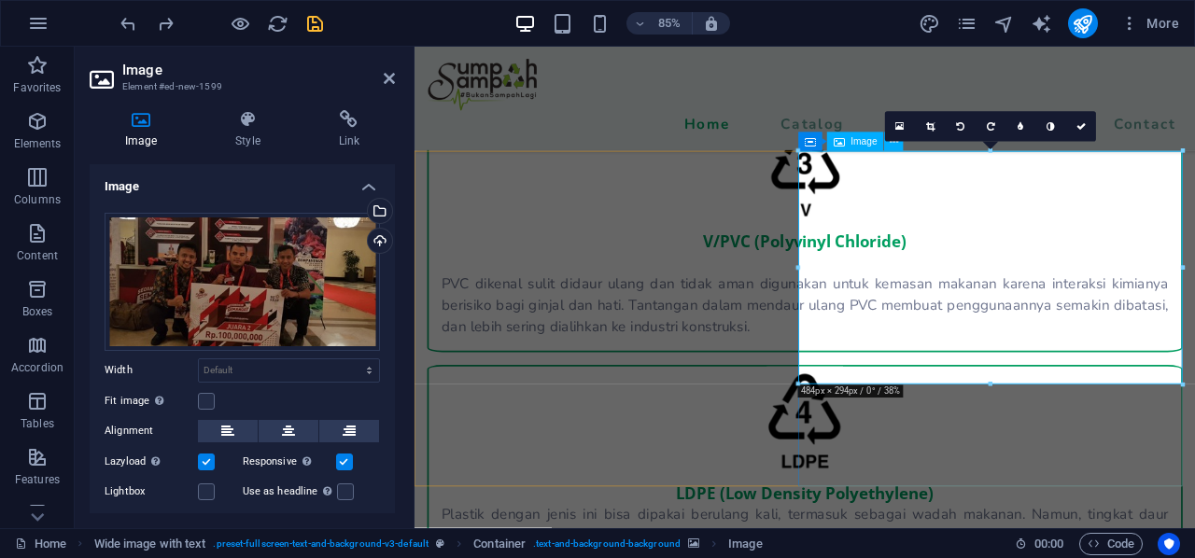
scroll to position [2803, 0]
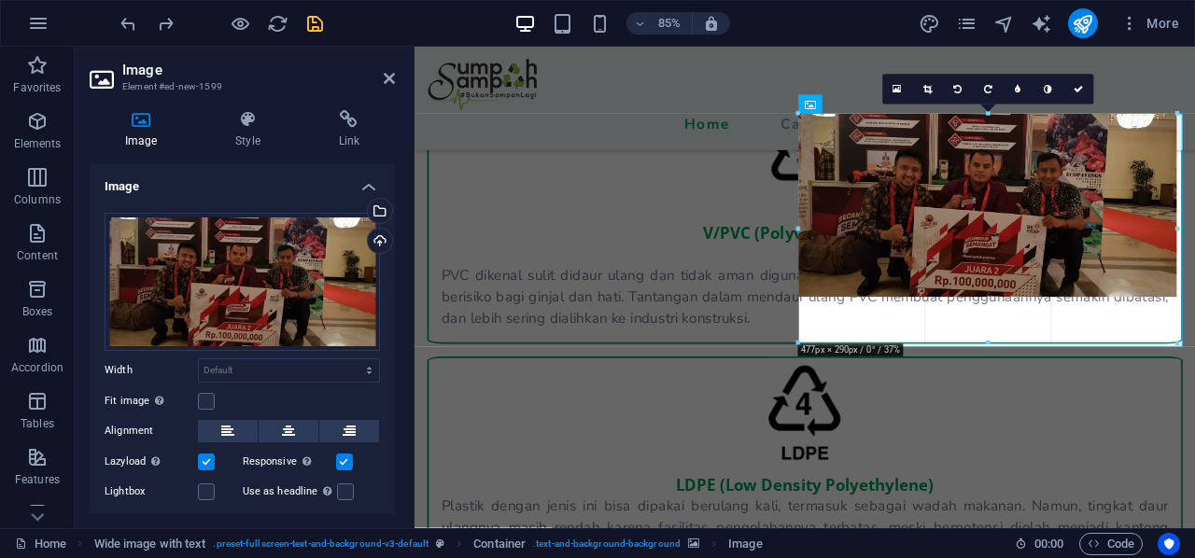
drag, startPoint x: 1184, startPoint y: 113, endPoint x: 1176, endPoint y: 137, distance: 25.4
type input "477"
select select "px"
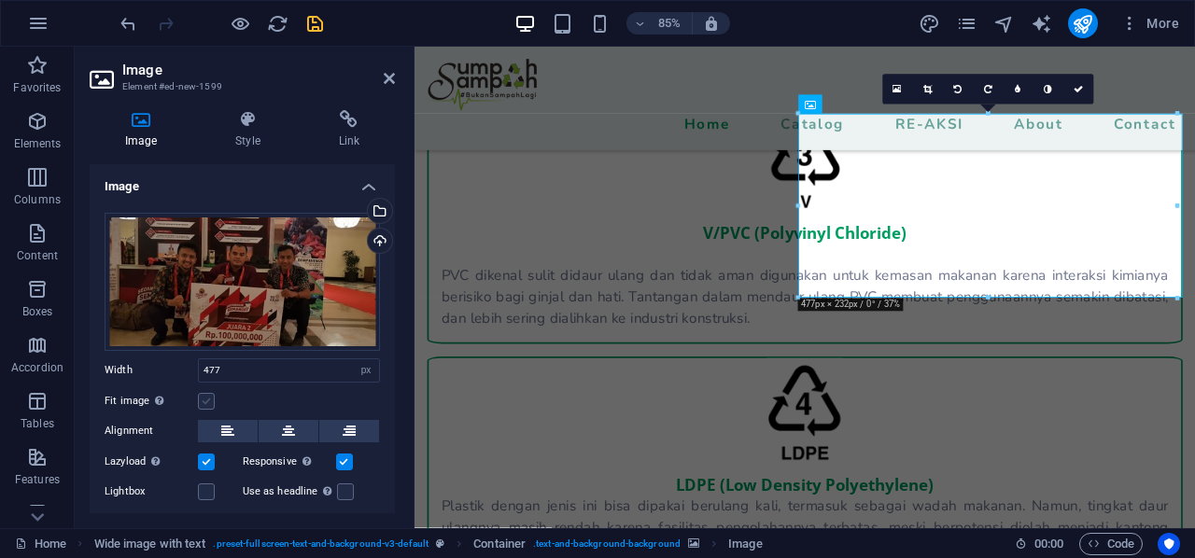
click at [207, 395] on label at bounding box center [206, 401] width 17 height 17
click at [0, 0] on input "Fit image Automatically fit image to a fixed width and height" at bounding box center [0, 0] width 0 height 0
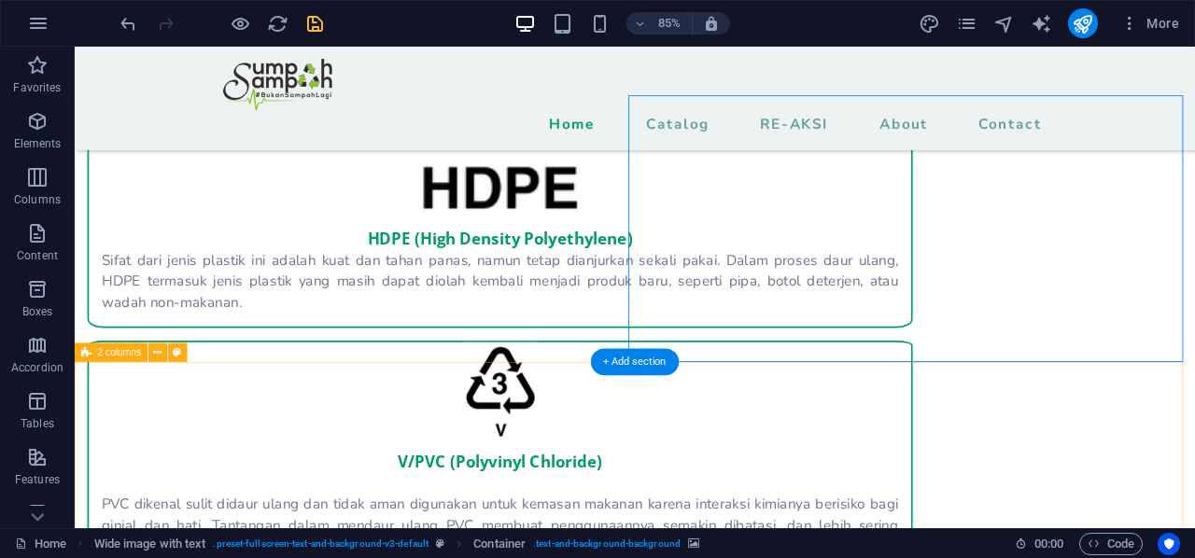
scroll to position [2628, 0]
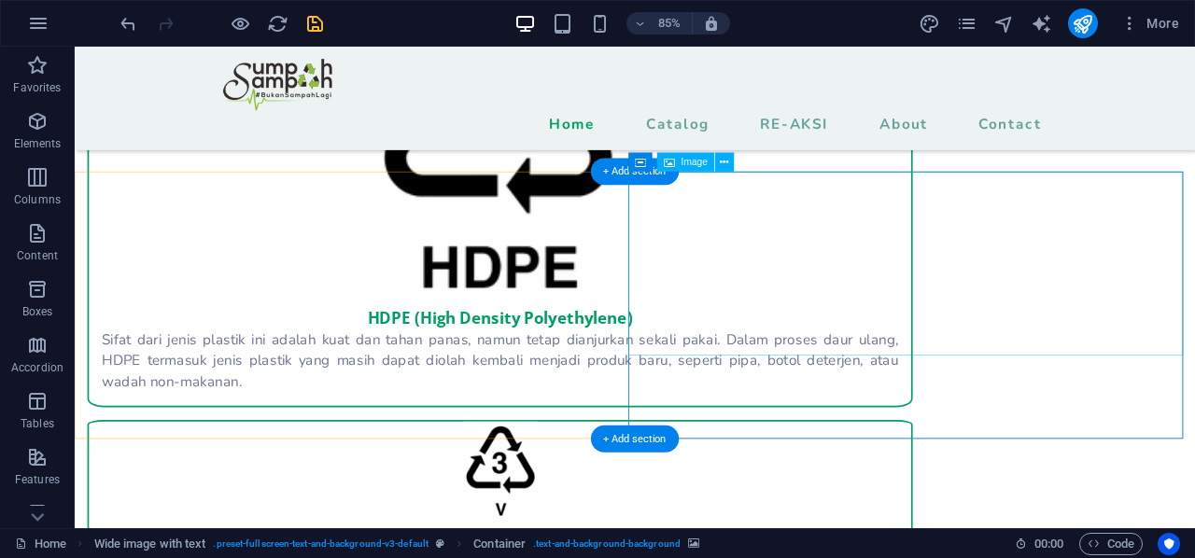
click at [691, 160] on span "Image" at bounding box center [695, 162] width 26 height 9
click at [689, 171] on div "Image" at bounding box center [685, 162] width 57 height 19
click at [726, 164] on icon at bounding box center [724, 162] width 8 height 17
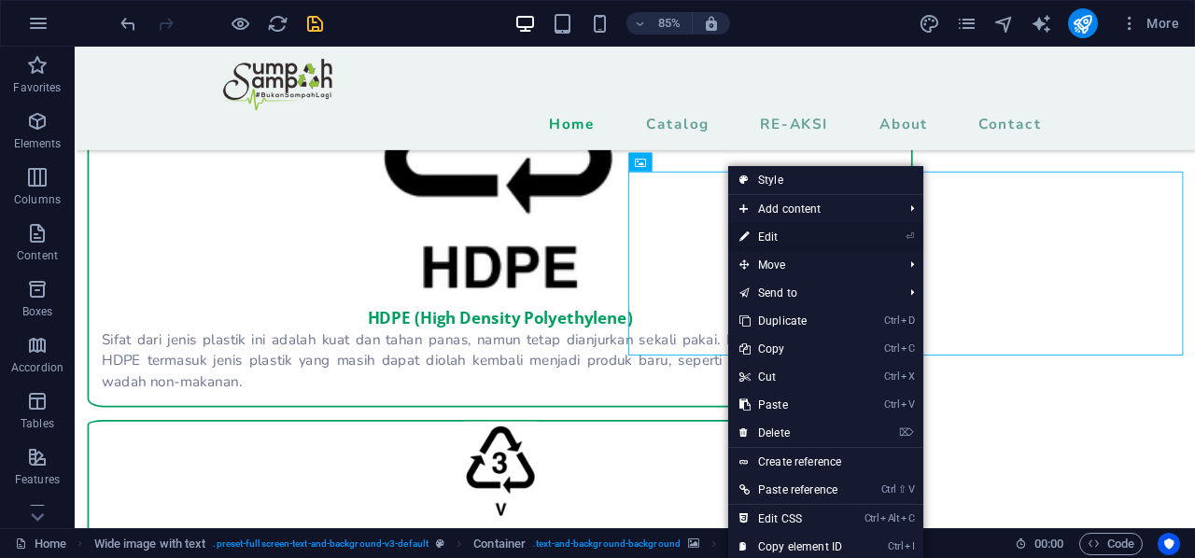
click at [809, 237] on link "⏎ Edit" at bounding box center [790, 237] width 125 height 28
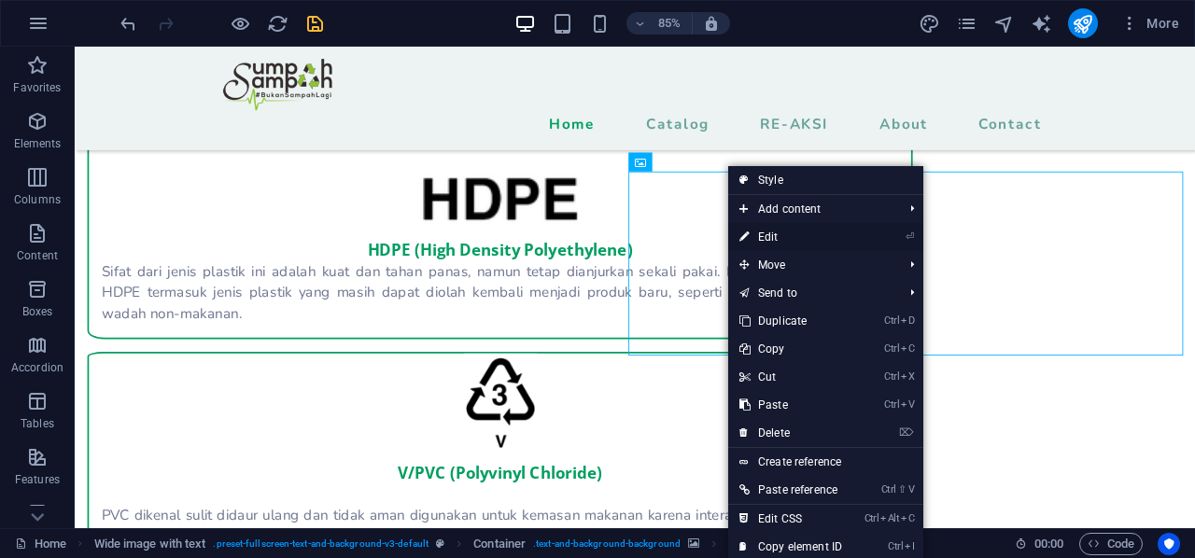
select select "px"
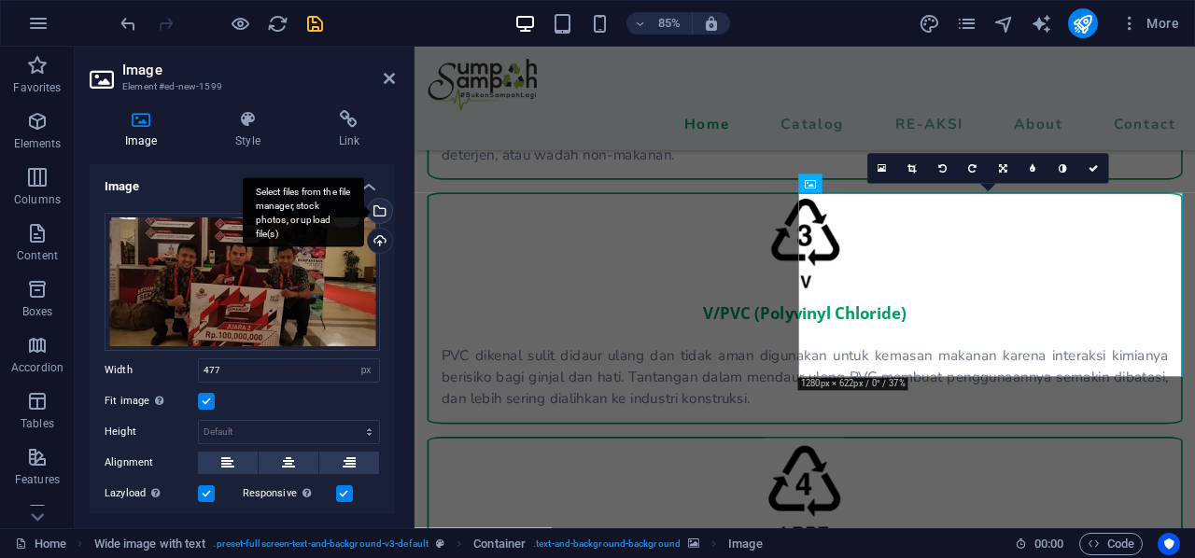
click at [381, 205] on div "Select files from the file manager, stock photos, or upload file(s)" at bounding box center [378, 213] width 28 height 28
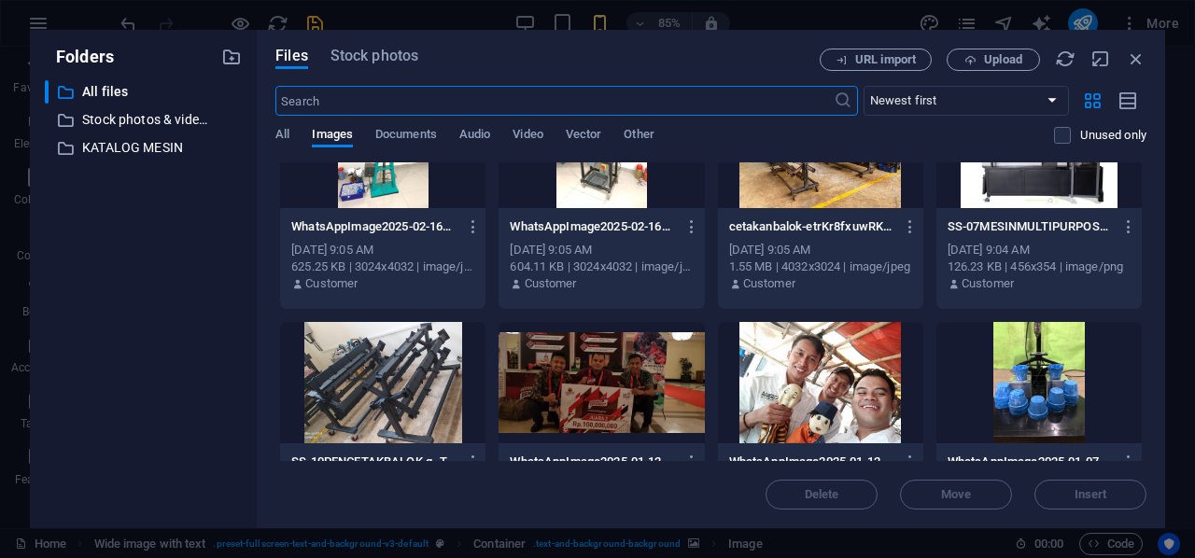
scroll to position [5508, 0]
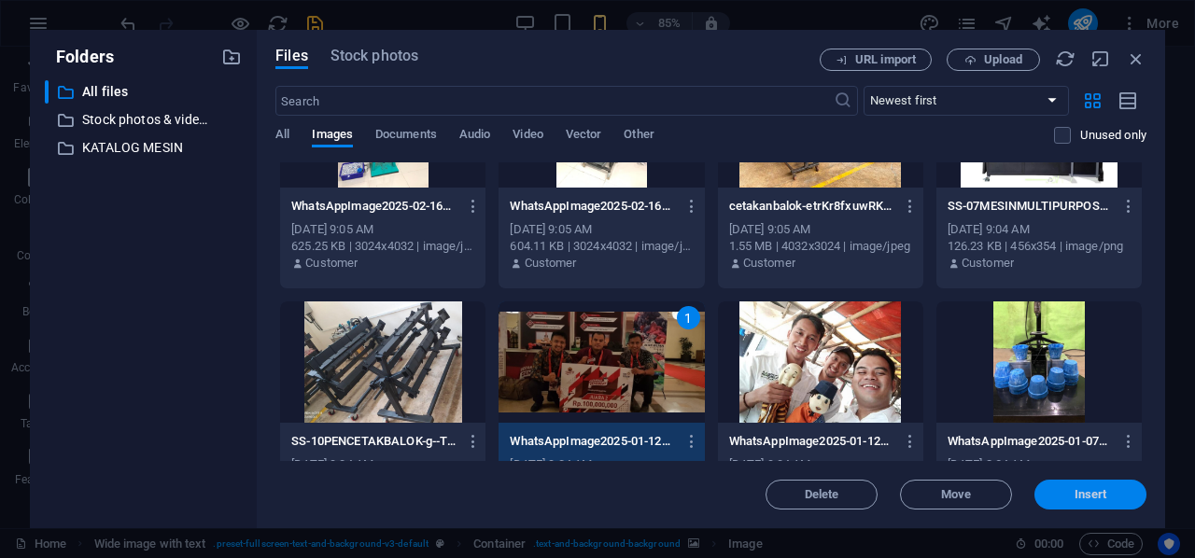
click at [1081, 485] on button "Insert" at bounding box center [1090, 495] width 112 height 30
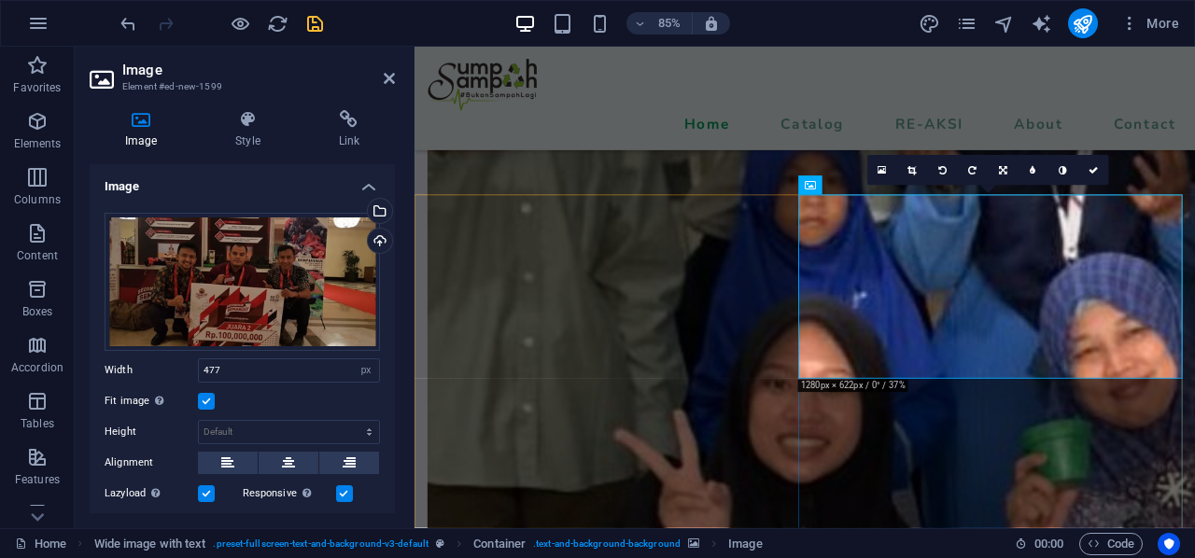
scroll to position [2707, 0]
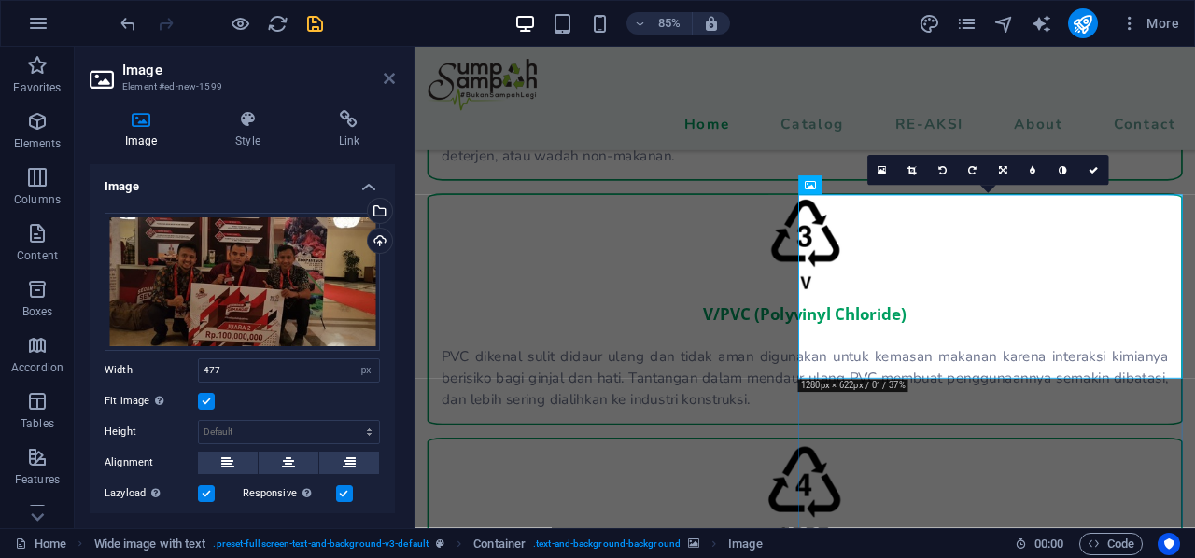
click at [394, 79] on icon at bounding box center [389, 78] width 11 height 15
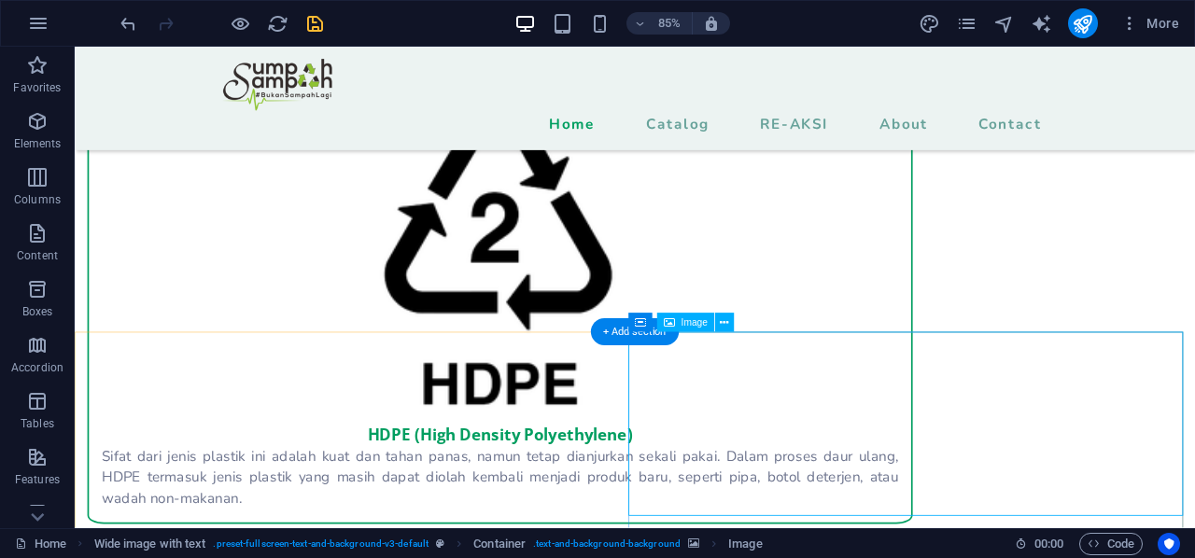
scroll to position [2440, 0]
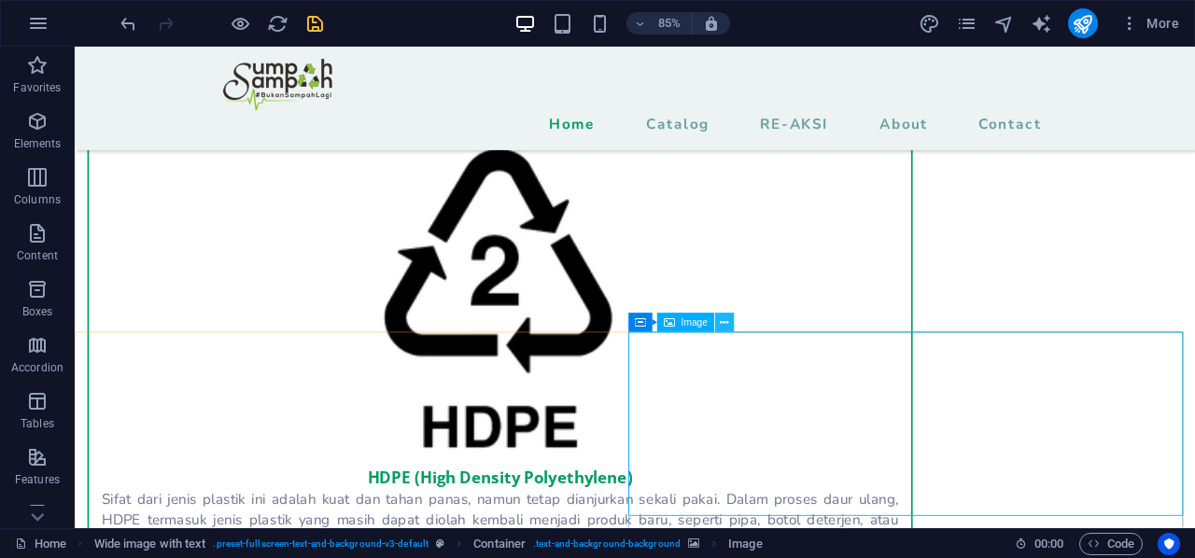
click at [716, 326] on button at bounding box center [724, 323] width 19 height 19
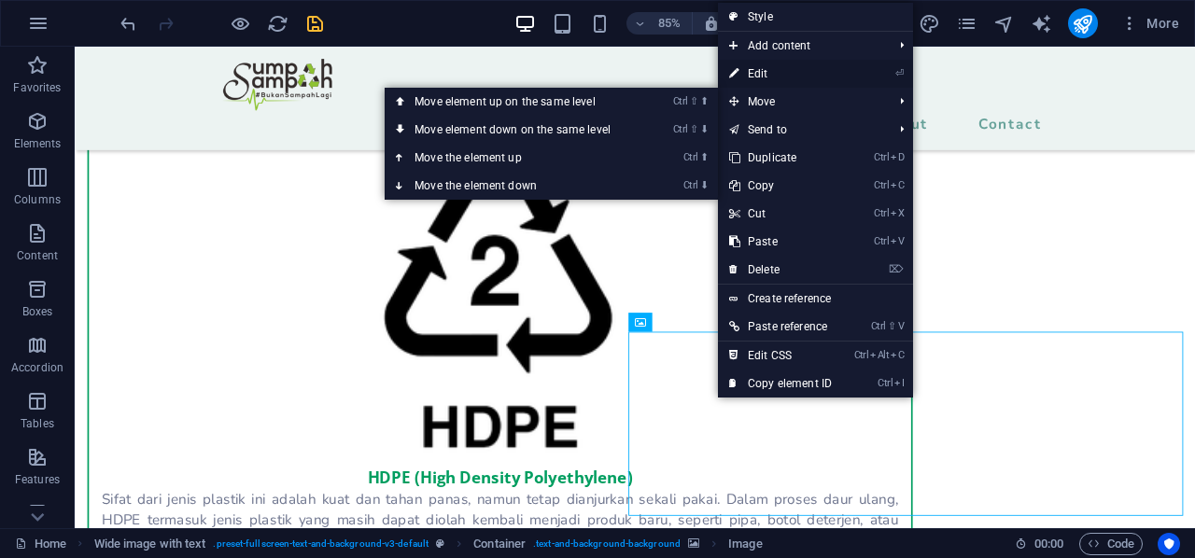
click at [774, 70] on link "⏎ Edit" at bounding box center [780, 74] width 125 height 28
select select "px"
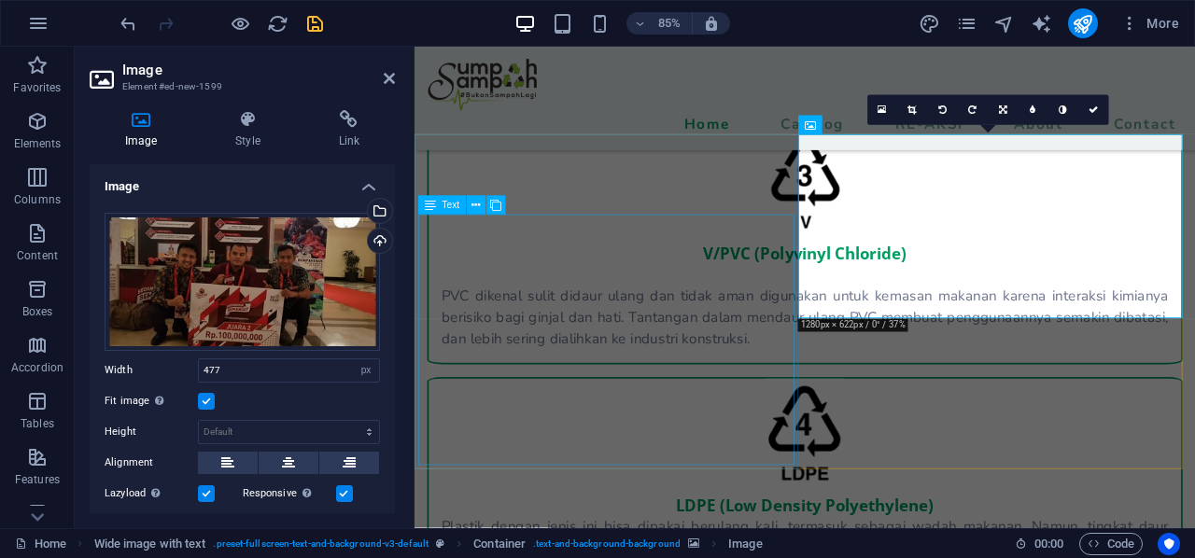
scroll to position [2707, 0]
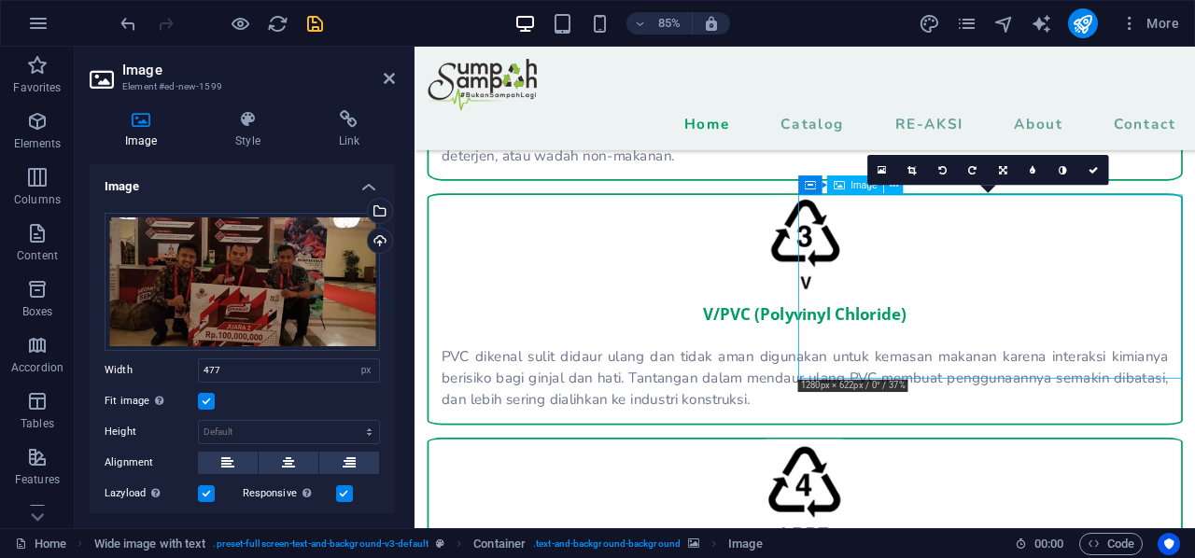
click at [401, 83] on aside "Image Element #ed-new-1599 Image Style Link Image Drag files here, click to cho…" at bounding box center [245, 288] width 340 height 482
click at [390, 77] on icon at bounding box center [389, 78] width 11 height 15
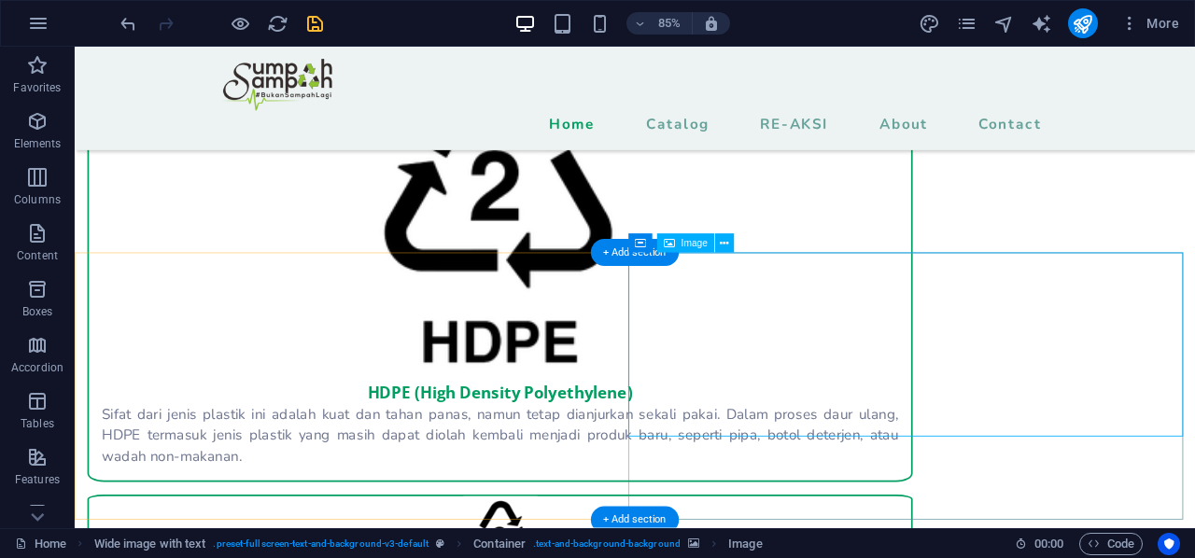
scroll to position [2533, 0]
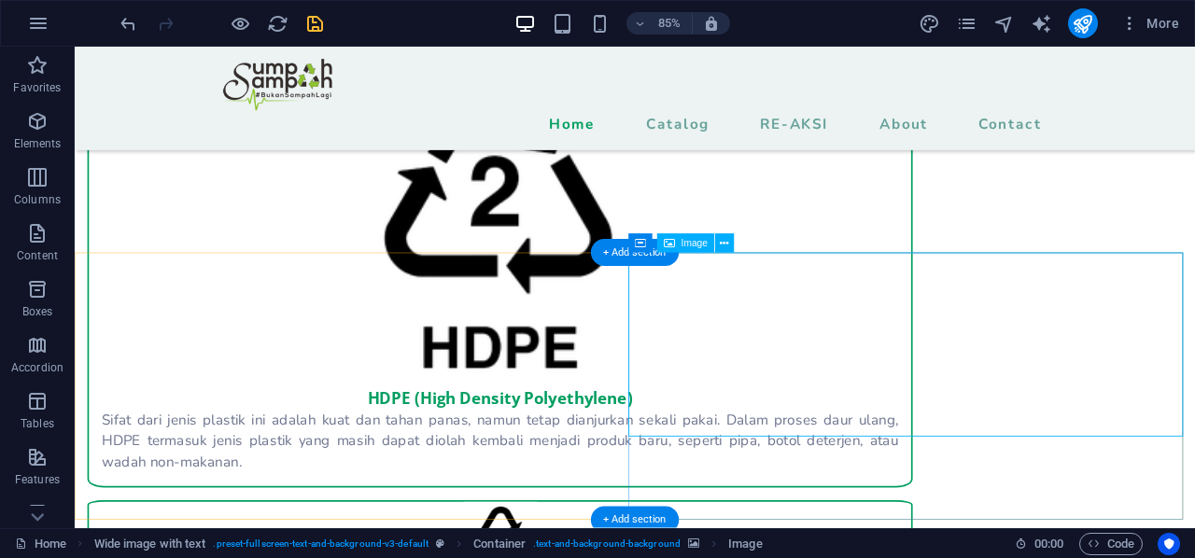
click at [722, 241] on icon at bounding box center [724, 243] width 8 height 17
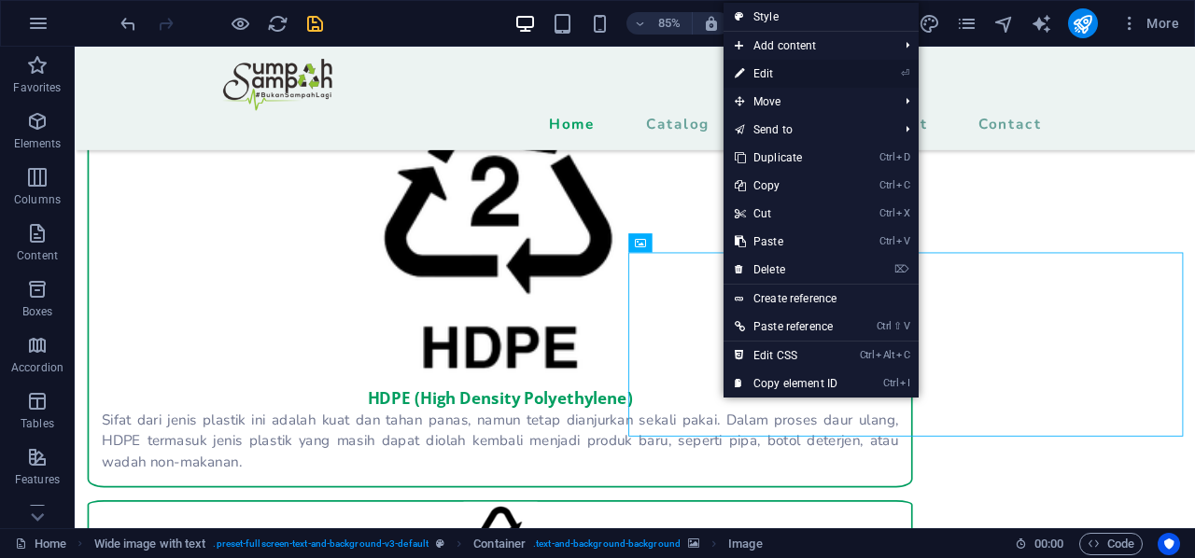
click at [809, 70] on link "⏎ Edit" at bounding box center [786, 74] width 125 height 28
select select "px"
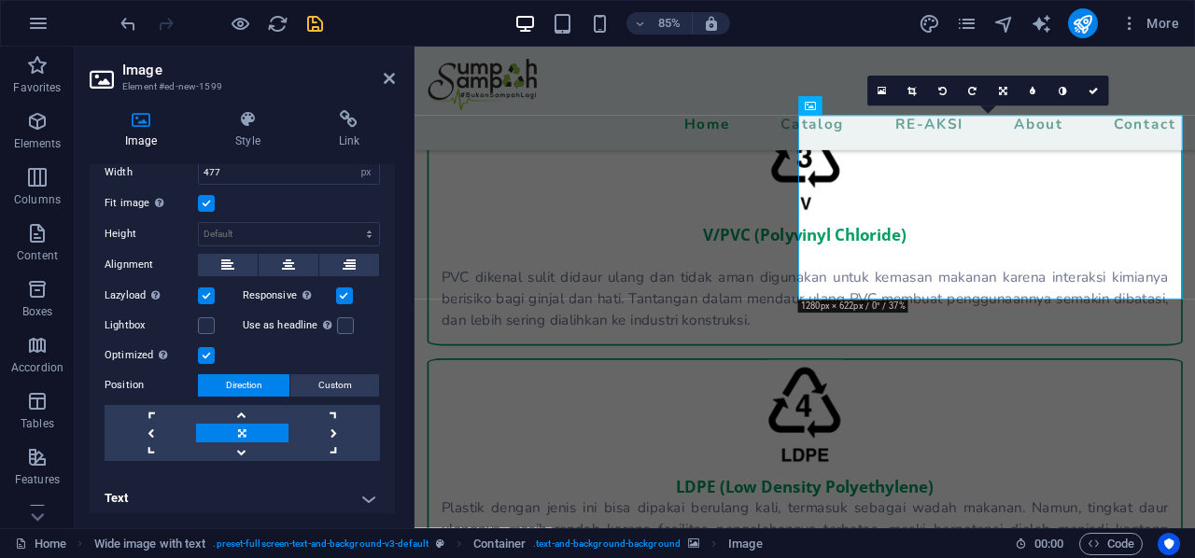
scroll to position [202, 0]
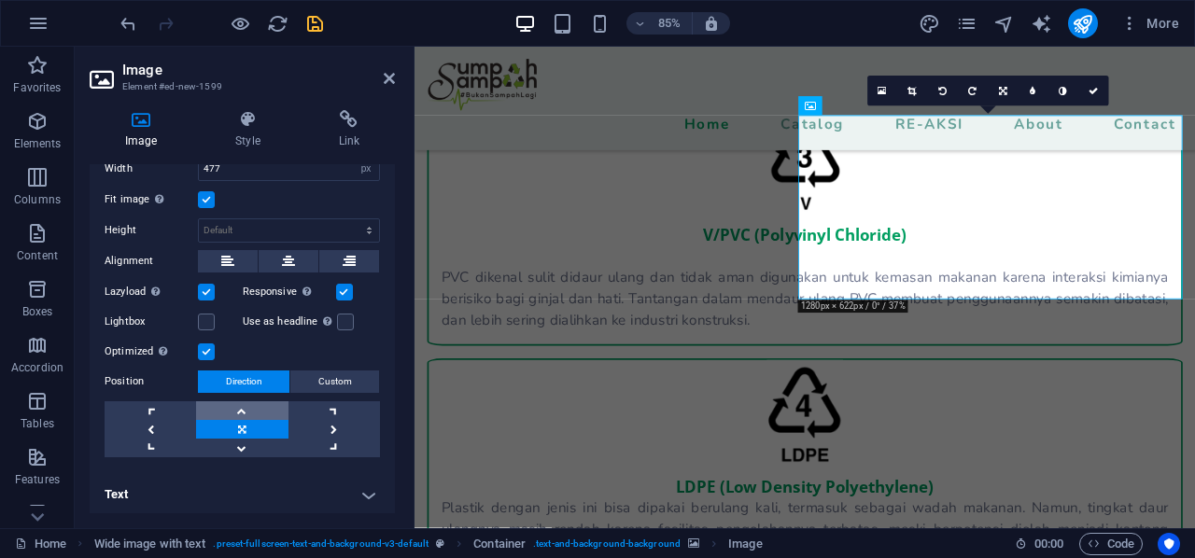
click at [243, 407] on link at bounding box center [241, 410] width 91 height 19
click at [318, 421] on link at bounding box center [333, 429] width 91 height 19
click at [241, 421] on link at bounding box center [241, 429] width 91 height 19
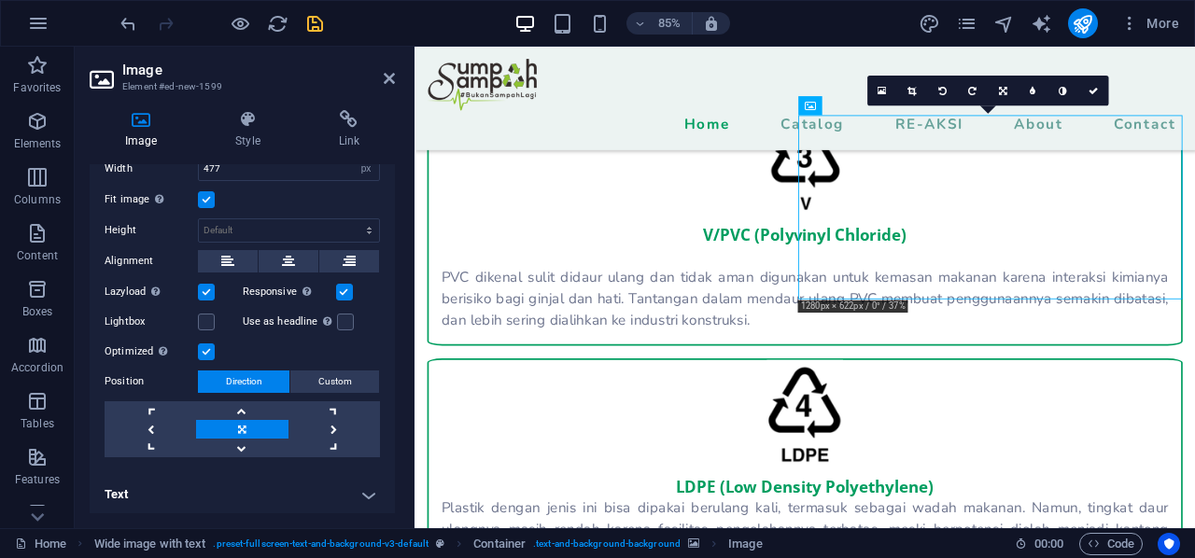
drag, startPoint x: 1309, startPoint y: 339, endPoint x: 1331, endPoint y: 361, distance: 31.7
drag, startPoint x: 1113, startPoint y: 314, endPoint x: 1116, endPoint y: 396, distance: 82.2
drag, startPoint x: 1093, startPoint y: 252, endPoint x: 1131, endPoint y: 381, distance: 134.1
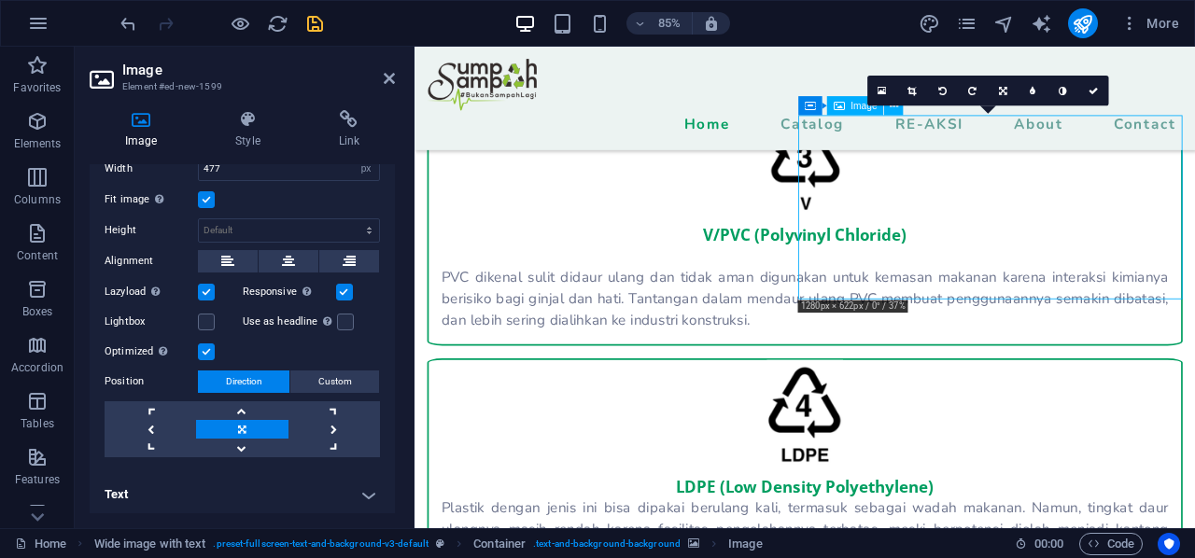
drag, startPoint x: 1118, startPoint y: 248, endPoint x: 1151, endPoint y: 393, distance: 148.4
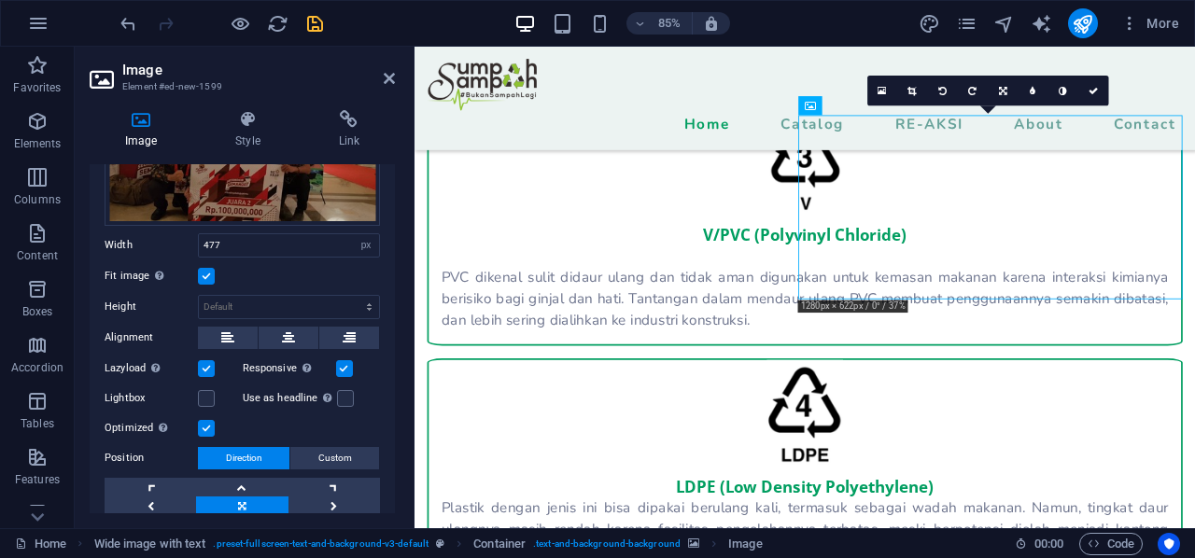
scroll to position [108, 0]
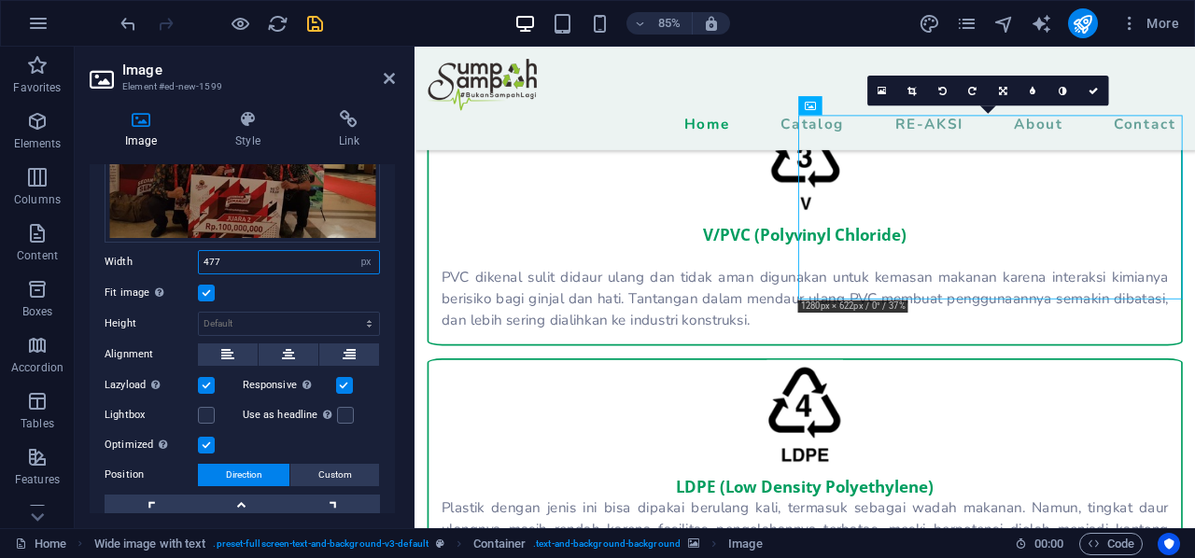
click at [259, 261] on input "477" at bounding box center [289, 262] width 180 height 22
click at [232, 268] on input "600" at bounding box center [289, 262] width 180 height 22
type input "1000"
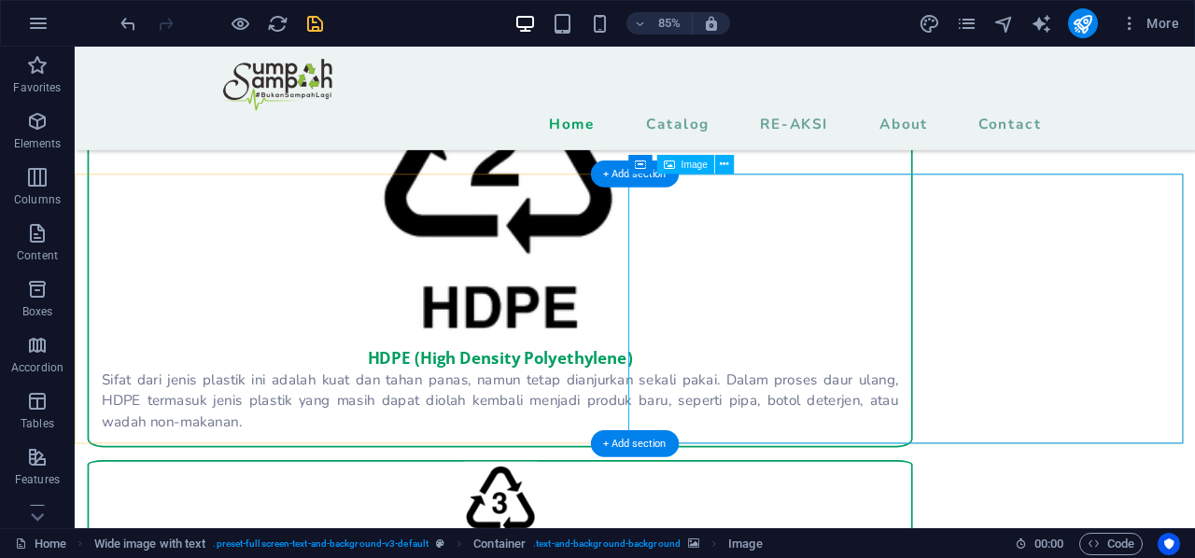
scroll to position [2532, 0]
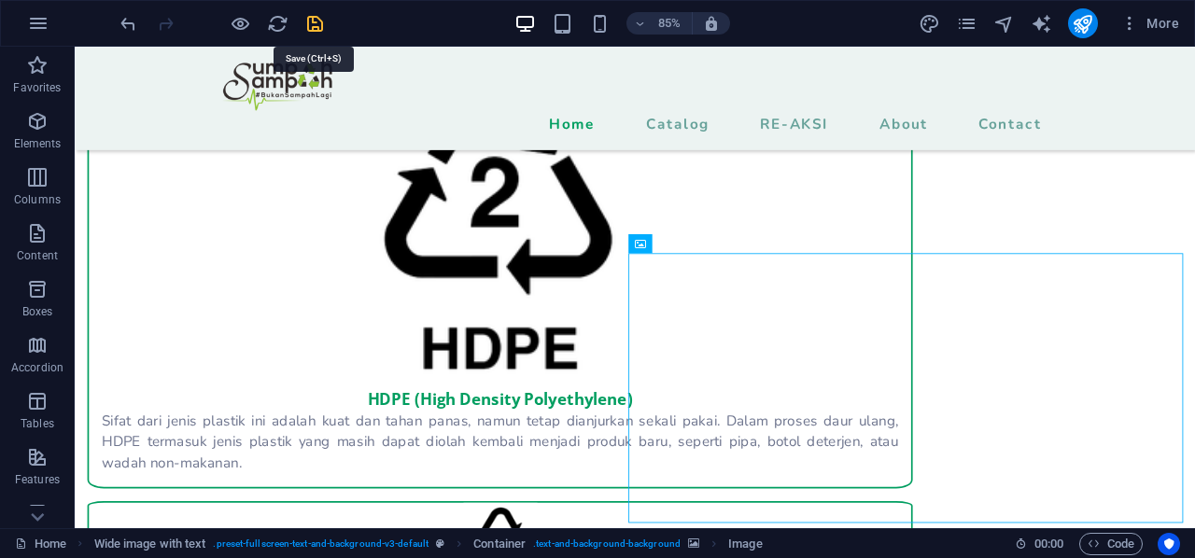
click at [322, 26] on icon "save" at bounding box center [314, 23] width 21 height 21
checkbox input "false"
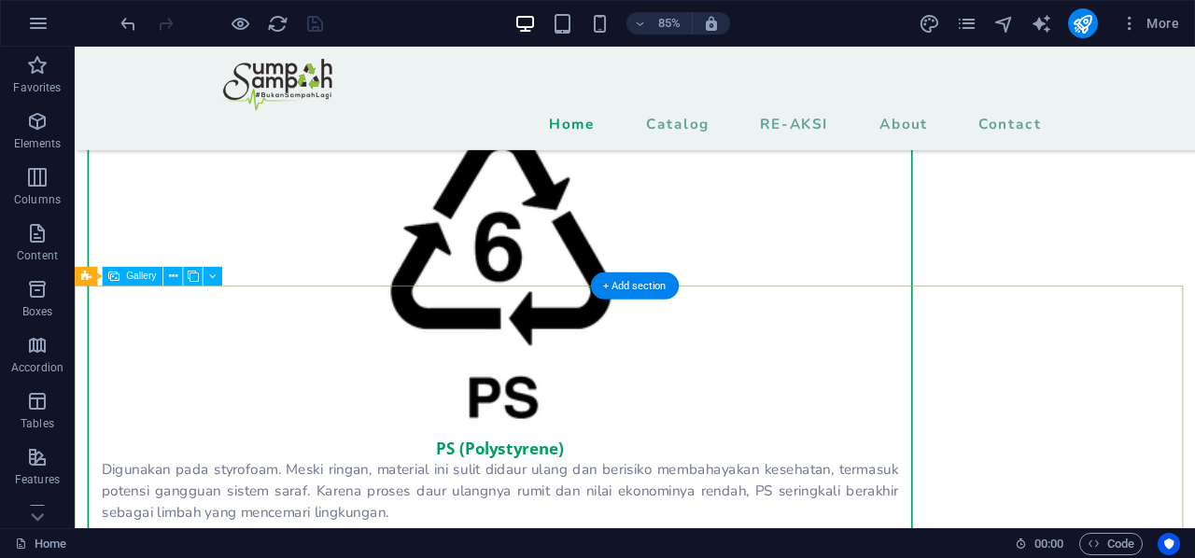
scroll to position [3839, 0]
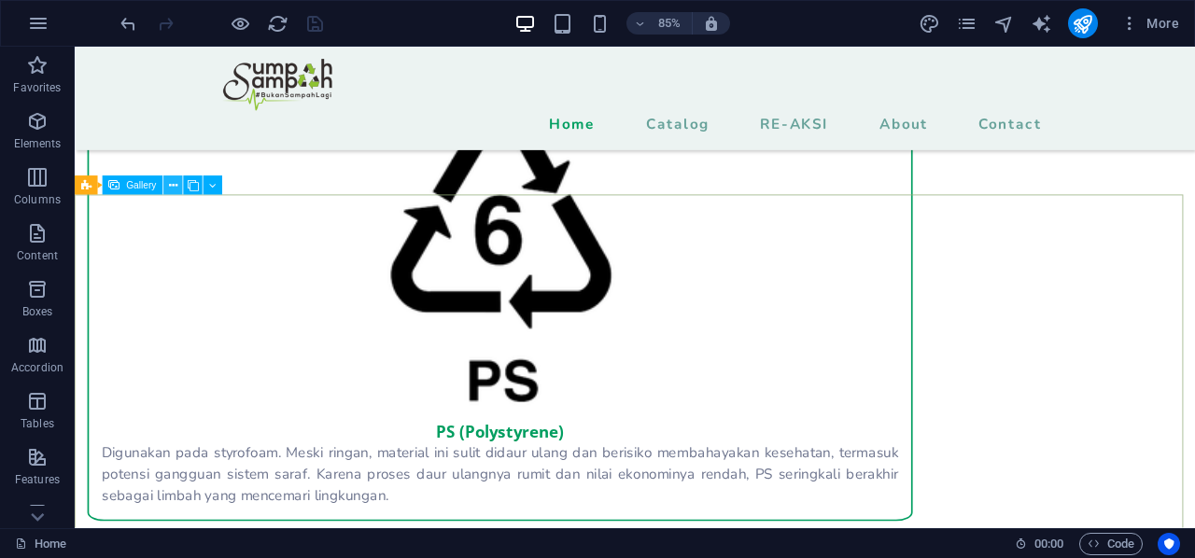
click at [174, 184] on icon at bounding box center [173, 185] width 8 height 17
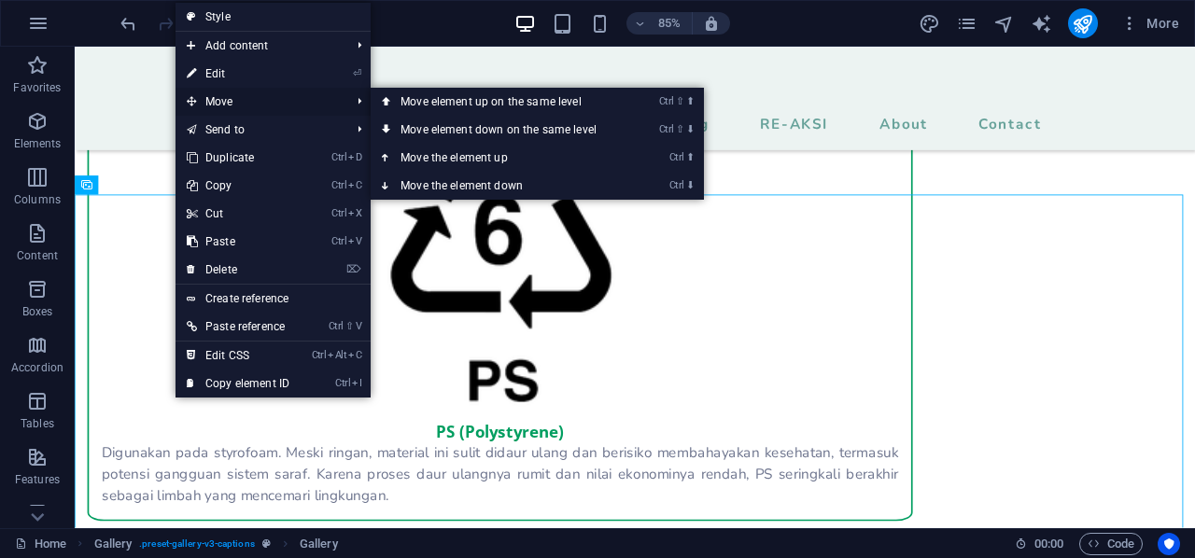
click at [269, 113] on span "Move" at bounding box center [259, 102] width 167 height 28
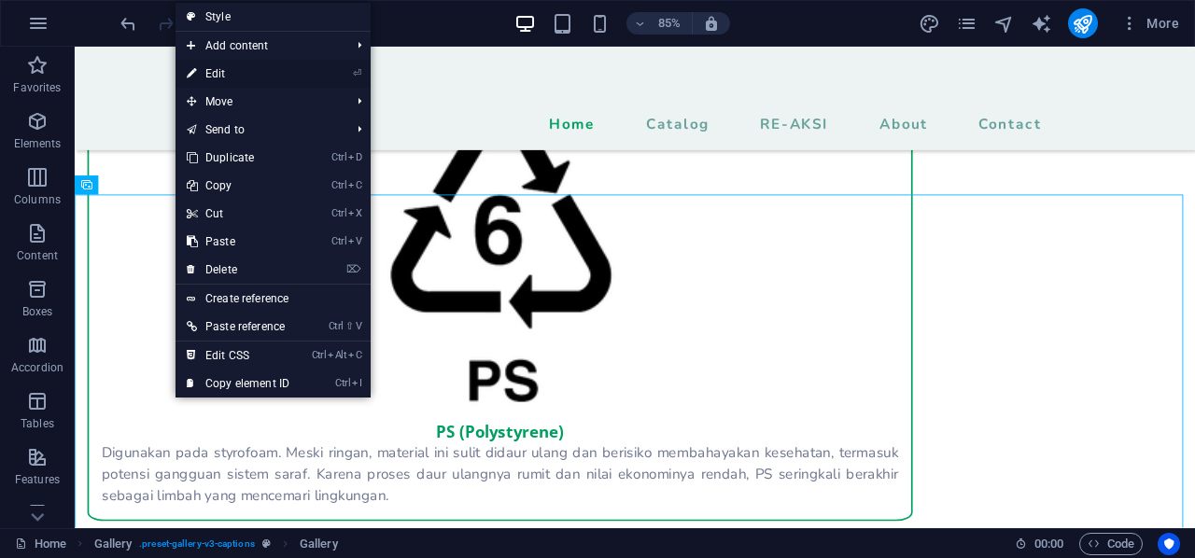
click at [263, 76] on link "⏎ Edit" at bounding box center [238, 74] width 125 height 28
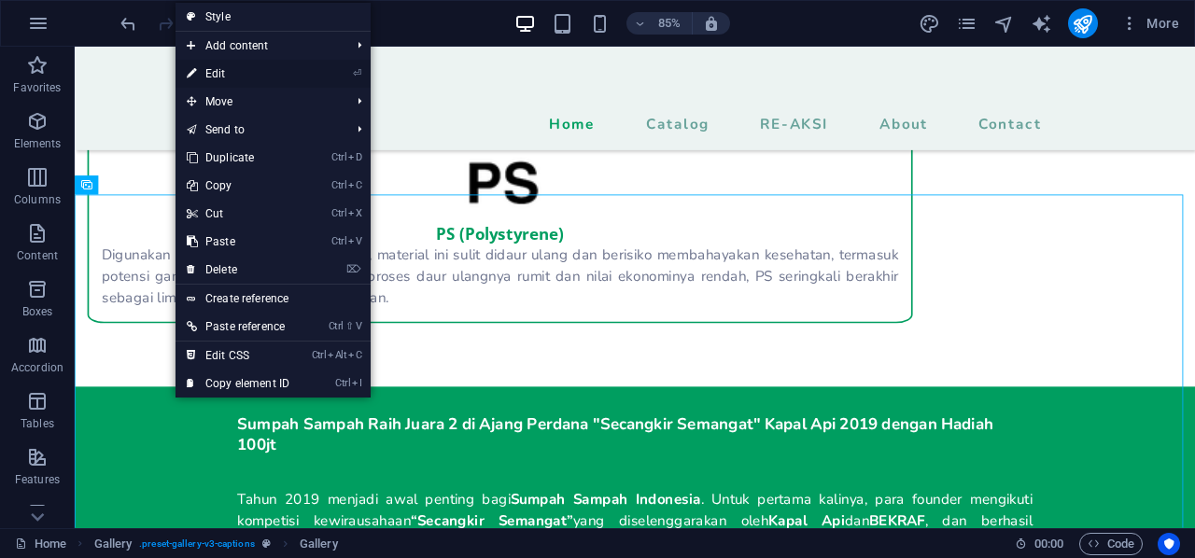
select select "4"
select select "px"
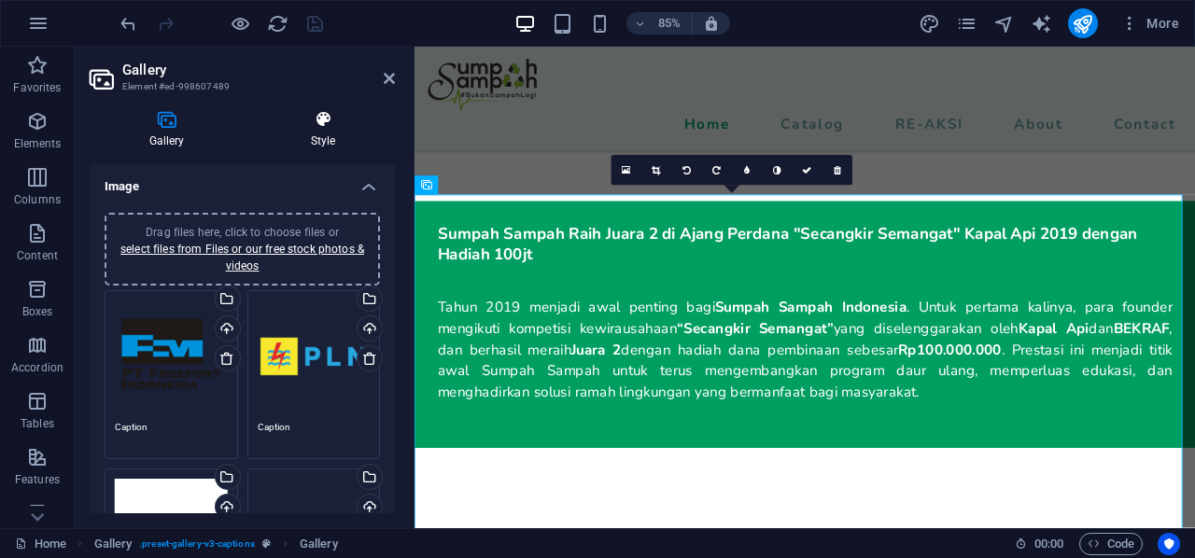
click at [321, 142] on h4 "Style" at bounding box center [323, 129] width 144 height 39
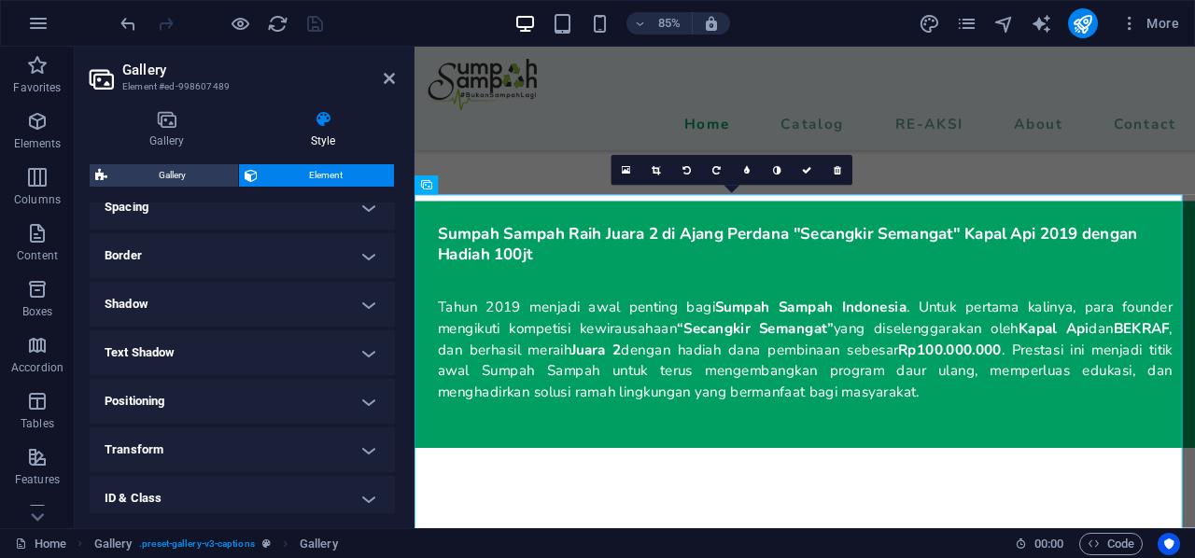
scroll to position [187, 0]
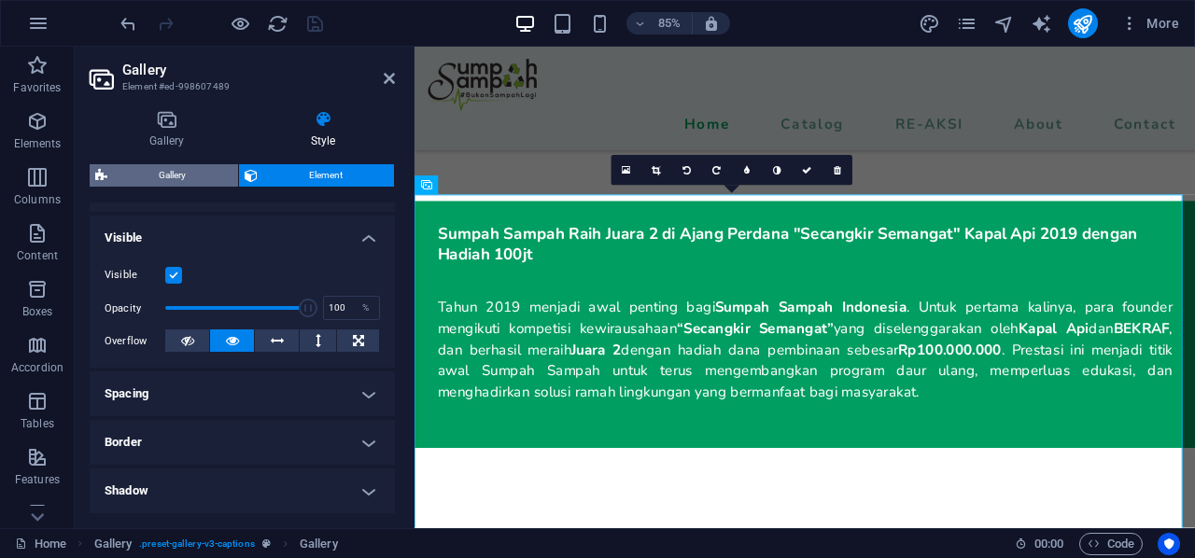
click at [149, 175] on span "Gallery" at bounding box center [173, 175] width 120 height 22
select select "rem"
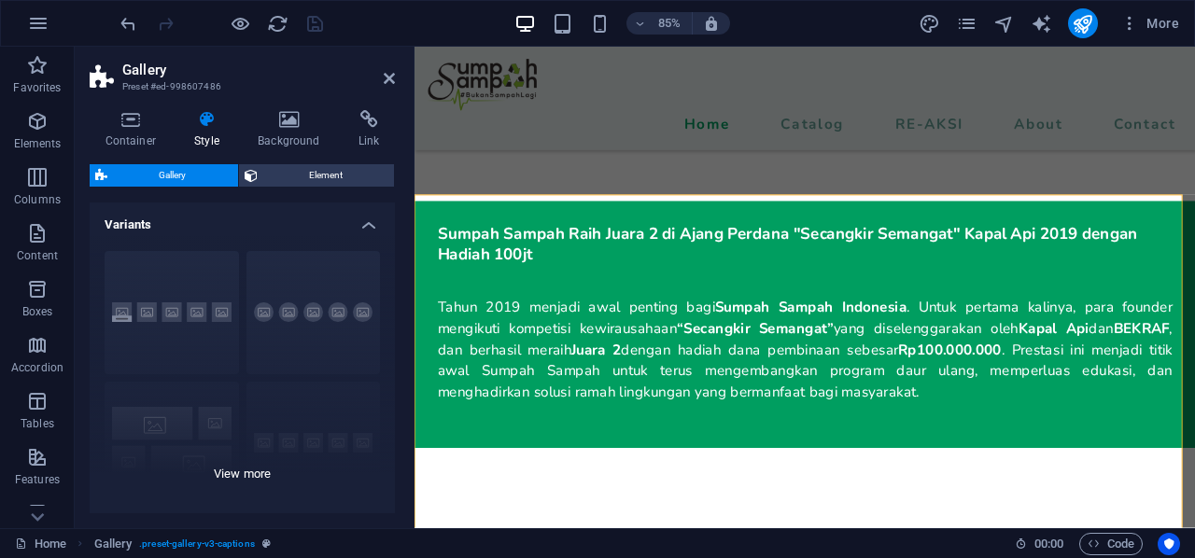
click at [165, 302] on div "Captions Circle Collage Default Grid Grid shifted" at bounding box center [242, 376] width 305 height 280
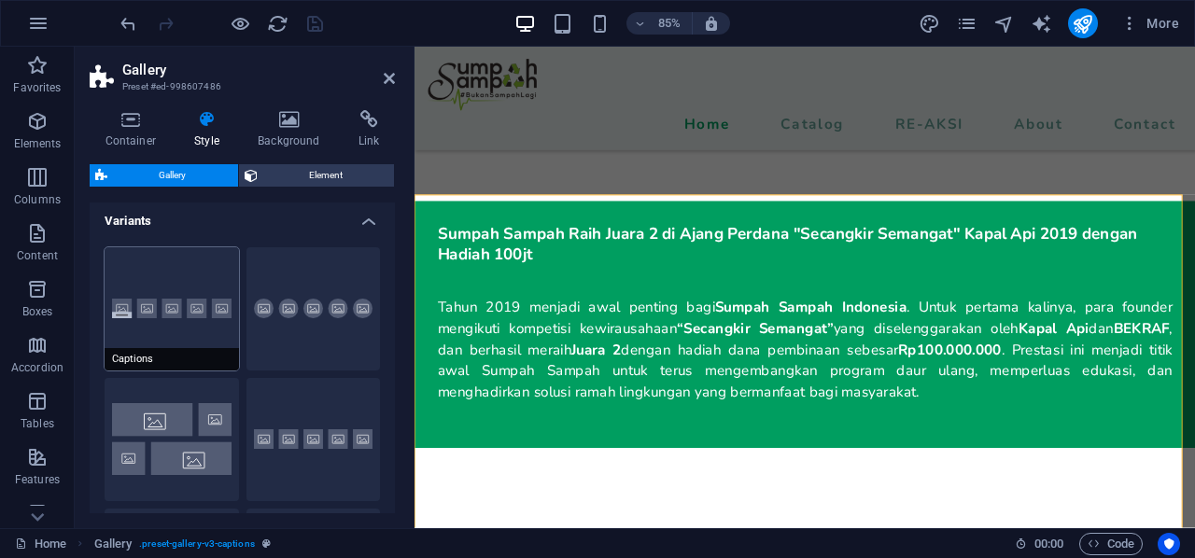
scroll to position [0, 0]
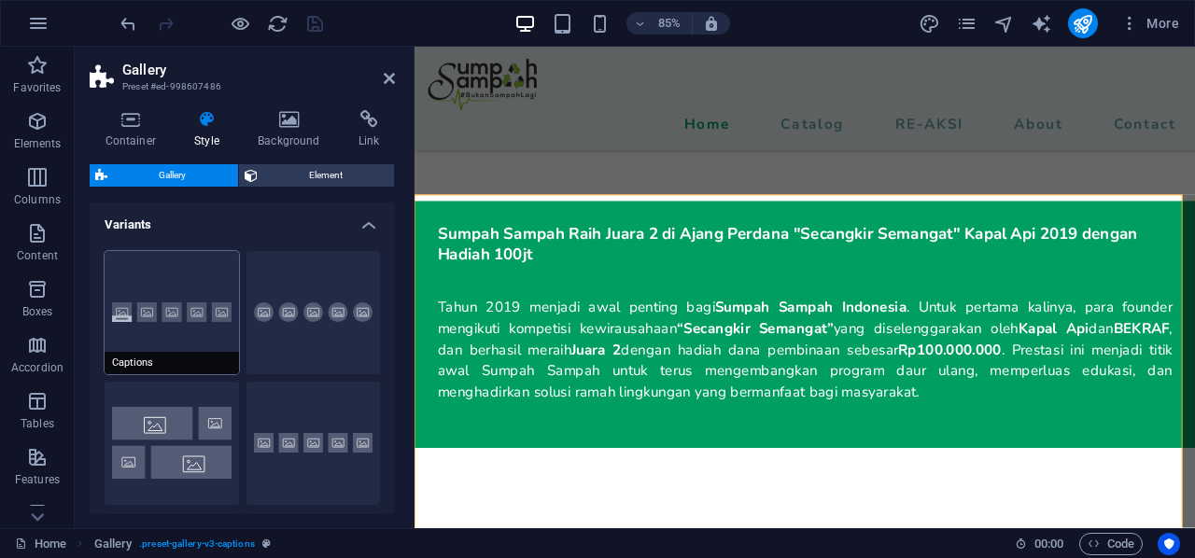
click at [192, 316] on button "Captions" at bounding box center [172, 312] width 134 height 123
click at [390, 85] on icon at bounding box center [389, 78] width 11 height 15
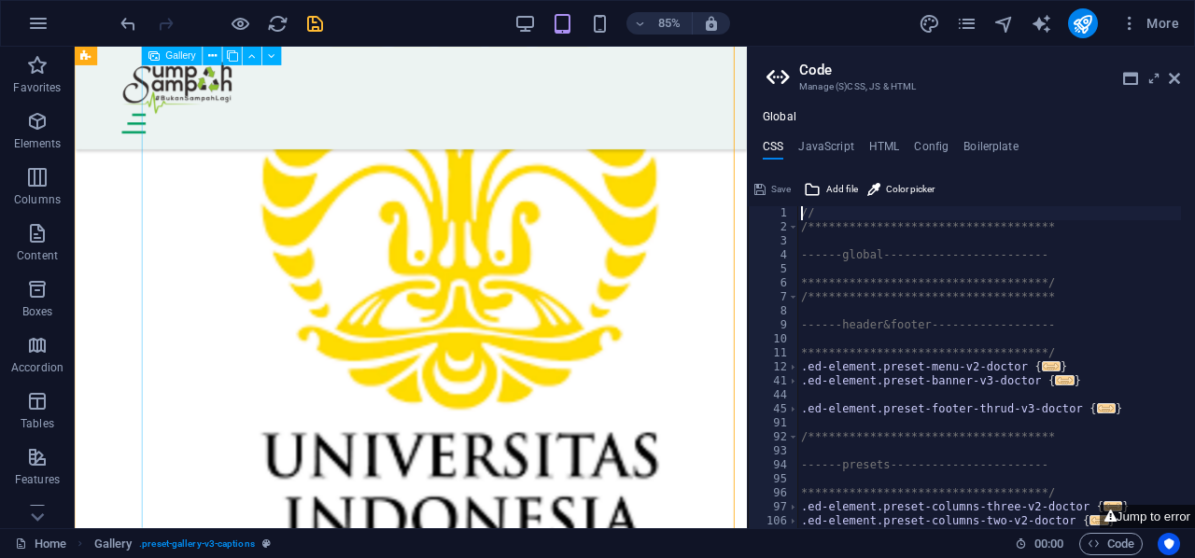
scroll to position [15464, 0]
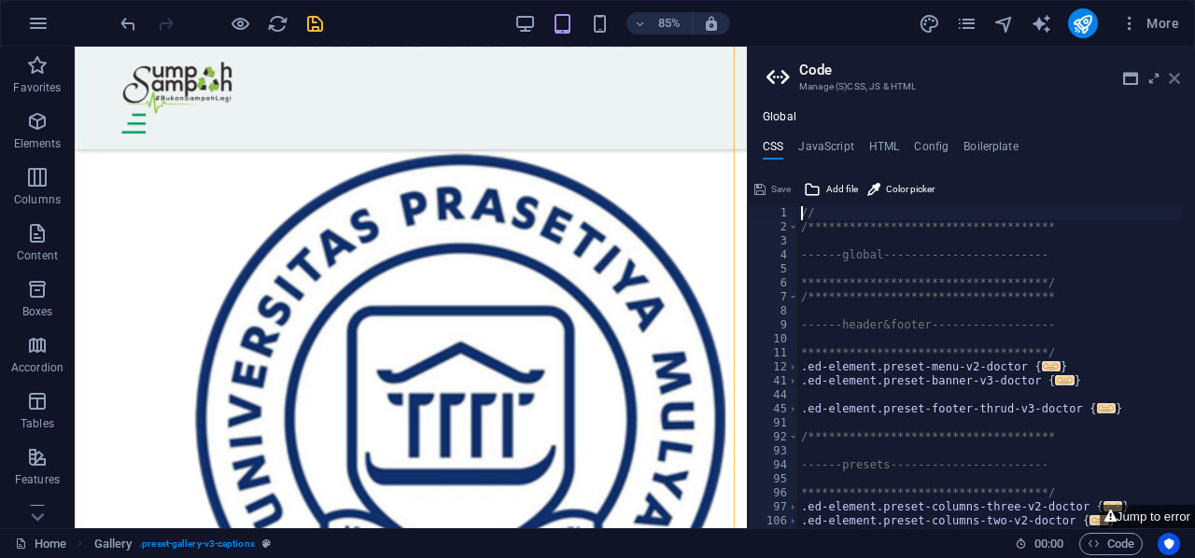
click at [1174, 78] on icon at bounding box center [1174, 78] width 11 height 15
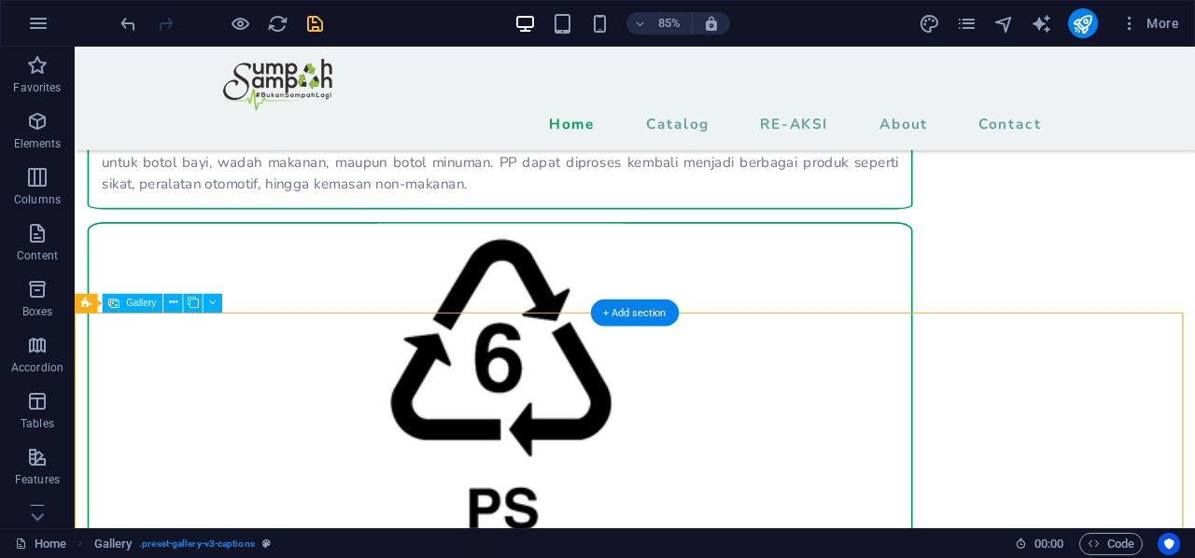
scroll to position [3701, 0]
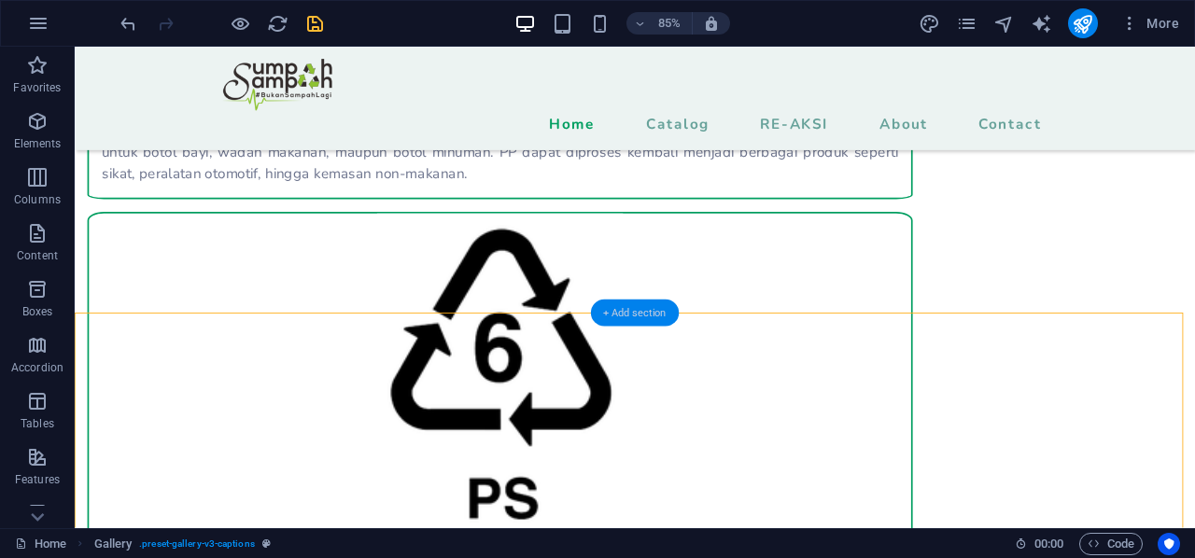
click at [637, 315] on div "+ Add section" at bounding box center [635, 313] width 88 height 27
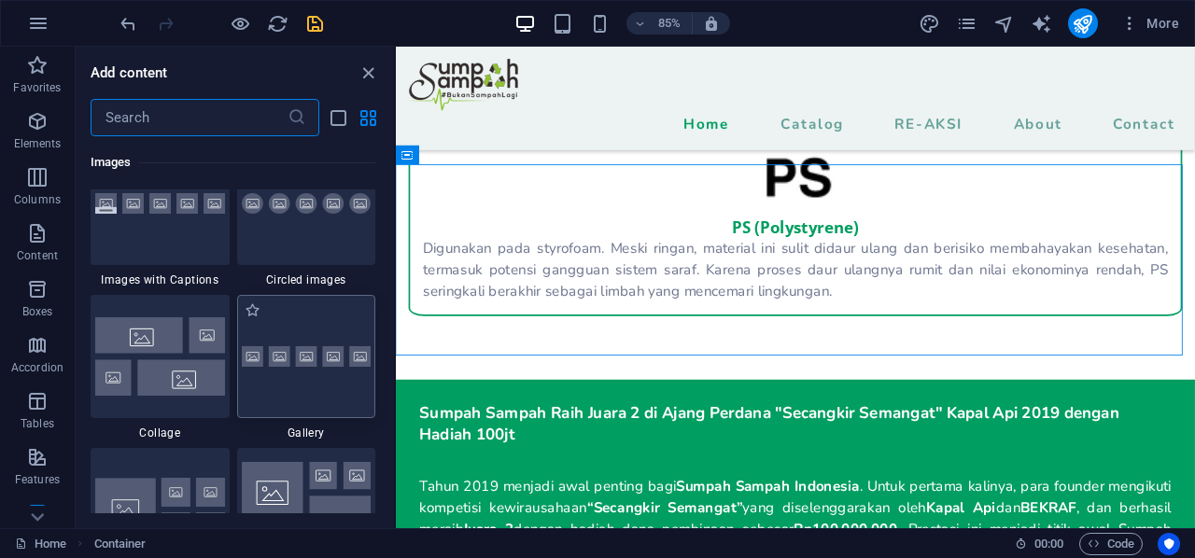
scroll to position [9522, 0]
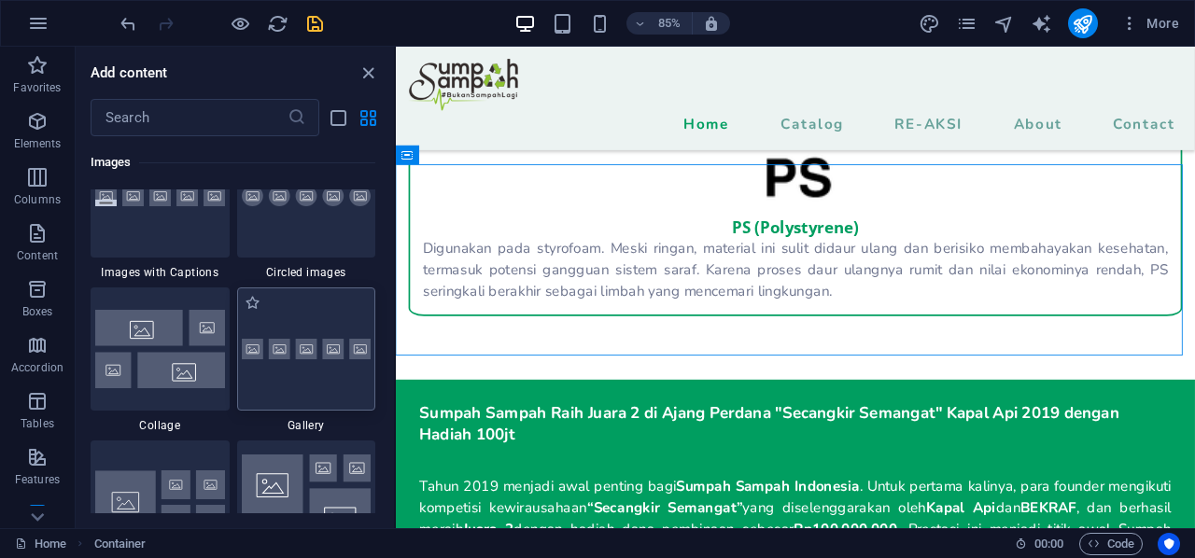
click at [301, 344] on img at bounding box center [307, 349] width 130 height 21
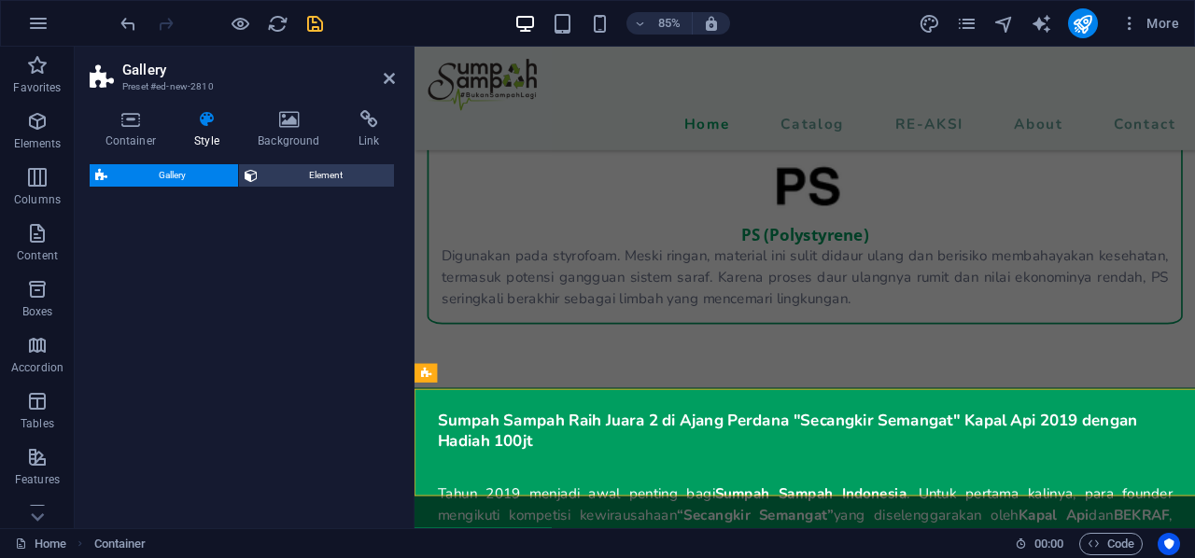
select select "rem"
select select "preset-gallery-v3-default"
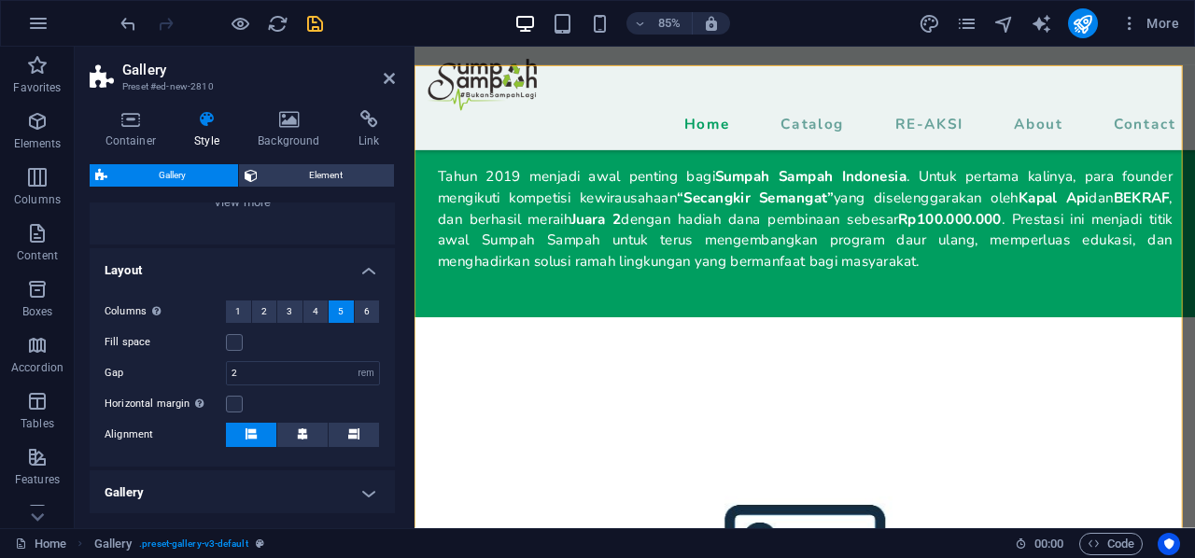
scroll to position [209, 0]
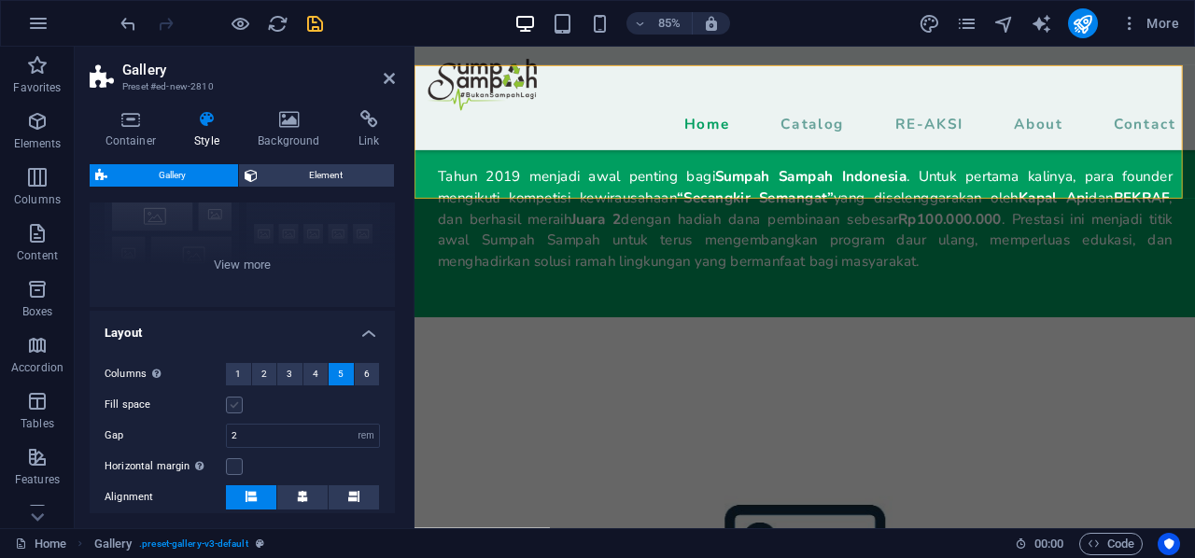
click at [228, 403] on label at bounding box center [234, 405] width 17 height 17
click at [0, 0] on input "Fill space" at bounding box center [0, 0] width 0 height 0
click at [384, 83] on icon at bounding box center [389, 78] width 11 height 15
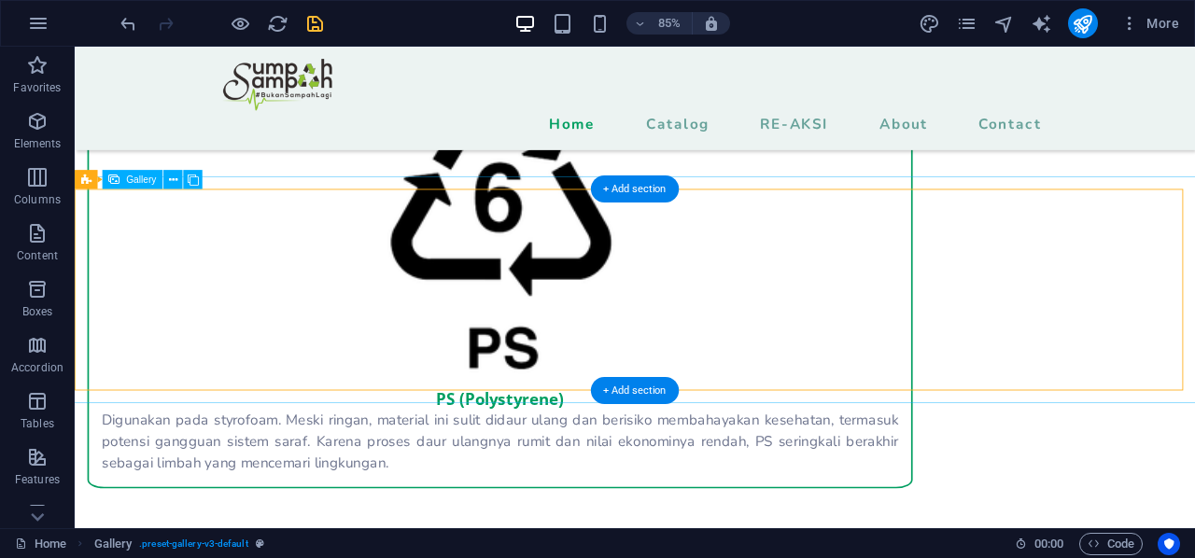
scroll to position [3805, 0]
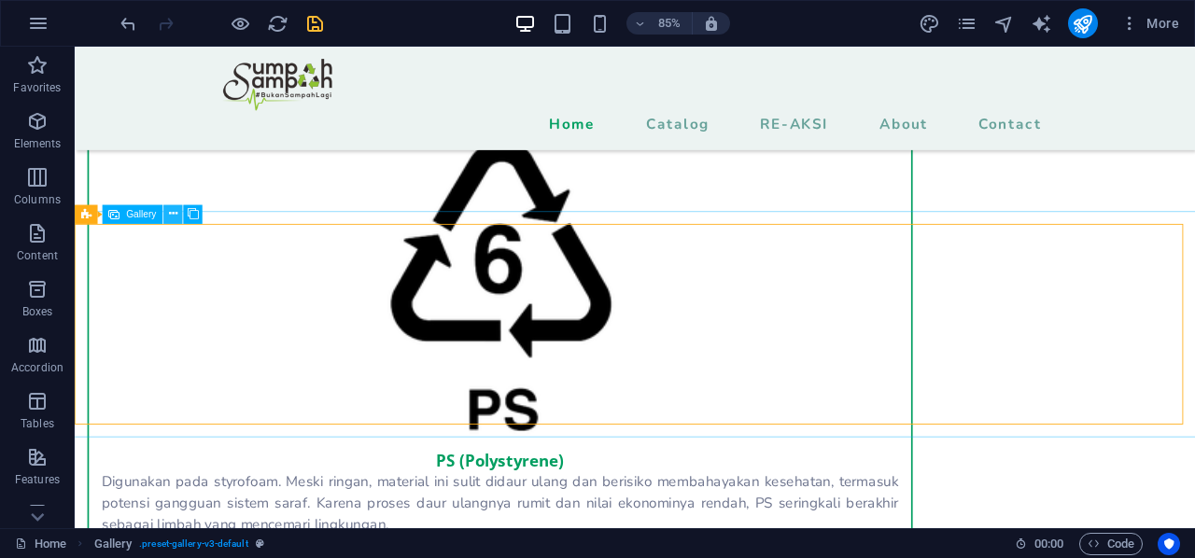
click at [171, 218] on icon at bounding box center [173, 214] width 8 height 17
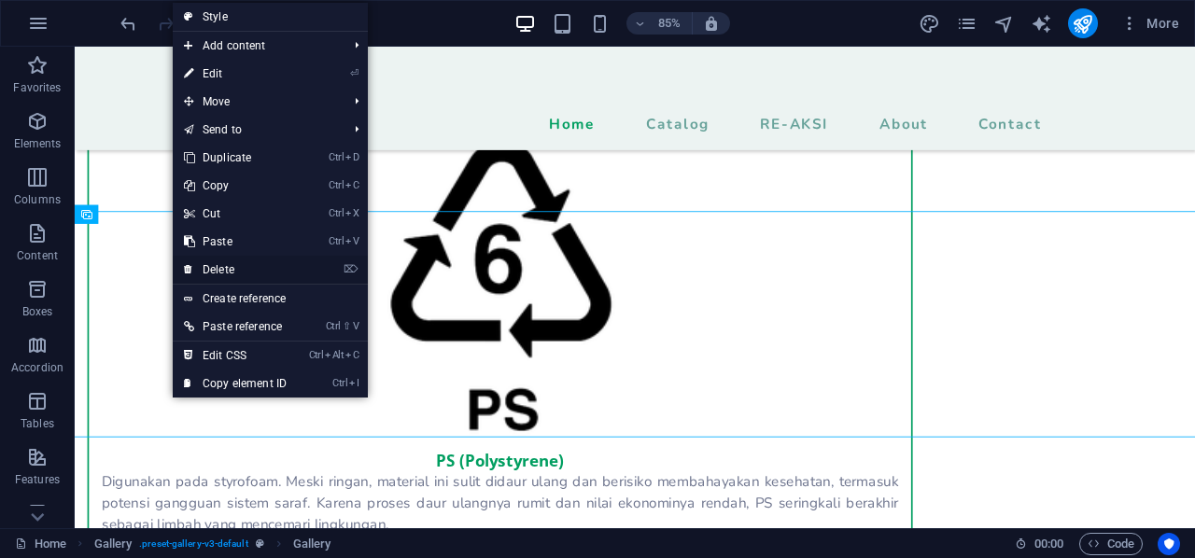
click at [250, 276] on link "⌦ Delete" at bounding box center [235, 270] width 125 height 28
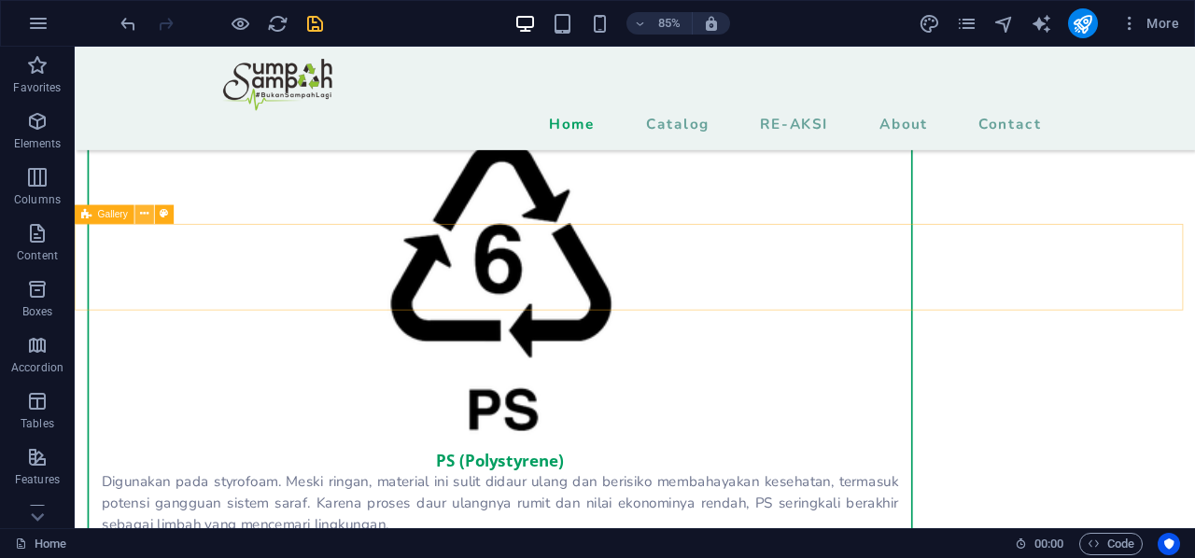
click at [144, 220] on icon at bounding box center [144, 214] width 8 height 17
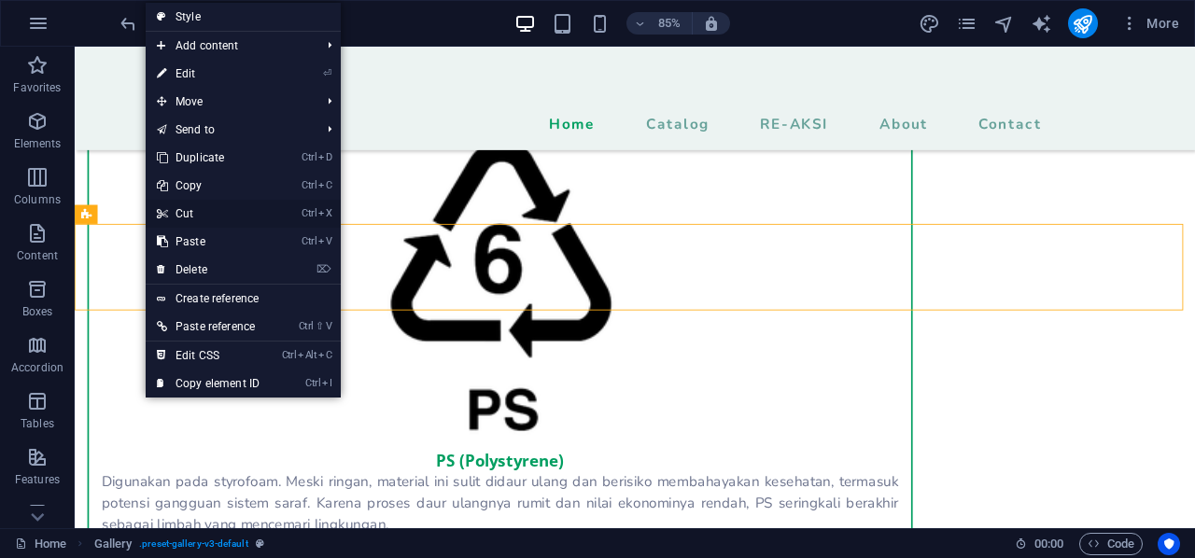
click at [208, 210] on link "Ctrl X Cut" at bounding box center [208, 214] width 125 height 28
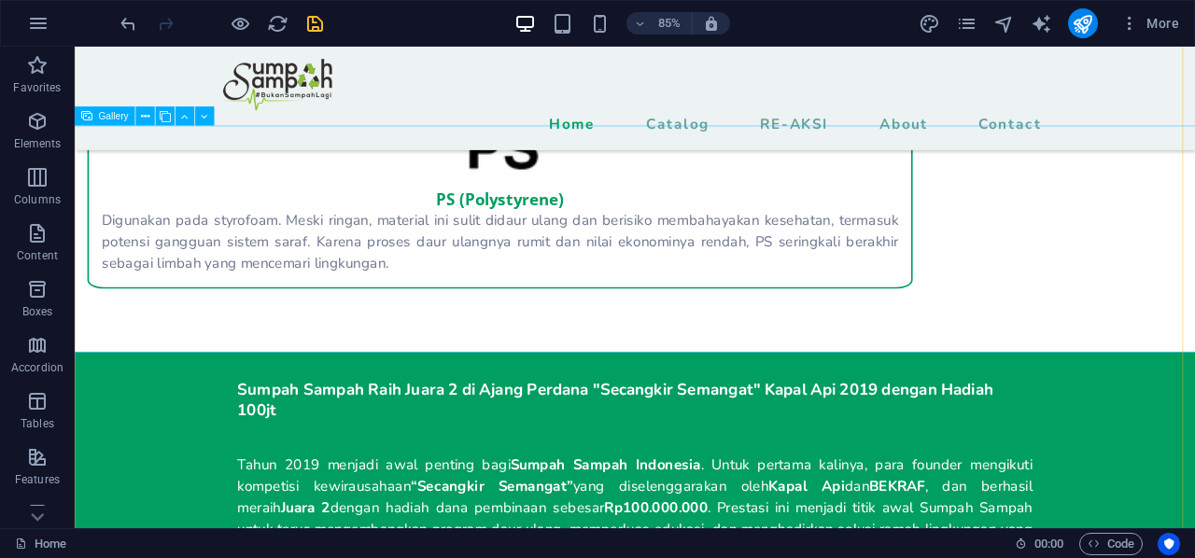
scroll to position [4085, 0]
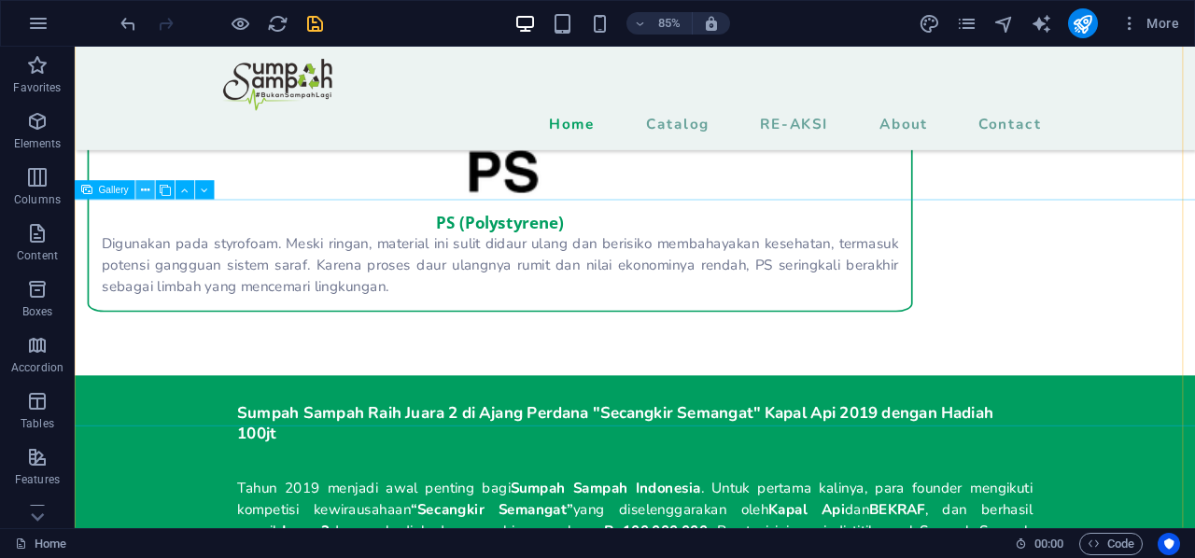
click at [144, 190] on icon at bounding box center [145, 190] width 8 height 17
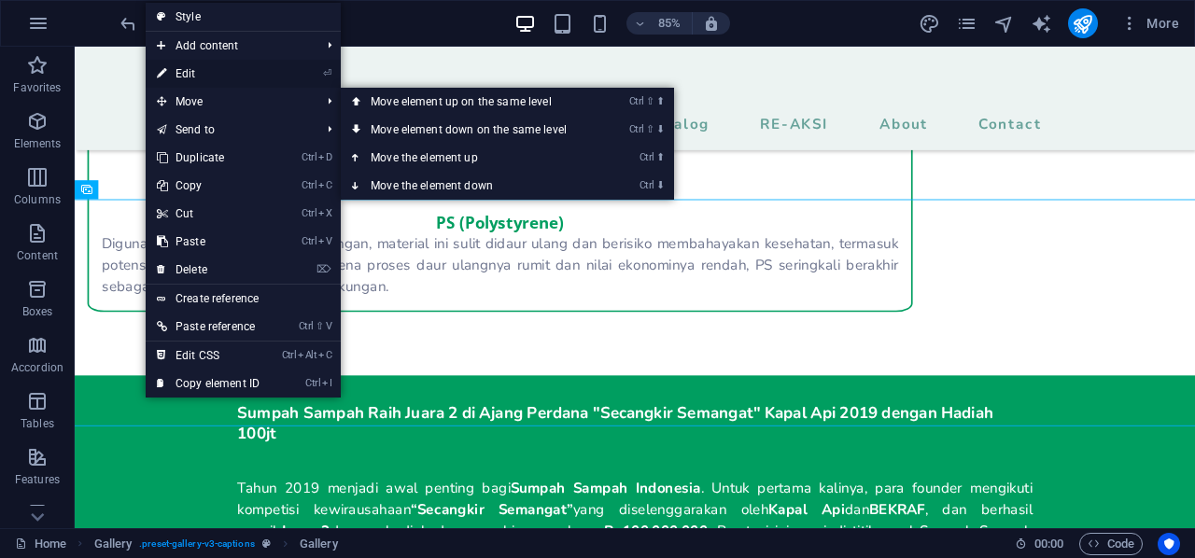
click at [235, 76] on link "⏎ Edit" at bounding box center [208, 74] width 125 height 28
select select "4"
select select "px"
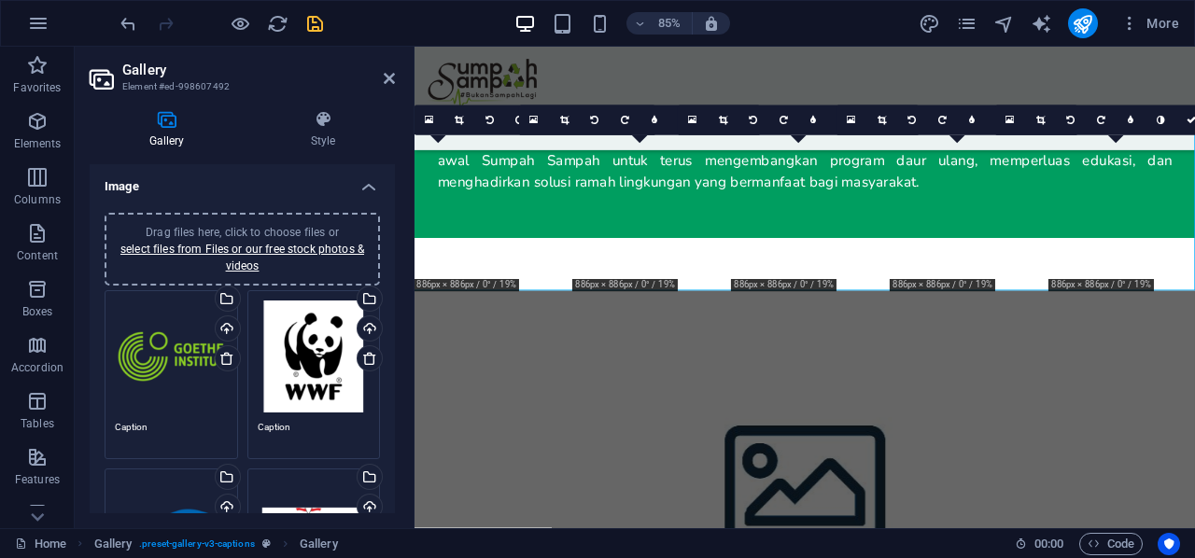
scroll to position [280, 0]
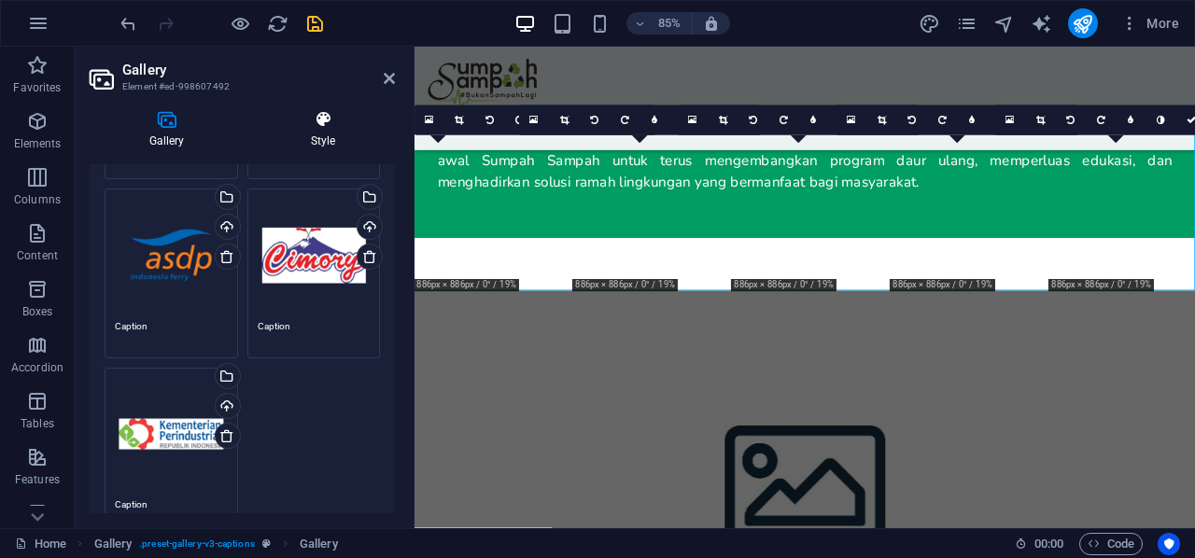
click at [317, 130] on h4 "Style" at bounding box center [323, 129] width 144 height 39
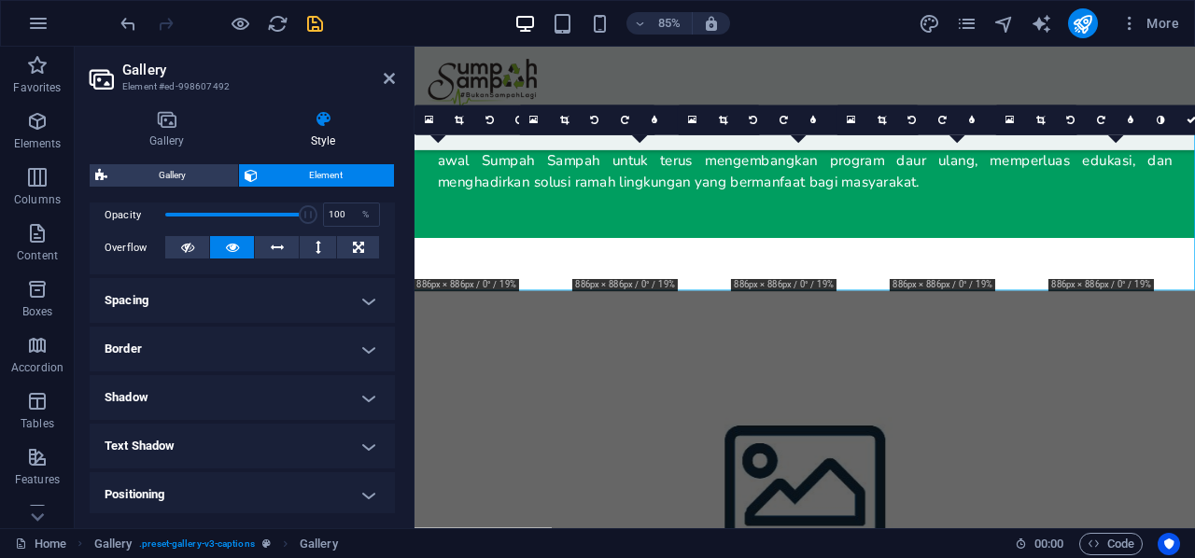
click at [299, 294] on h4 "Spacing" at bounding box center [242, 300] width 305 height 45
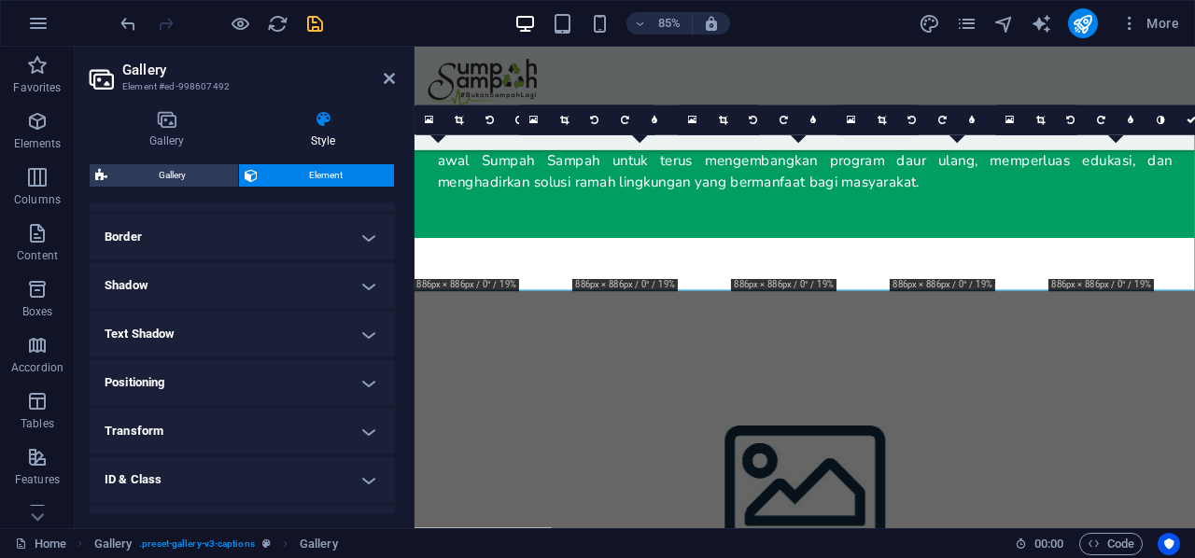
scroll to position [0, 0]
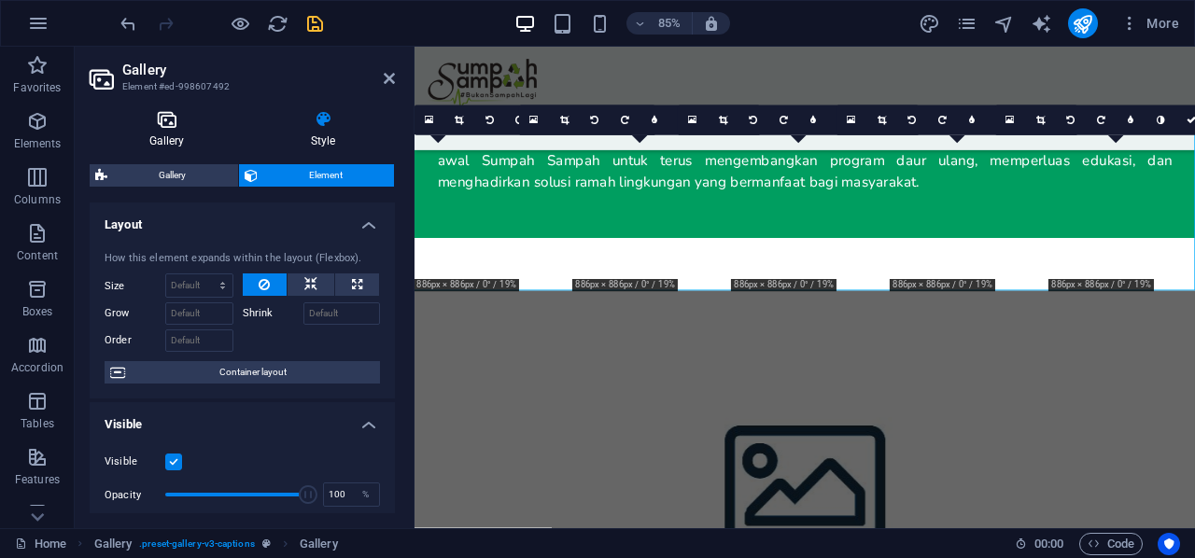
click at [178, 132] on h4 "Gallery" at bounding box center [171, 129] width 162 height 39
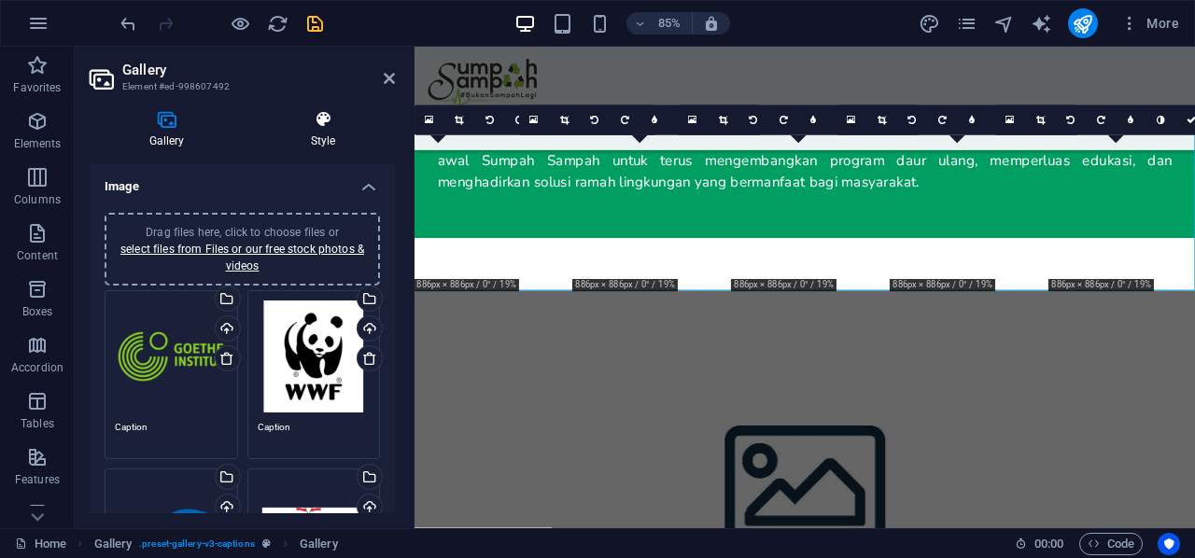
click at [327, 134] on h4 "Style" at bounding box center [323, 129] width 144 height 39
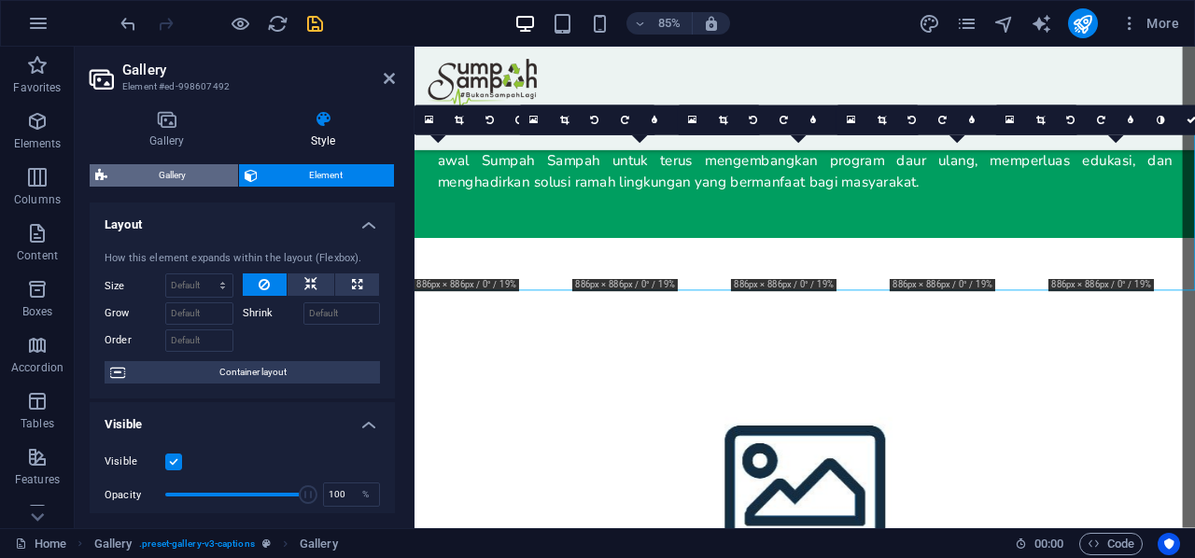
click at [190, 171] on span "Gallery" at bounding box center [173, 175] width 120 height 22
select select "rem"
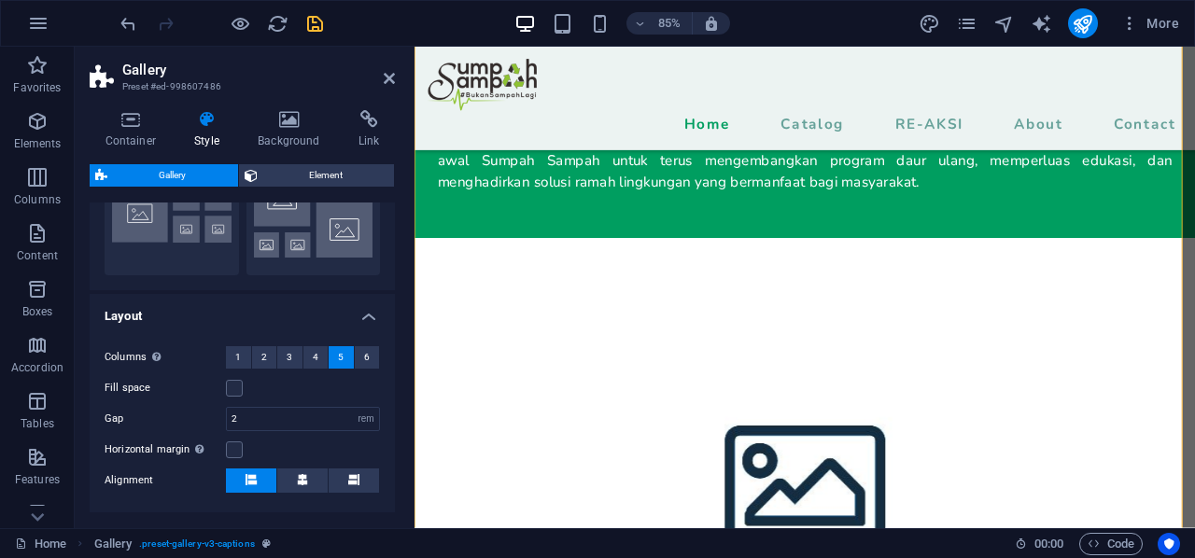
scroll to position [467, 0]
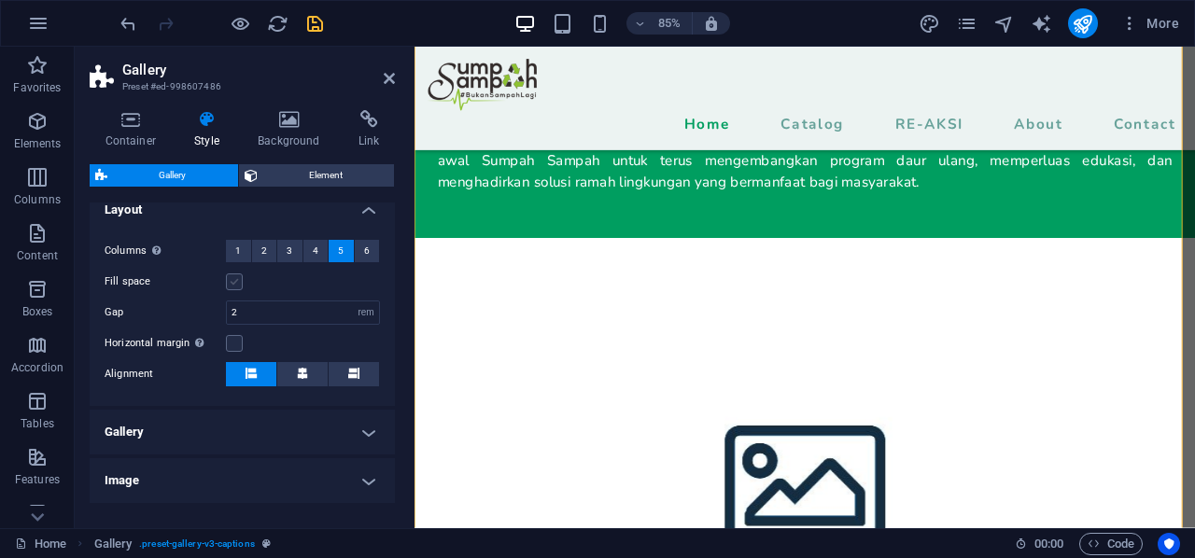
click at [241, 277] on label at bounding box center [234, 282] width 17 height 17
click at [0, 0] on input "Fill space" at bounding box center [0, 0] width 0 height 0
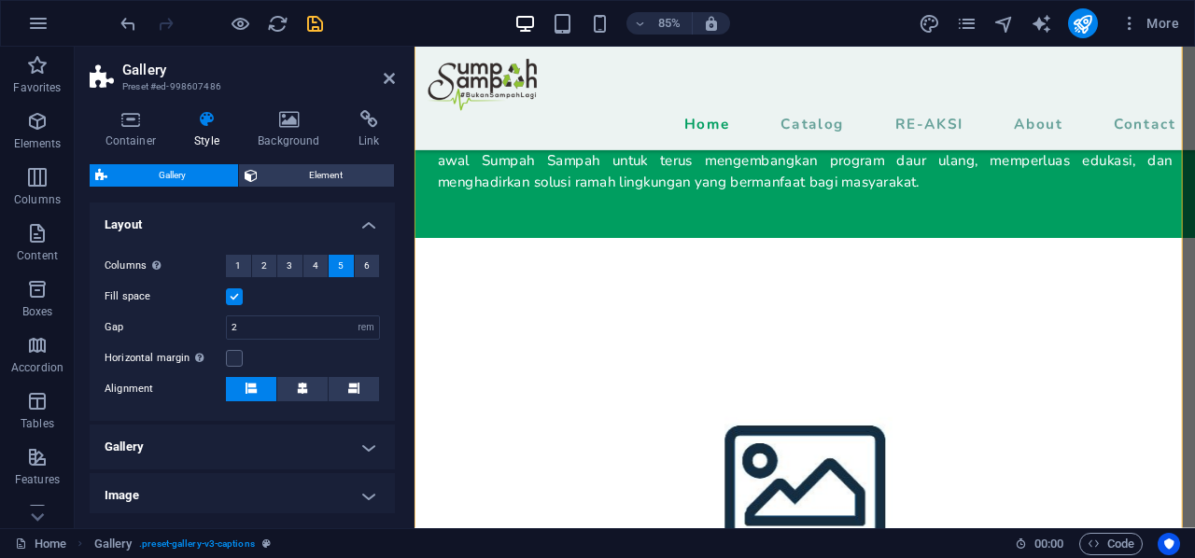
scroll to position [437, 0]
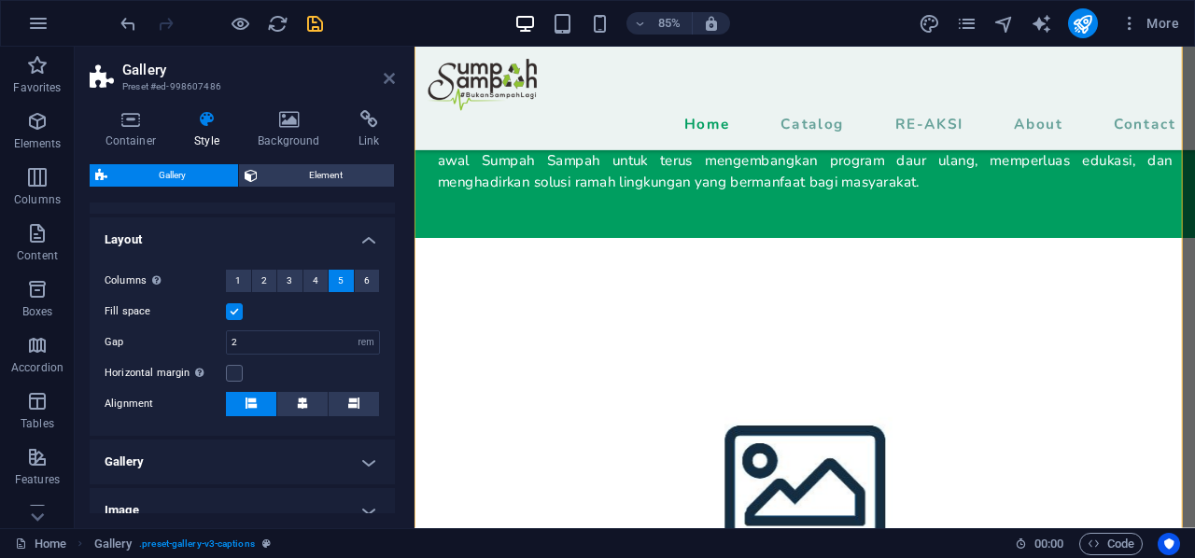
click at [390, 85] on icon at bounding box center [389, 78] width 11 height 15
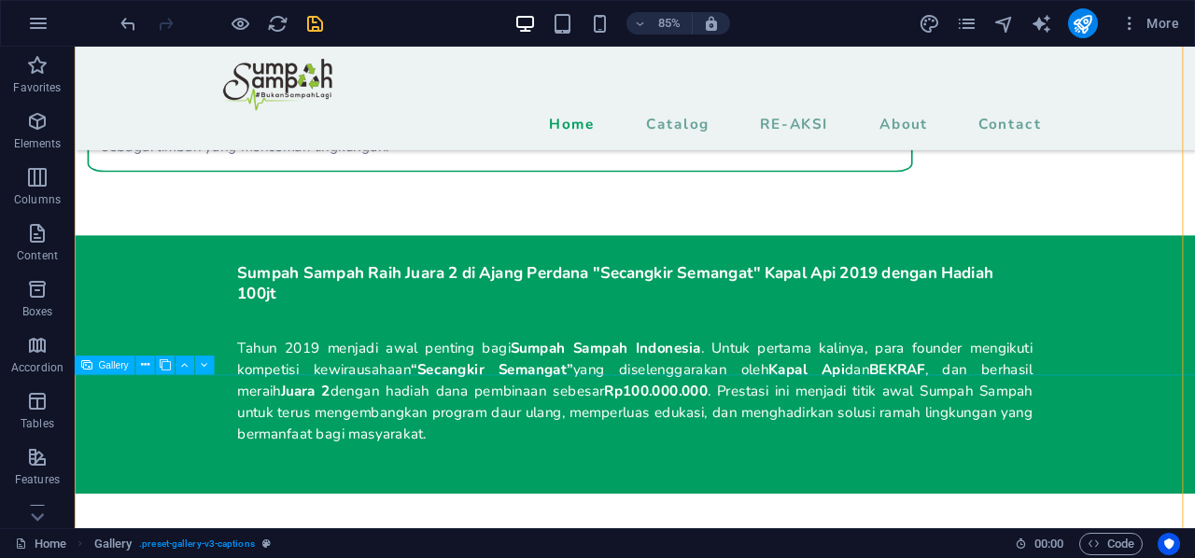
scroll to position [4272, 0]
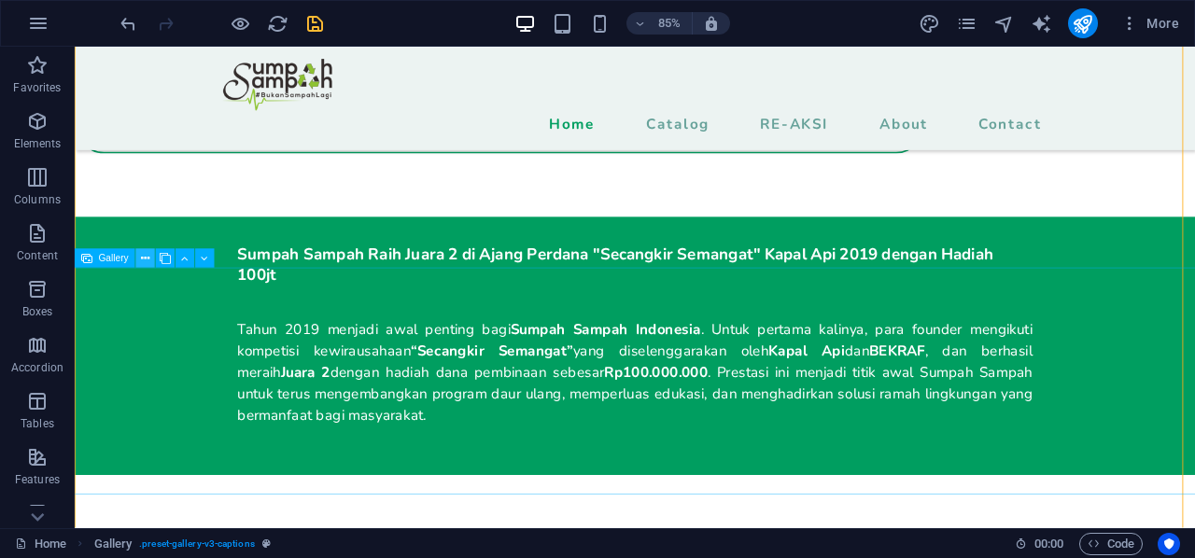
click at [149, 257] on icon at bounding box center [145, 258] width 8 height 17
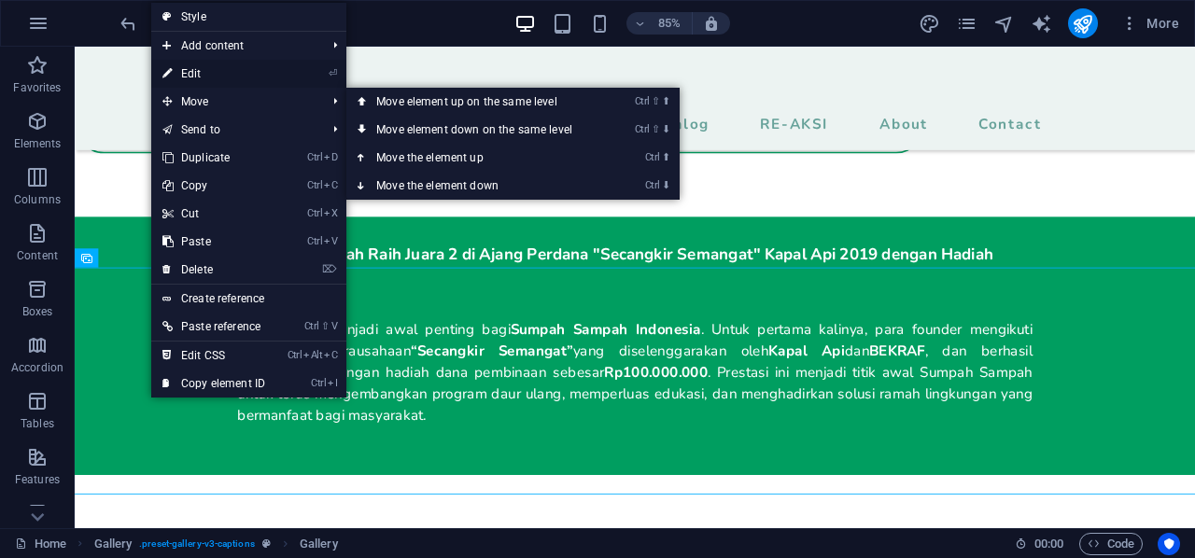
click at [204, 75] on link "⏎ Edit" at bounding box center [213, 74] width 125 height 28
select select "4"
select select "px"
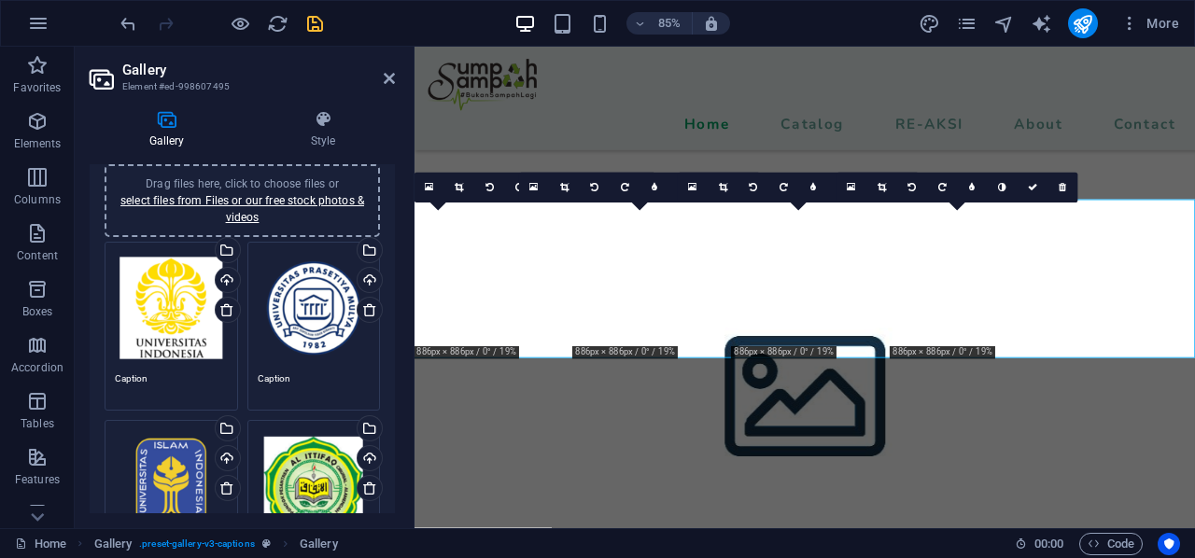
scroll to position [0, 0]
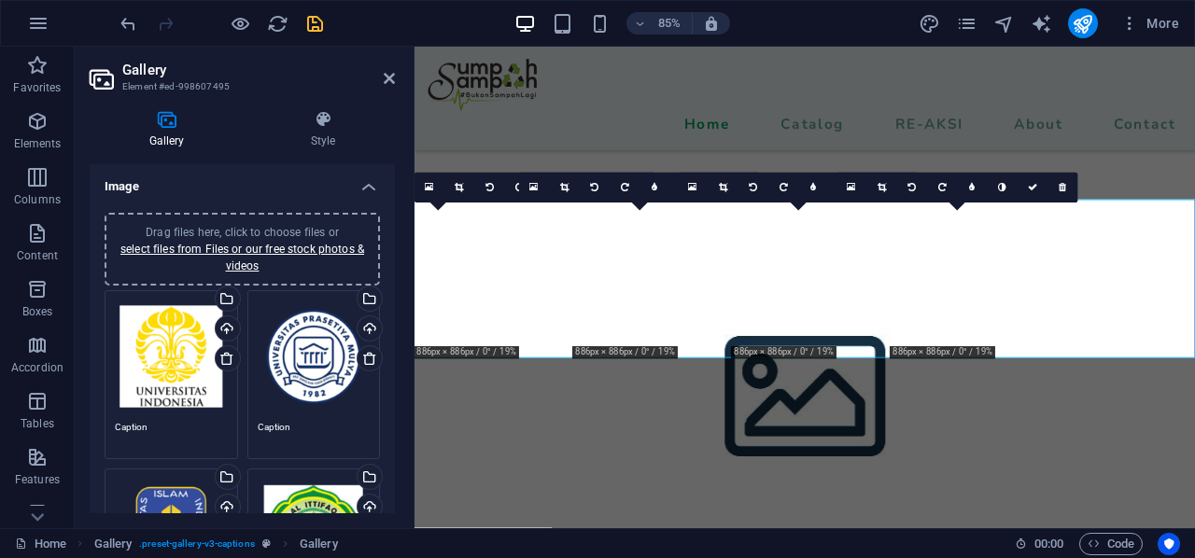
click at [171, 123] on icon at bounding box center [167, 119] width 154 height 19
click at [316, 117] on icon at bounding box center [323, 119] width 144 height 19
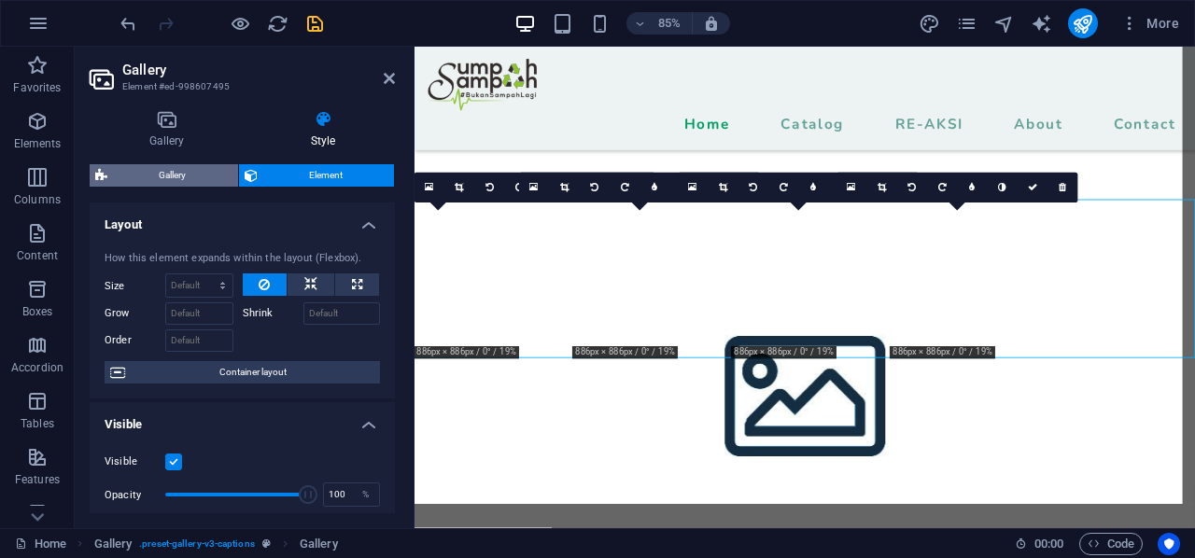
click at [181, 180] on span "Gallery" at bounding box center [173, 175] width 120 height 22
select select "rem"
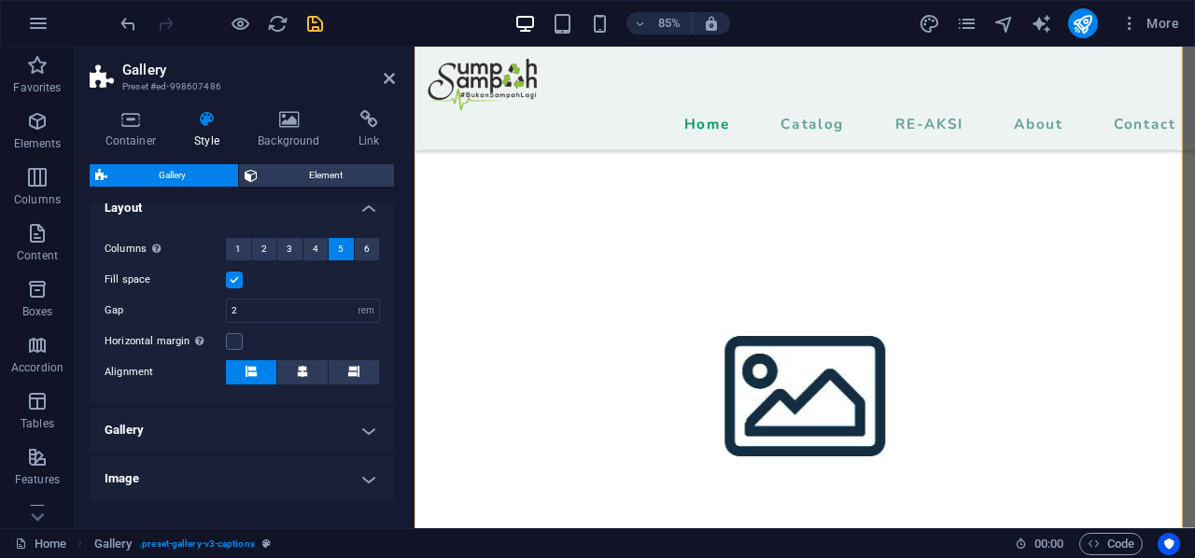
scroll to position [530, 0]
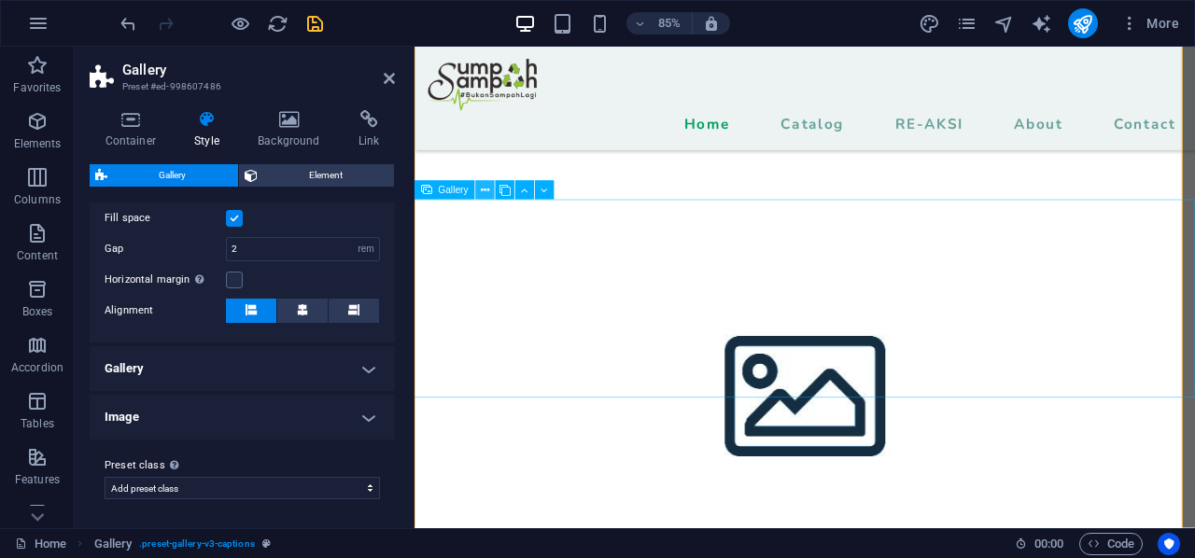
click at [484, 193] on icon at bounding box center [485, 190] width 8 height 17
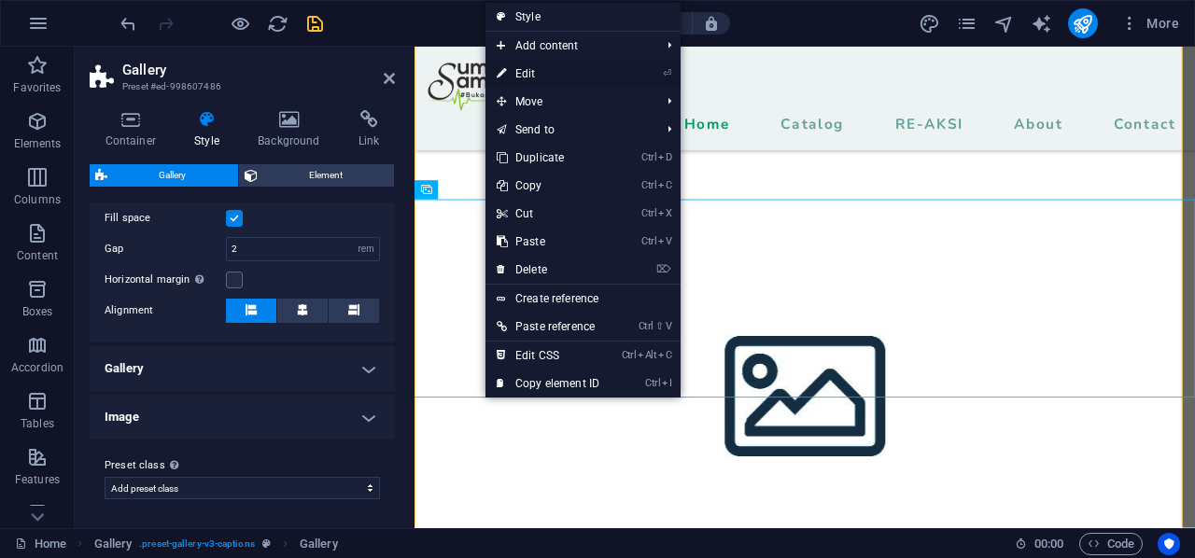
click at [514, 74] on link "⏎ Edit" at bounding box center [547, 74] width 125 height 28
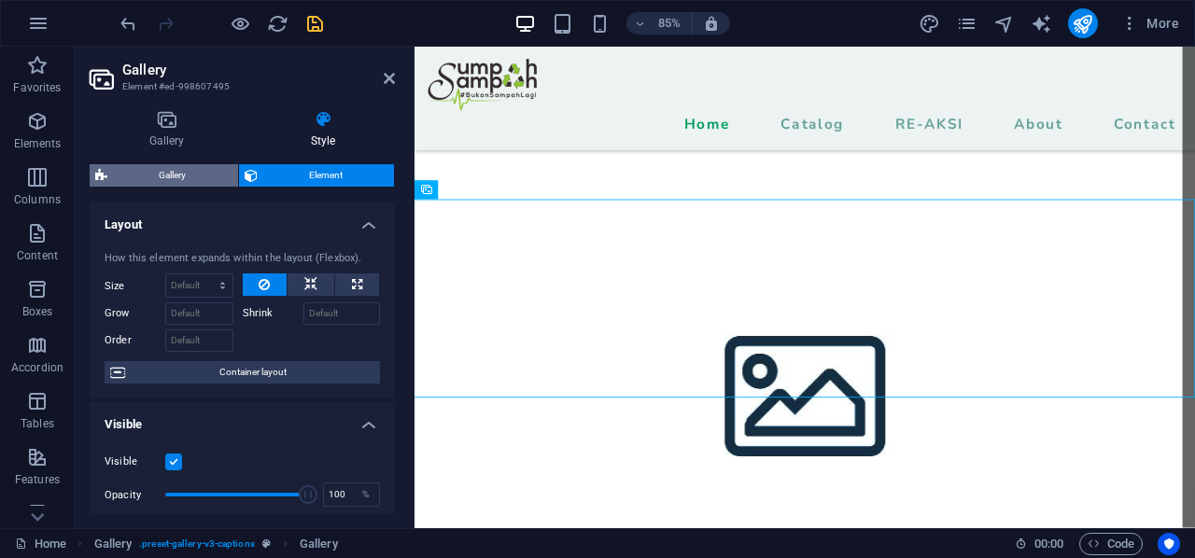
click at [212, 178] on span "Gallery" at bounding box center [173, 175] width 120 height 22
select select "rem"
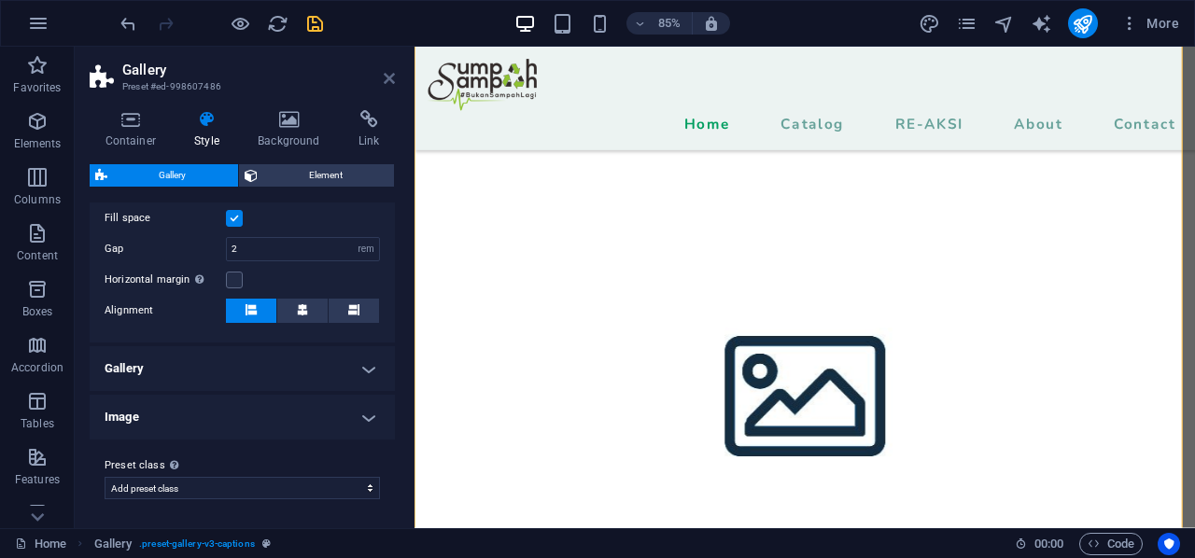
click at [387, 81] on icon at bounding box center [389, 78] width 11 height 15
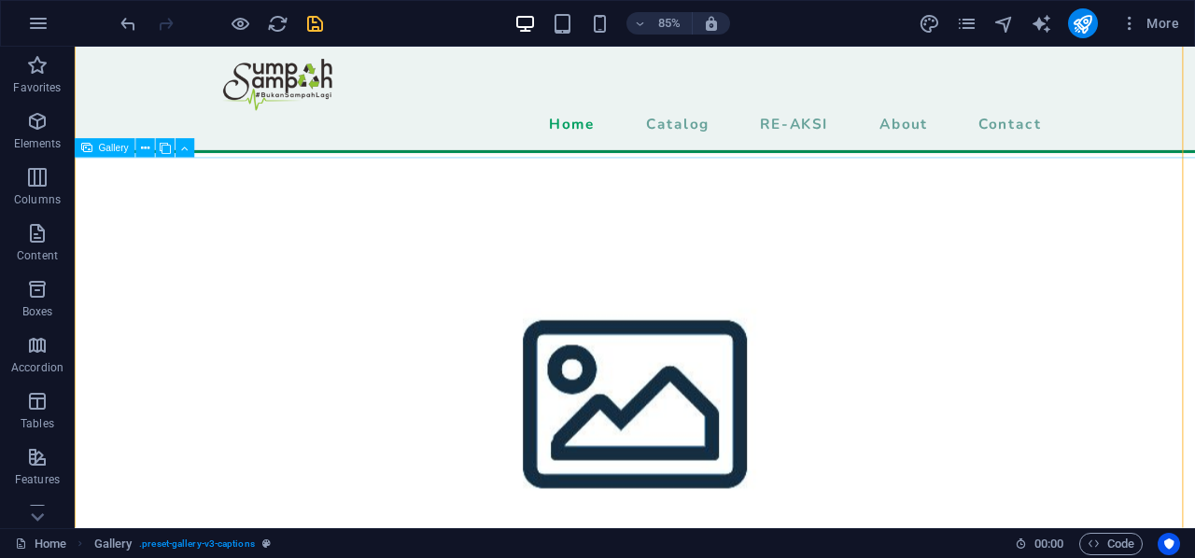
scroll to position [4646, 0]
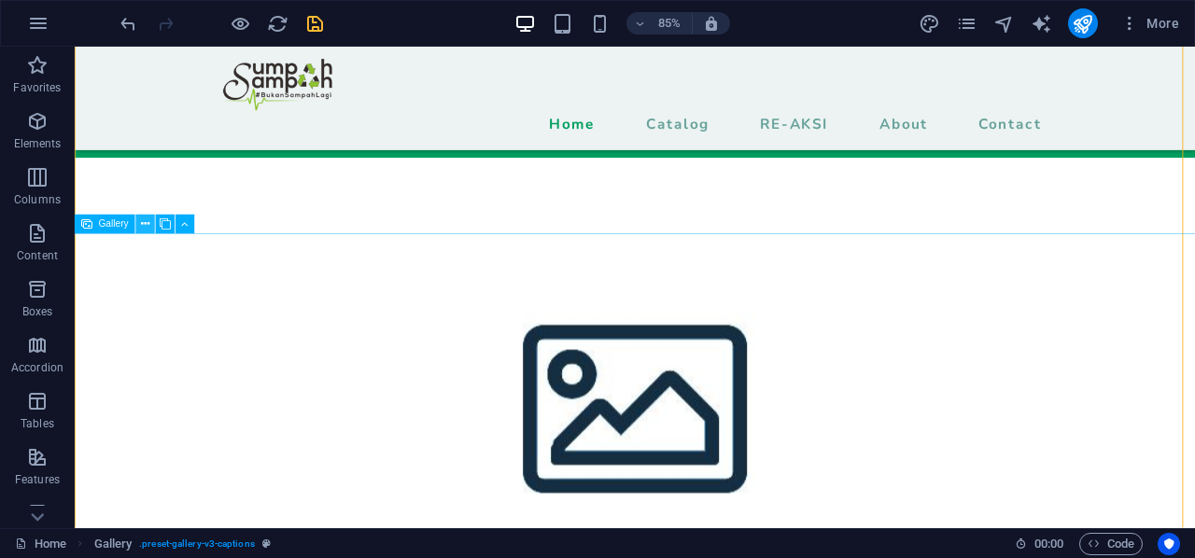
click at [143, 219] on icon at bounding box center [145, 225] width 8 height 17
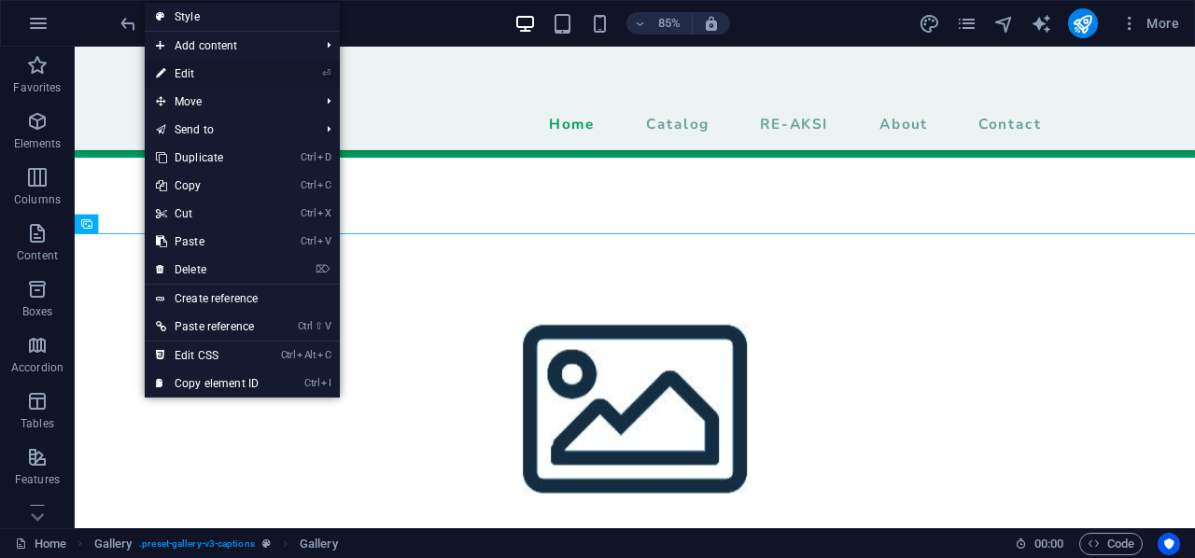
click at [222, 68] on link "⏎ Edit" at bounding box center [207, 74] width 125 height 28
select select "4"
select select "px"
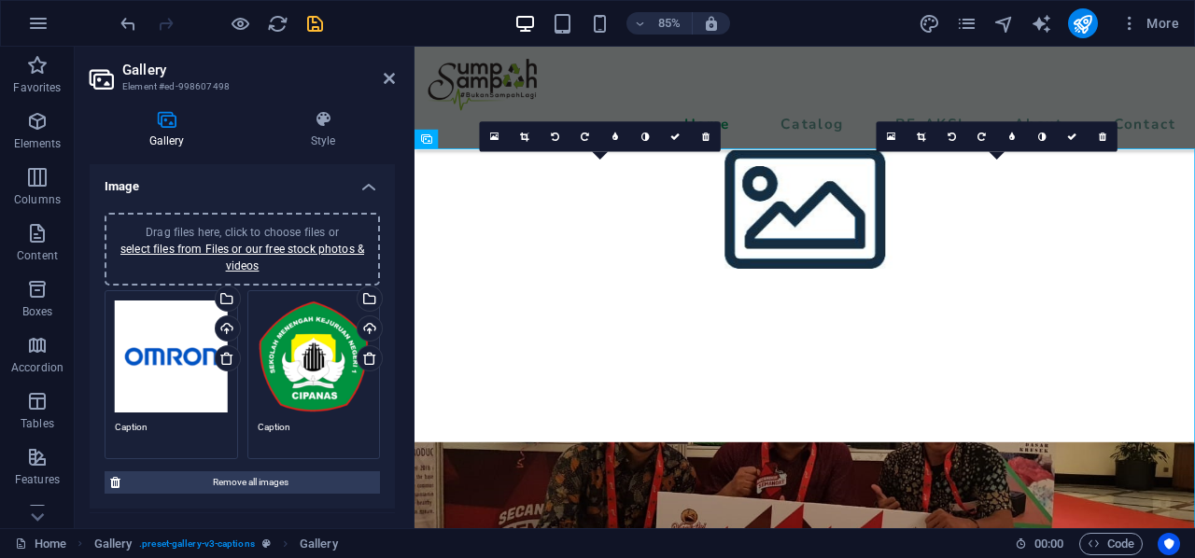
scroll to position [4718, 0]
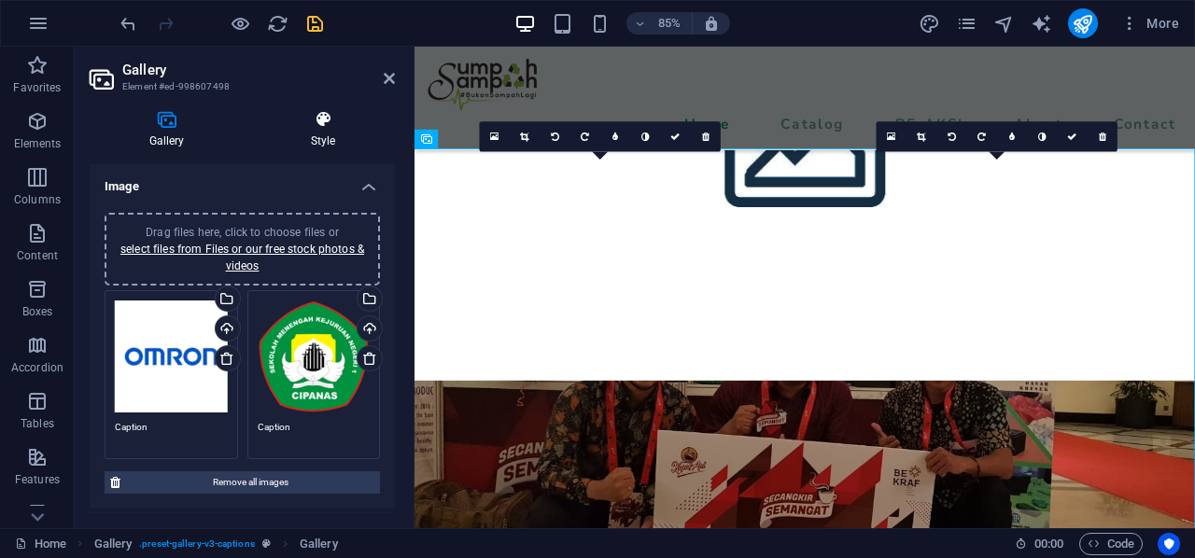
click at [317, 119] on icon at bounding box center [323, 119] width 144 height 19
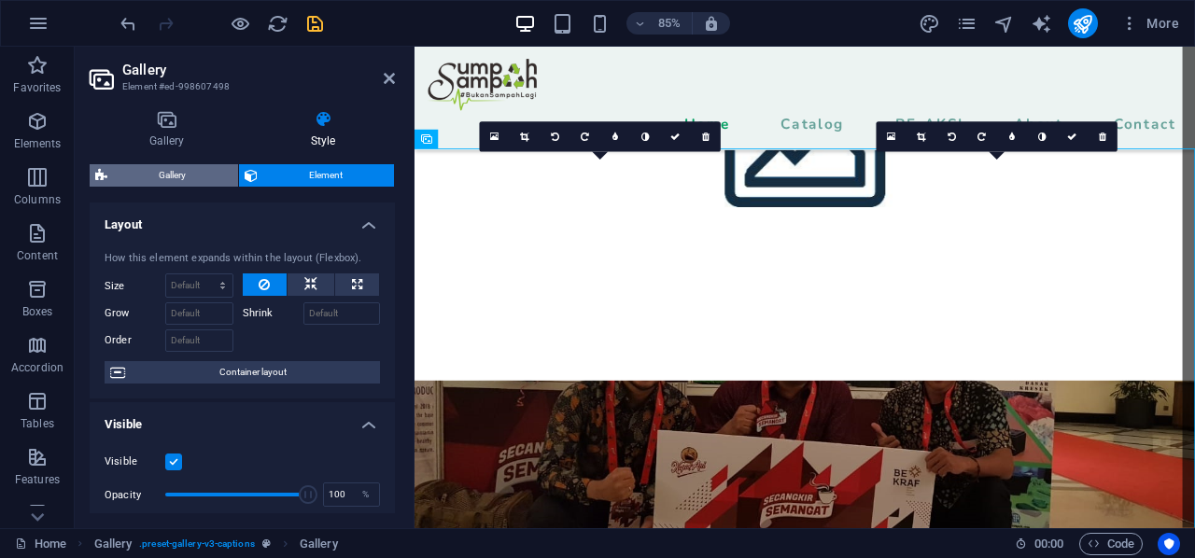
click at [170, 176] on span "Gallery" at bounding box center [173, 175] width 120 height 22
select select "rem"
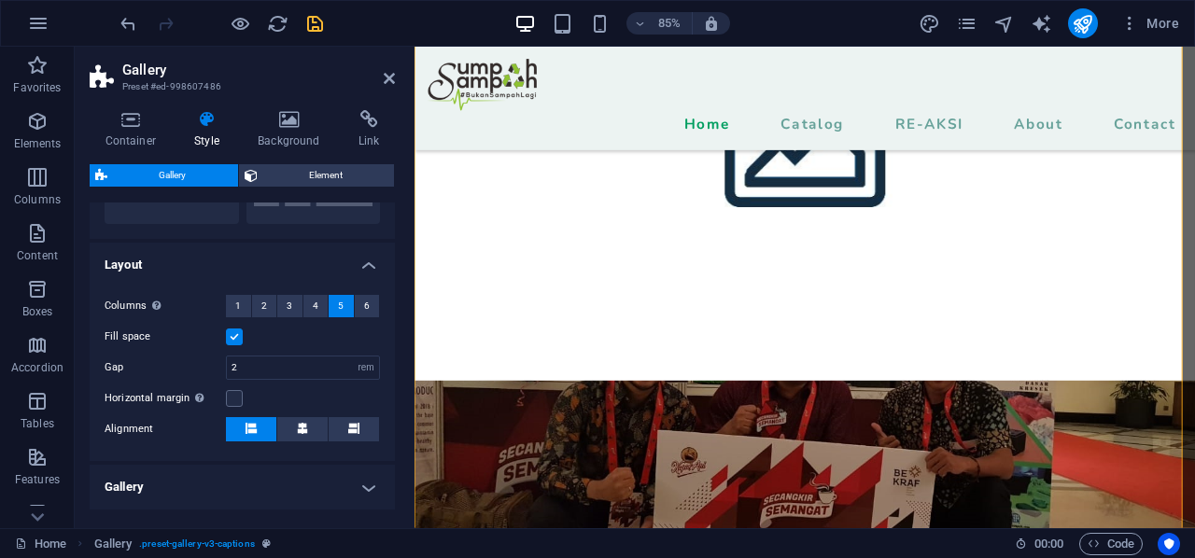
scroll to position [467, 0]
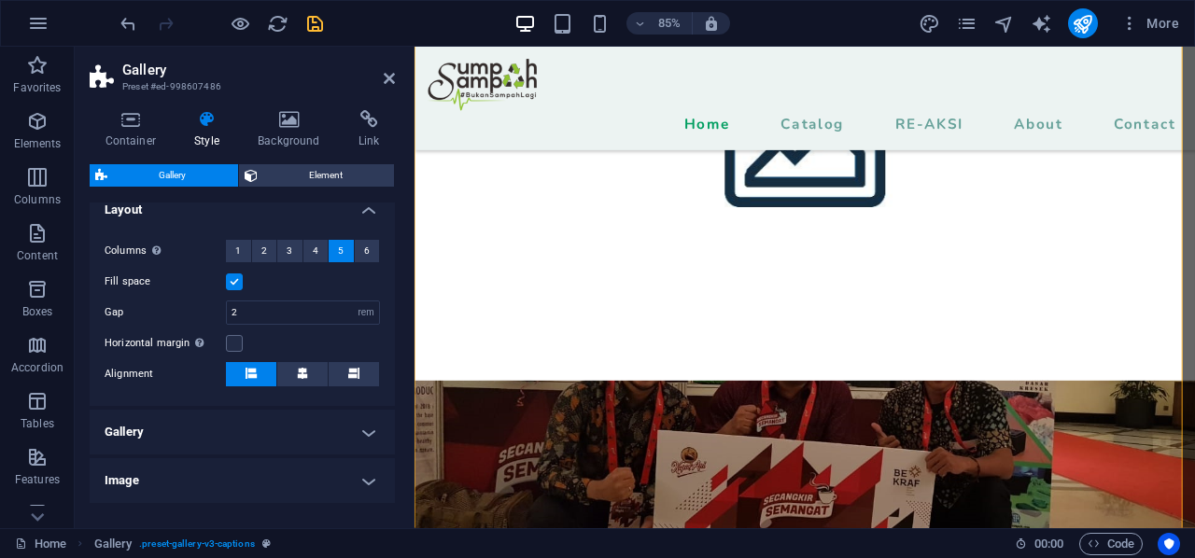
click at [232, 277] on label at bounding box center [234, 282] width 17 height 17
click at [0, 0] on input "Fill space" at bounding box center [0, 0] width 0 height 0
click at [230, 283] on label at bounding box center [234, 282] width 17 height 17
click at [0, 0] on input "Fill space" at bounding box center [0, 0] width 0 height 0
click at [381, 83] on header "Gallery Preset #ed-998607486" at bounding box center [242, 71] width 305 height 49
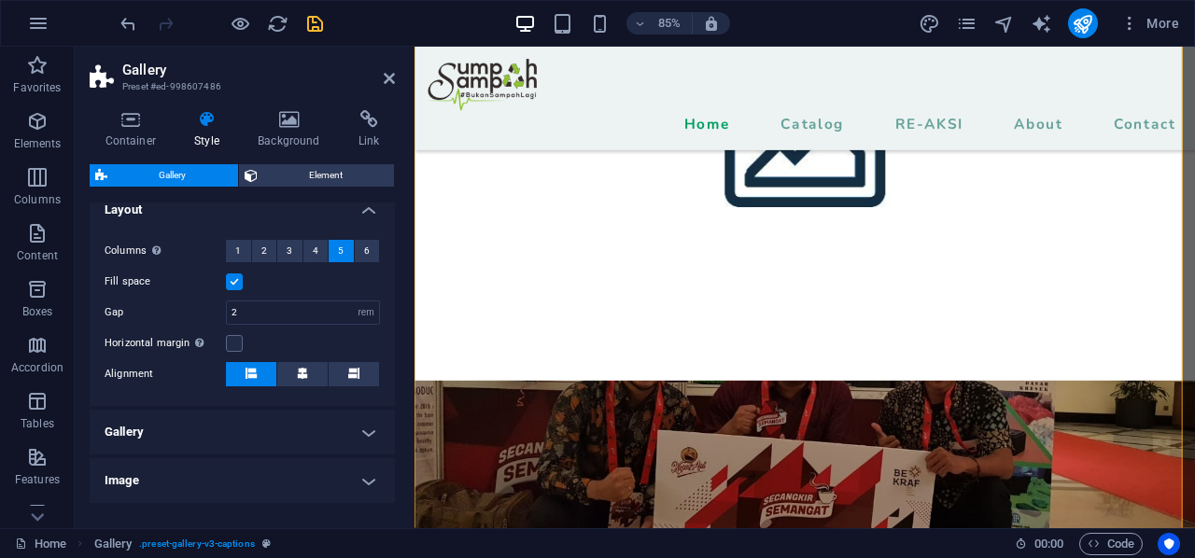
click at [398, 77] on aside "Gallery Preset #ed-998607486 Container Style Background Link Size Height Defaul…" at bounding box center [245, 288] width 340 height 482
click at [388, 76] on icon at bounding box center [389, 78] width 11 height 15
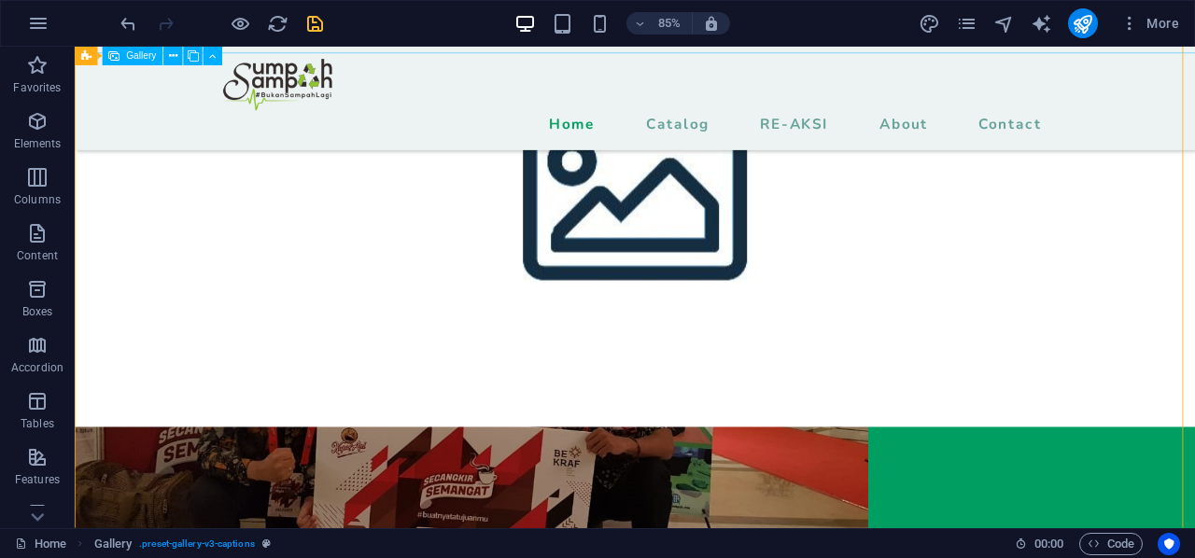
scroll to position [4646, 0]
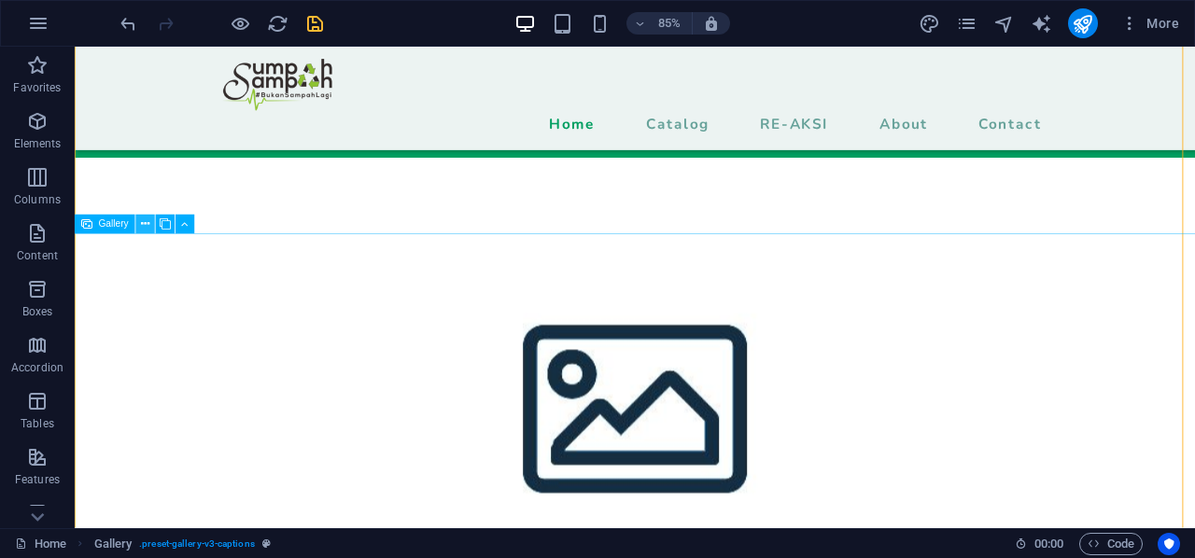
click at [137, 220] on button at bounding box center [144, 225] width 19 height 19
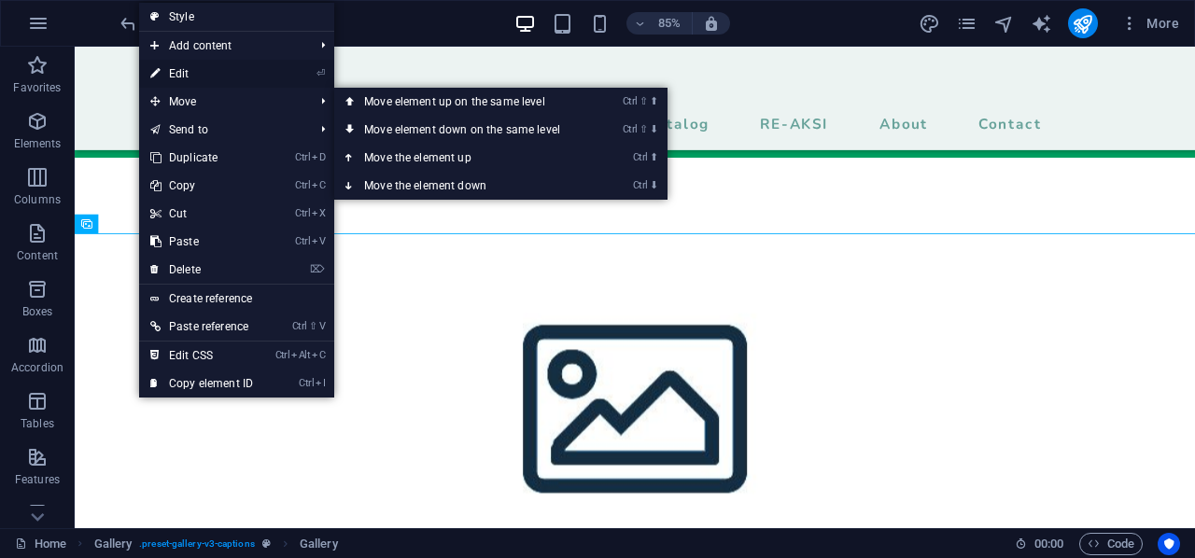
click at [185, 74] on link "⏎ Edit" at bounding box center [201, 74] width 125 height 28
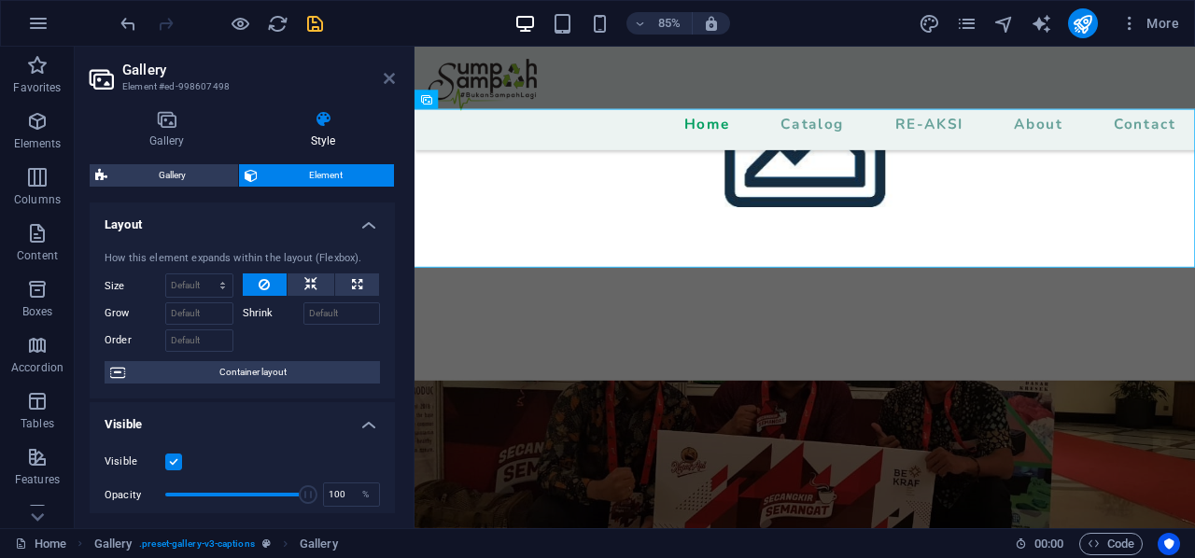
click at [388, 78] on icon at bounding box center [389, 78] width 11 height 15
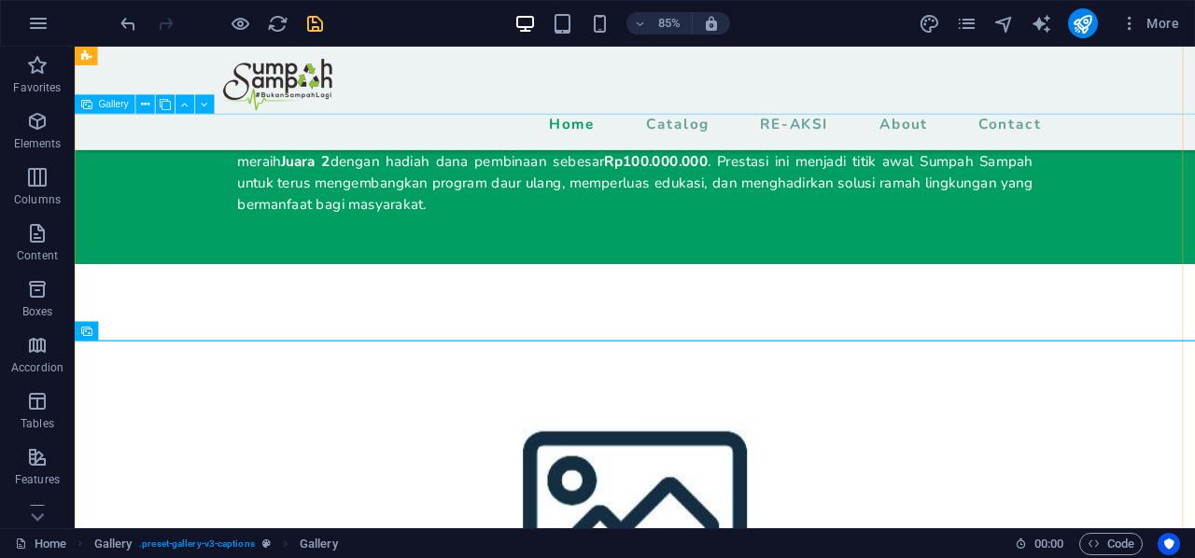
scroll to position [4552, 0]
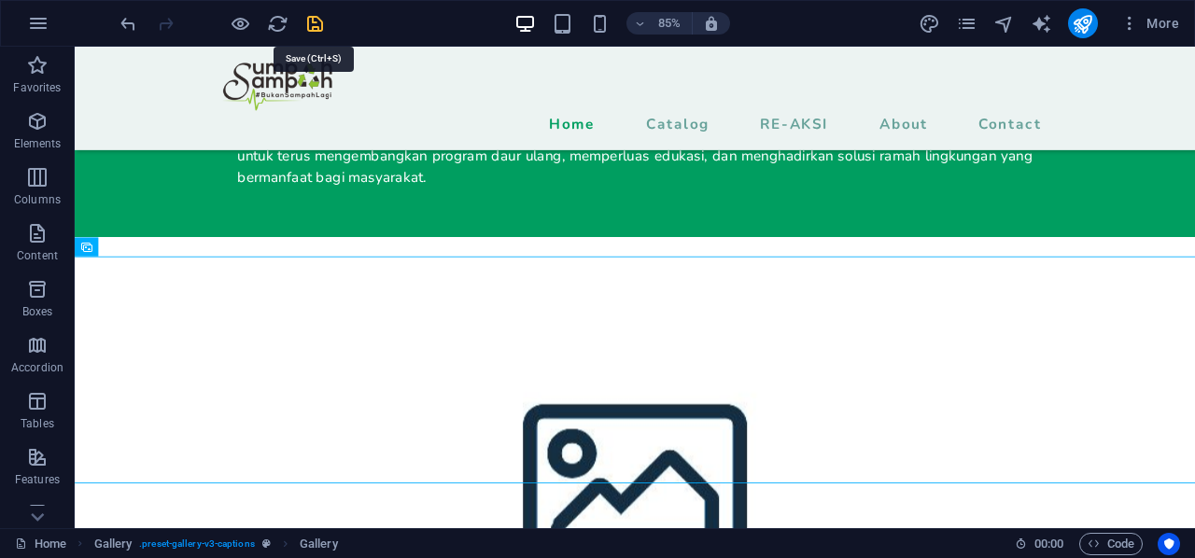
click at [304, 31] on icon "save" at bounding box center [314, 23] width 21 height 21
checkbox input "false"
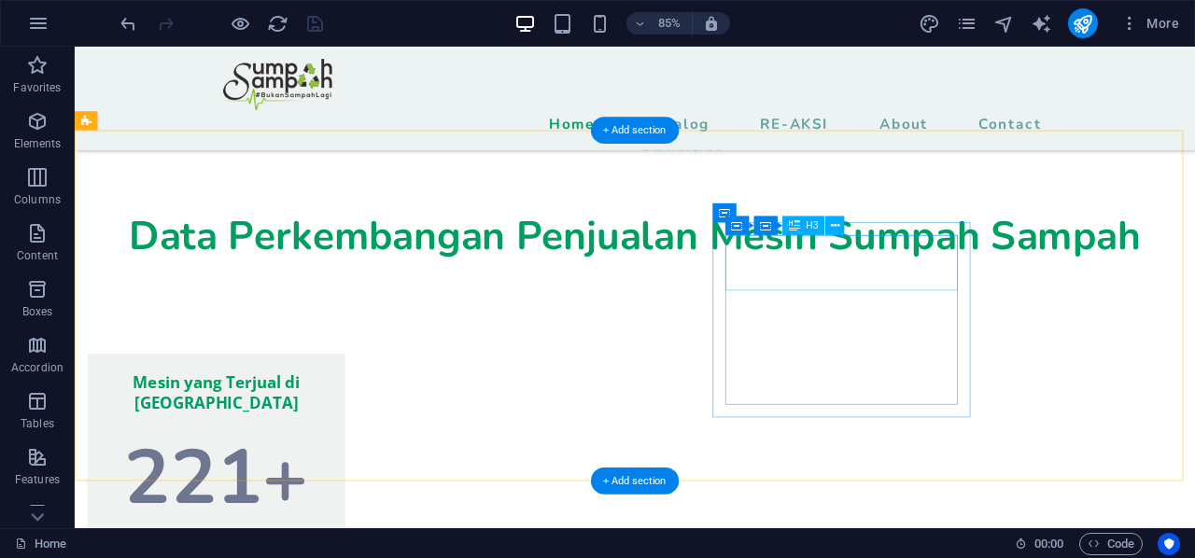
scroll to position [1191, 0]
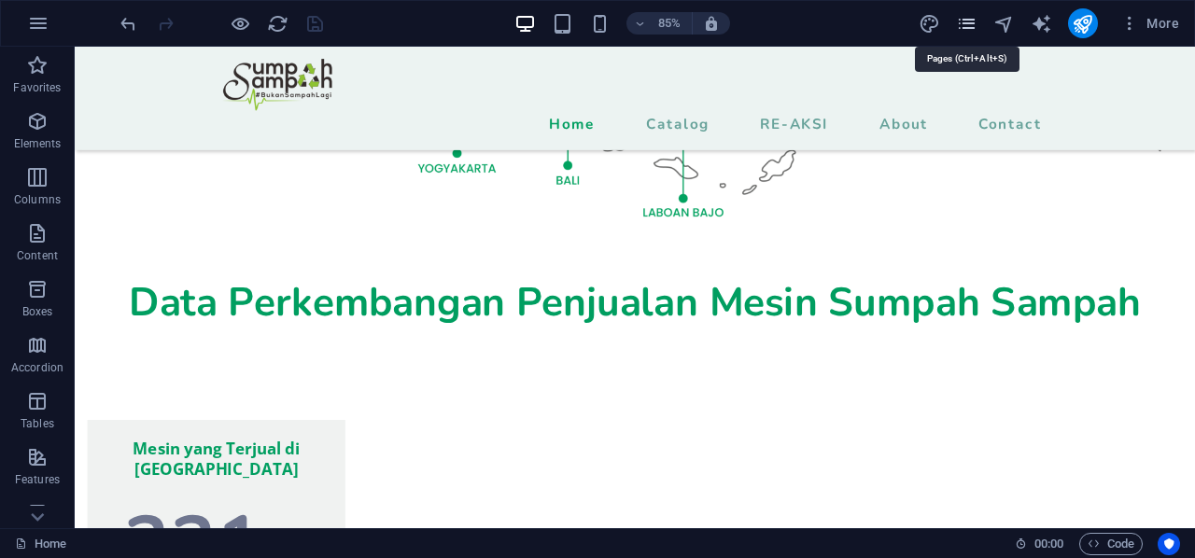
click at [973, 22] on icon "pages" at bounding box center [966, 23] width 21 height 21
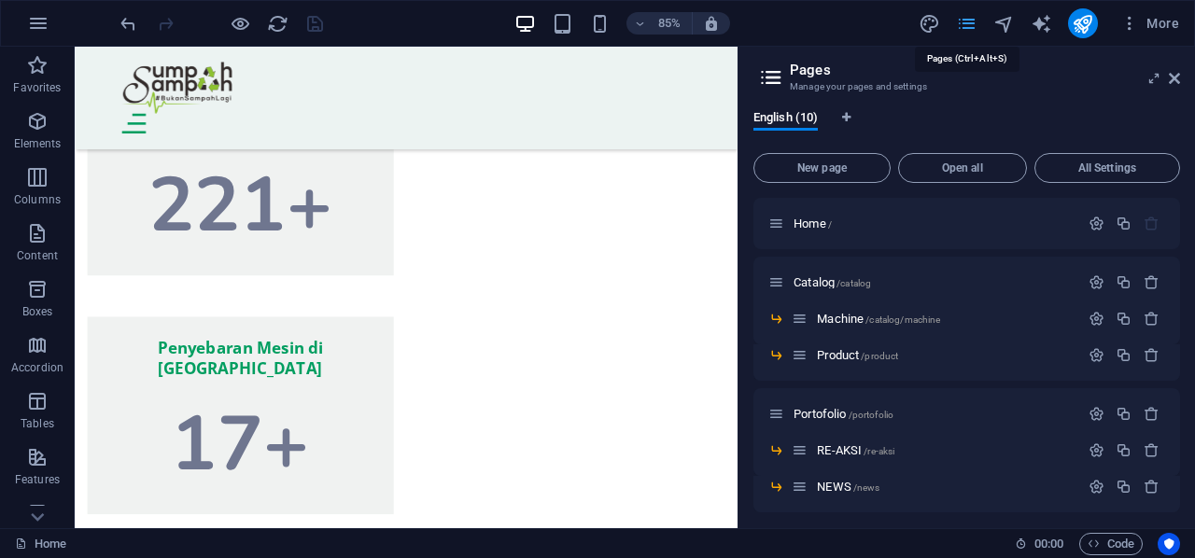
scroll to position [1014, 0]
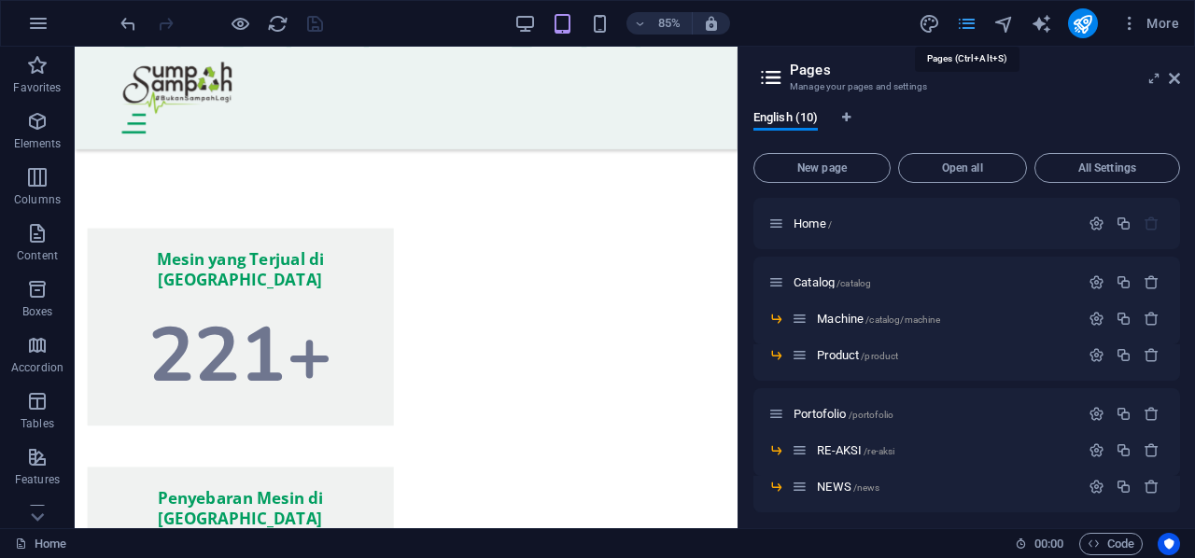
click at [973, 22] on icon "pages" at bounding box center [966, 23] width 21 height 21
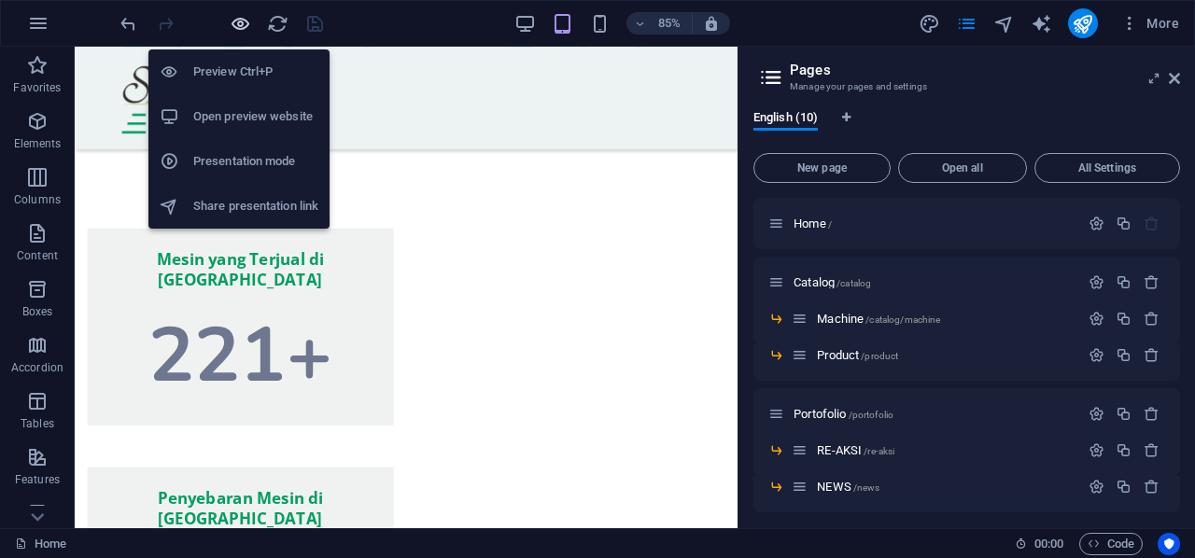
click at [237, 16] on icon "button" at bounding box center [240, 23] width 21 height 21
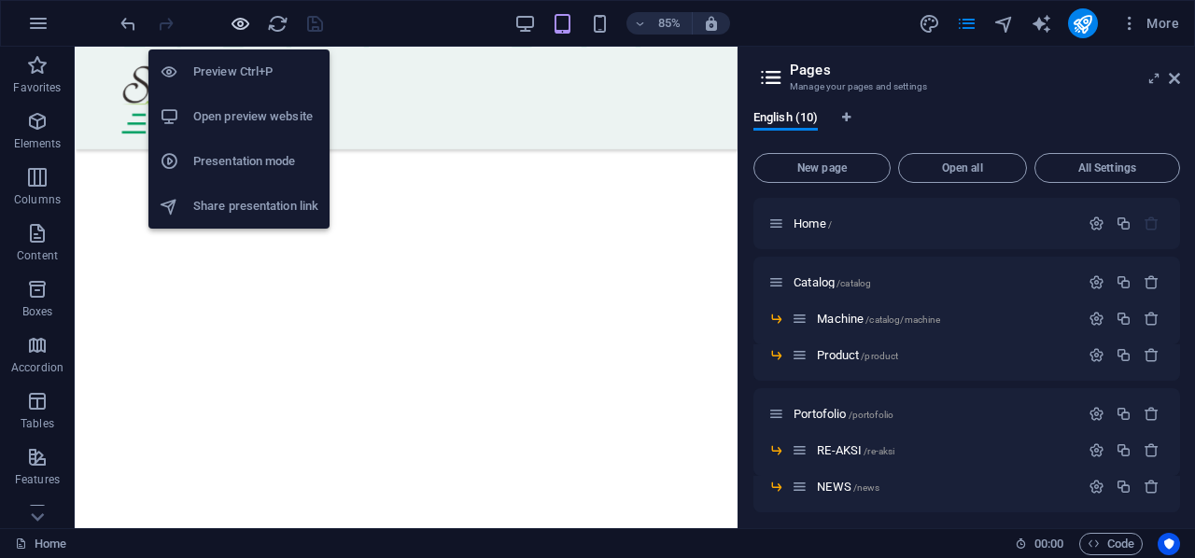
scroll to position [1018, 0]
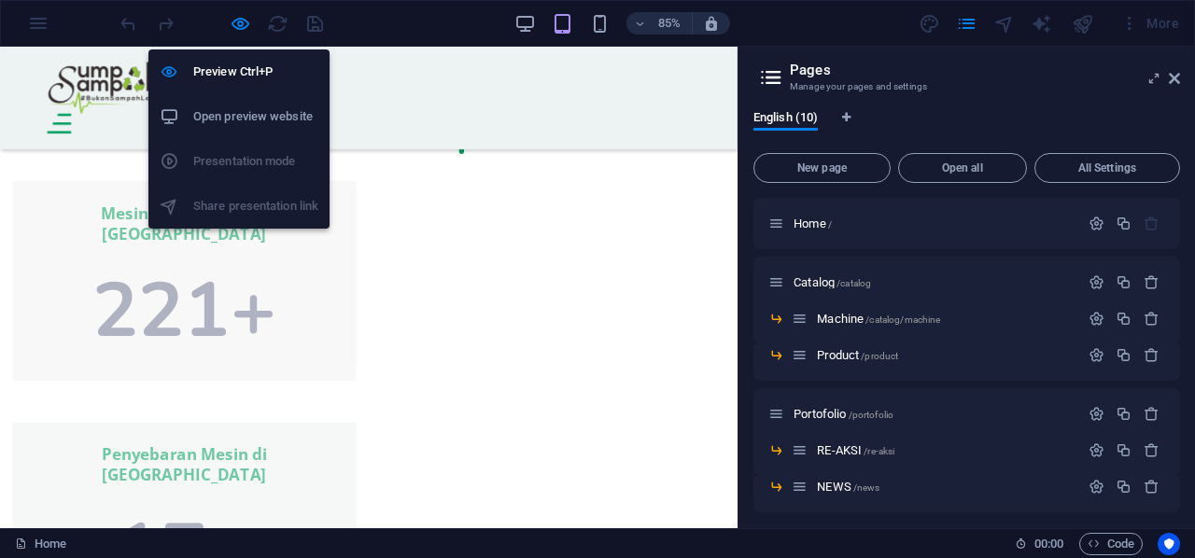
click at [246, 109] on h6 "Open preview website" at bounding box center [255, 116] width 125 height 22
